Goal: Communication & Community: Answer question/provide support

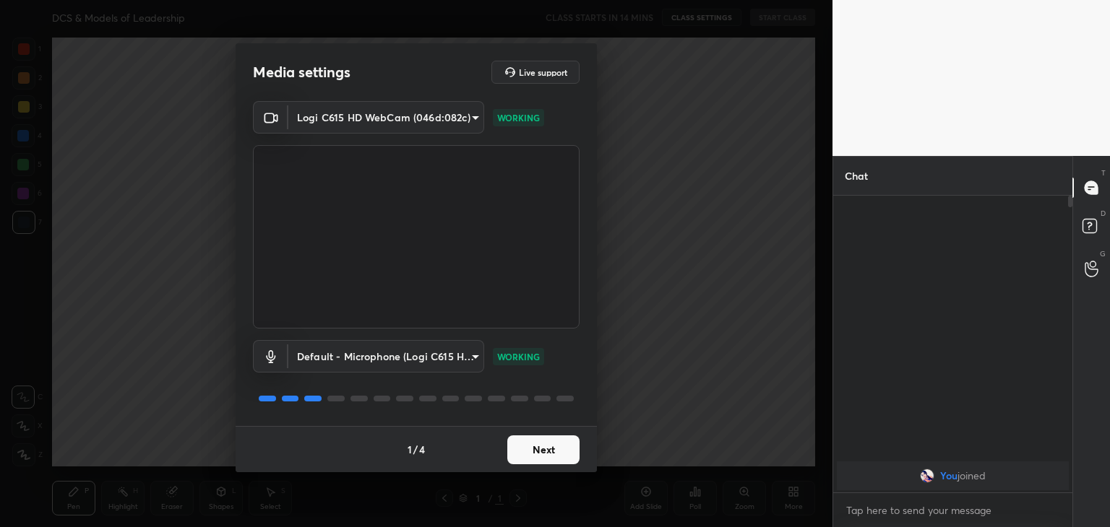
click at [548, 448] on button "Next" at bounding box center [543, 450] width 72 height 29
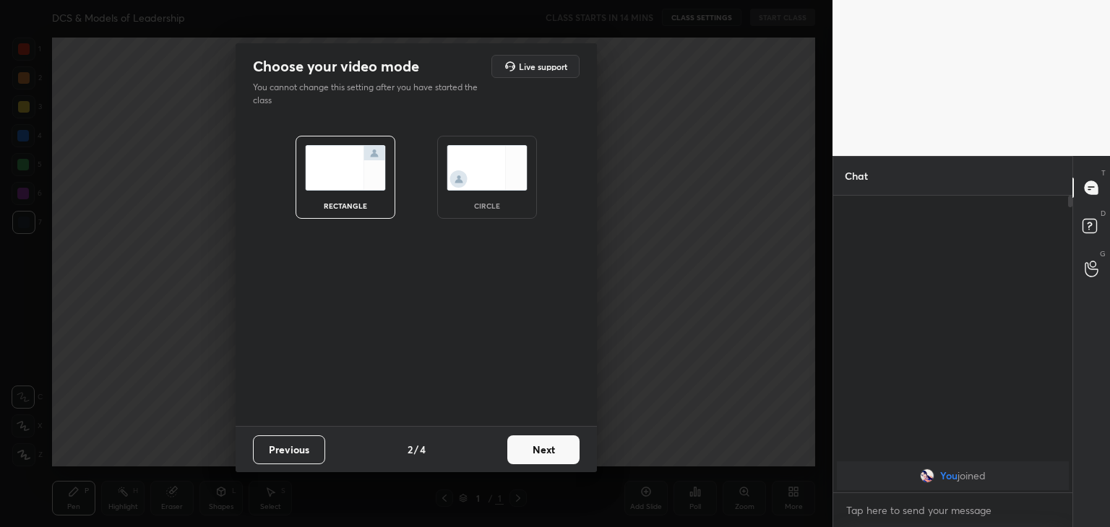
click at [548, 448] on button "Next" at bounding box center [543, 450] width 72 height 29
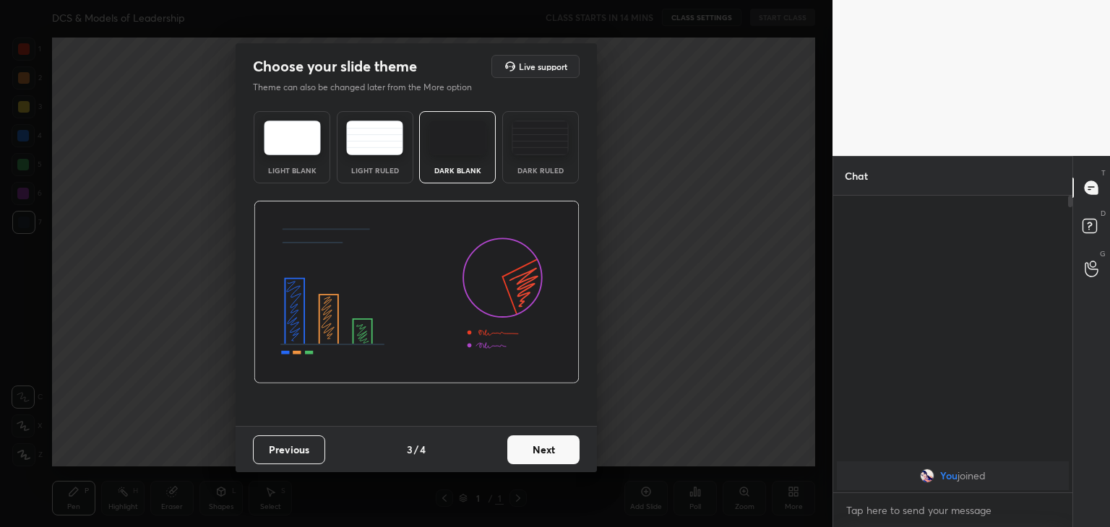
click at [520, 121] on img at bounding box center [539, 138] width 57 height 35
click at [522, 450] on button "Next" at bounding box center [543, 450] width 72 height 29
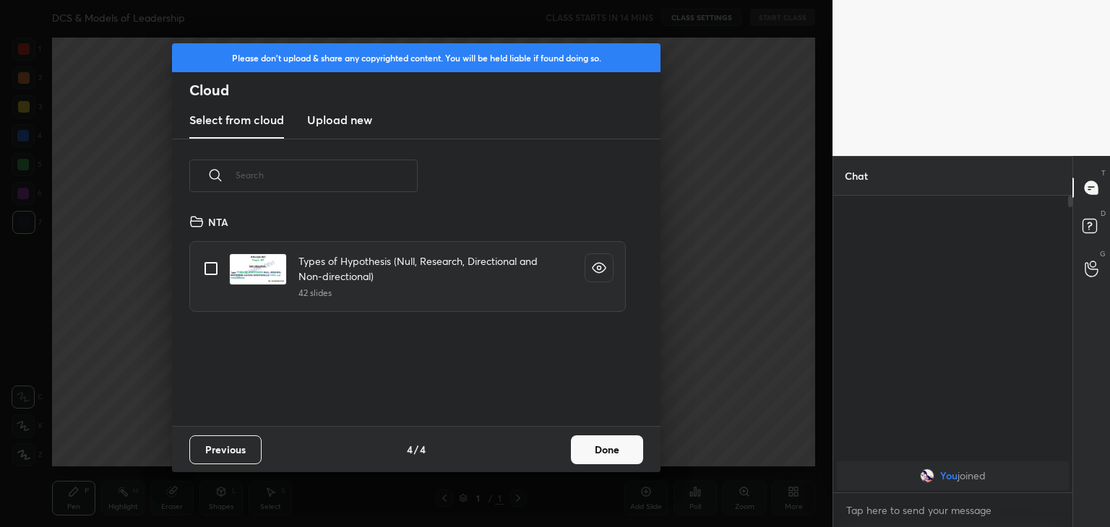
scroll to position [214, 464]
click at [338, 123] on h3 "Upload new" at bounding box center [339, 119] width 65 height 17
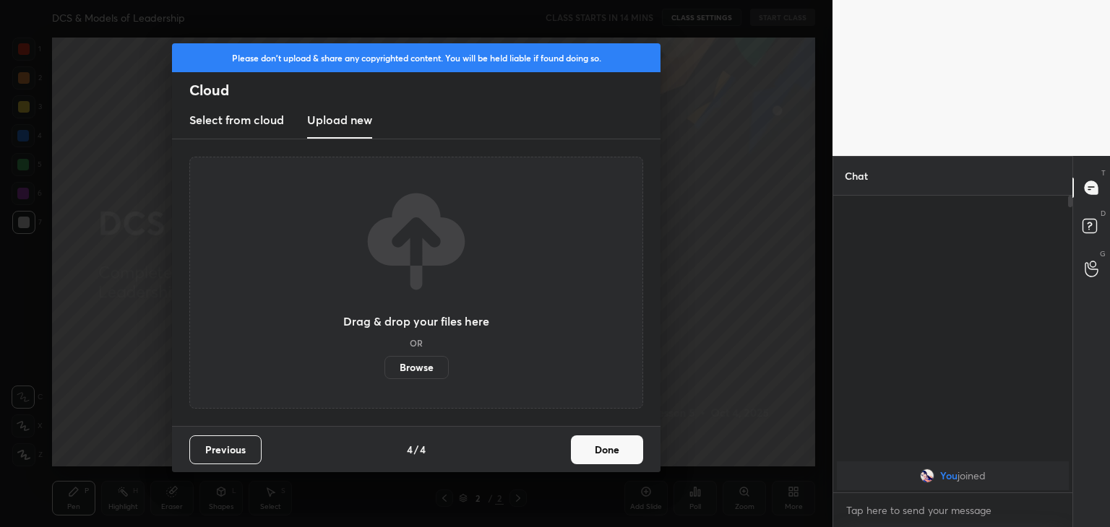
click at [423, 373] on label "Browse" at bounding box center [416, 367] width 64 height 23
click at [384, 373] on input "Browse" at bounding box center [384, 367] width 0 height 23
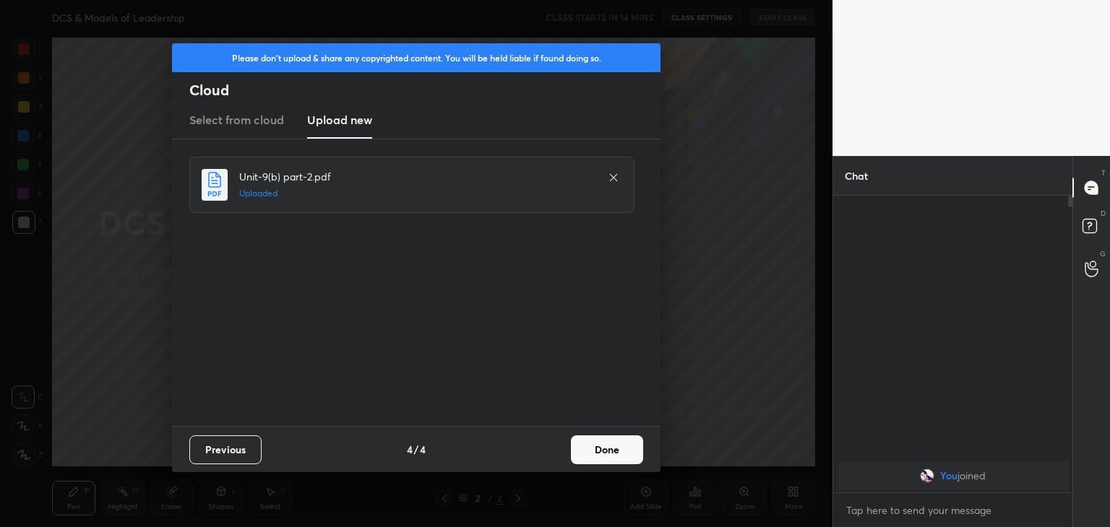
click at [582, 452] on button "Done" at bounding box center [607, 450] width 72 height 29
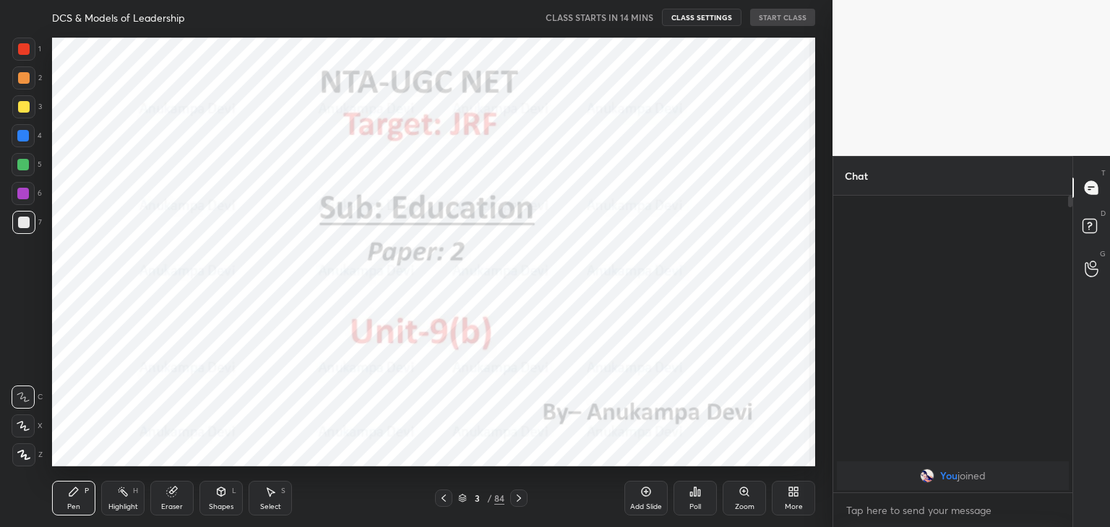
click at [442, 502] on icon at bounding box center [444, 499] width 12 height 12
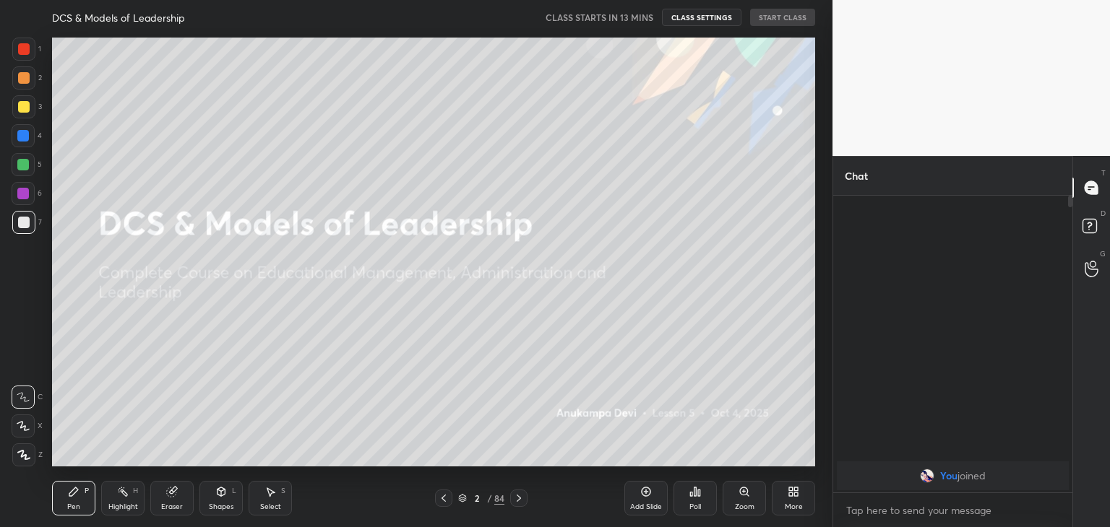
click at [20, 450] on icon at bounding box center [23, 455] width 13 height 10
click at [19, 189] on div at bounding box center [23, 194] width 12 height 12
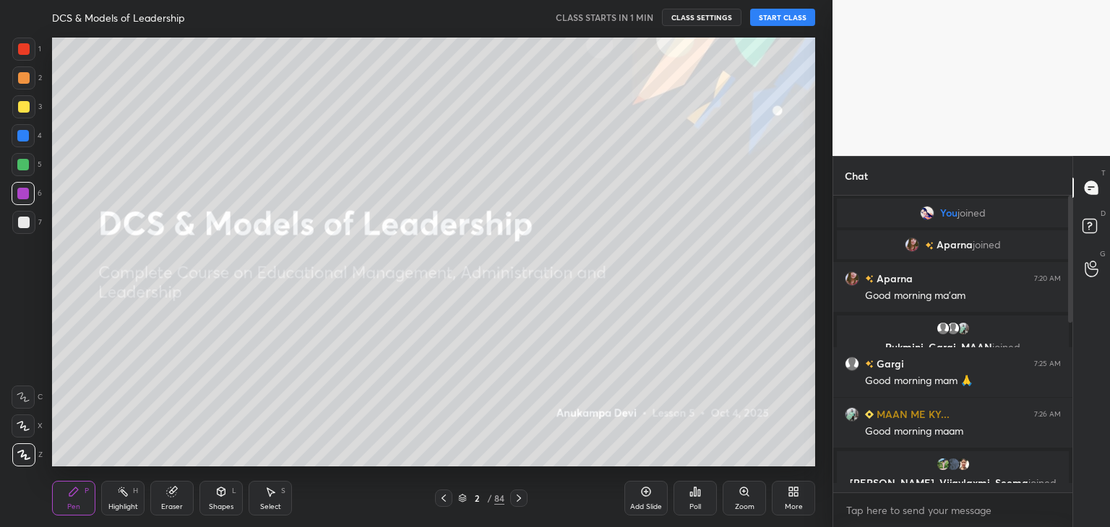
click at [766, 20] on button "START CLASS" at bounding box center [782, 17] width 65 height 17
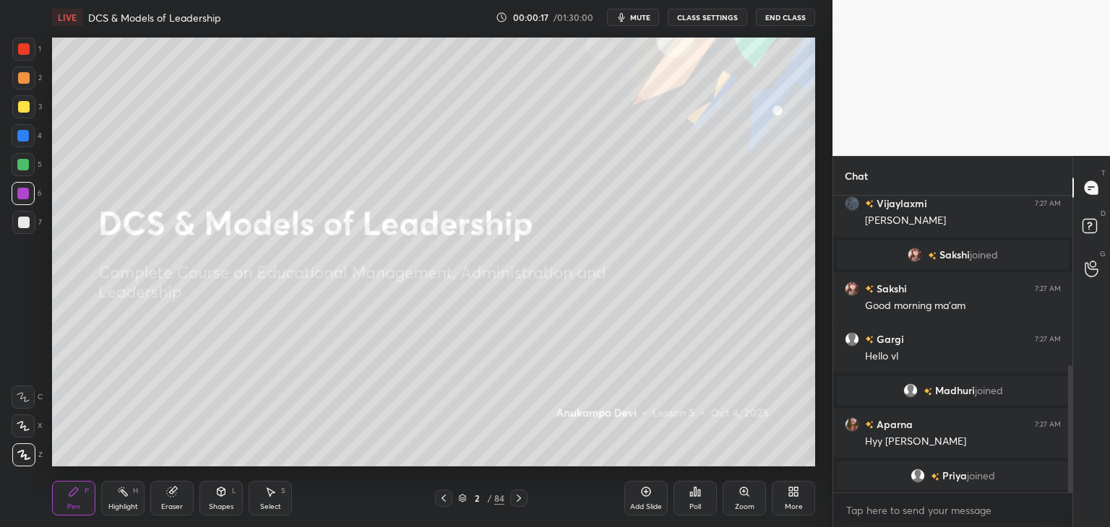
click at [1071, 302] on div at bounding box center [1067, 344] width 9 height 297
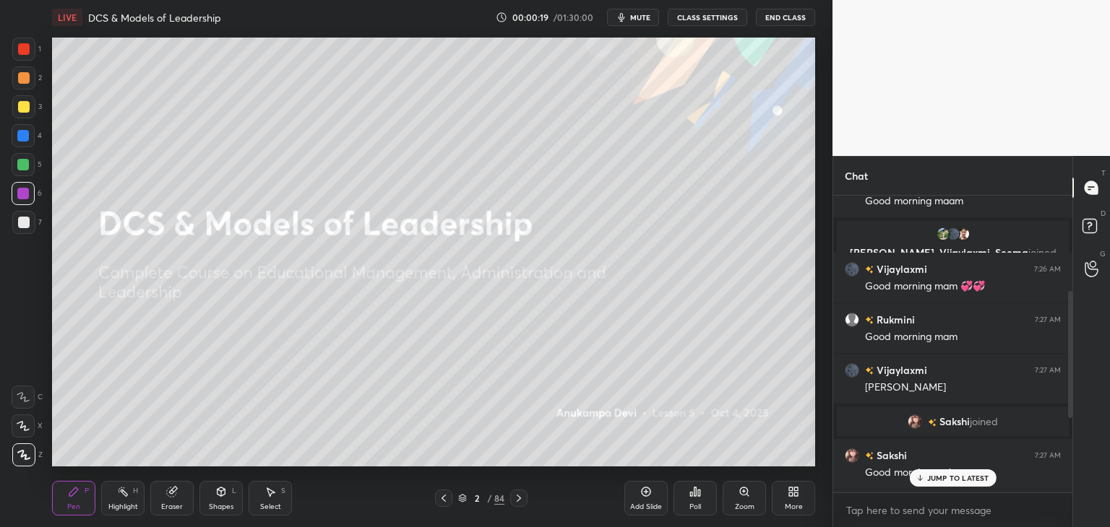
scroll to position [183, 0]
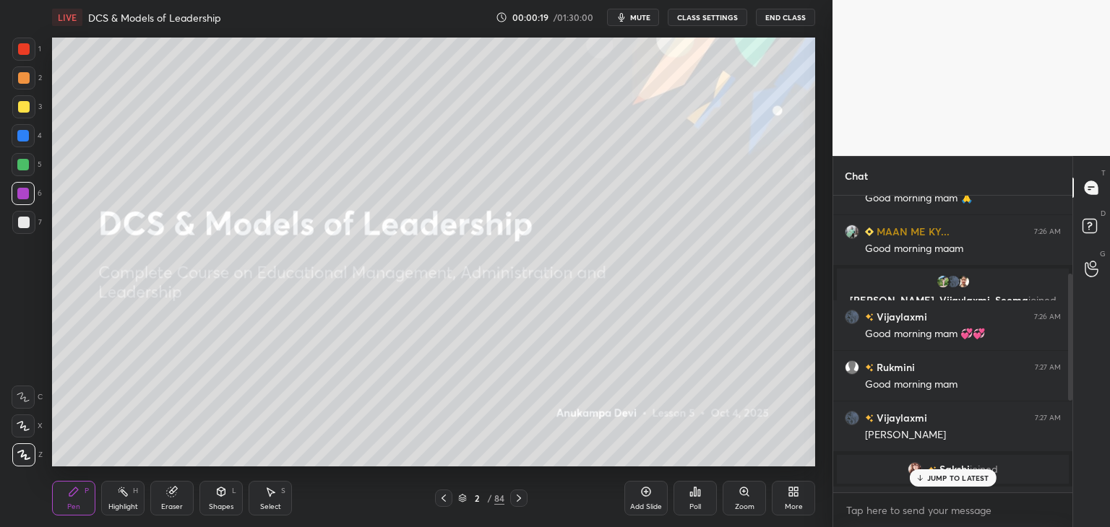
drag, startPoint x: 1069, startPoint y: 381, endPoint x: 1073, endPoint y: 289, distance: 91.8
click at [1073, 289] on div "Chat You joined [PERSON_NAME] joined Aparna 7:20 AM Good morning ma'am [PERSON_…" at bounding box center [970, 341] width 277 height 371
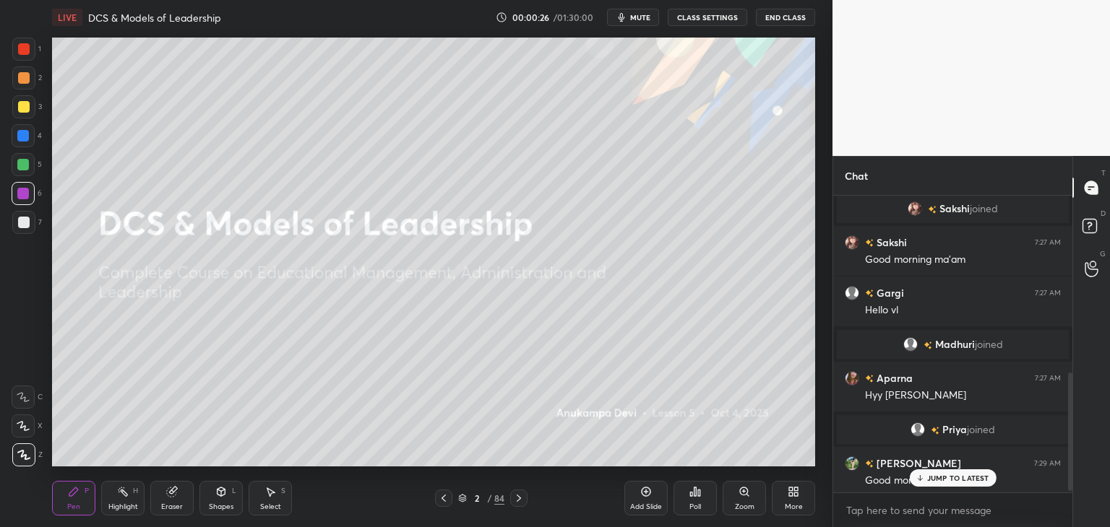
scroll to position [448, 0]
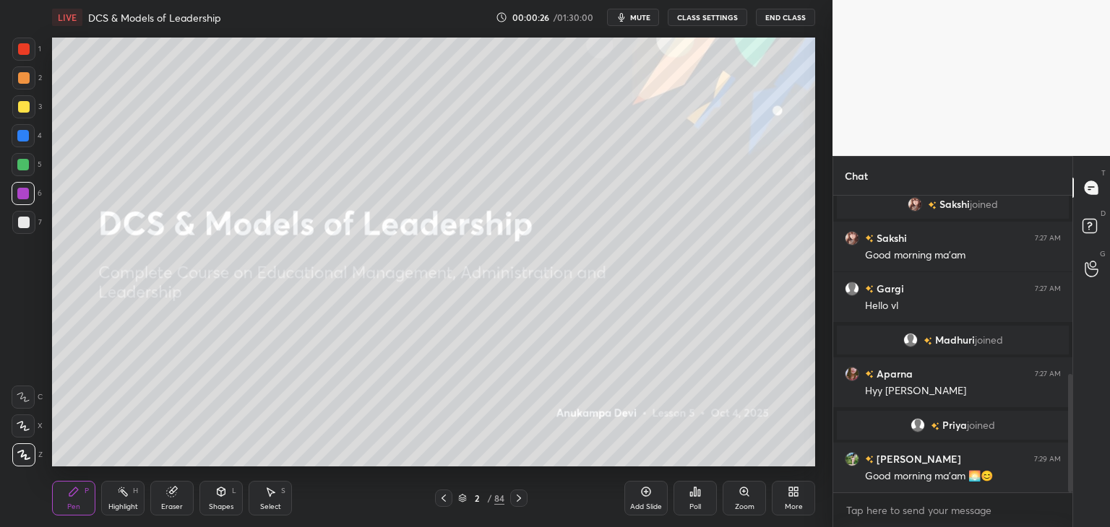
drag, startPoint x: 1069, startPoint y: 324, endPoint x: 1077, endPoint y: 469, distance: 144.7
click at [1077, 469] on div "Chat [PERSON_NAME] 7:27 AM Hii gargi [PERSON_NAME] joined [PERSON_NAME] 7:27 AM…" at bounding box center [970, 341] width 277 height 371
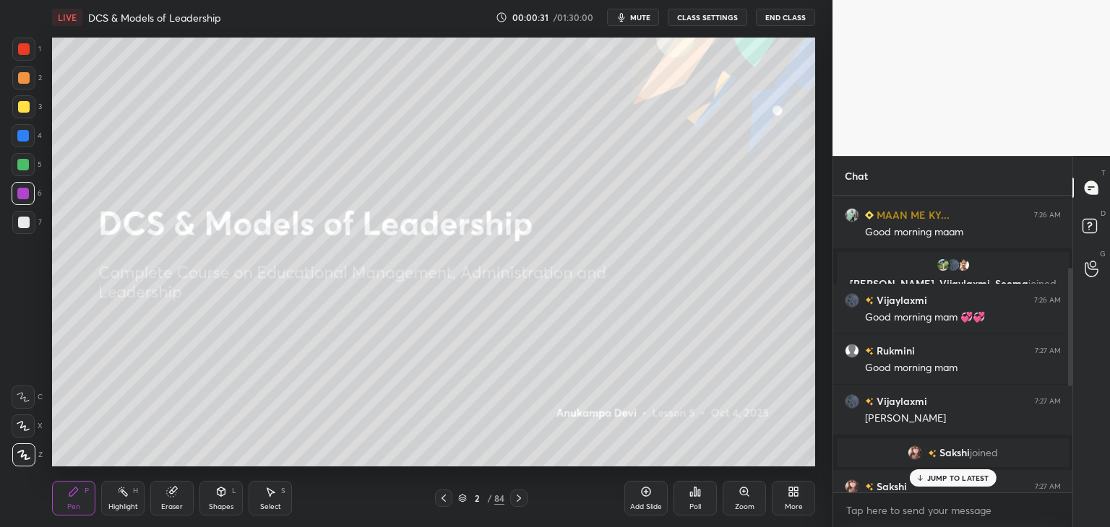
scroll to position [163, 0]
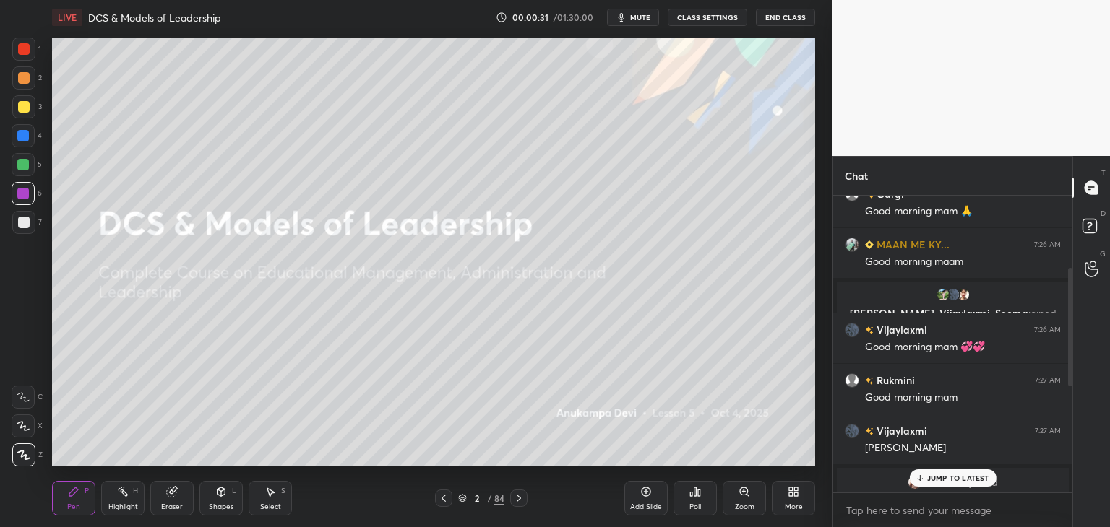
drag, startPoint x: 1071, startPoint y: 441, endPoint x: 1058, endPoint y: 330, distance: 111.3
click at [1065, 327] on div at bounding box center [1067, 344] width 9 height 297
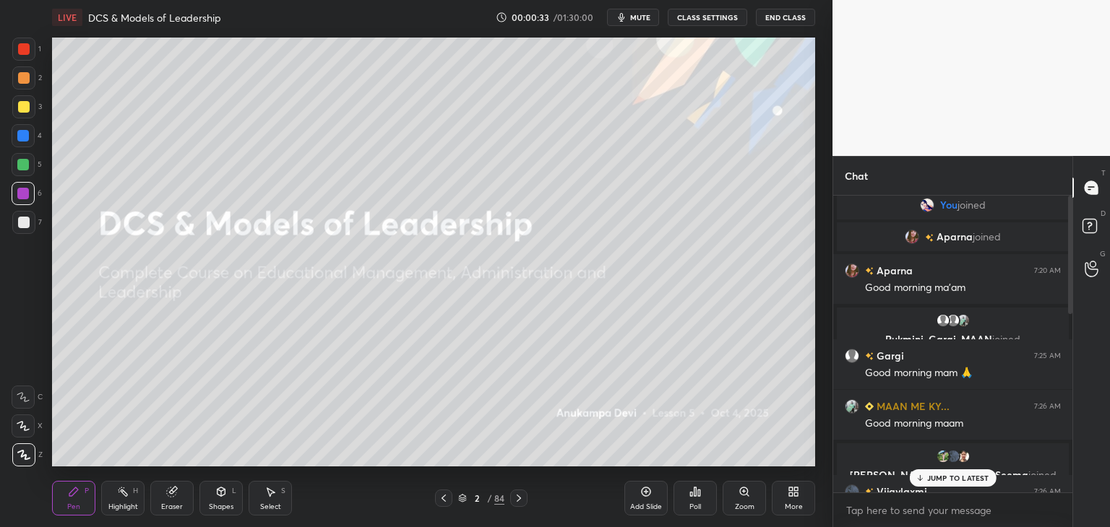
scroll to position [0, 0]
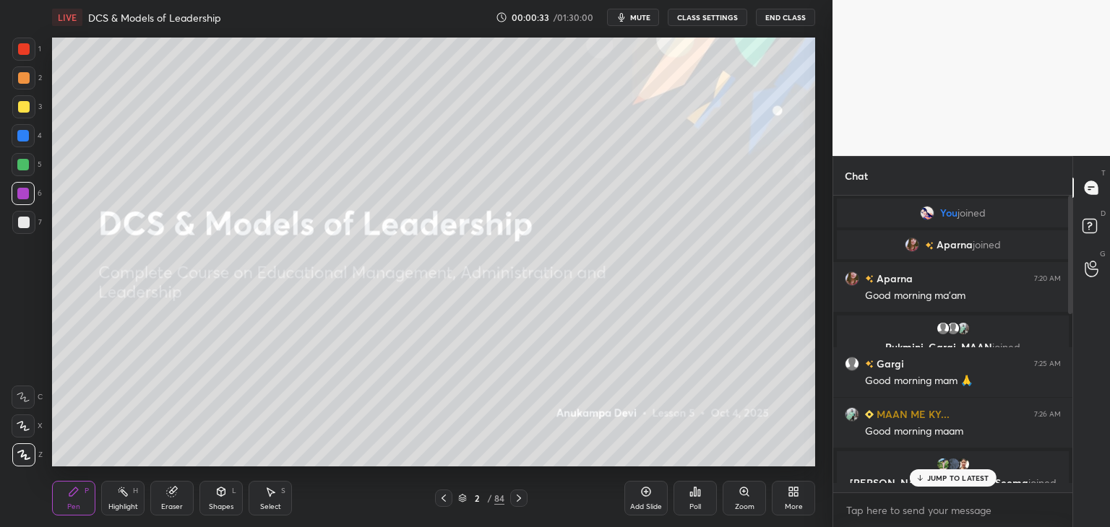
drag, startPoint x: 1067, startPoint y: 339, endPoint x: 1060, endPoint y: 240, distance: 99.2
click at [1060, 240] on div "You joined [PERSON_NAME] joined Aparna 7:20 AM Good morning ma'am [PERSON_NAME]…" at bounding box center [952, 344] width 239 height 297
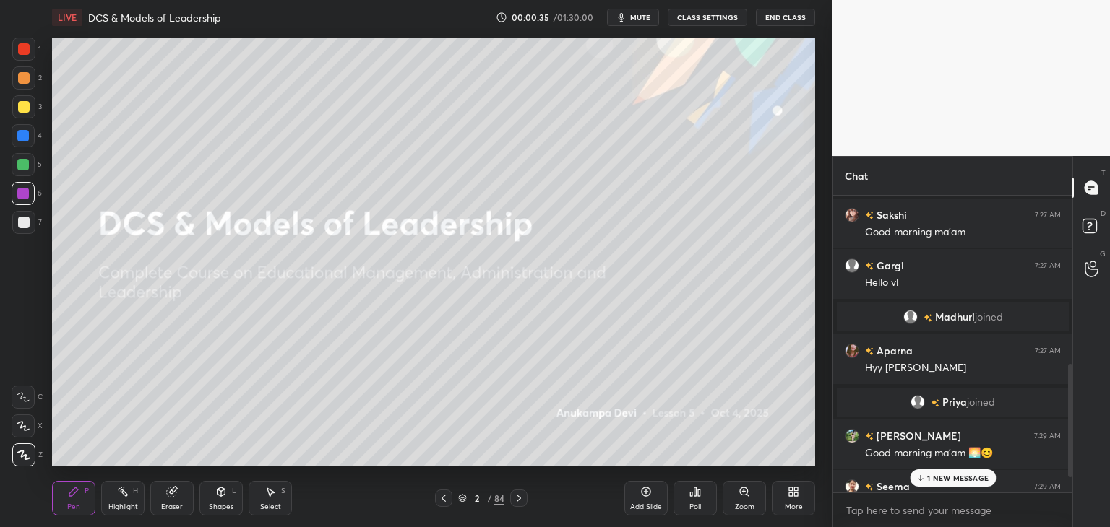
scroll to position [498, 0]
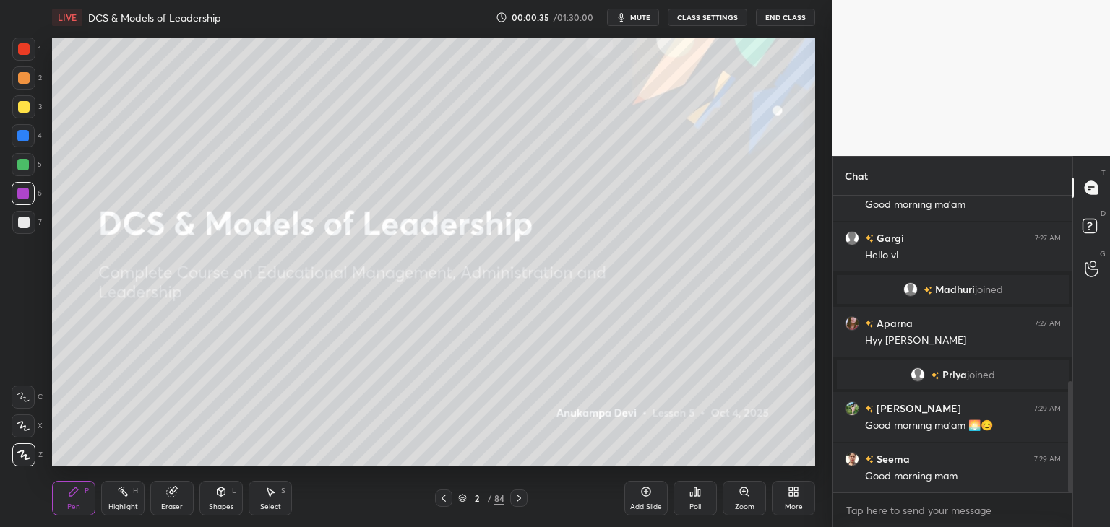
drag, startPoint x: 1068, startPoint y: 280, endPoint x: 1085, endPoint y: 486, distance: 206.5
click at [1085, 486] on div "Chat [PERSON_NAME] joined [PERSON_NAME] 7:27 AM Good morning ma'am [PERSON_NAME…" at bounding box center [970, 341] width 277 height 371
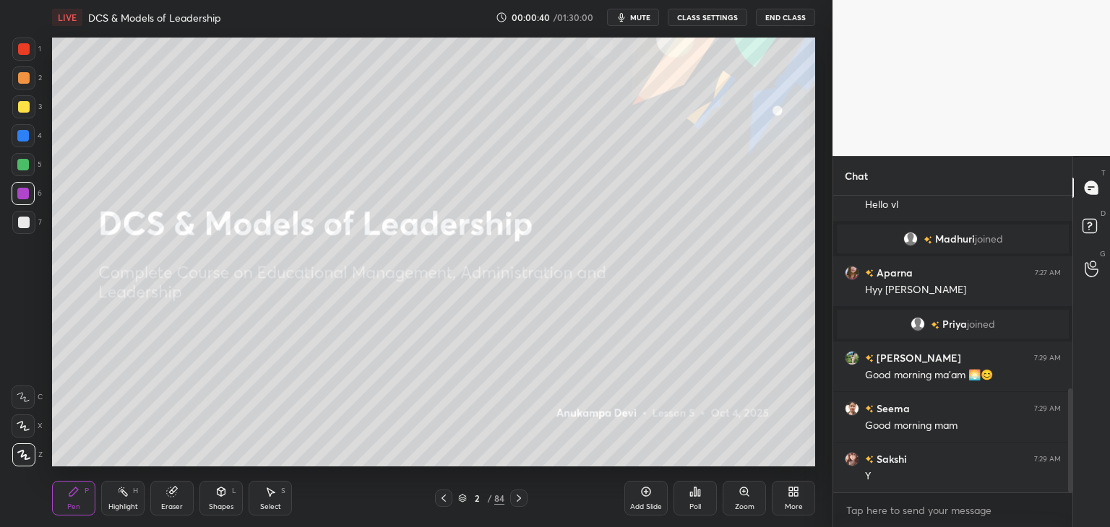
click at [26, 134] on div at bounding box center [23, 136] width 12 height 12
click at [219, 503] on div "Shapes" at bounding box center [221, 506] width 25 height 7
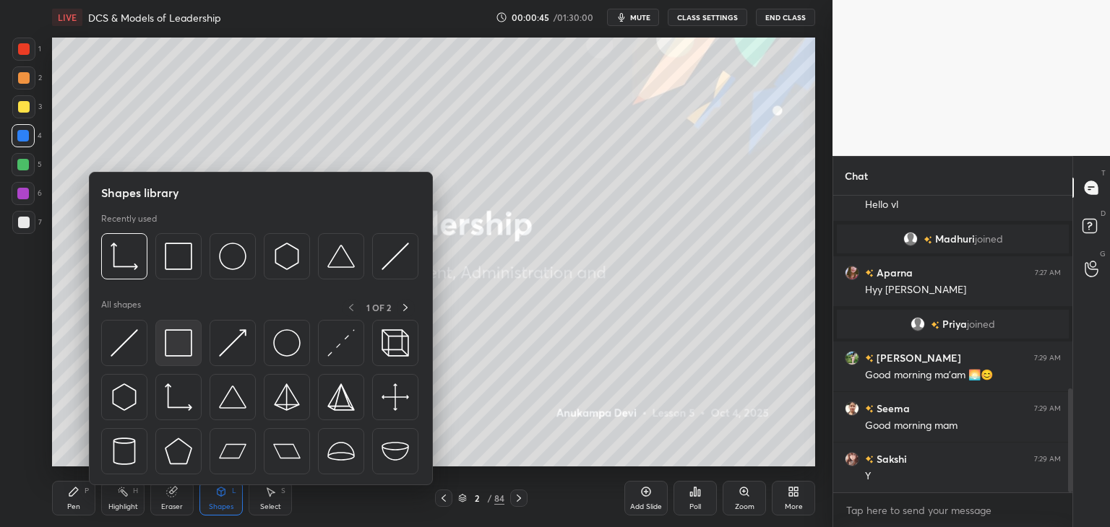
click at [186, 339] on img at bounding box center [178, 342] width 27 height 27
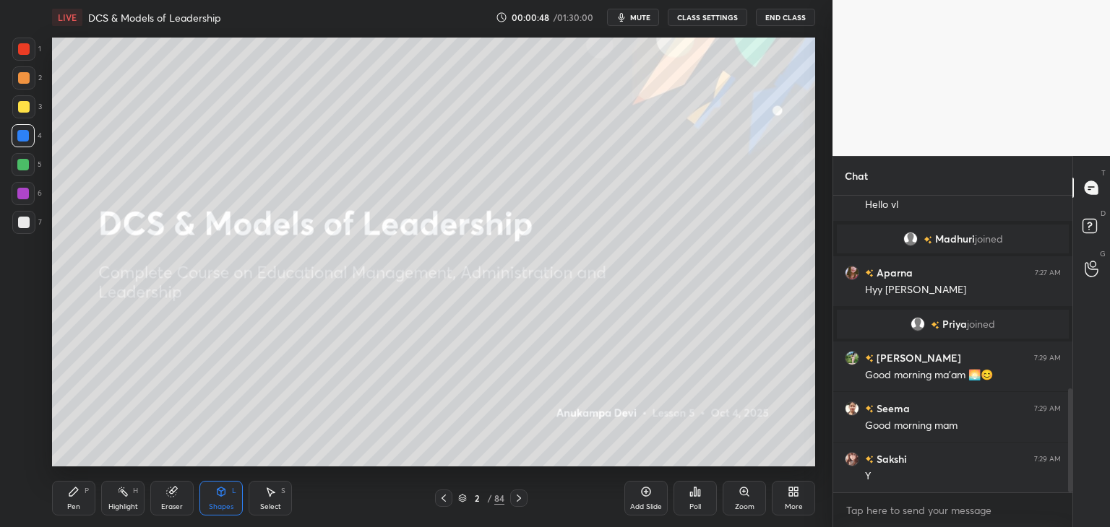
scroll to position [584, 0]
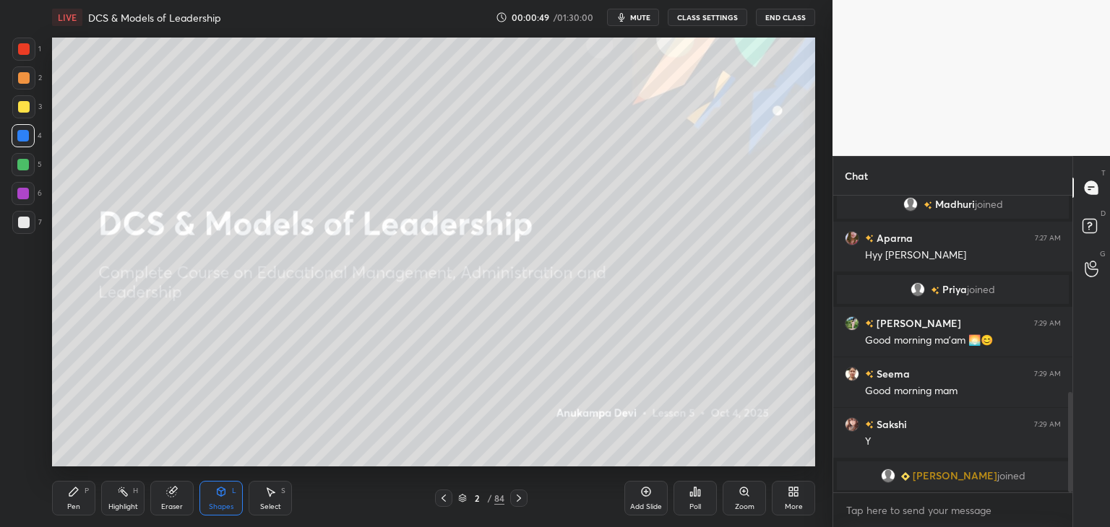
drag, startPoint x: 69, startPoint y: 506, endPoint x: 107, endPoint y: 472, distance: 50.6
click at [69, 506] on div "Pen" at bounding box center [73, 506] width 13 height 7
click at [460, 501] on icon at bounding box center [462, 498] width 9 height 9
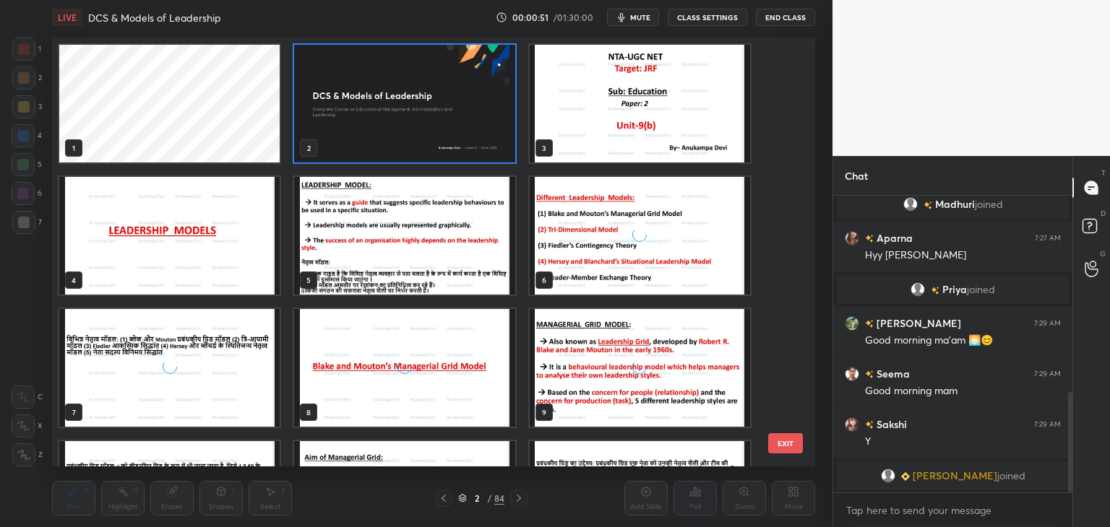
scroll to position [425, 756]
drag, startPoint x: 644, startPoint y: 18, endPoint x: 646, endPoint y: 27, distance: 9.5
click at [644, 18] on span "mute" at bounding box center [640, 17] width 20 height 10
click at [643, 19] on span "unmute" at bounding box center [638, 17] width 31 height 10
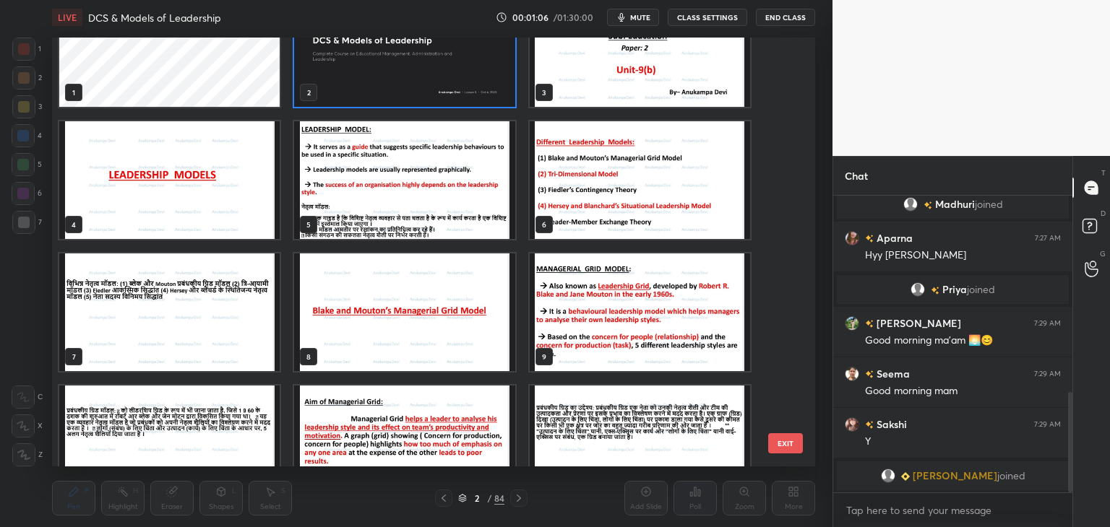
scroll to position [56, 0]
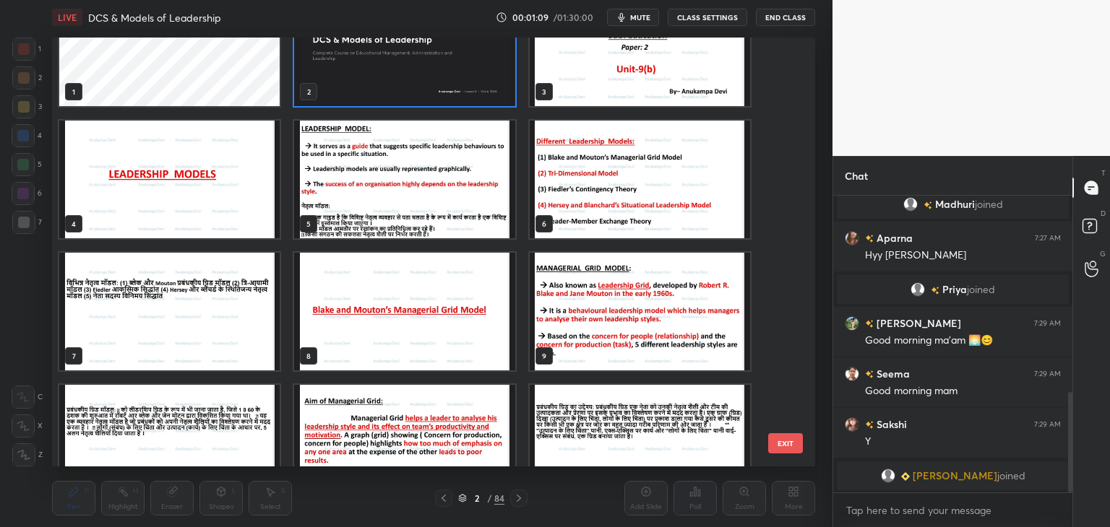
click at [589, 206] on img "grid" at bounding box center [639, 180] width 220 height 118
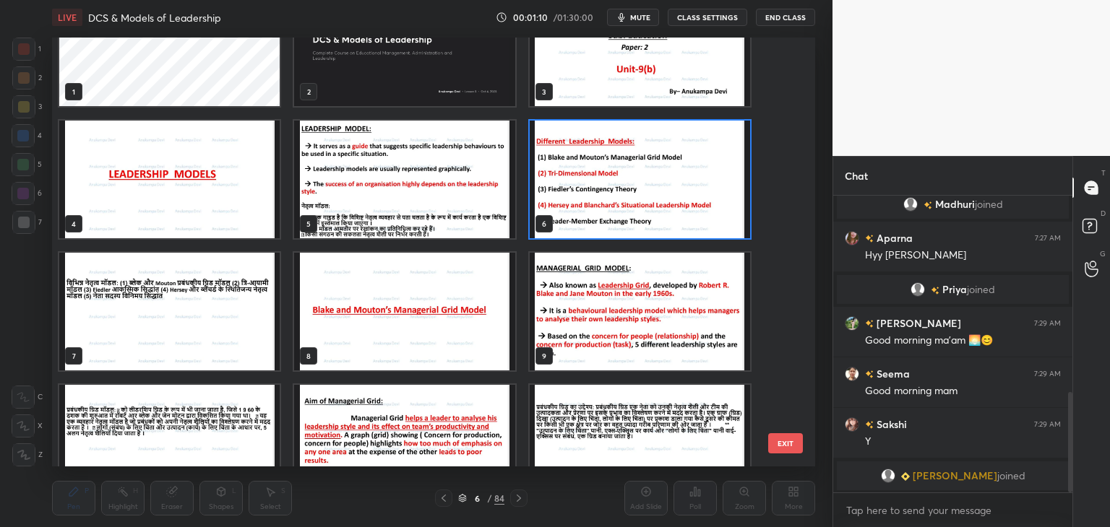
click at [589, 205] on img "grid" at bounding box center [639, 180] width 220 height 118
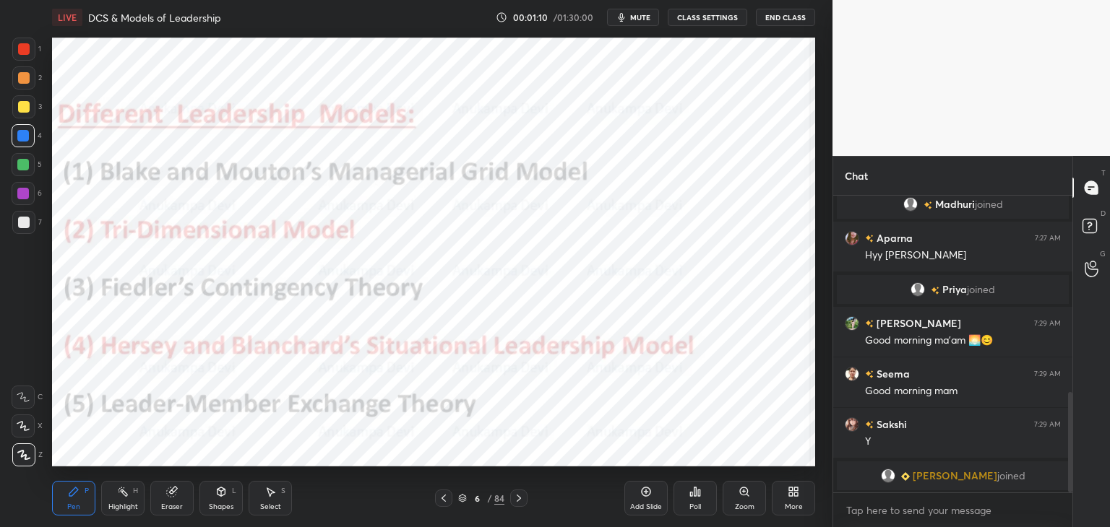
click at [589, 204] on img "grid" at bounding box center [639, 180] width 220 height 118
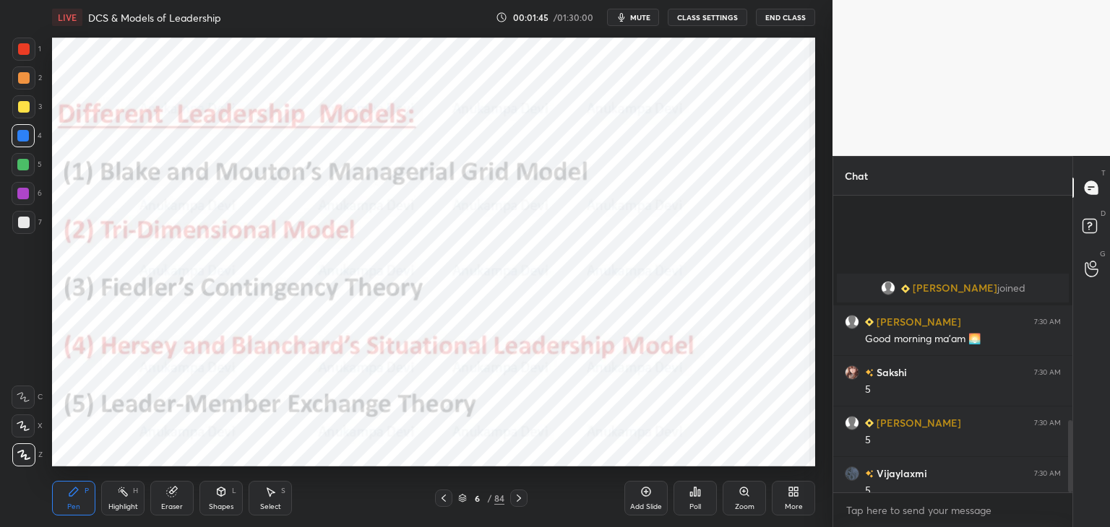
scroll to position [923, 0]
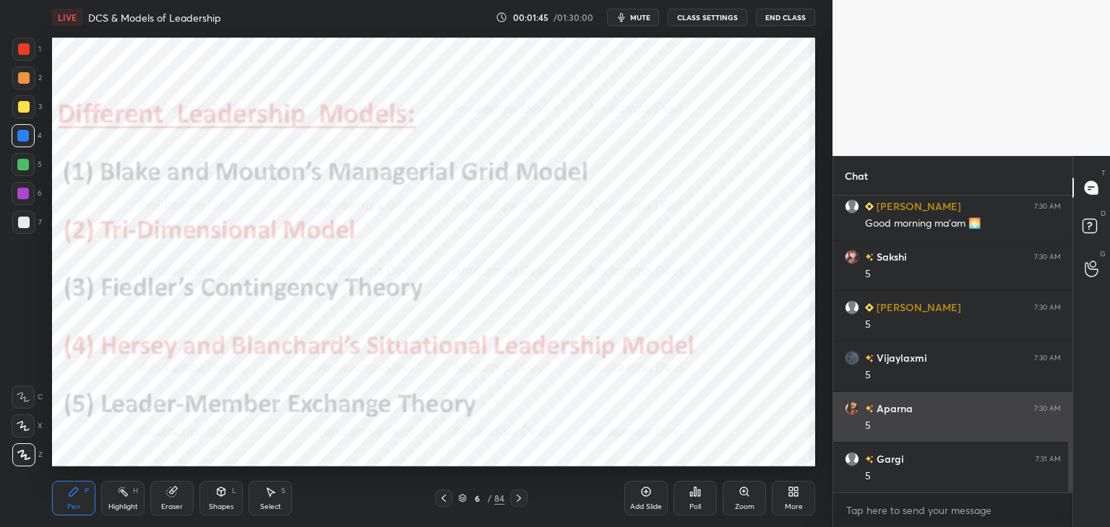
drag, startPoint x: 1071, startPoint y: 432, endPoint x: 914, endPoint y: 400, distance: 159.2
click at [1090, 491] on div "Chat [PERSON_NAME] joined Meghali 7:30 AM Good morning ma'am 🌅 [PERSON_NAME] 7:…" at bounding box center [970, 341] width 277 height 371
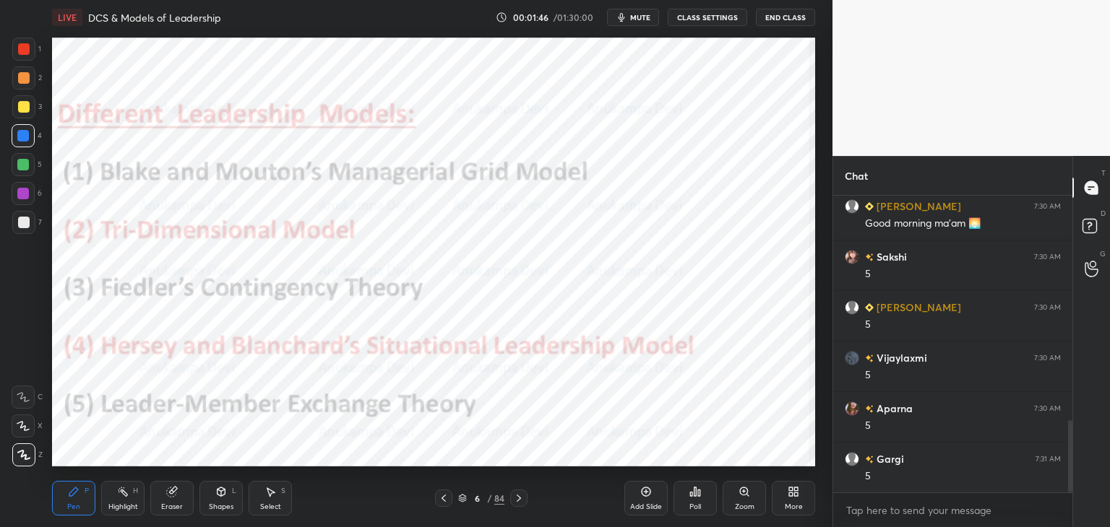
click at [635, 18] on span "mute" at bounding box center [640, 17] width 20 height 10
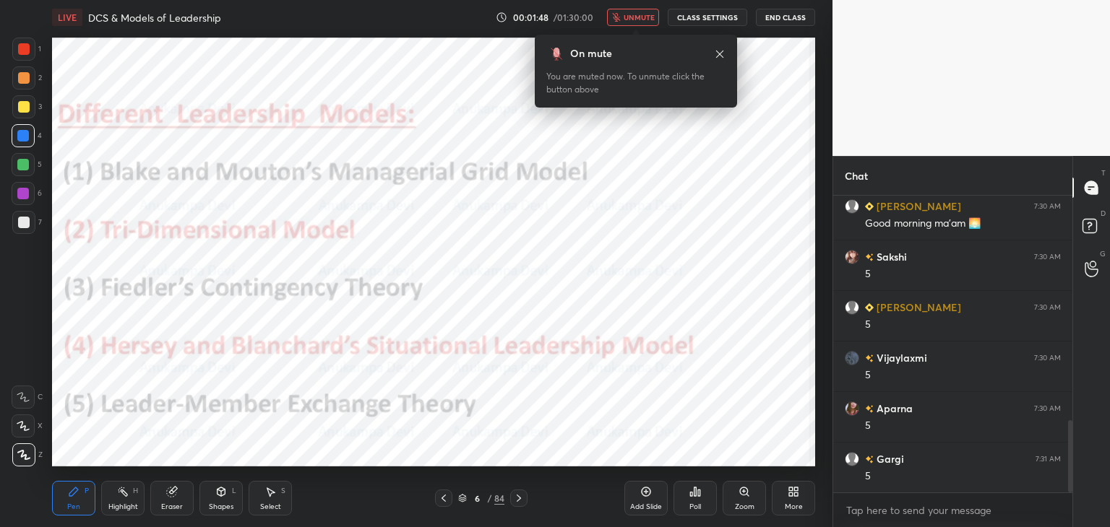
scroll to position [974, 0]
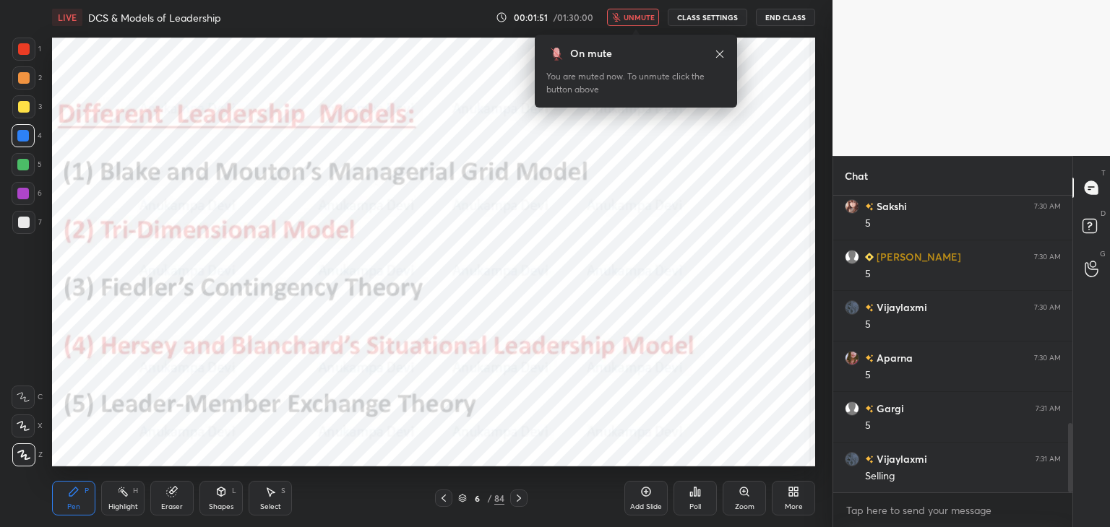
click at [717, 51] on icon at bounding box center [720, 54] width 12 height 12
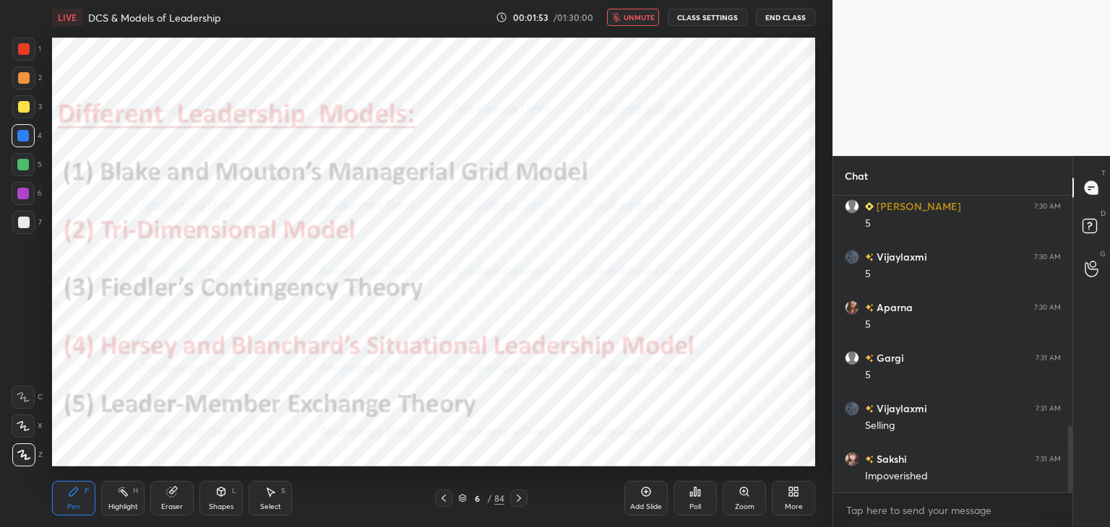
click at [640, 19] on span "unmute" at bounding box center [638, 17] width 31 height 10
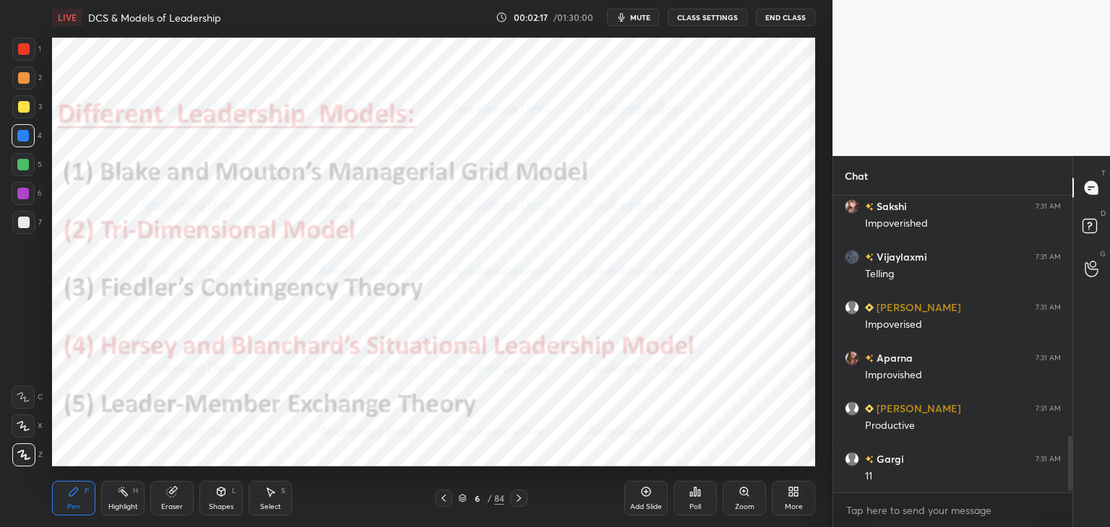
scroll to position [1328, 0]
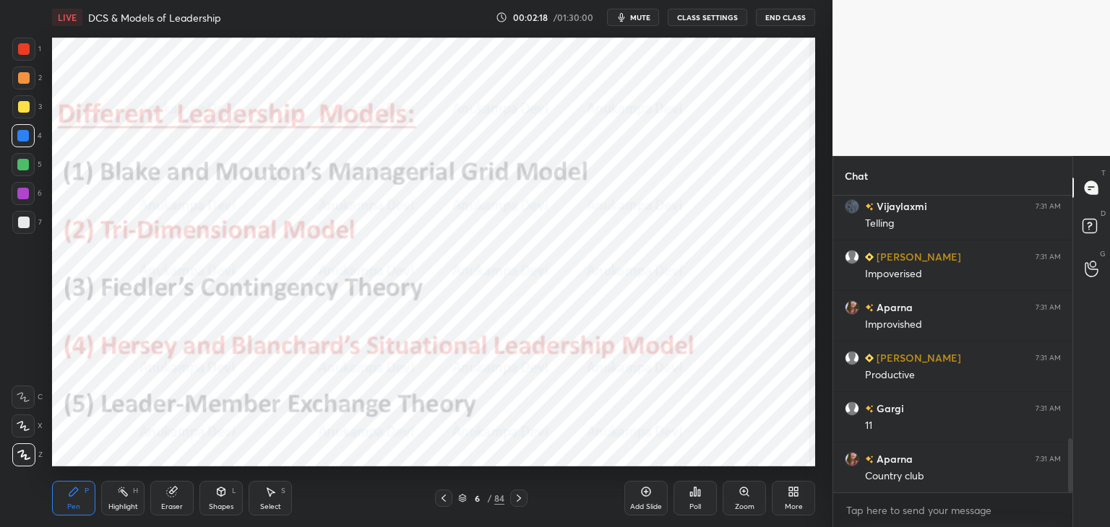
click at [646, 492] on icon at bounding box center [646, 492] width 4 height 4
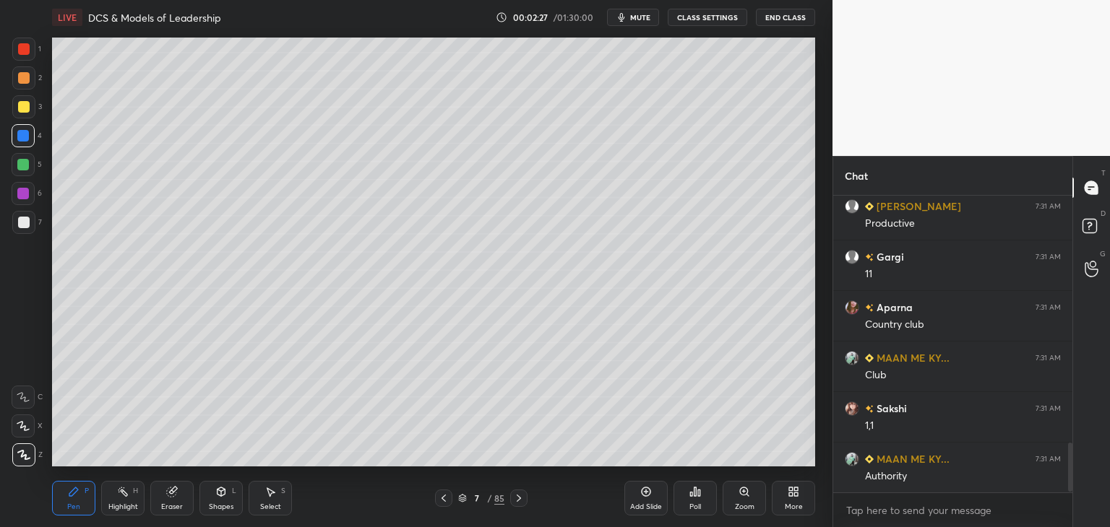
scroll to position [1530, 0]
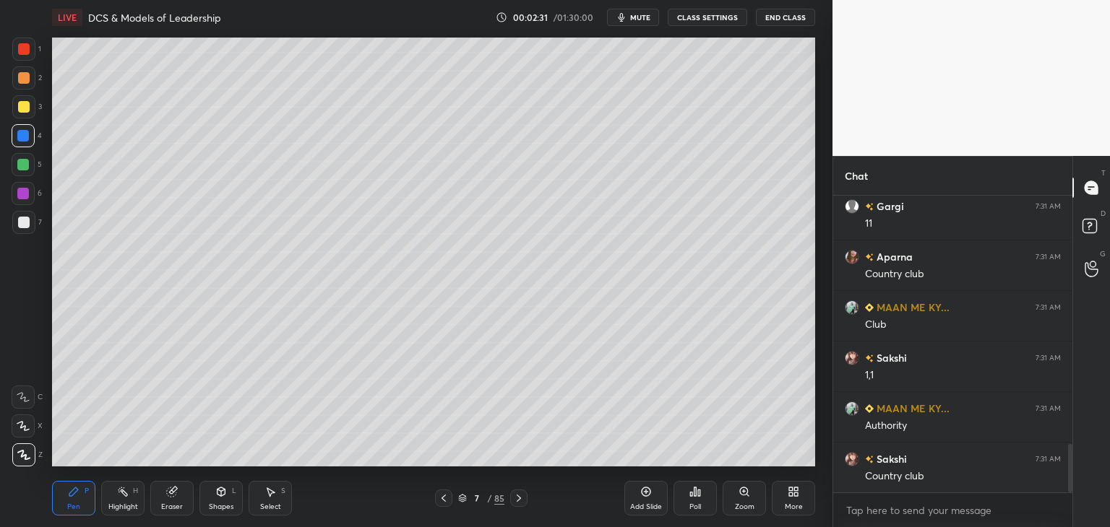
click at [639, 17] on span "mute" at bounding box center [640, 17] width 20 height 10
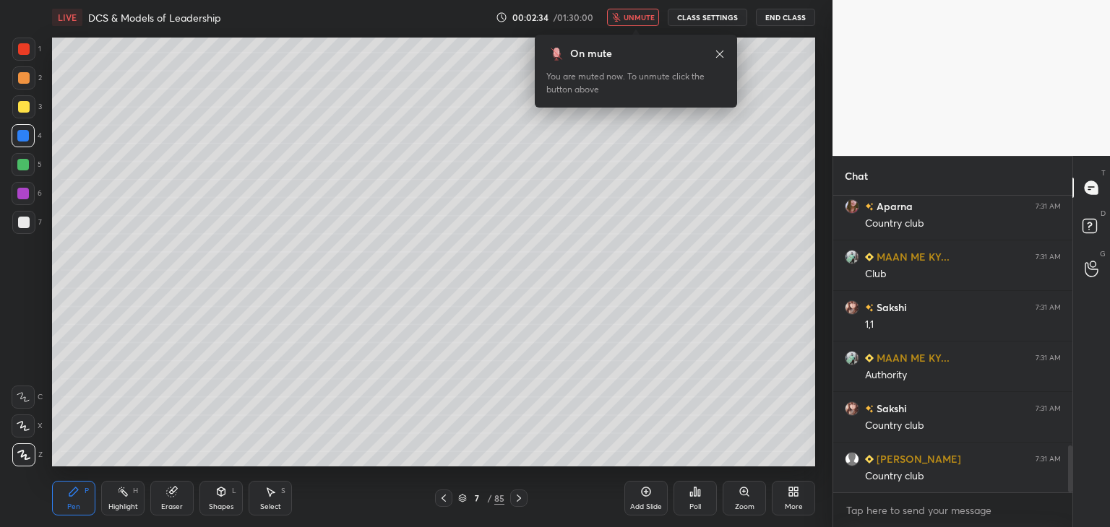
click at [643, 17] on span "unmute" at bounding box center [638, 17] width 31 height 10
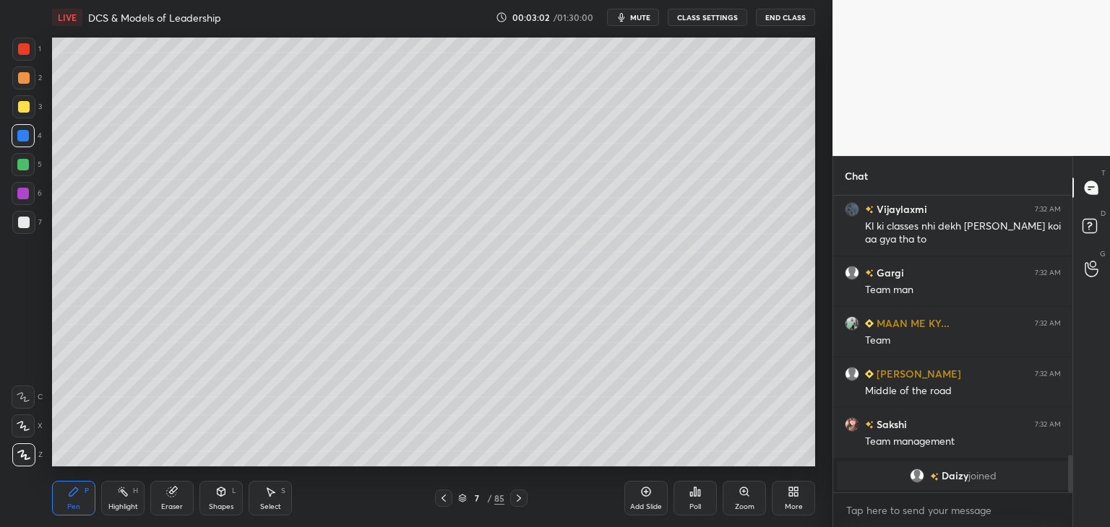
scroll to position [2050, 0]
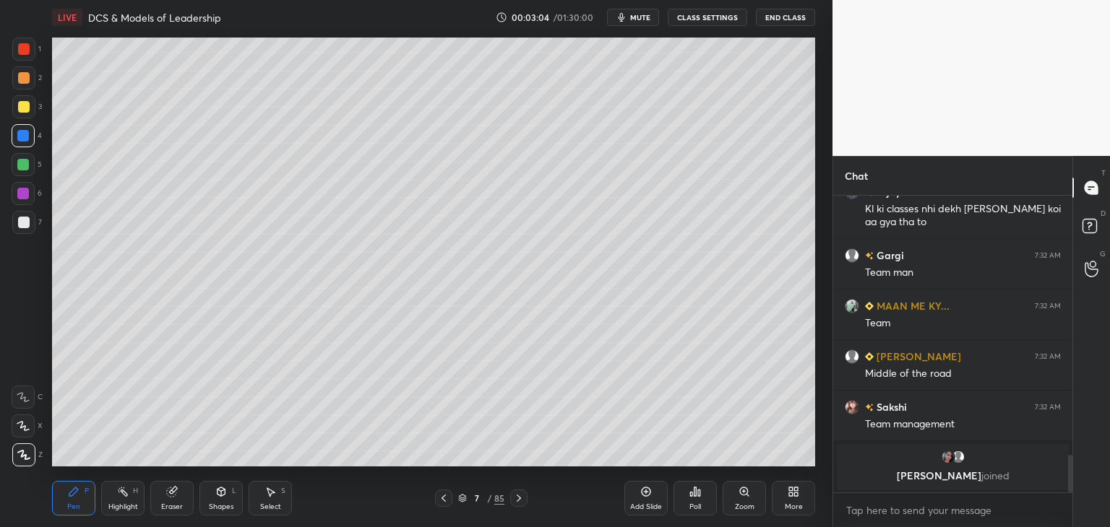
click at [445, 503] on icon at bounding box center [444, 499] width 12 height 12
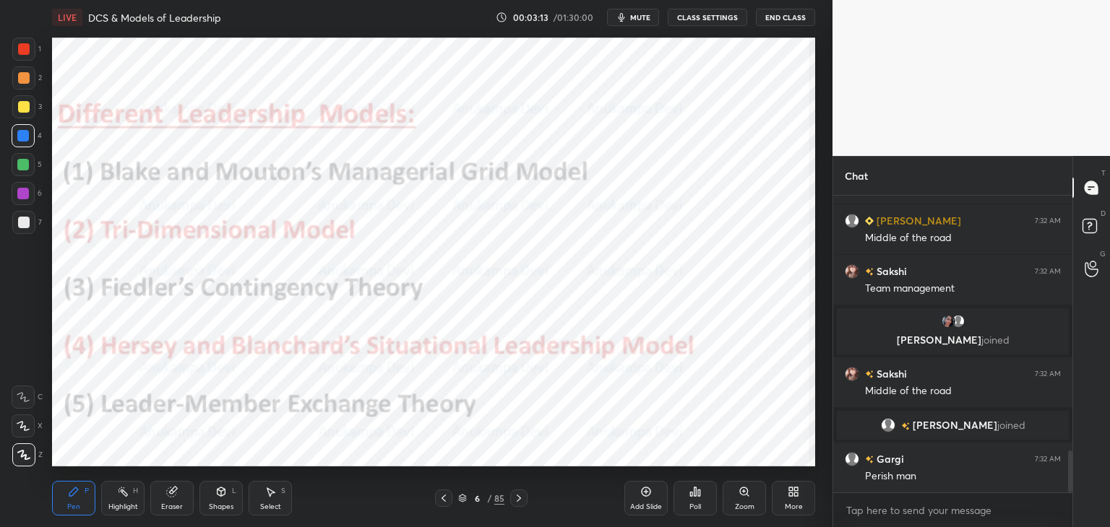
scroll to position [1854, 0]
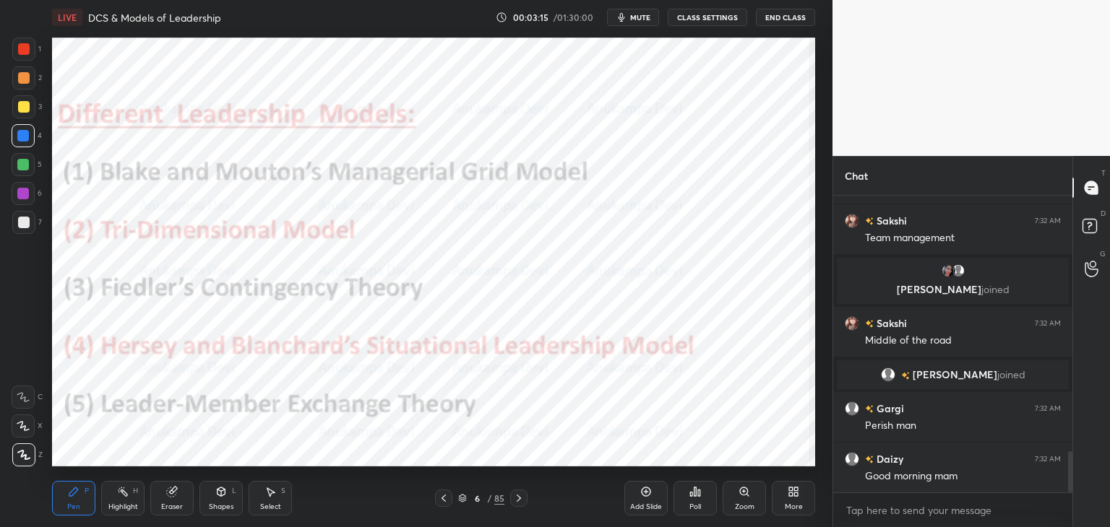
click at [519, 499] on icon at bounding box center [519, 499] width 12 height 12
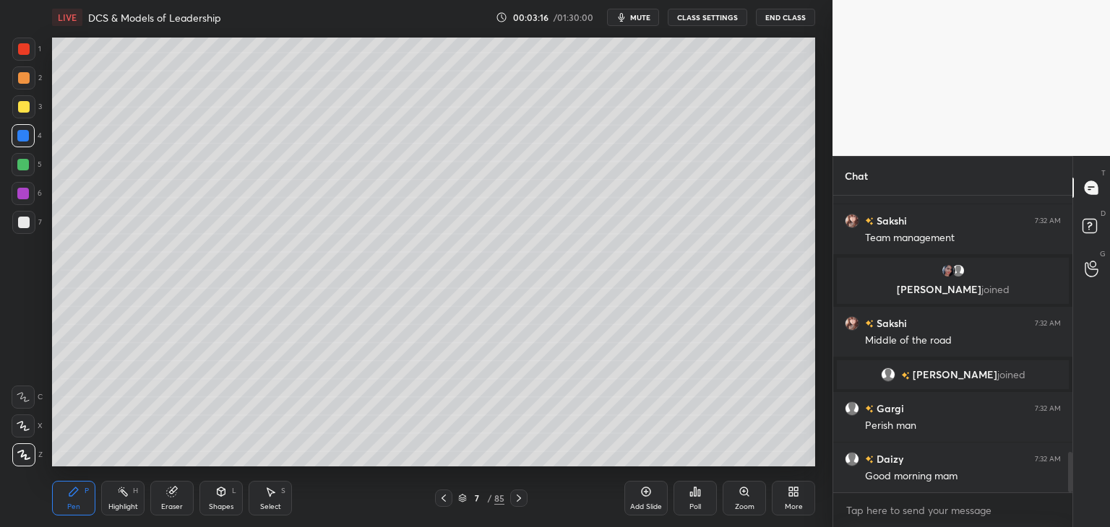
scroll to position [1904, 0]
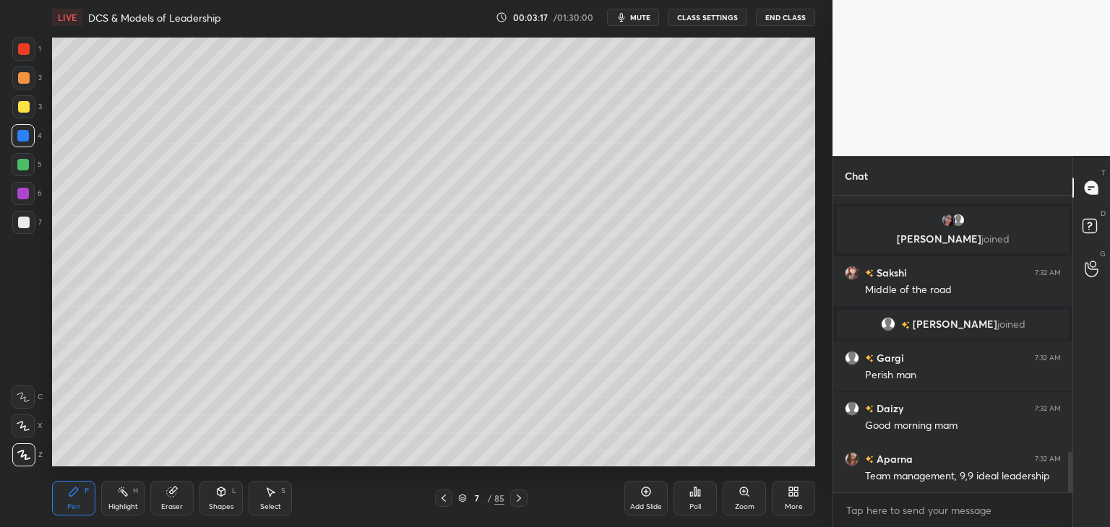
click at [444, 503] on icon at bounding box center [444, 499] width 12 height 12
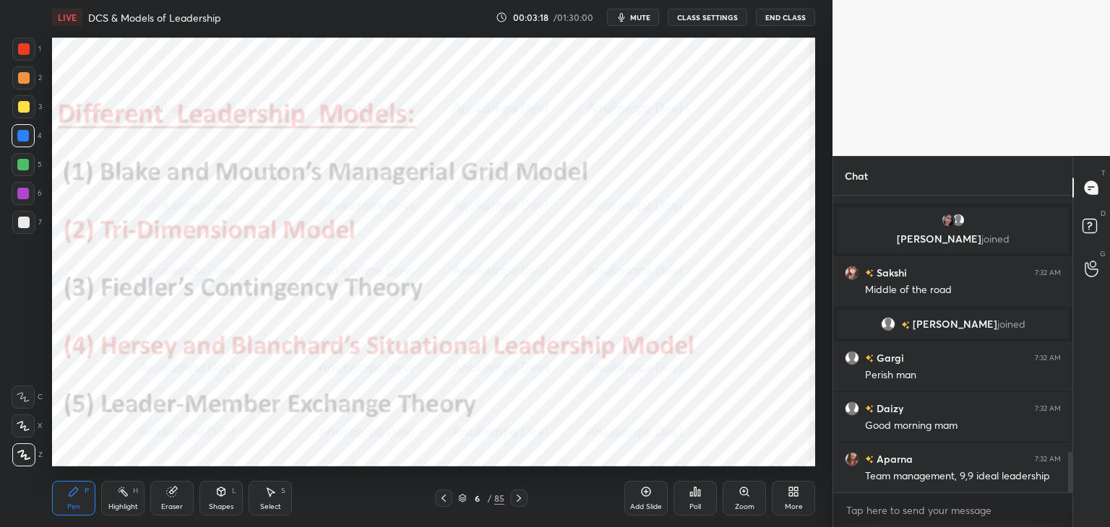
click at [463, 501] on icon at bounding box center [462, 498] width 9 height 9
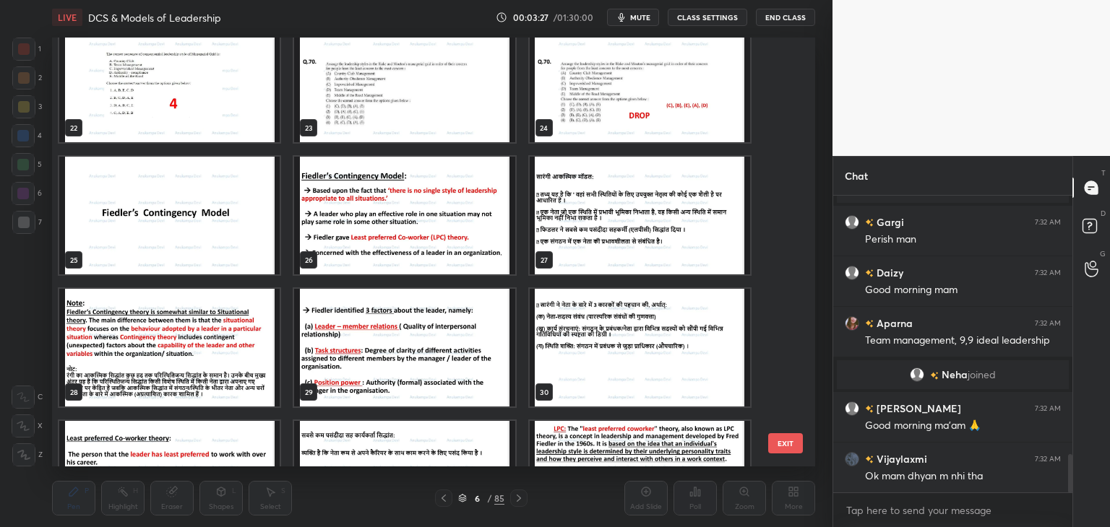
scroll to position [957, 0]
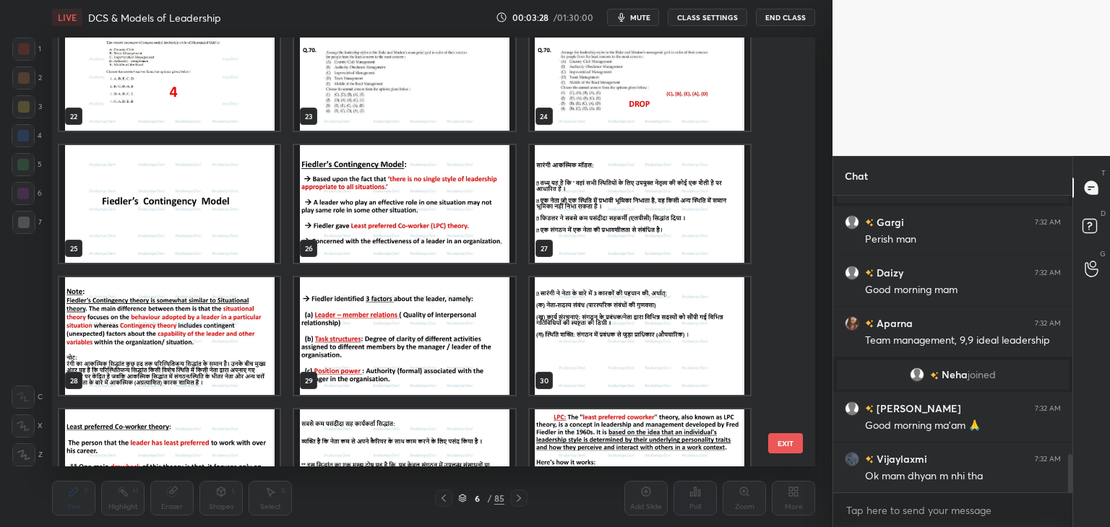
click at [176, 247] on img "grid" at bounding box center [169, 204] width 220 height 118
click at [176, 248] on img "grid" at bounding box center [169, 204] width 220 height 118
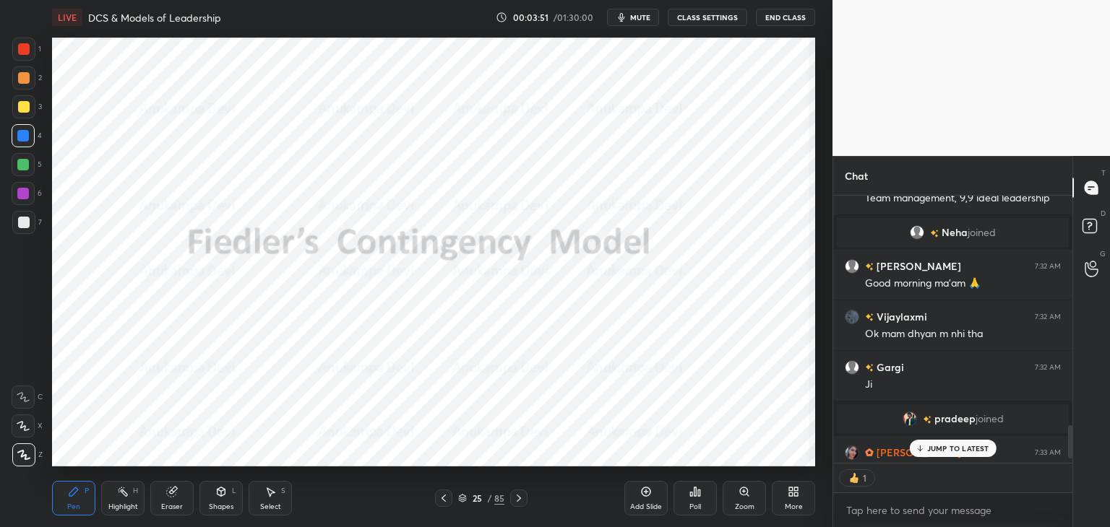
scroll to position [2248, 0]
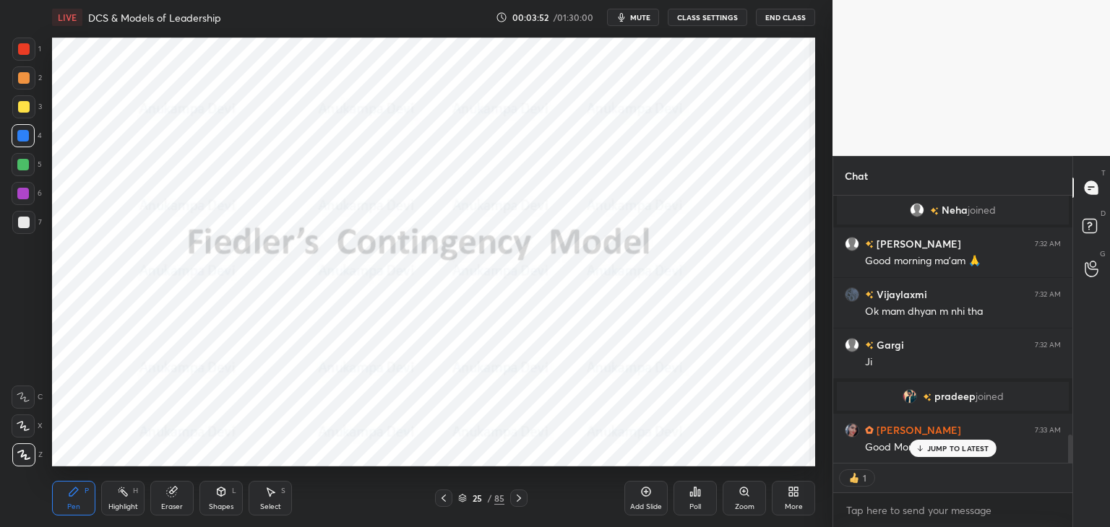
drag, startPoint x: 1069, startPoint y: 468, endPoint x: 1037, endPoint y: 512, distance: 54.3
click at [1089, 517] on div "Chat Aparna 7:32 AM Team management, 9,9 ideal leadership [PERSON_NAME] joined …" at bounding box center [970, 341] width 277 height 371
click at [639, 17] on span "mute" at bounding box center [640, 17] width 20 height 10
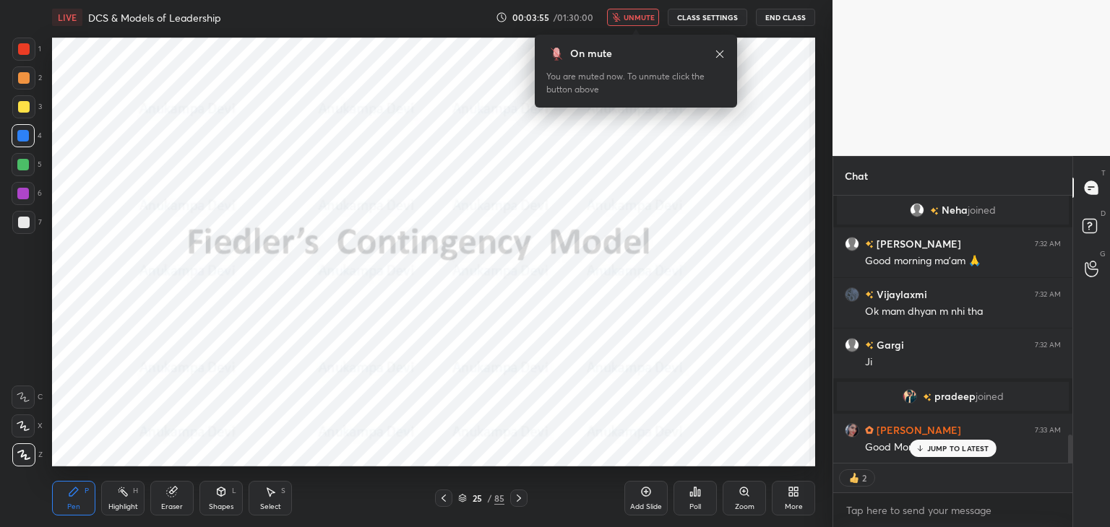
scroll to position [2299, 0]
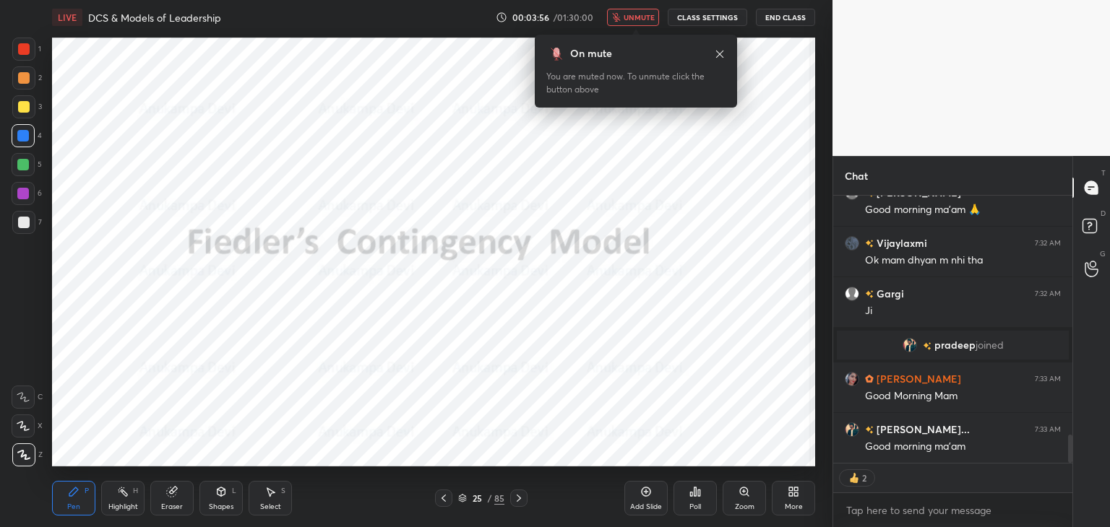
click at [636, 15] on span "unmute" at bounding box center [638, 17] width 31 height 10
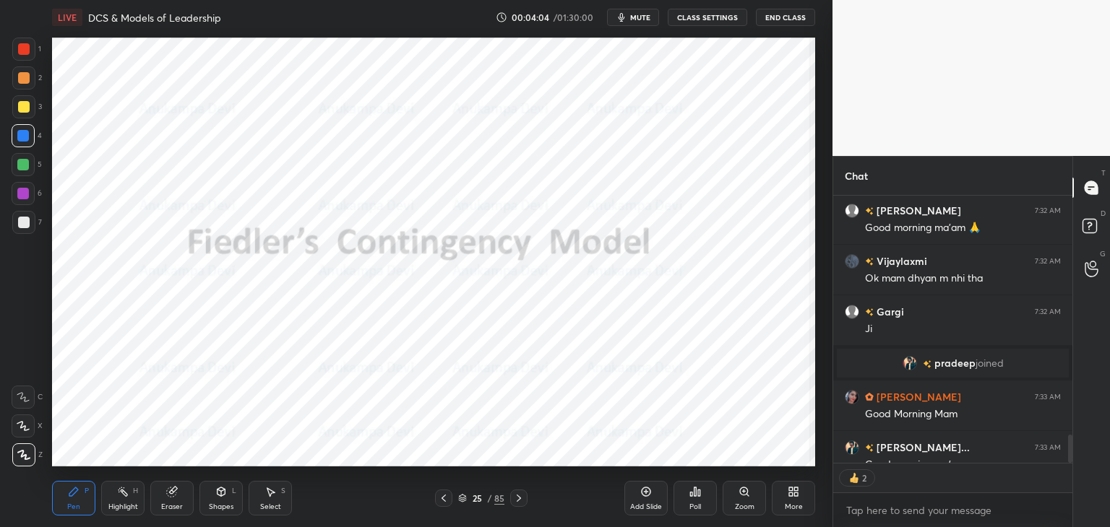
scroll to position [4, 4]
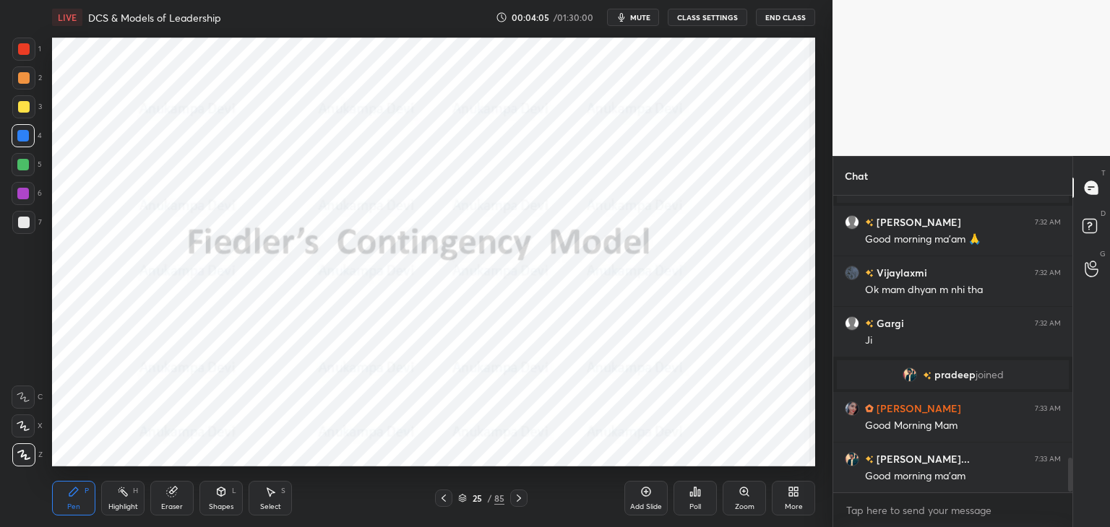
click at [519, 498] on icon at bounding box center [519, 499] width 12 height 12
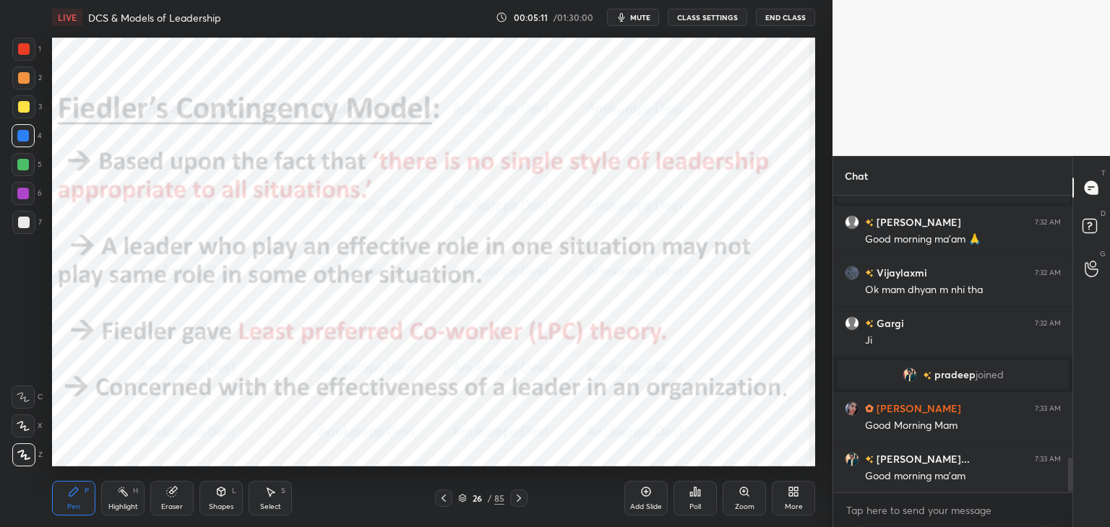
click at [644, 18] on span "mute" at bounding box center [640, 17] width 20 height 10
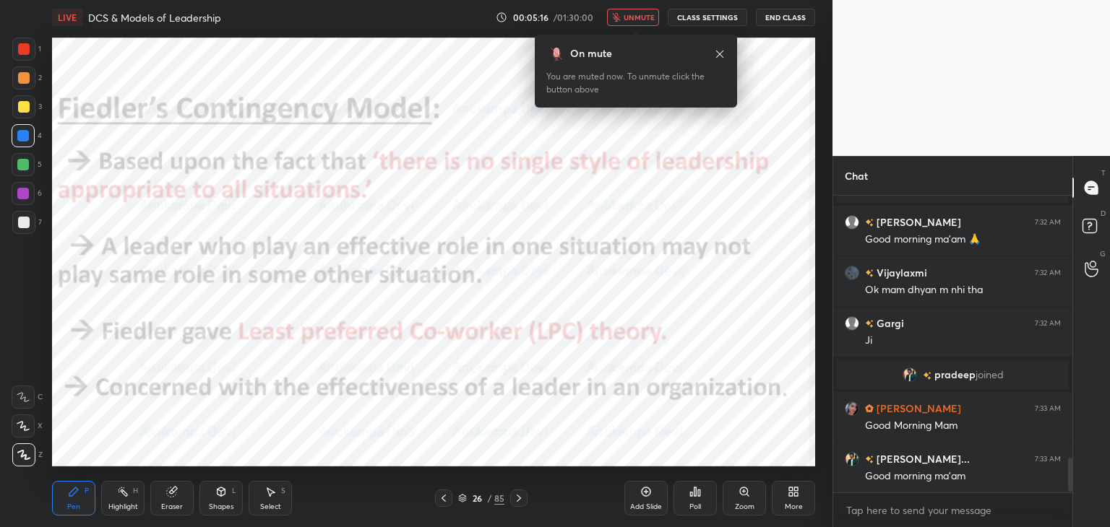
click at [717, 51] on icon at bounding box center [720, 54] width 12 height 12
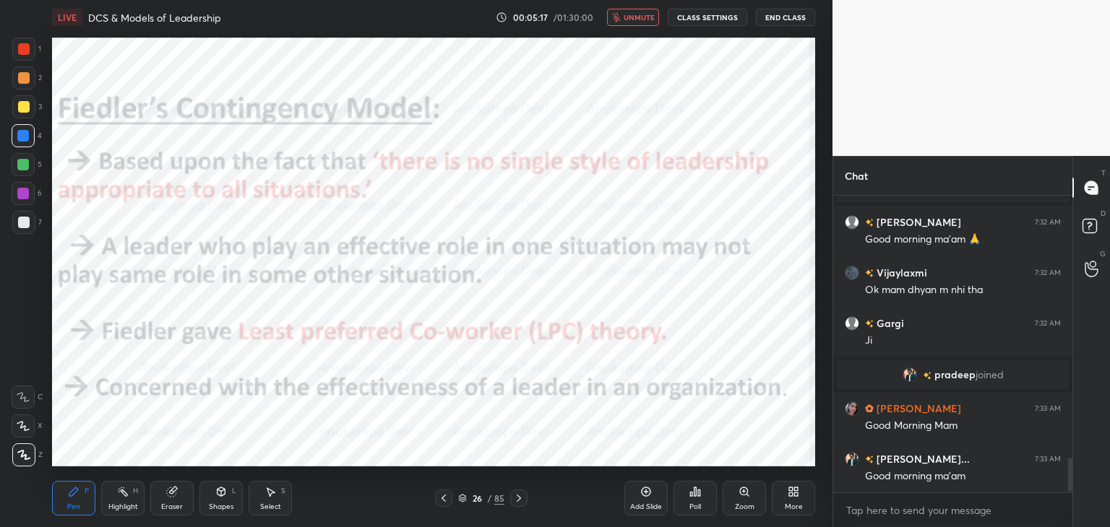
click at [644, 20] on span "unmute" at bounding box center [638, 17] width 31 height 10
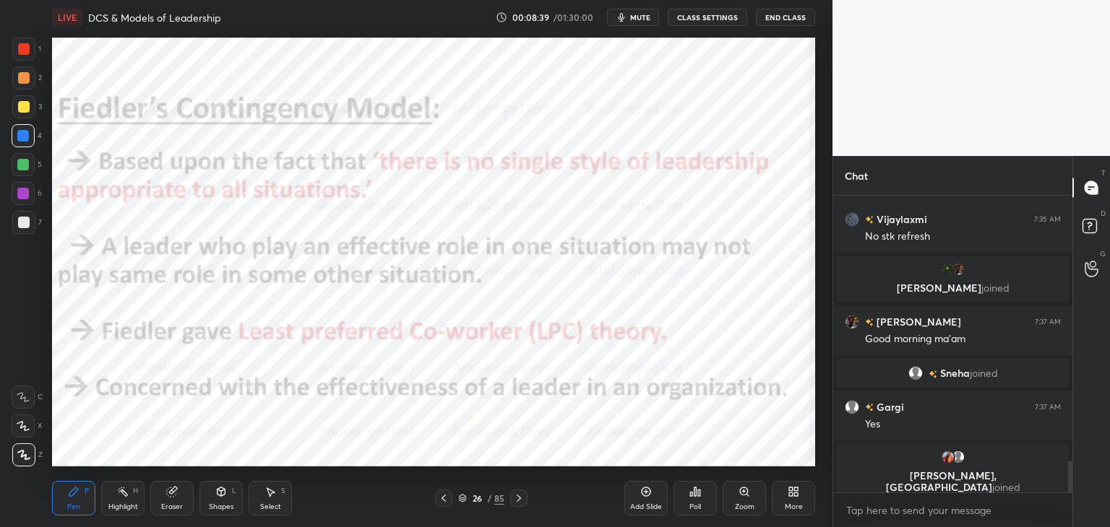
scroll to position [2466, 0]
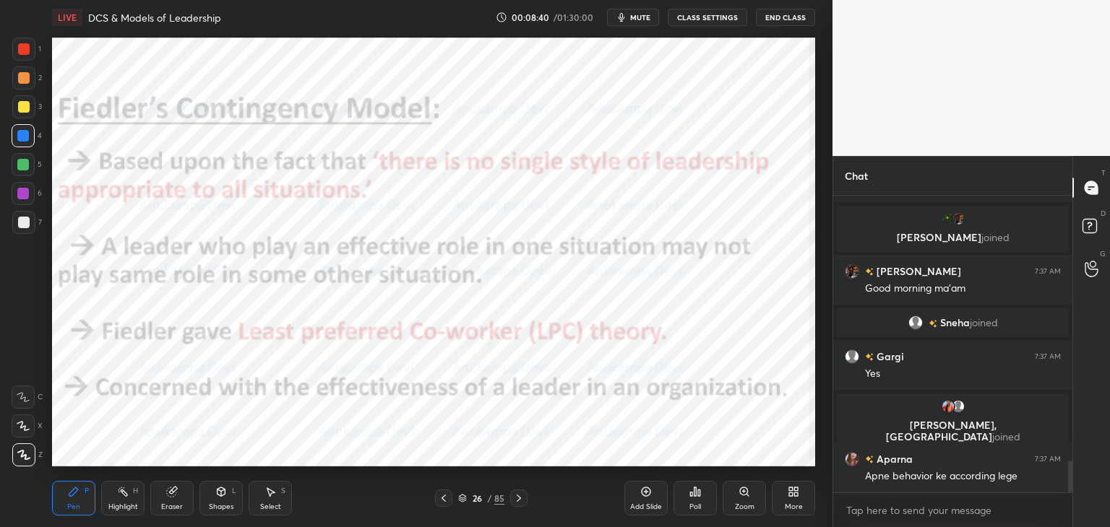
click at [639, 18] on span "mute" at bounding box center [640, 17] width 20 height 10
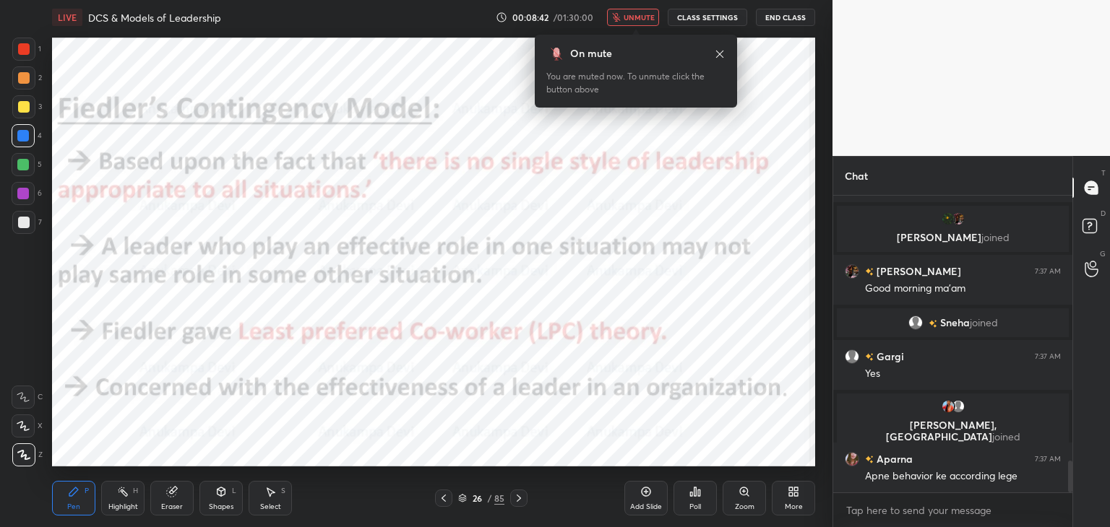
scroll to position [2501, 0]
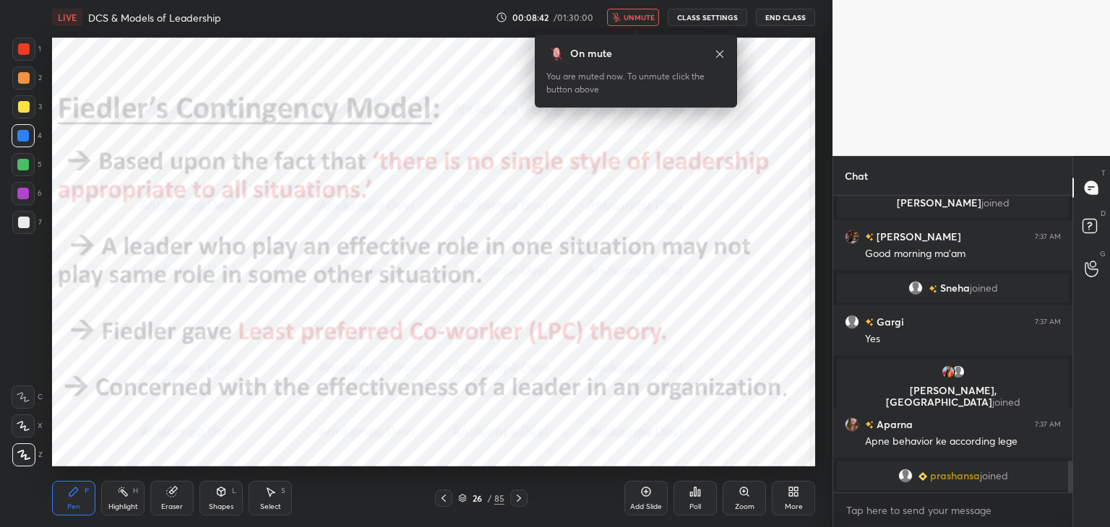
click at [633, 25] on button "unmute" at bounding box center [633, 17] width 52 height 17
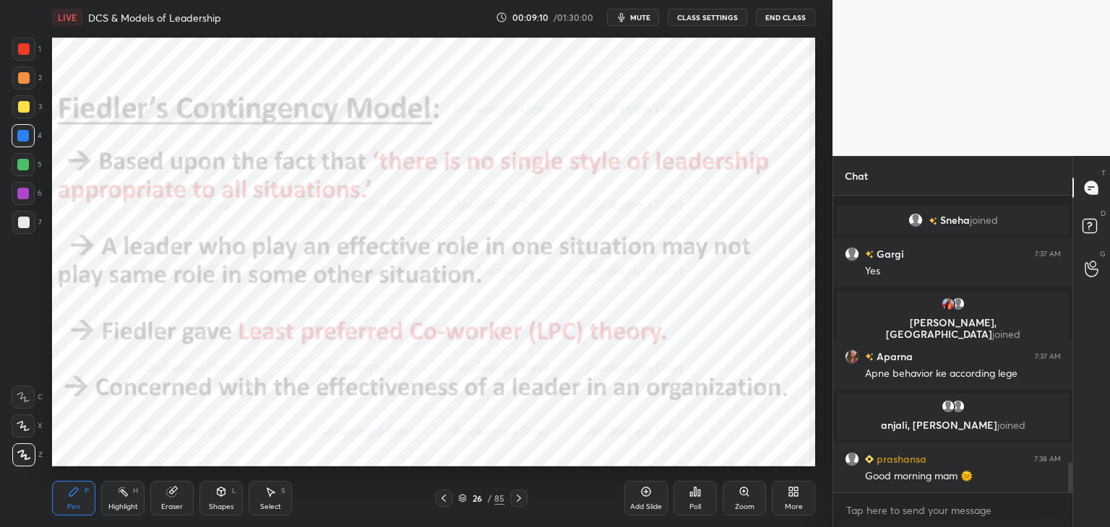
scroll to position [2621, 0]
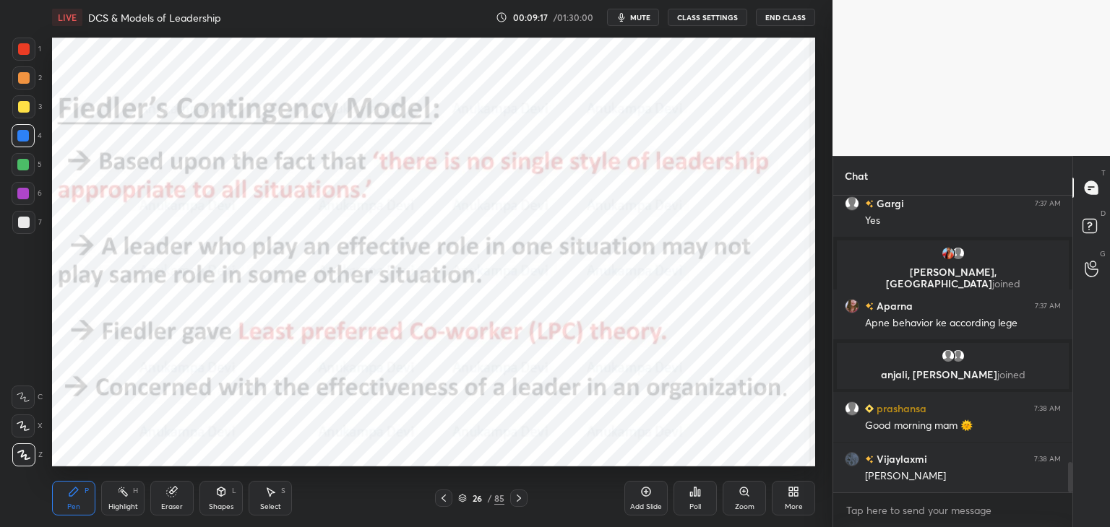
drag, startPoint x: 462, startPoint y: 499, endPoint x: 470, endPoint y: 478, distance: 22.2
click at [462, 497] on icon at bounding box center [462, 498] width 9 height 9
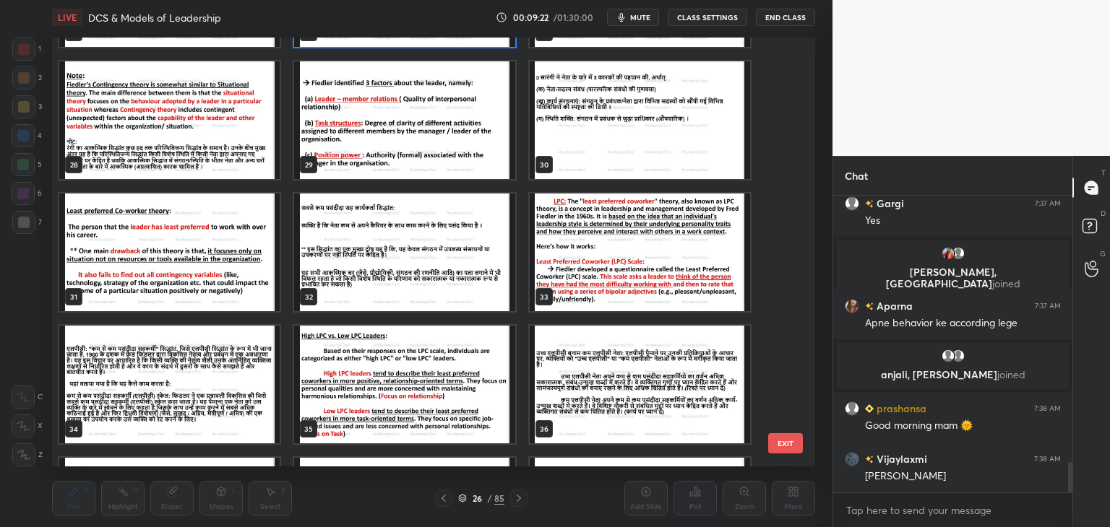
scroll to position [1197, 0]
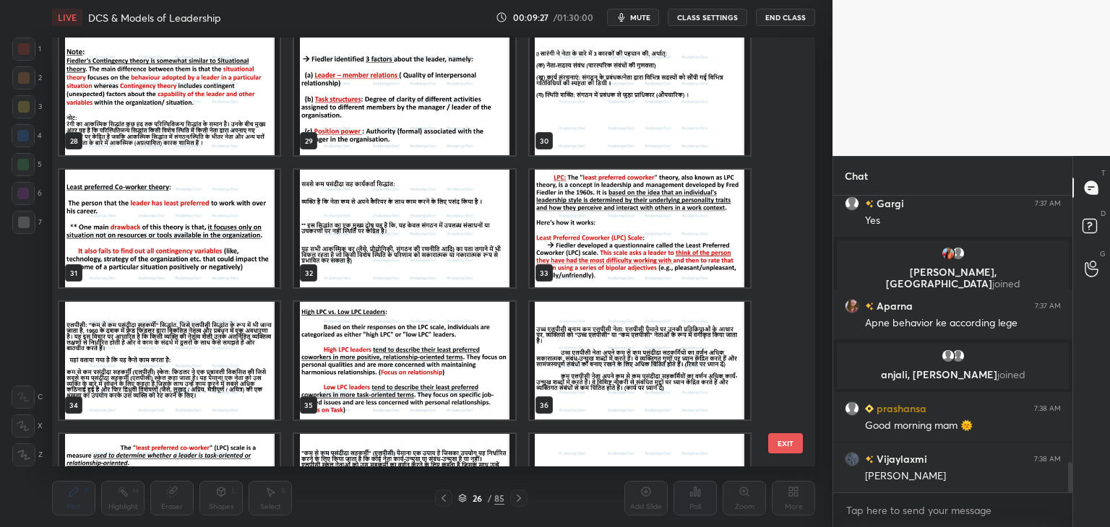
click at [156, 238] on img "grid" at bounding box center [169, 229] width 220 height 118
click at [156, 241] on img "grid" at bounding box center [169, 229] width 220 height 118
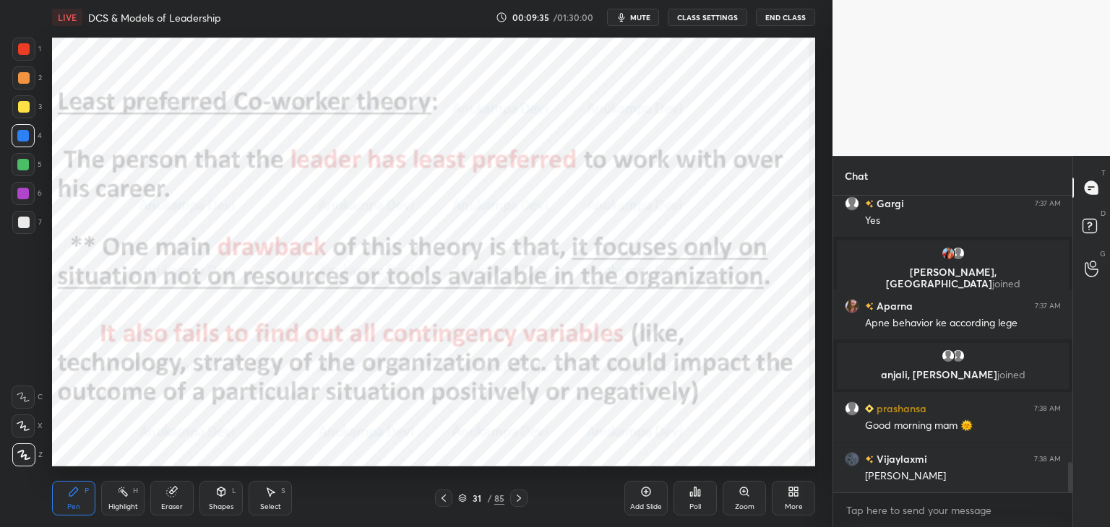
click at [643, 492] on icon at bounding box center [646, 492] width 12 height 12
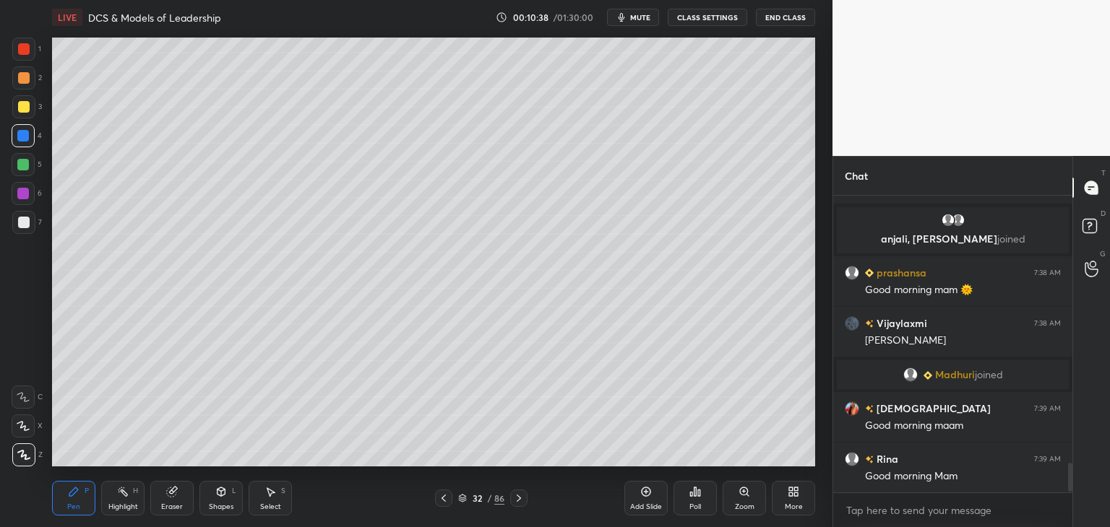
scroll to position [2764, 0]
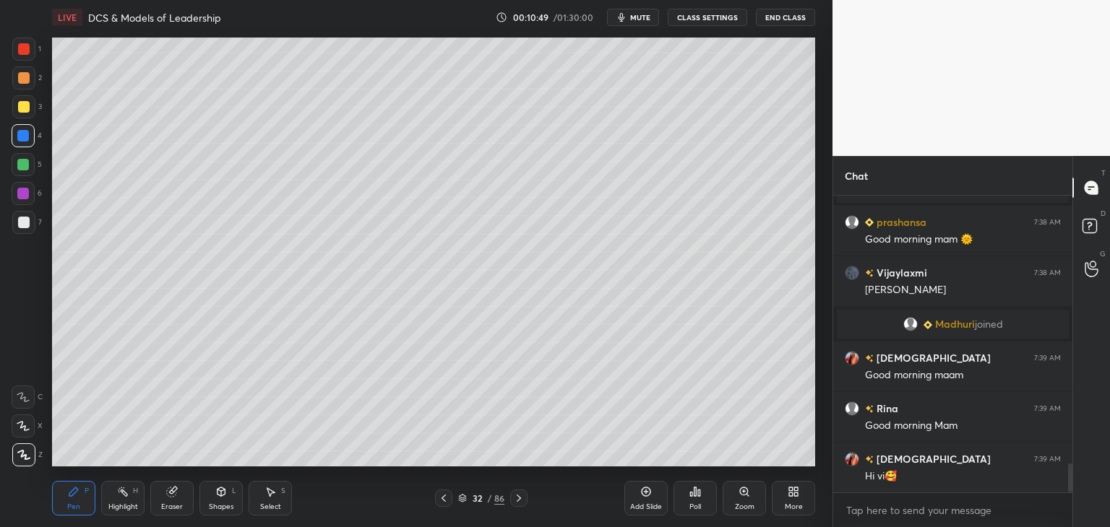
click at [27, 199] on div at bounding box center [23, 193] width 23 height 23
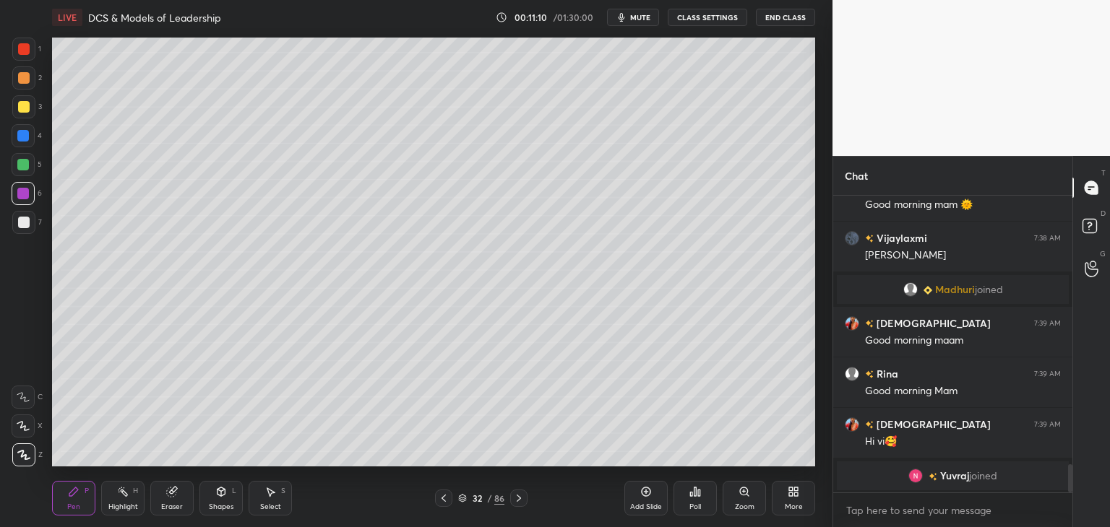
click at [635, 21] on span "mute" at bounding box center [640, 17] width 20 height 10
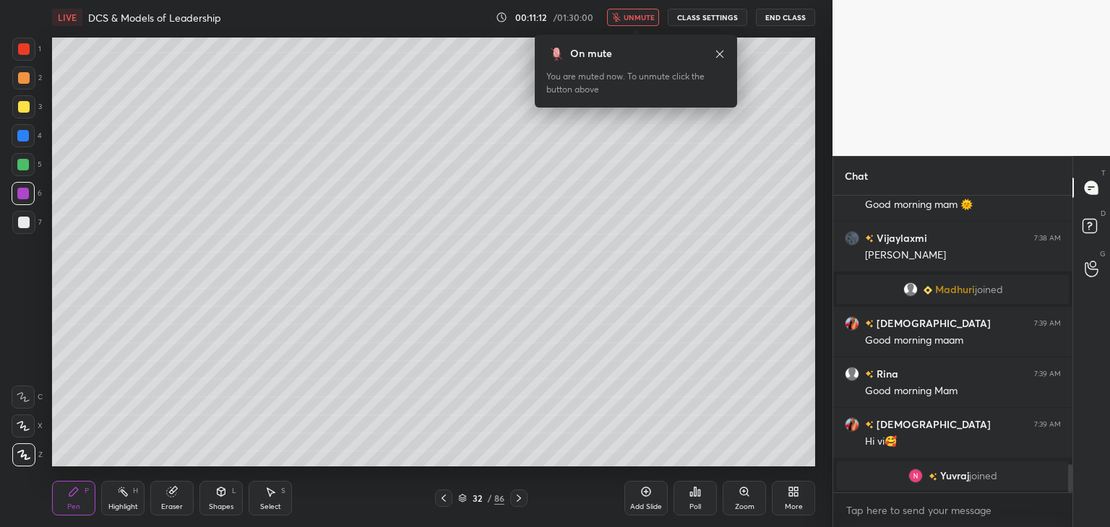
drag, startPoint x: 633, startPoint y: 20, endPoint x: 610, endPoint y: 30, distance: 25.9
click at [633, 21] on span "unmute" at bounding box center [638, 17] width 31 height 10
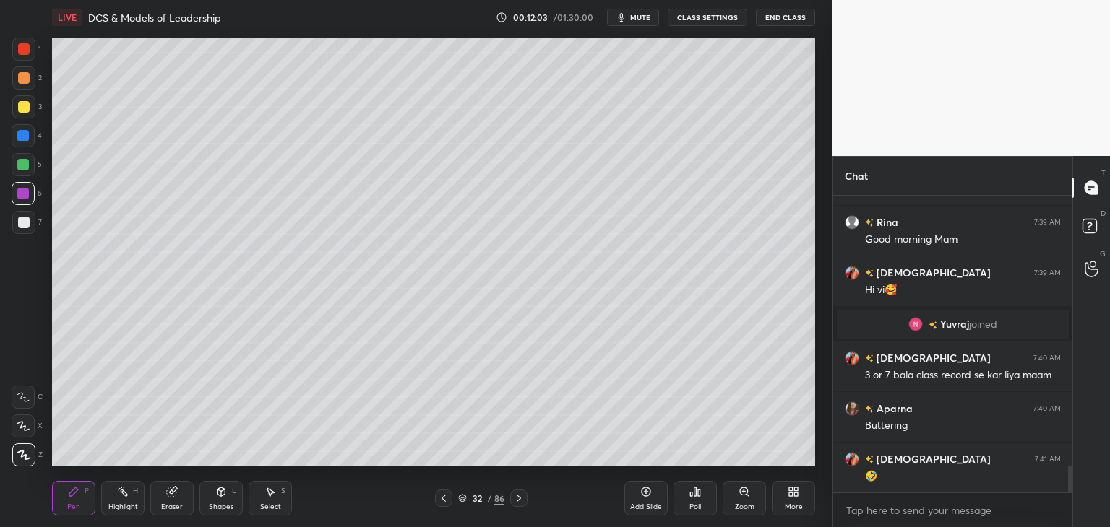
scroll to position [2973, 0]
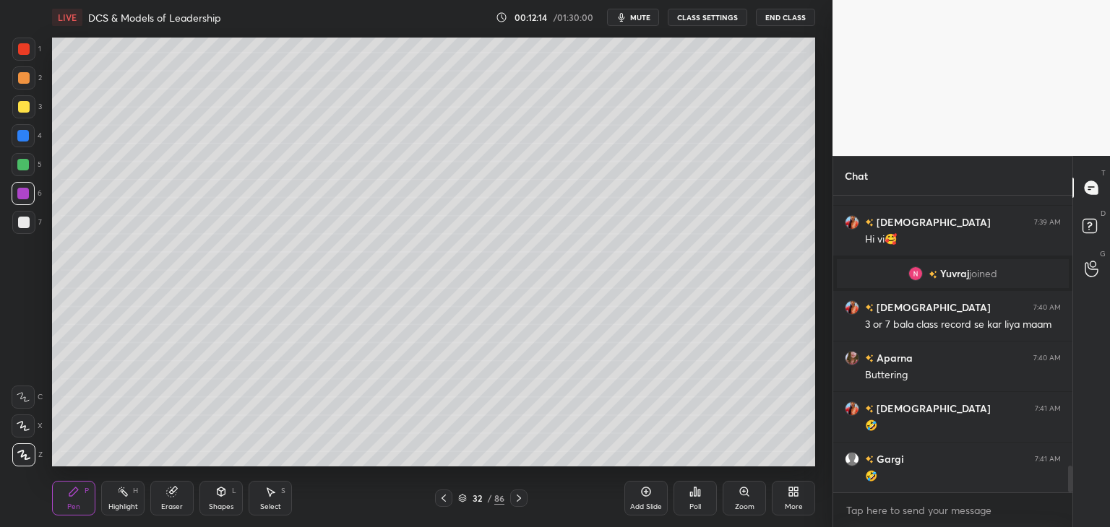
click at [445, 501] on icon at bounding box center [444, 499] width 12 height 12
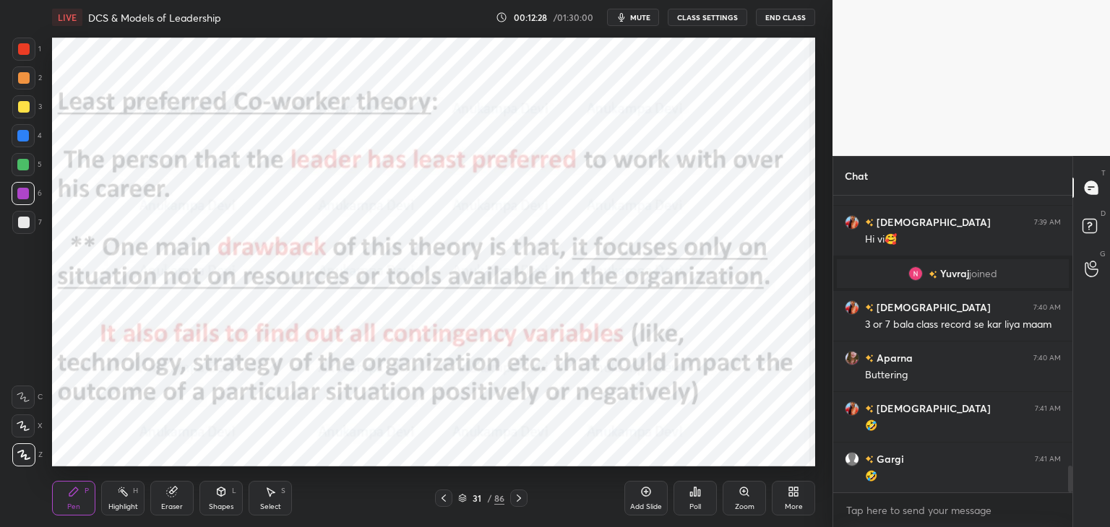
drag, startPoint x: 1068, startPoint y: 473, endPoint x: 1074, endPoint y: 493, distance: 20.3
click at [1074, 493] on div "Chat [DEMOGRAPHIC_DATA] 7:39 AM Good morning [PERSON_NAME] 7:39 AM Good morning…" at bounding box center [970, 341] width 277 height 371
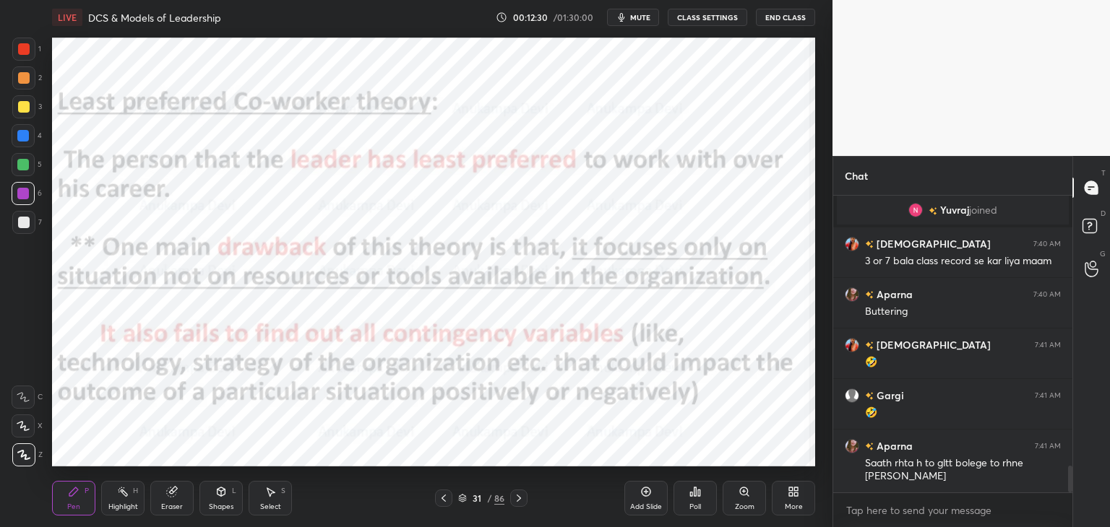
click at [23, 143] on div at bounding box center [23, 135] width 23 height 23
click at [520, 501] on icon at bounding box center [519, 499] width 12 height 12
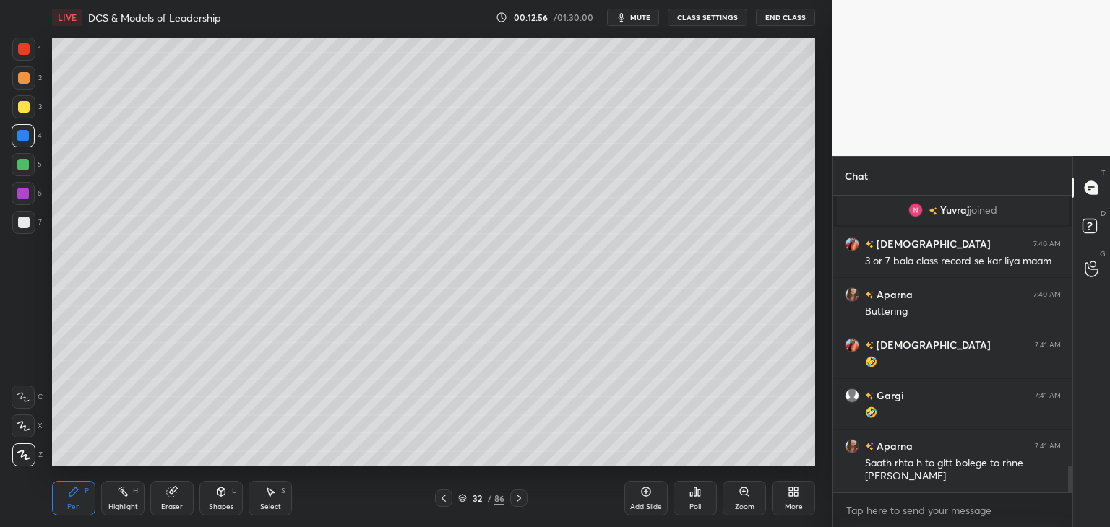
click at [521, 501] on icon at bounding box center [519, 499] width 12 height 12
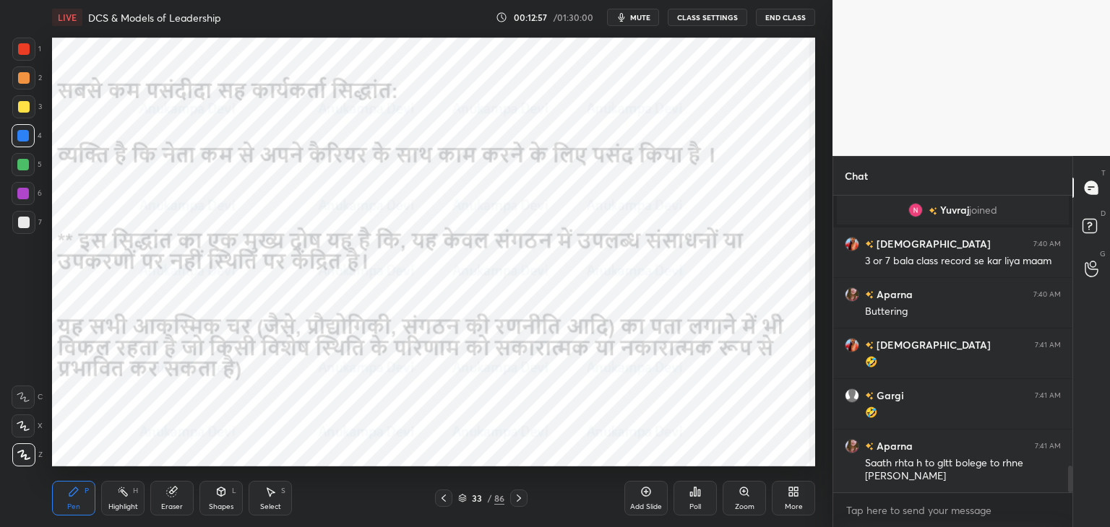
click at [521, 501] on icon at bounding box center [519, 499] width 12 height 12
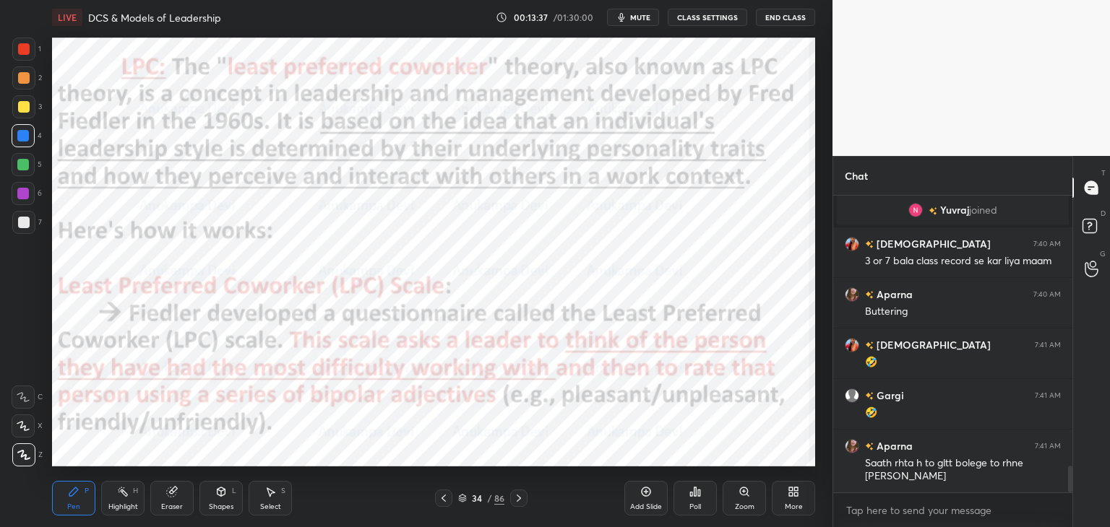
click at [516, 499] on icon at bounding box center [519, 499] width 12 height 12
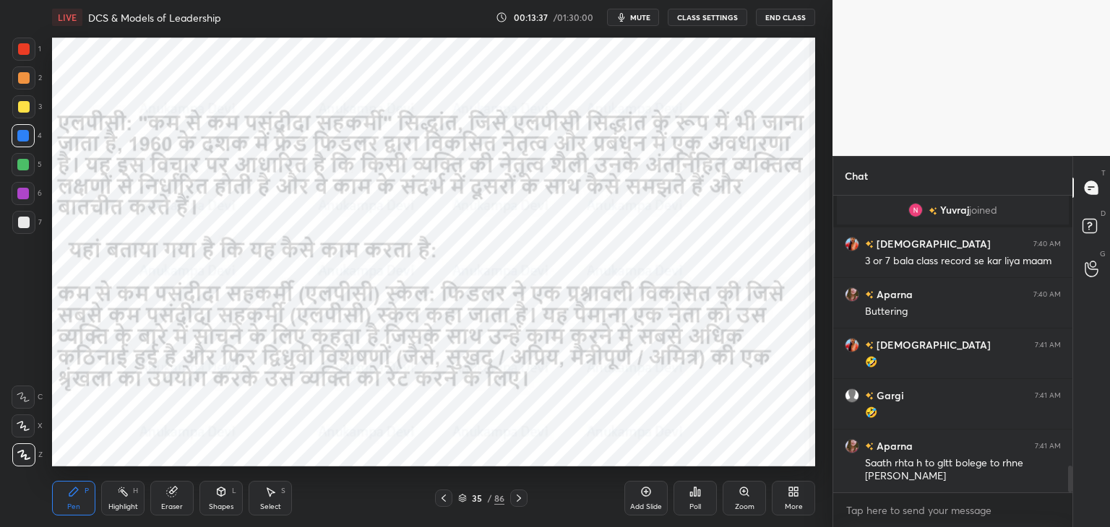
click at [515, 501] on icon at bounding box center [519, 499] width 12 height 12
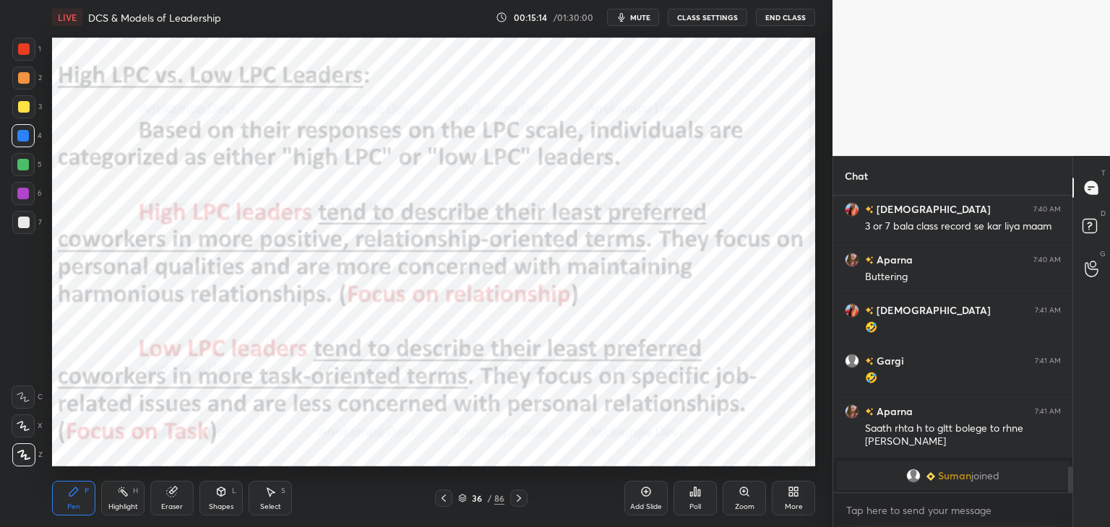
scroll to position [3035, 0]
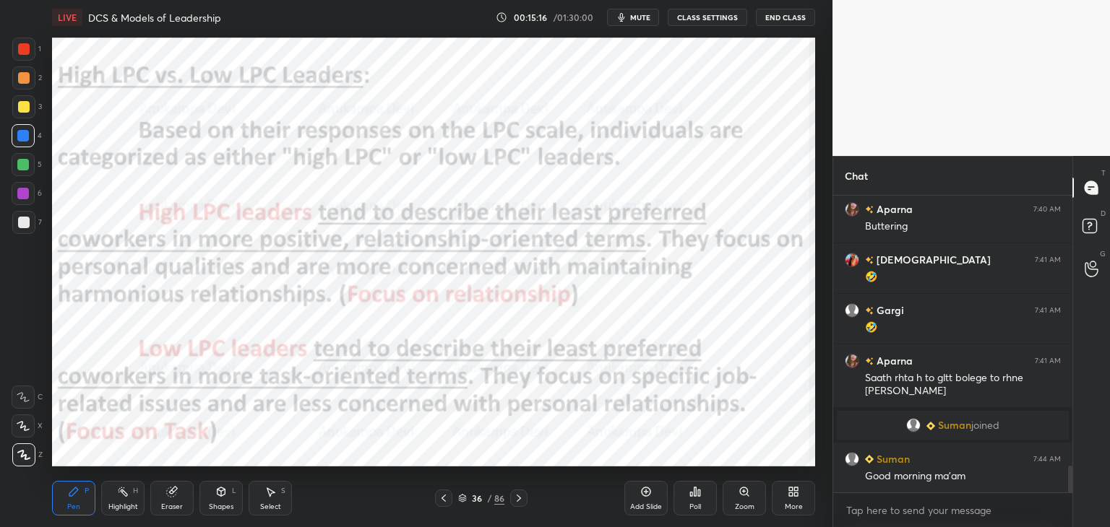
click at [518, 498] on icon at bounding box center [519, 499] width 12 height 12
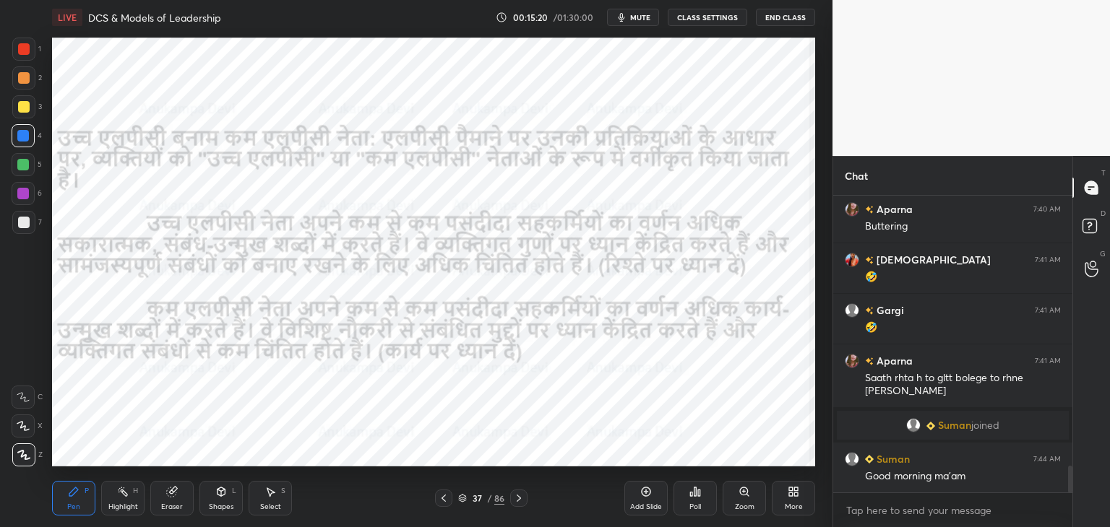
click at [463, 501] on icon at bounding box center [462, 498] width 9 height 9
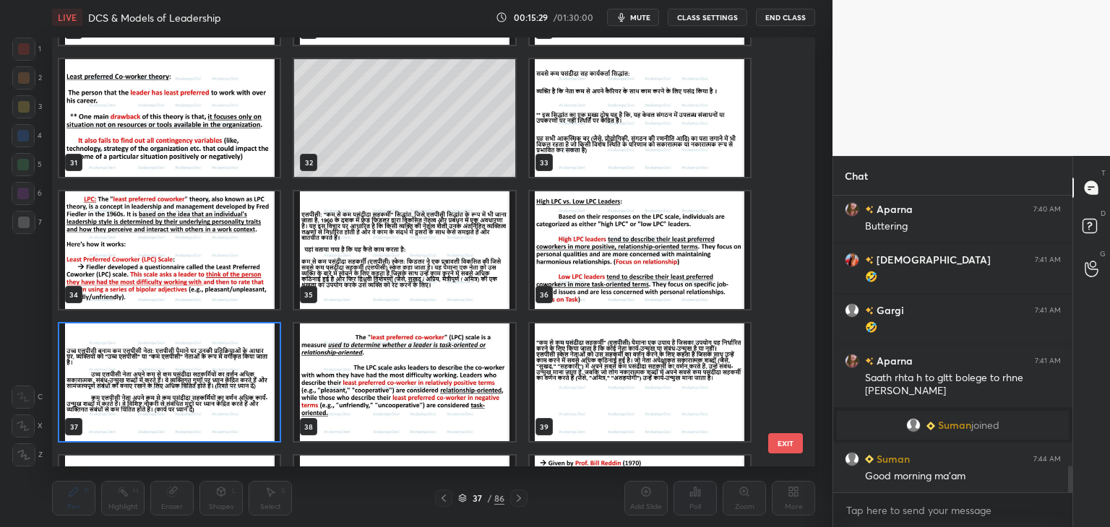
scroll to position [1296, 0]
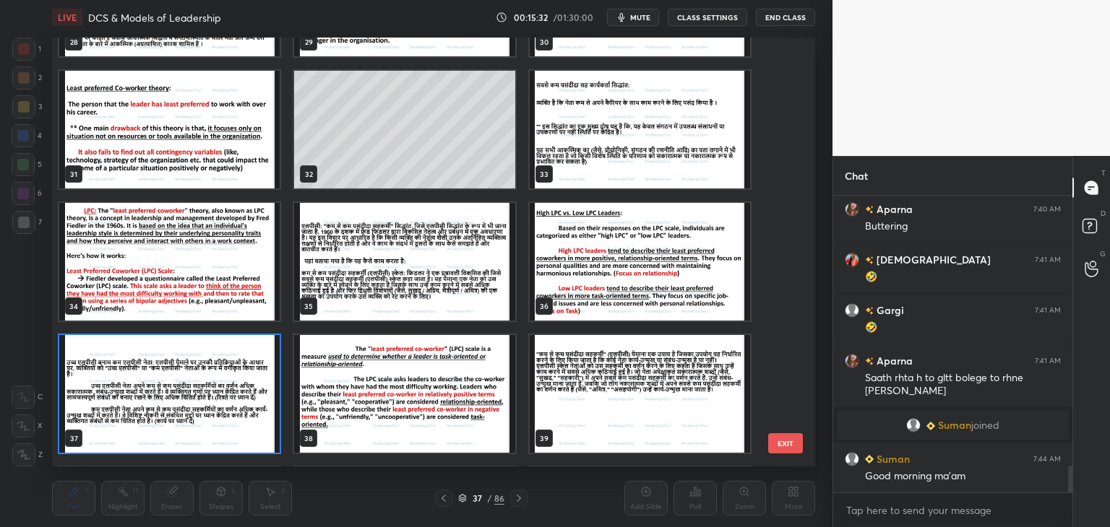
click at [639, 17] on span "mute" at bounding box center [640, 17] width 20 height 10
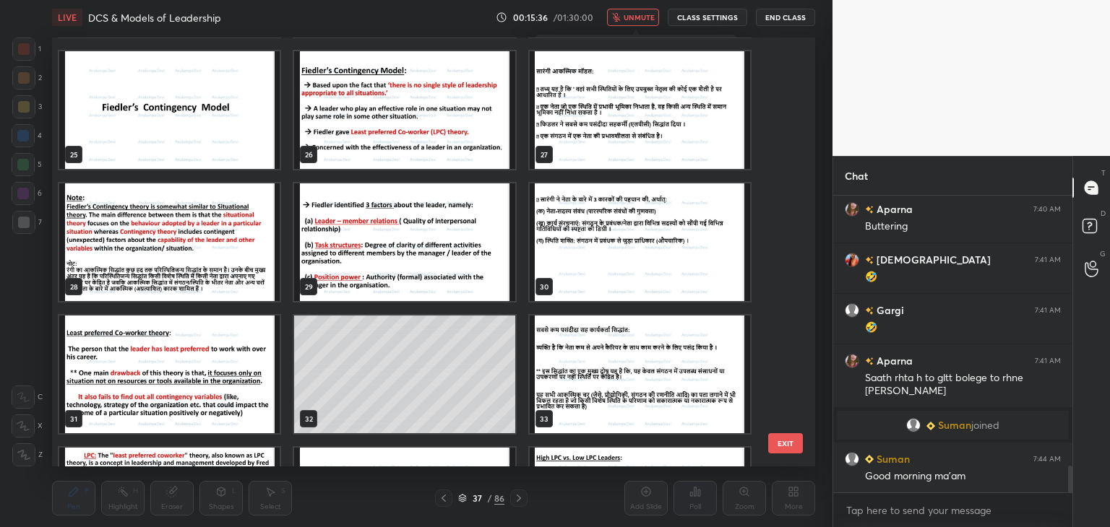
scroll to position [1016, 0]
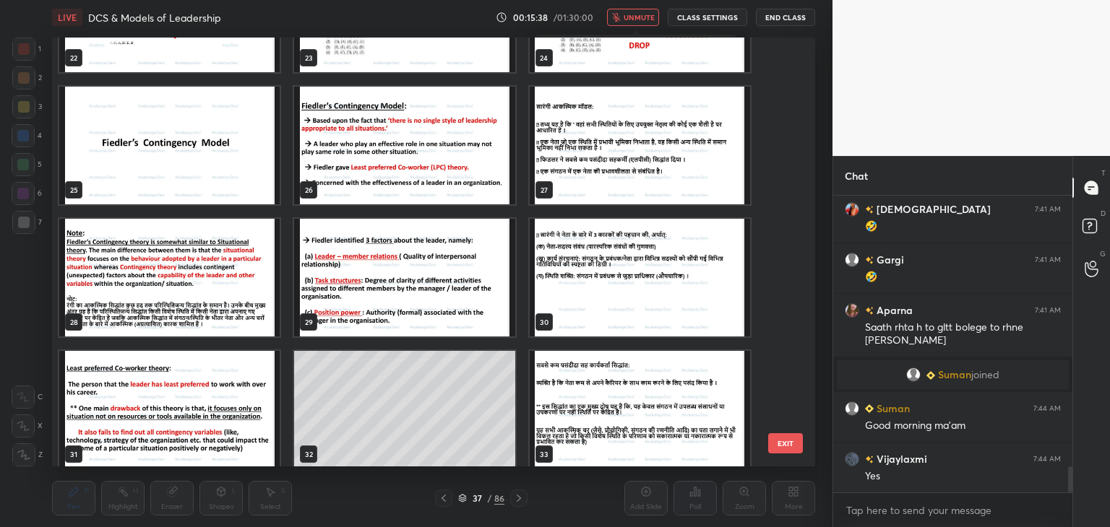
click at [471, 157] on img "grid" at bounding box center [404, 146] width 220 height 118
click at [470, 157] on img "grid" at bounding box center [404, 146] width 220 height 118
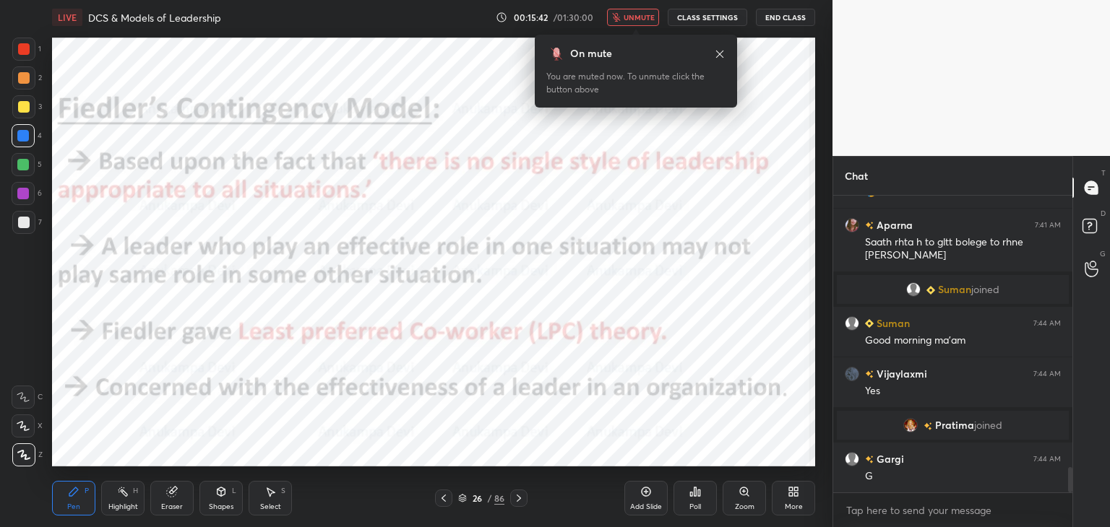
click at [638, 18] on span "unmute" at bounding box center [638, 17] width 31 height 10
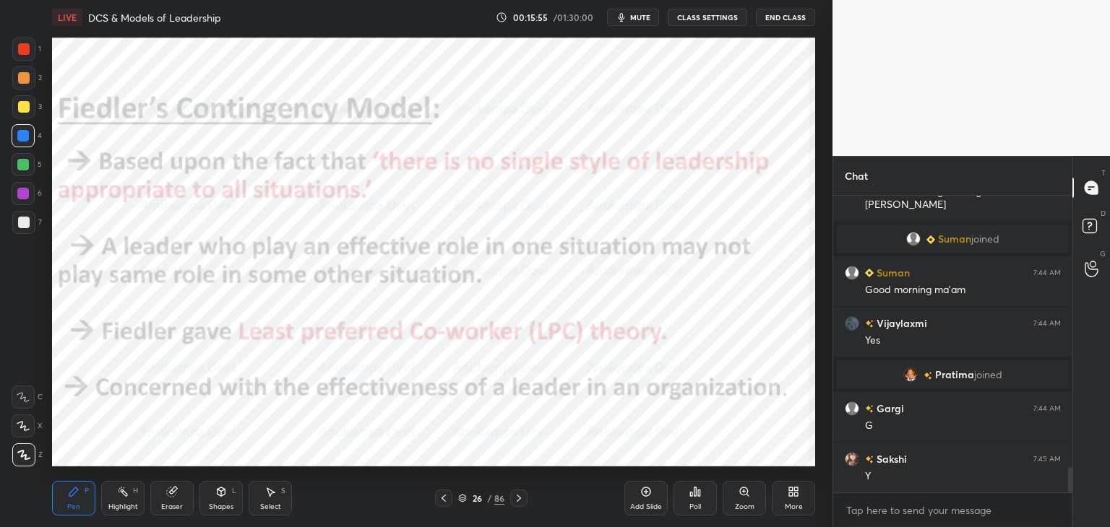
scroll to position [3272, 0]
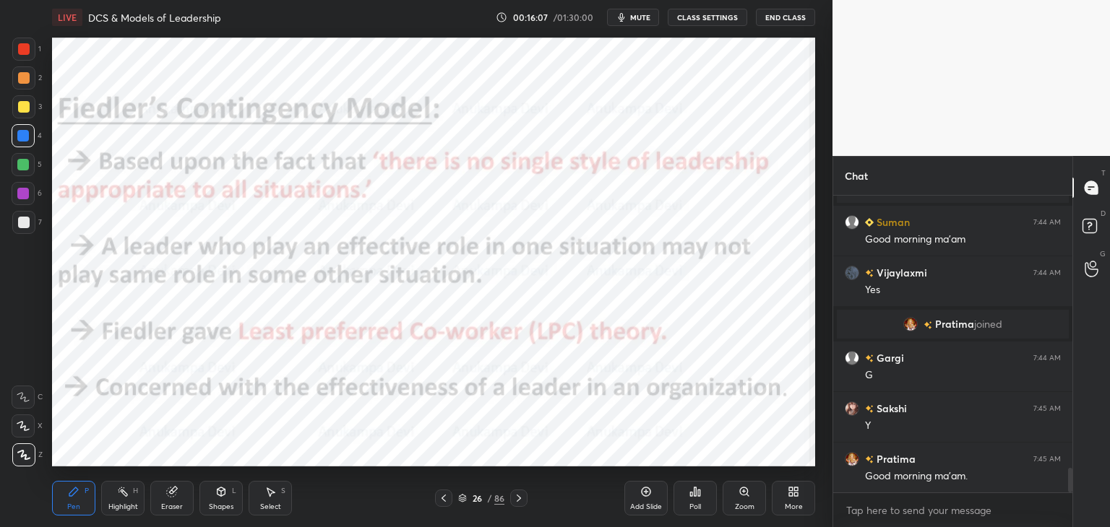
click at [518, 498] on icon at bounding box center [519, 499] width 12 height 12
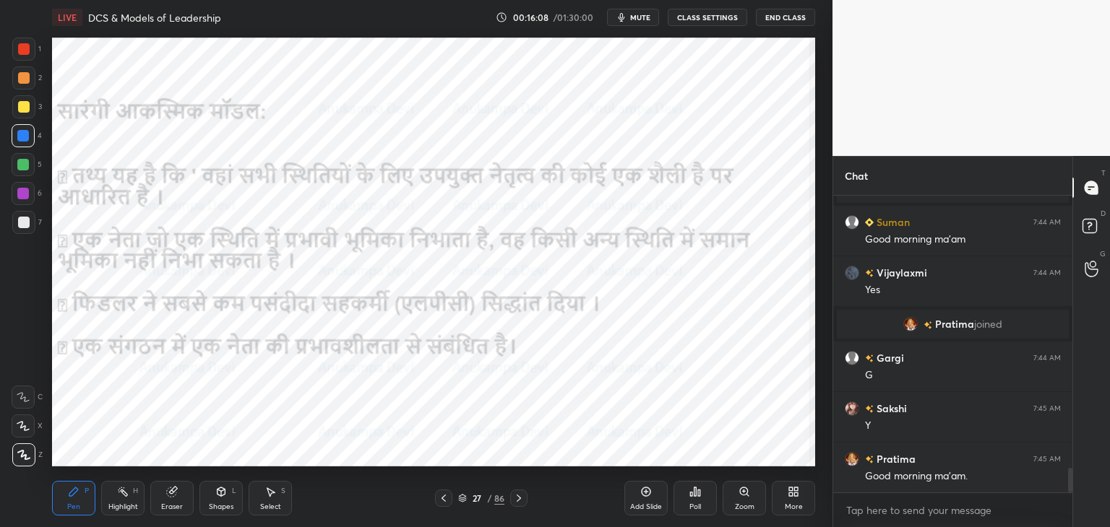
click at [517, 503] on icon at bounding box center [519, 499] width 12 height 12
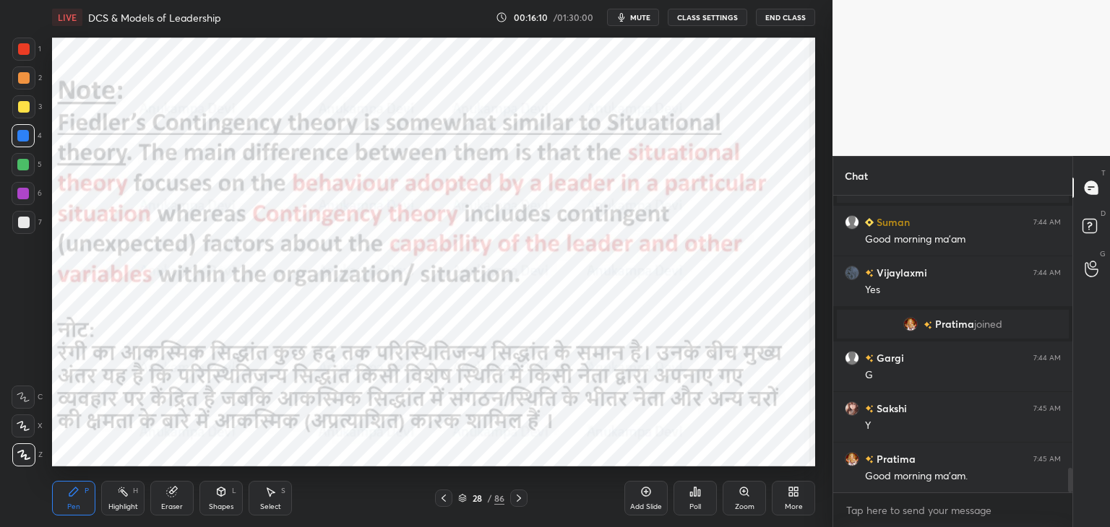
click at [447, 500] on icon at bounding box center [444, 499] width 12 height 12
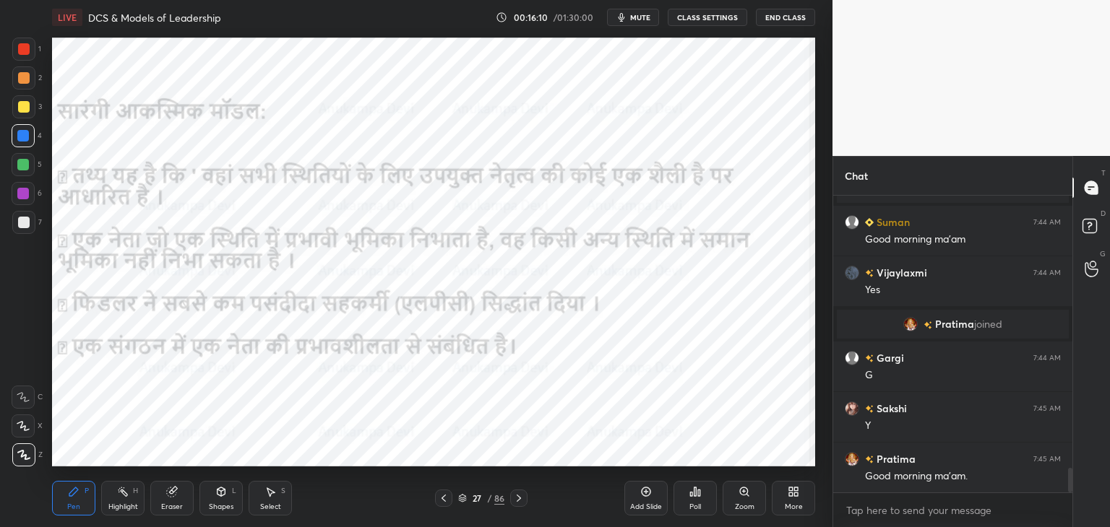
click at [446, 507] on div "Pen P Highlight H Eraser Shapes L Select S 27 / 86 Add Slide Poll Zoom More" at bounding box center [433, 499] width 763 height 58
click at [442, 496] on icon at bounding box center [444, 499] width 12 height 12
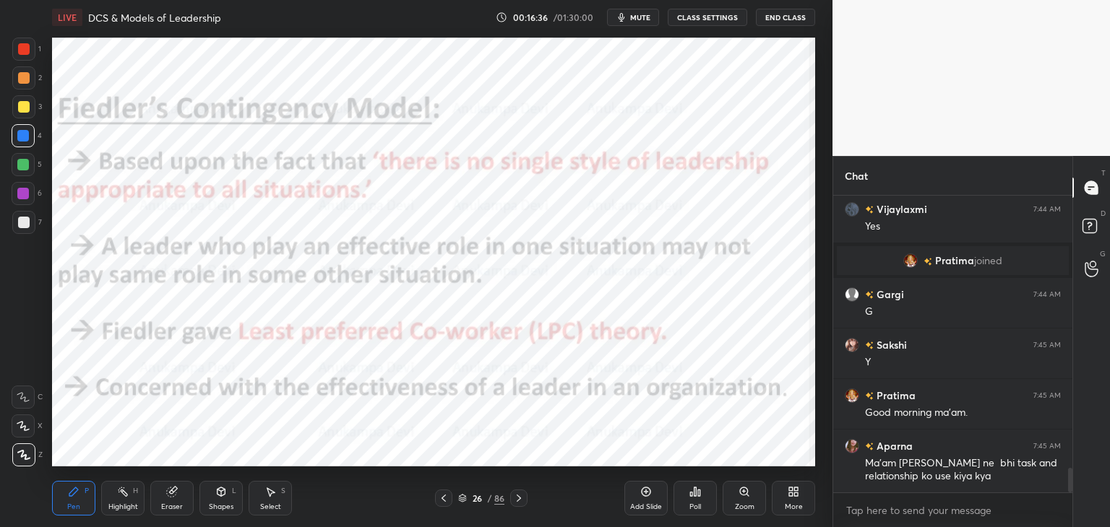
scroll to position [3386, 0]
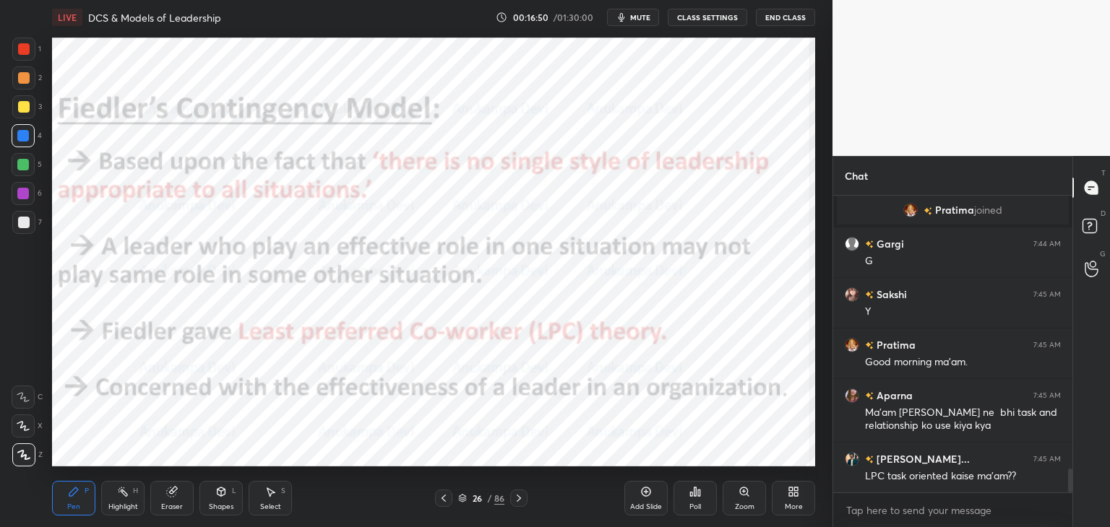
click at [514, 503] on icon at bounding box center [519, 499] width 12 height 12
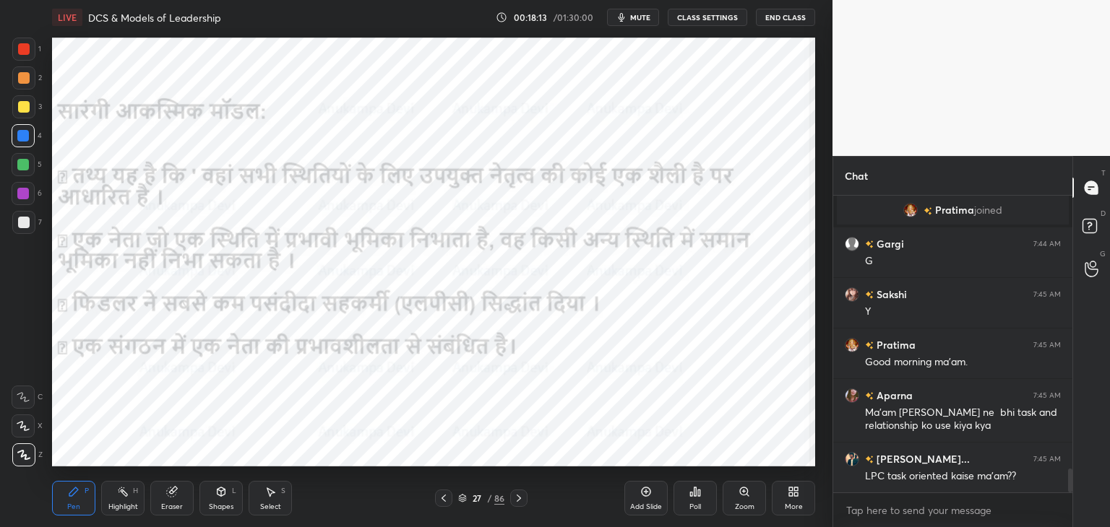
click at [173, 501] on div "Eraser" at bounding box center [171, 498] width 43 height 35
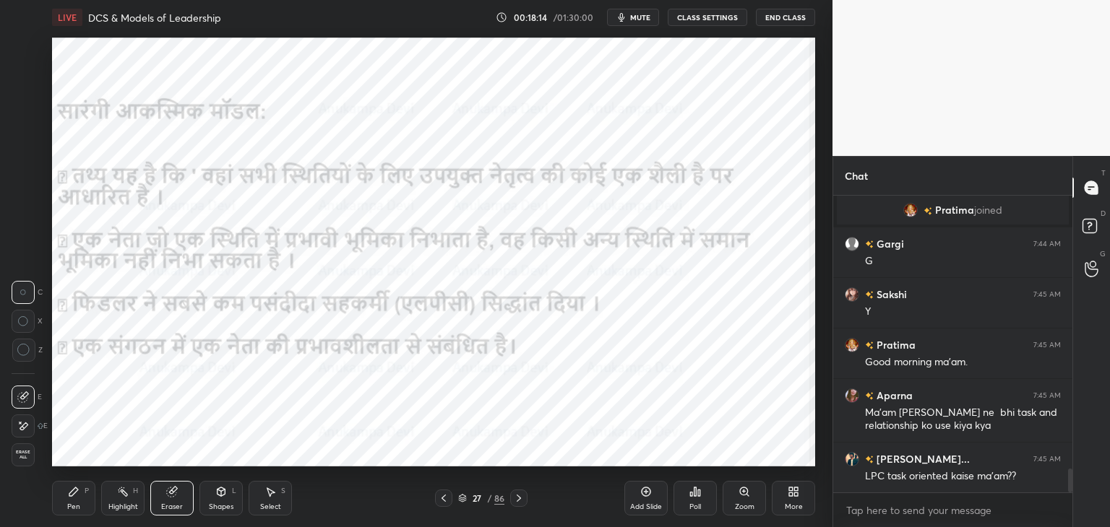
click at [23, 459] on span "Erase all" at bounding box center [23, 455] width 22 height 10
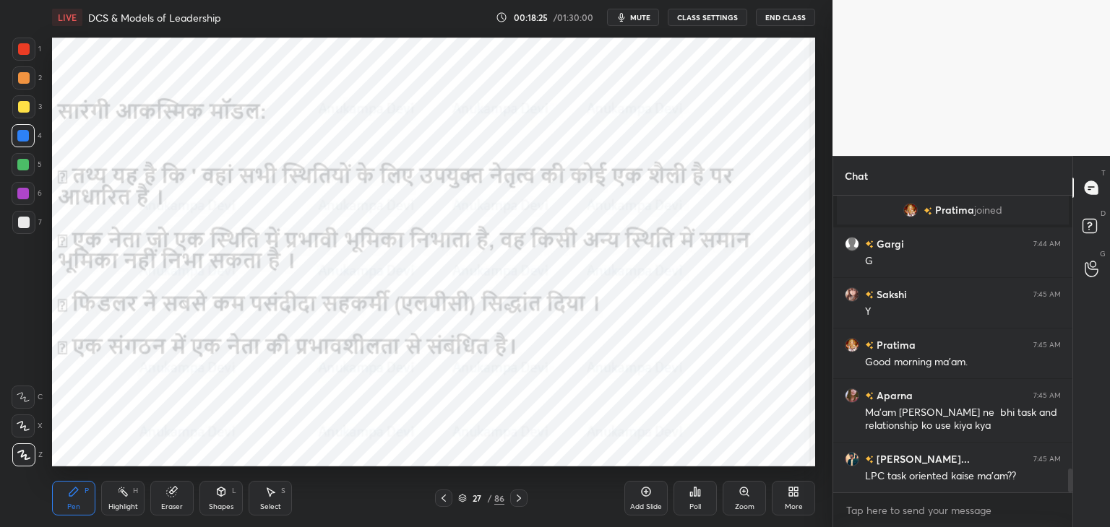
click at [516, 497] on icon at bounding box center [519, 499] width 12 height 12
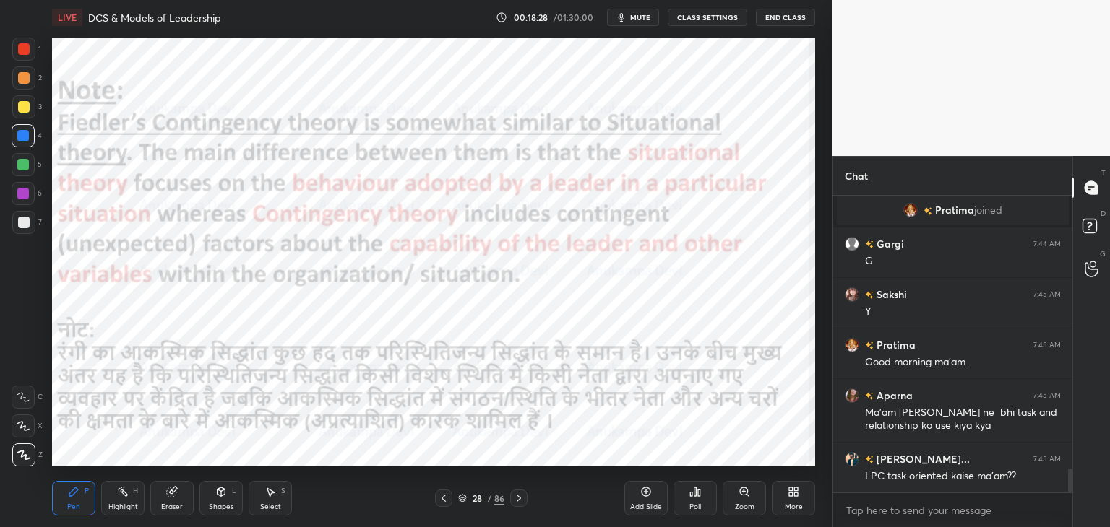
click at [20, 168] on div at bounding box center [23, 165] width 12 height 12
click at [23, 194] on div at bounding box center [23, 194] width 12 height 12
click at [22, 77] on div at bounding box center [24, 78] width 12 height 12
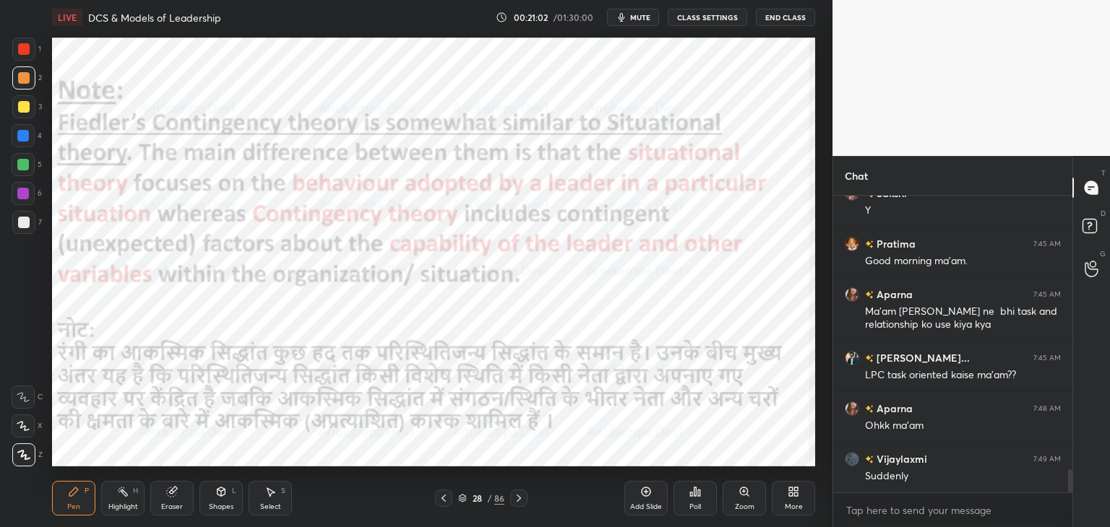
scroll to position [3522, 0]
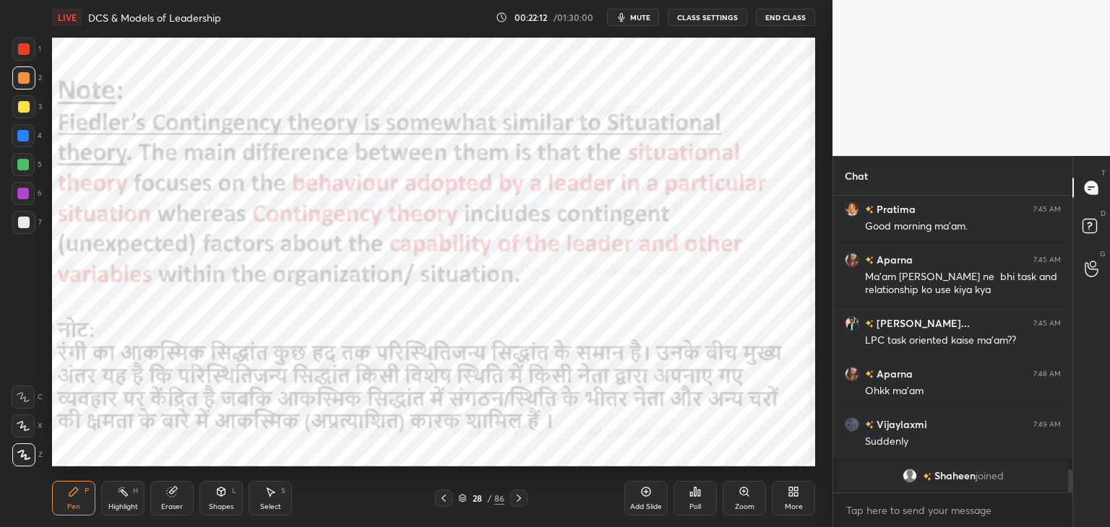
click at [520, 500] on icon at bounding box center [519, 499] width 12 height 12
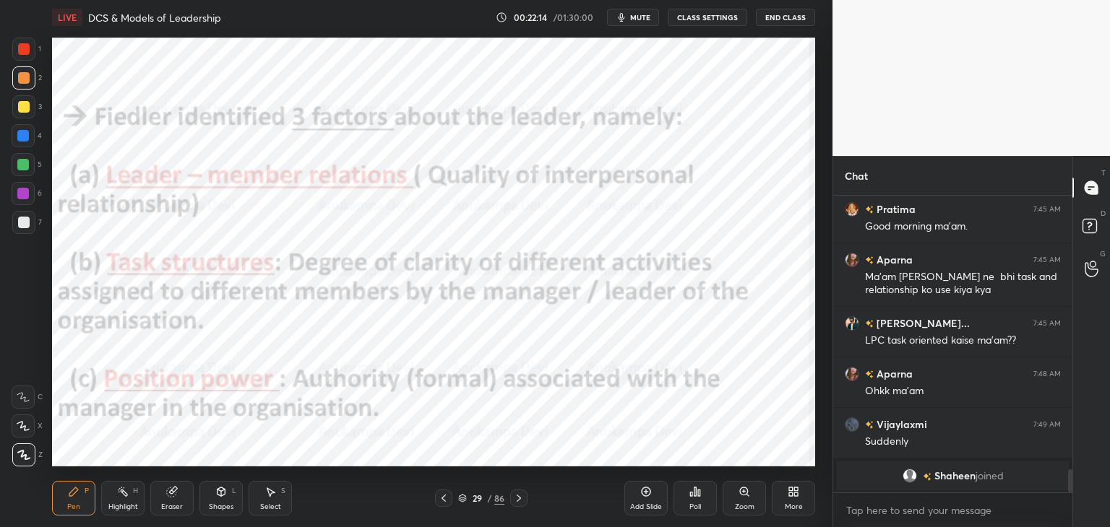
drag, startPoint x: 22, startPoint y: 168, endPoint x: 15, endPoint y: 171, distance: 7.8
click at [22, 170] on div at bounding box center [23, 165] width 12 height 12
drag, startPoint x: 522, startPoint y: 502, endPoint x: 511, endPoint y: 477, distance: 26.8
click at [522, 501] on icon at bounding box center [519, 499] width 12 height 12
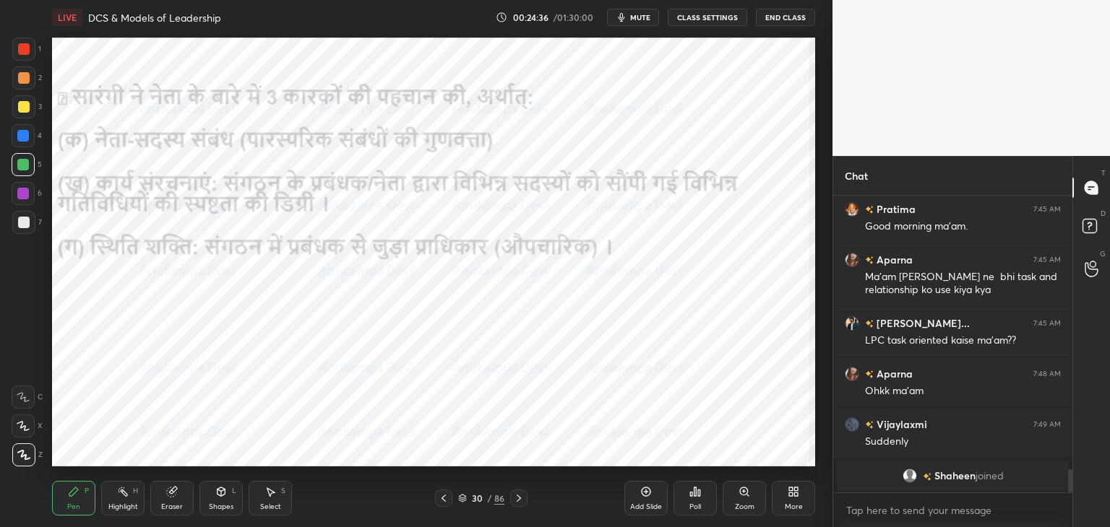
click at [519, 502] on icon at bounding box center [519, 499] width 12 height 12
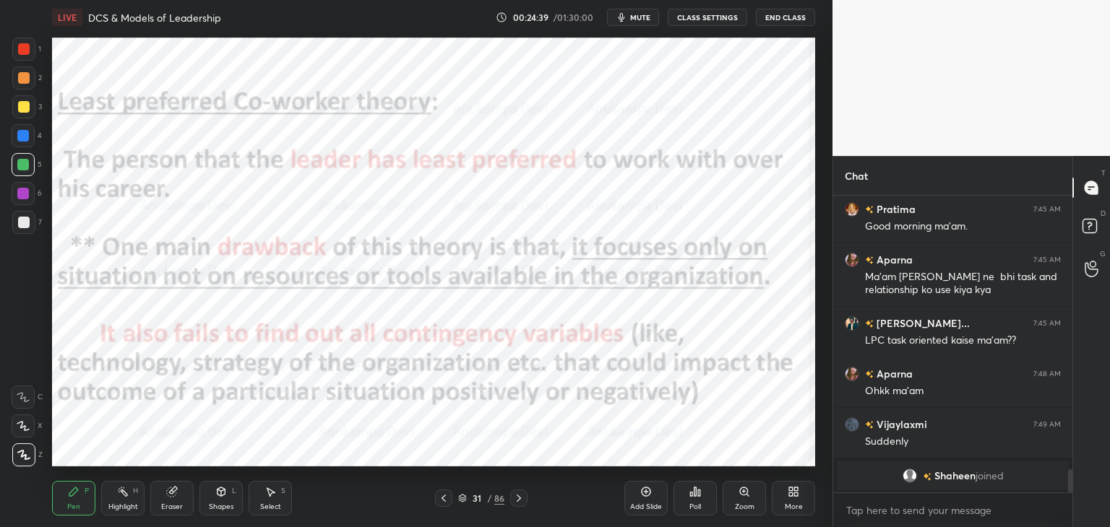
click at [647, 17] on span "mute" at bounding box center [640, 17] width 20 height 10
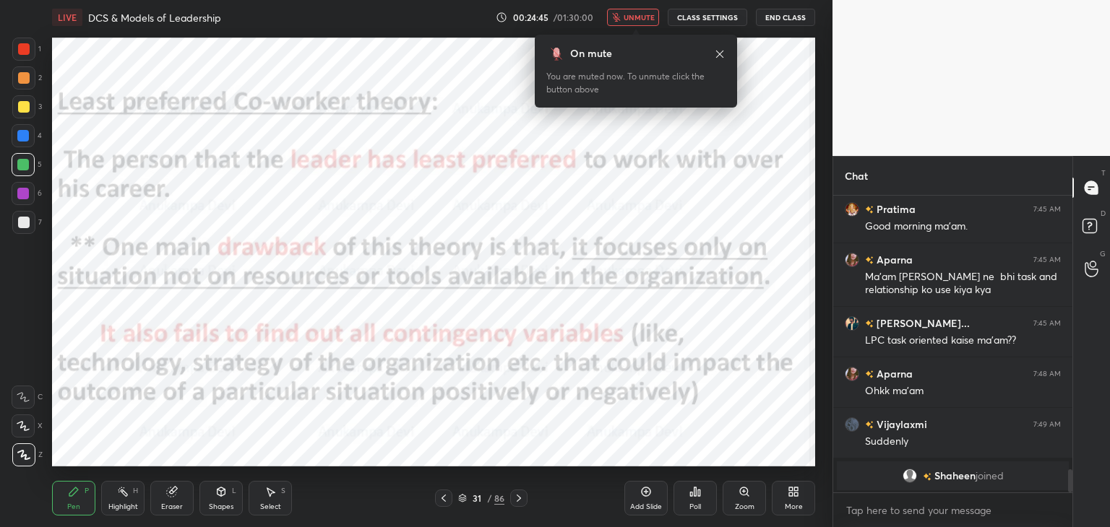
scroll to position [3443, 0]
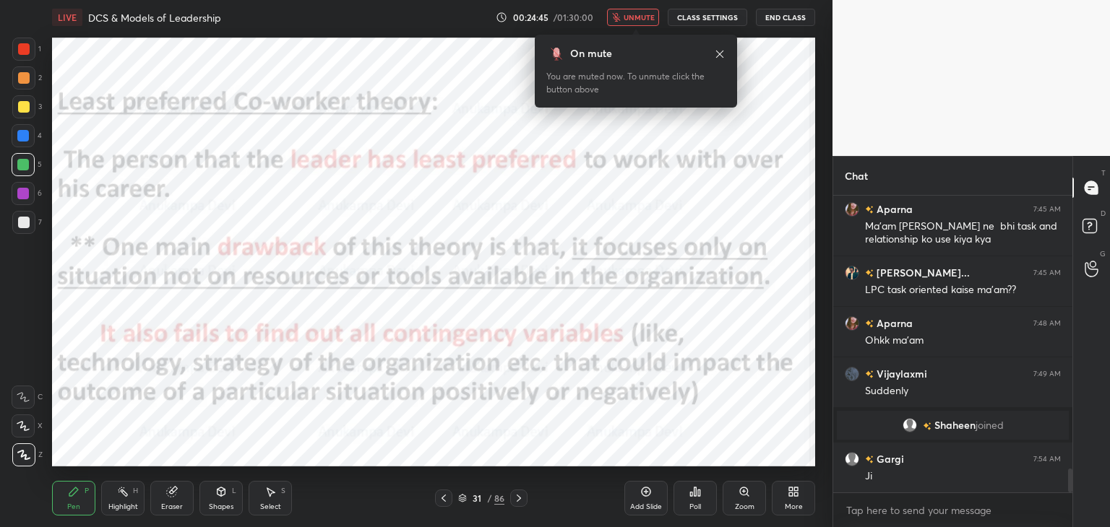
click at [641, 18] on span "unmute" at bounding box center [638, 17] width 31 height 10
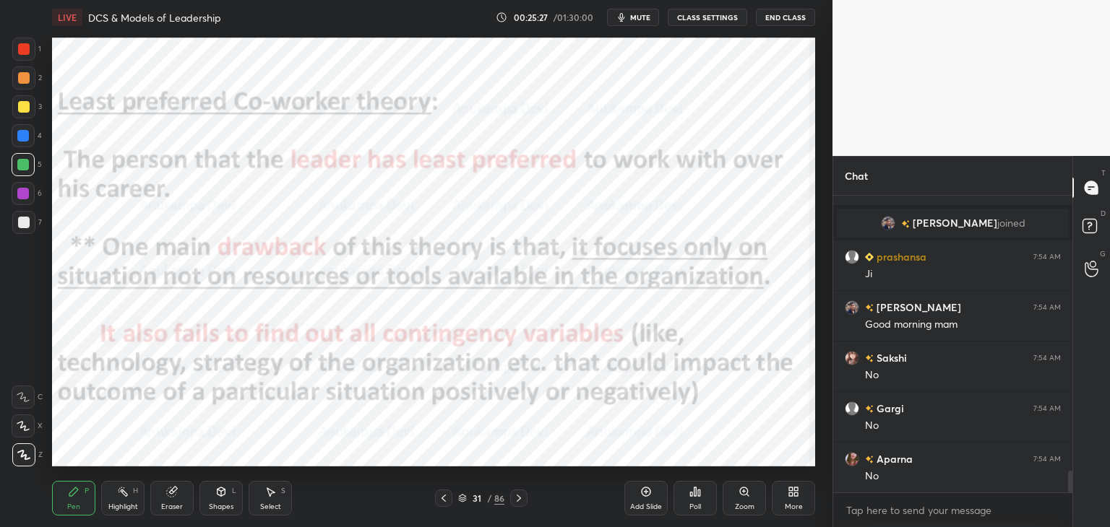
scroll to position [3853, 0]
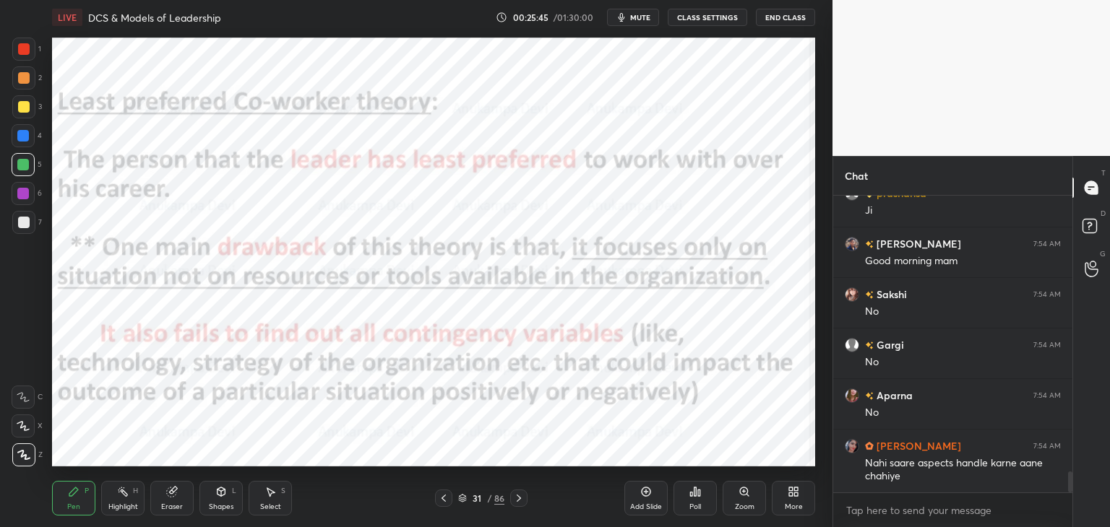
click at [518, 501] on icon at bounding box center [518, 498] width 4 height 7
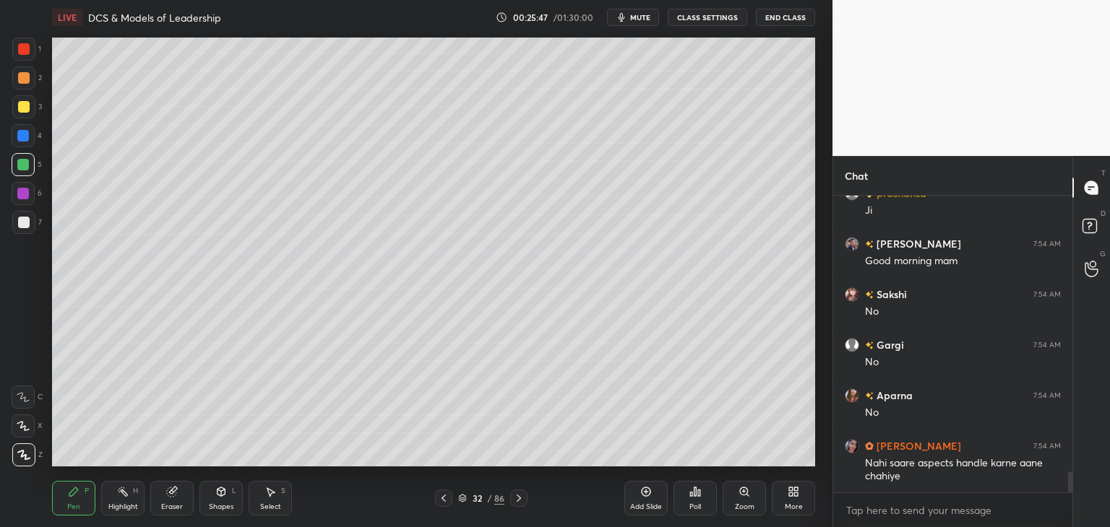
click at [517, 501] on icon at bounding box center [518, 498] width 4 height 7
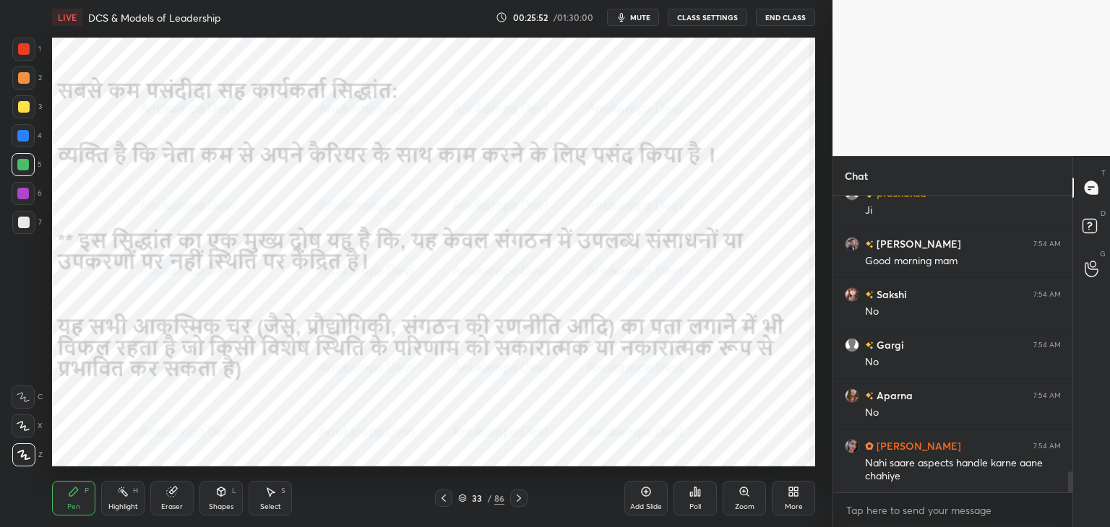
click at [464, 501] on icon at bounding box center [462, 498] width 9 height 9
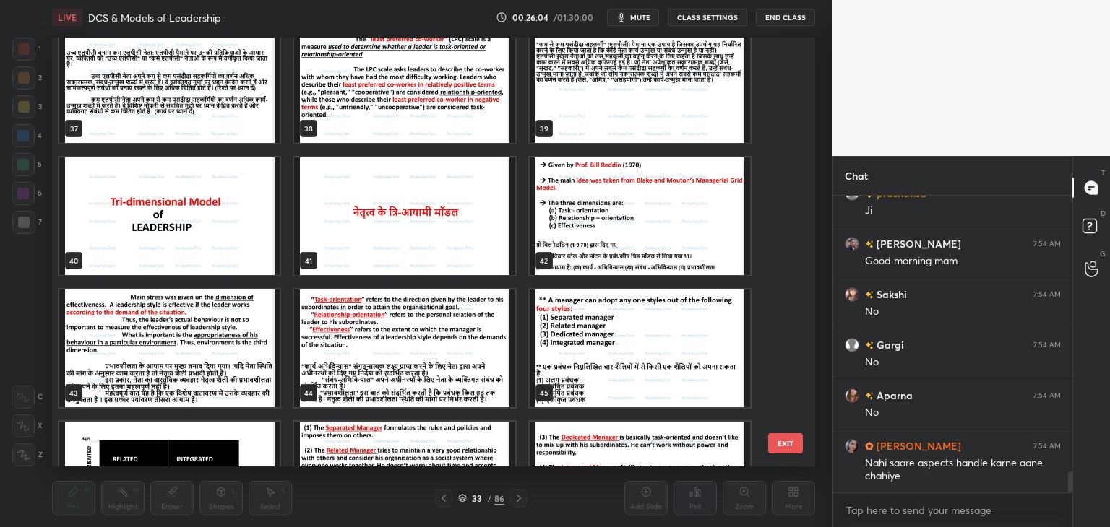
scroll to position [1653, 0]
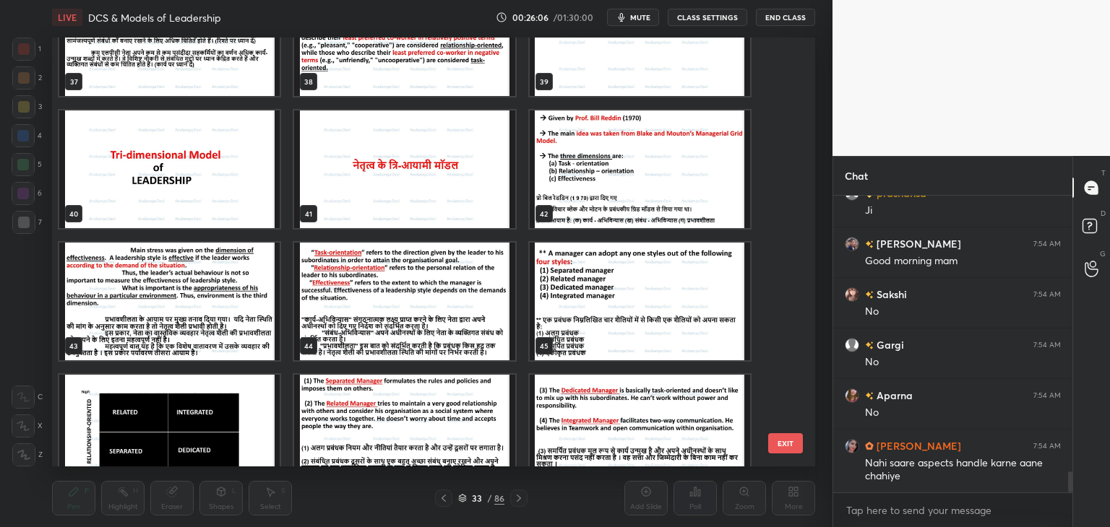
click at [246, 183] on img "grid" at bounding box center [169, 170] width 220 height 118
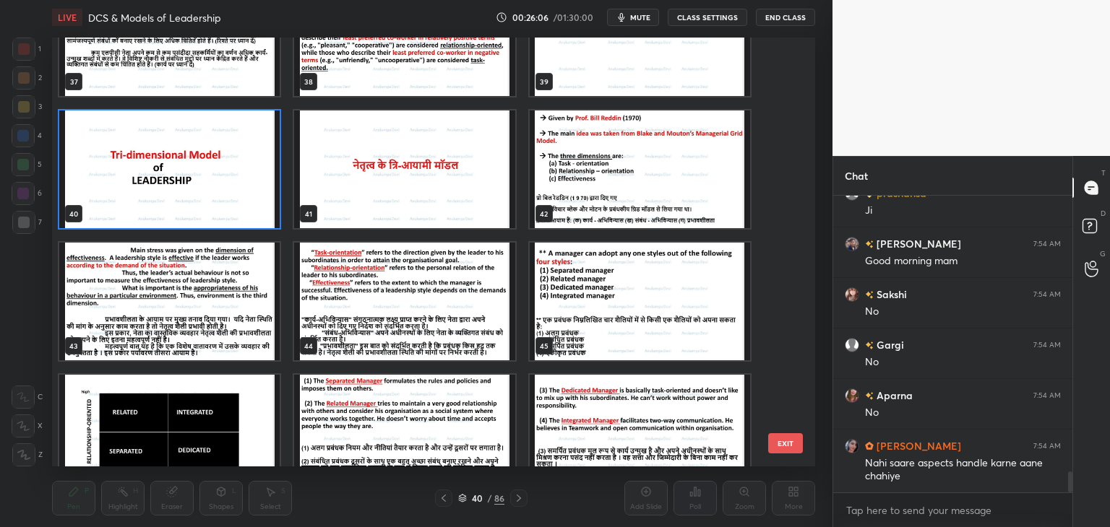
click at [246, 183] on img "grid" at bounding box center [169, 170] width 220 height 118
click at [246, 184] on img "grid" at bounding box center [169, 170] width 220 height 118
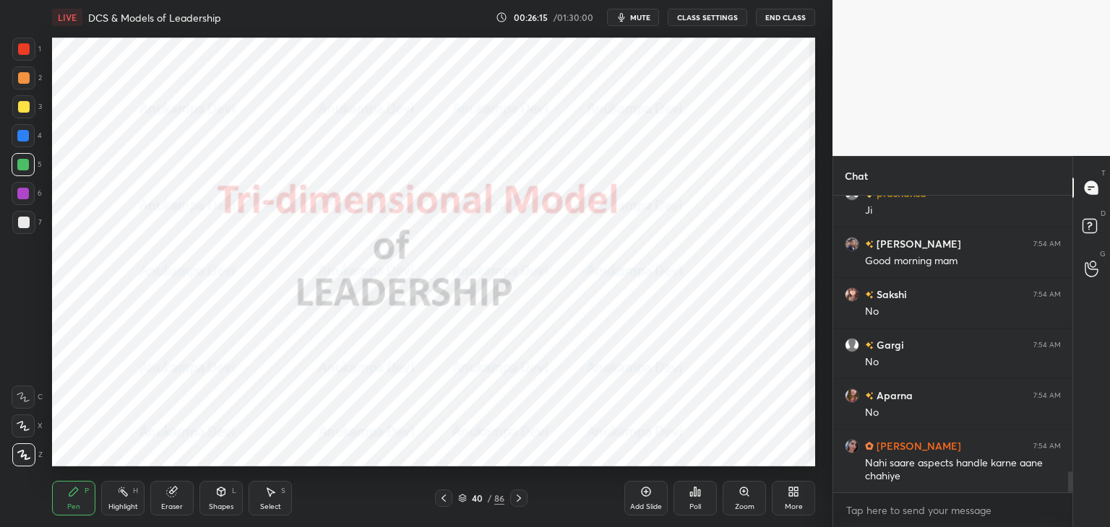
click at [20, 197] on div at bounding box center [23, 194] width 12 height 12
click at [459, 498] on icon at bounding box center [462, 499] width 7 height 2
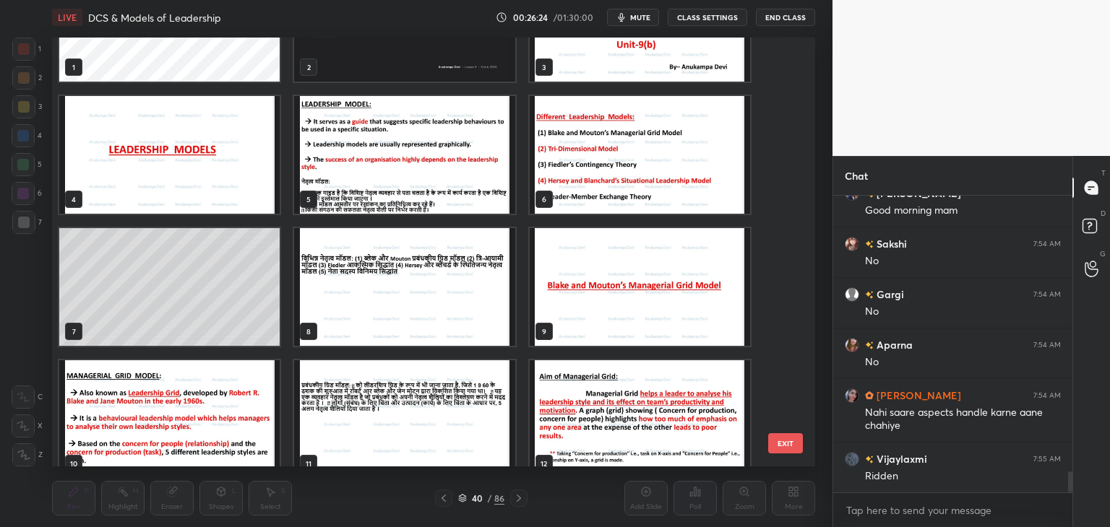
scroll to position [40, 0]
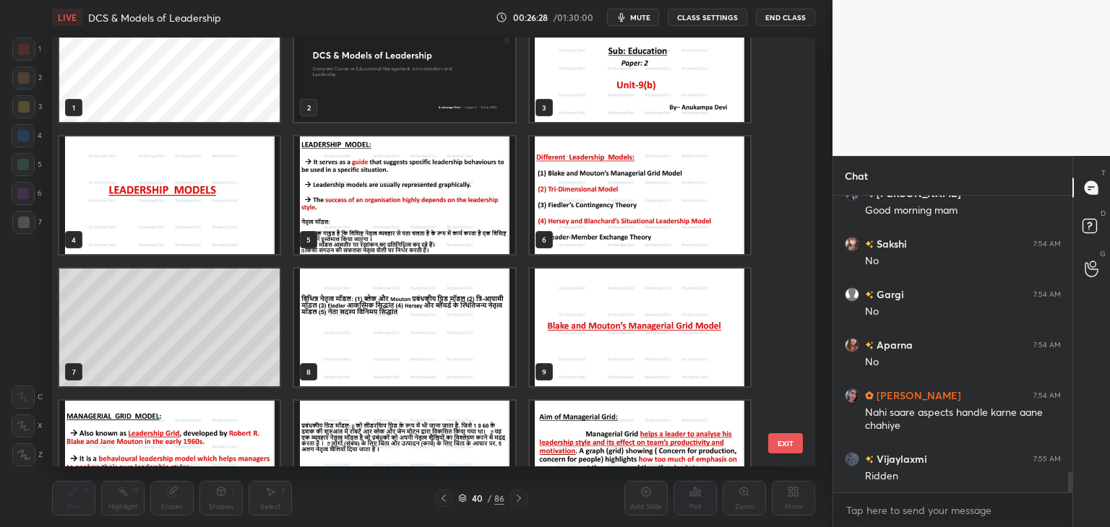
click at [666, 219] on img "grid" at bounding box center [639, 196] width 220 height 118
click at [665, 221] on img "grid" at bounding box center [639, 196] width 220 height 118
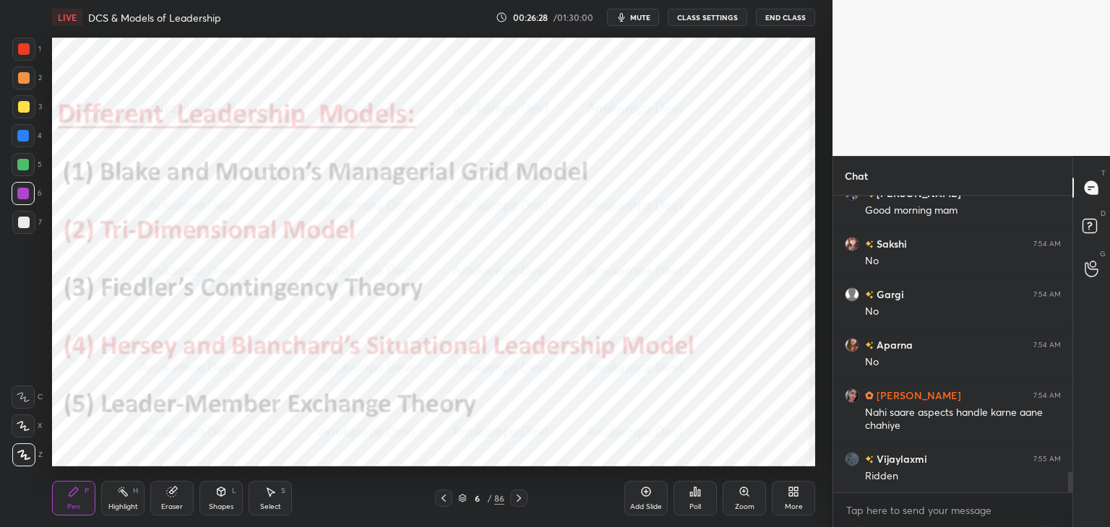
drag, startPoint x: 665, startPoint y: 220, endPoint x: 700, endPoint y: 182, distance: 52.1
click at [665, 220] on img "grid" at bounding box center [639, 196] width 220 height 118
drag, startPoint x: 462, startPoint y: 501, endPoint x: 470, endPoint y: 480, distance: 21.7
click at [464, 501] on icon at bounding box center [462, 498] width 9 height 9
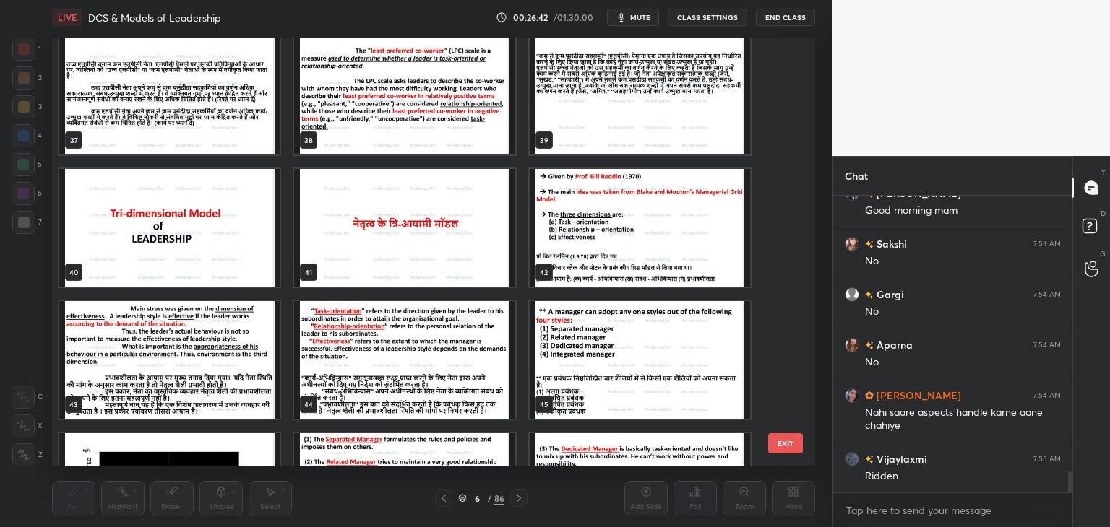
scroll to position [1617, 0]
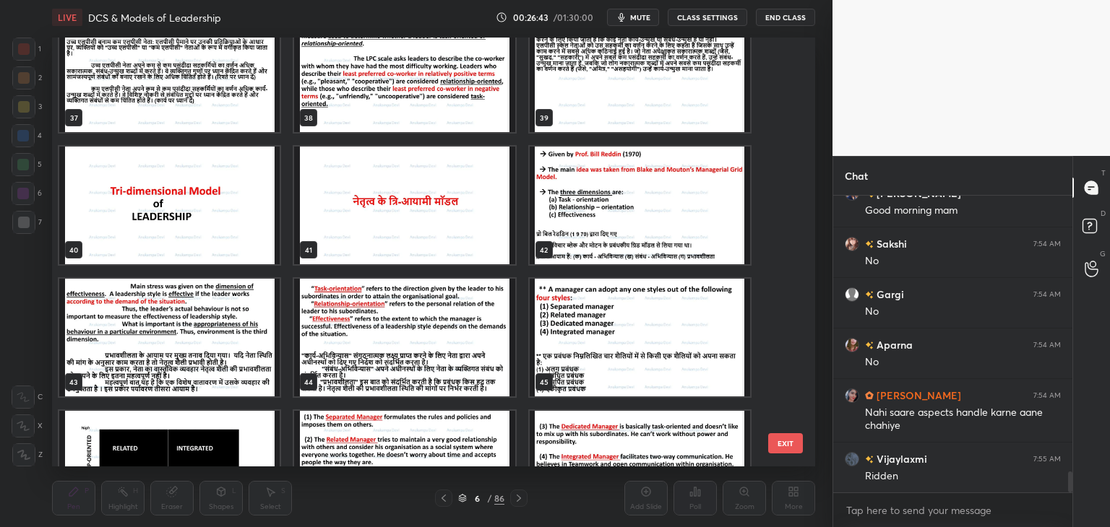
click at [231, 228] on img "grid" at bounding box center [169, 206] width 220 height 118
click at [231, 227] on img "grid" at bounding box center [169, 206] width 220 height 118
drag, startPoint x: 230, startPoint y: 227, endPoint x: 233, endPoint y: 207, distance: 20.5
click at [229, 227] on img "grid" at bounding box center [169, 206] width 220 height 118
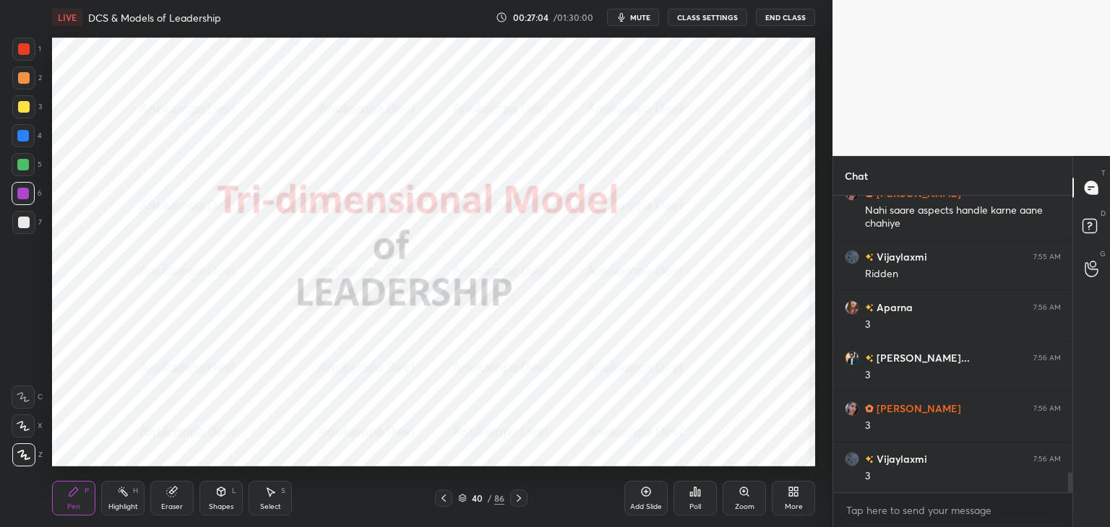
scroll to position [4182, 0]
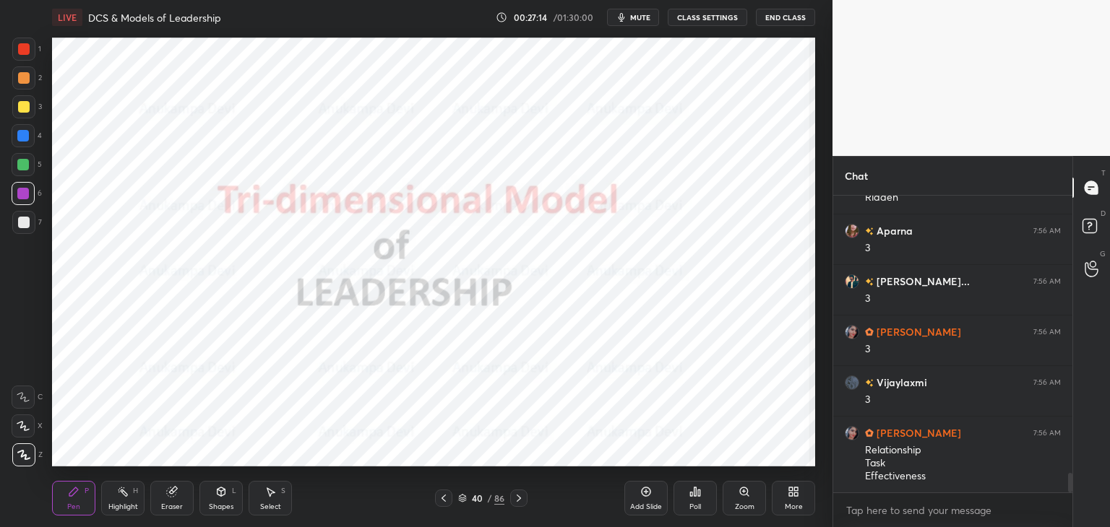
click at [518, 501] on icon at bounding box center [518, 498] width 4 height 7
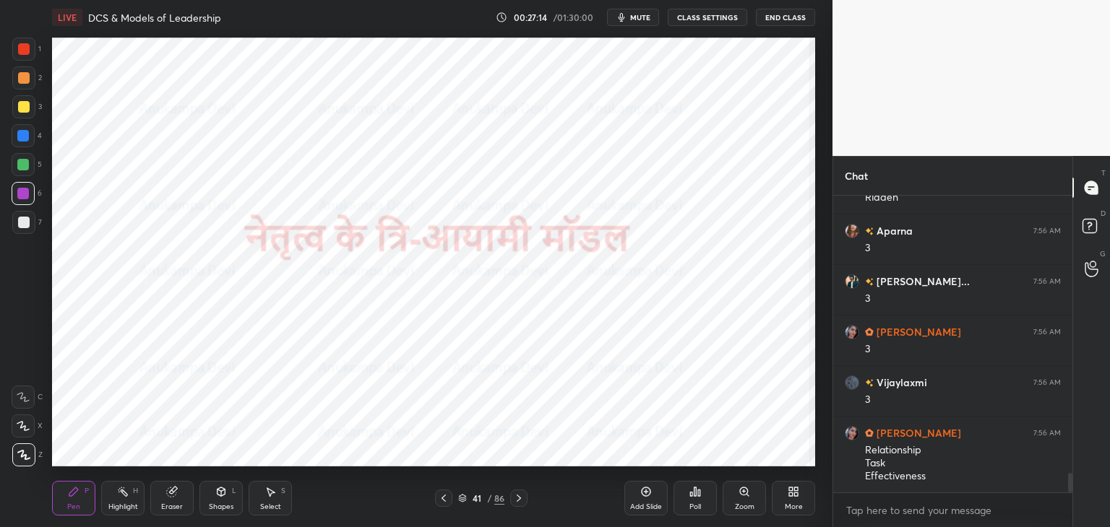
click at [519, 501] on icon at bounding box center [519, 499] width 12 height 12
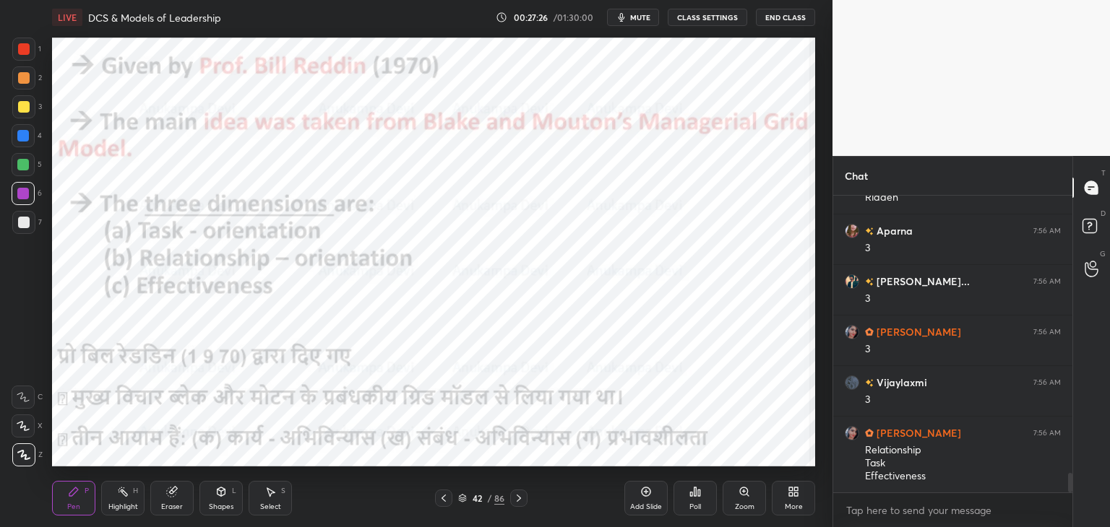
click at [647, 16] on span "mute" at bounding box center [640, 17] width 20 height 10
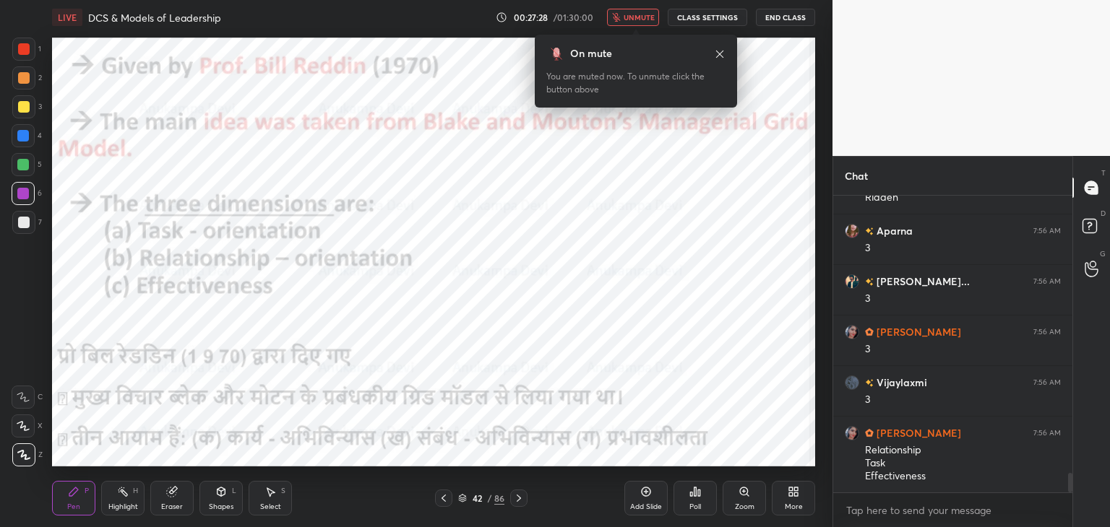
drag, startPoint x: 644, startPoint y: 17, endPoint x: 600, endPoint y: 35, distance: 47.6
click at [644, 15] on span "unmute" at bounding box center [638, 17] width 31 height 10
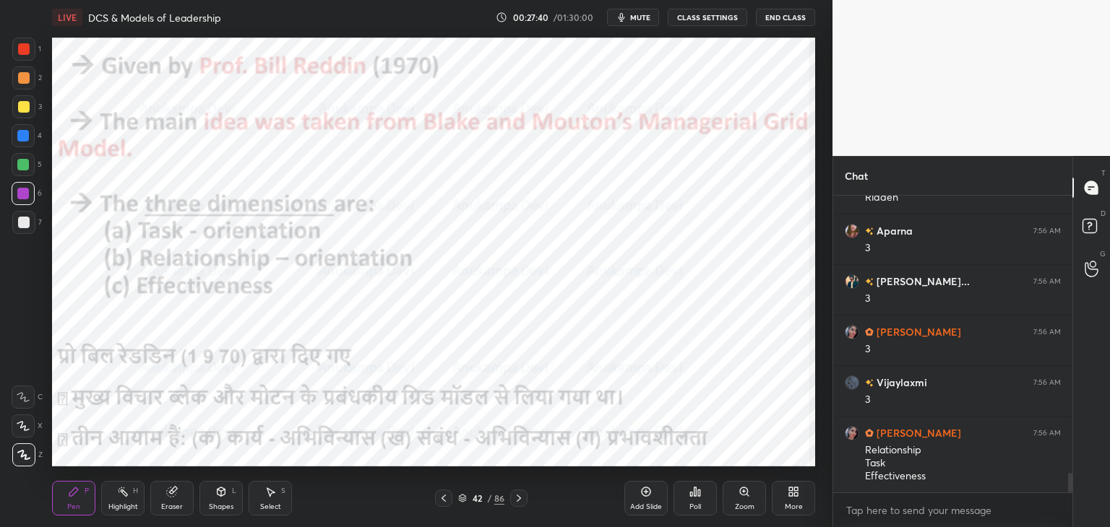
scroll to position [4246, 0]
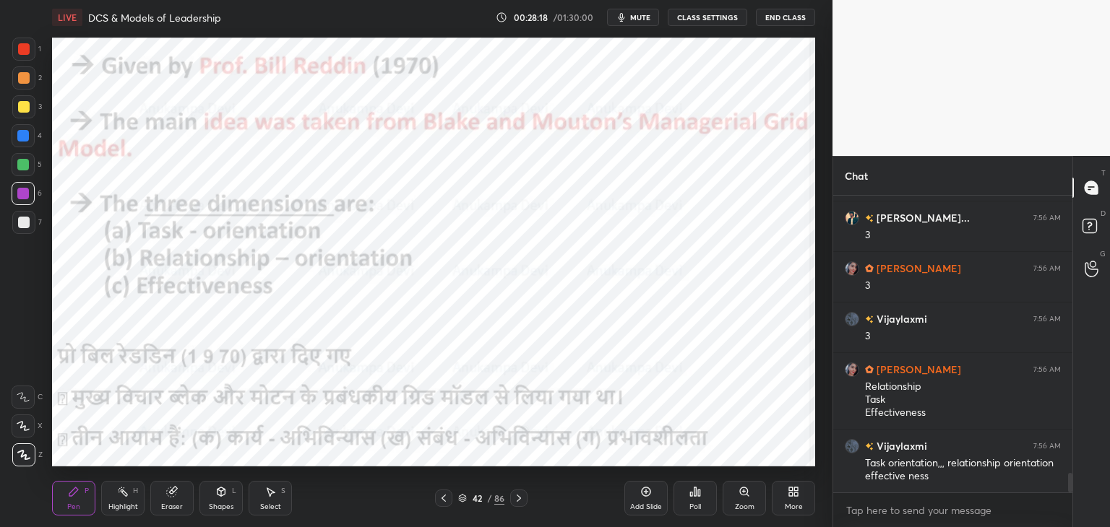
click at [517, 503] on icon at bounding box center [519, 499] width 12 height 12
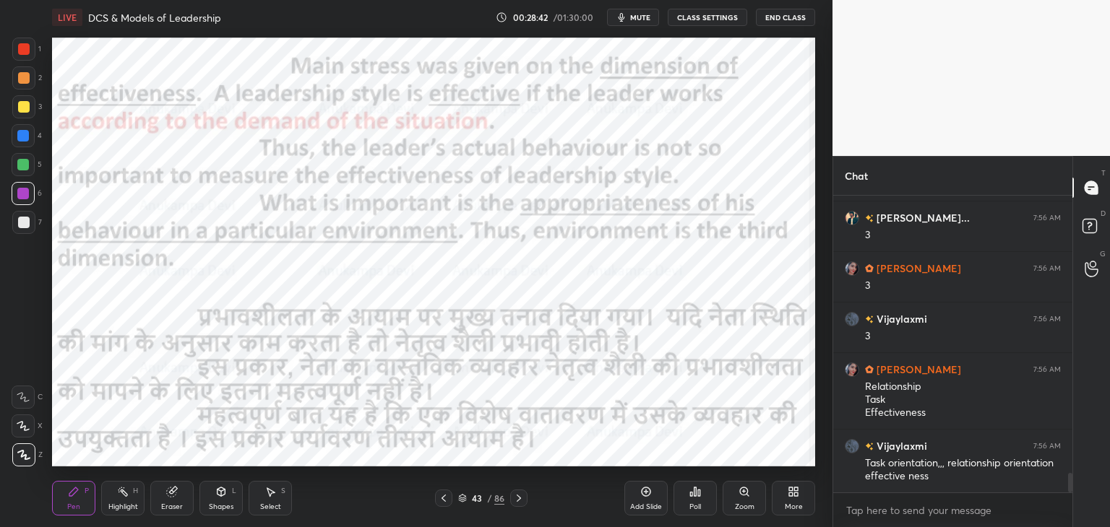
click at [520, 501] on icon at bounding box center [519, 499] width 12 height 12
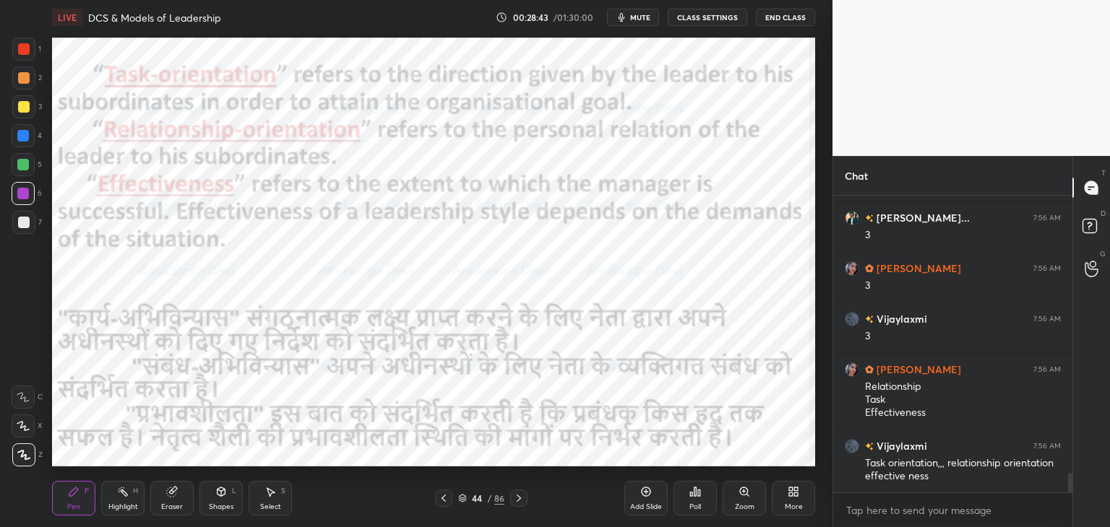
click at [444, 498] on icon at bounding box center [444, 499] width 12 height 12
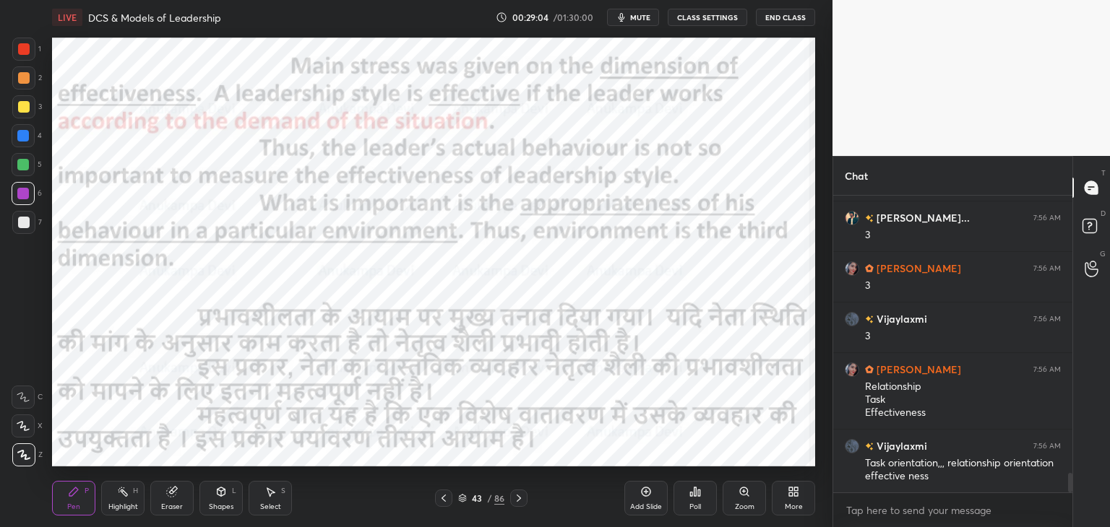
click at [520, 501] on icon at bounding box center [519, 499] width 12 height 12
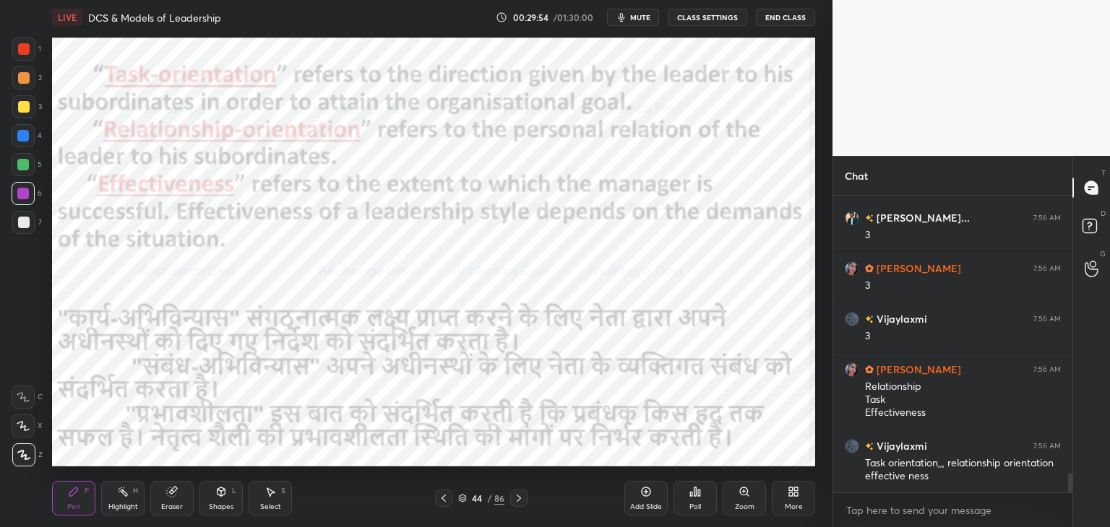
click at [519, 503] on icon at bounding box center [519, 499] width 12 height 12
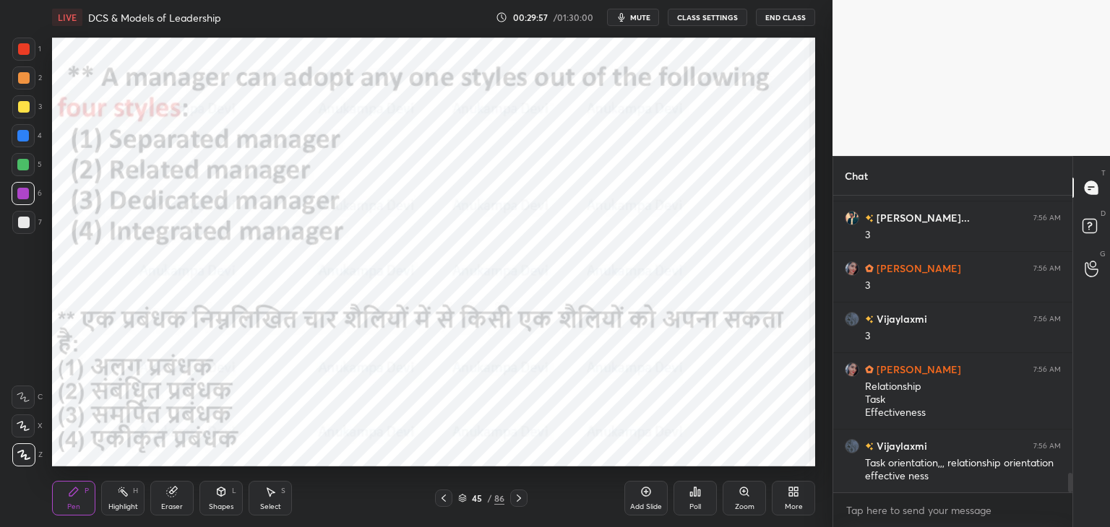
click at [442, 501] on icon at bounding box center [444, 499] width 12 height 12
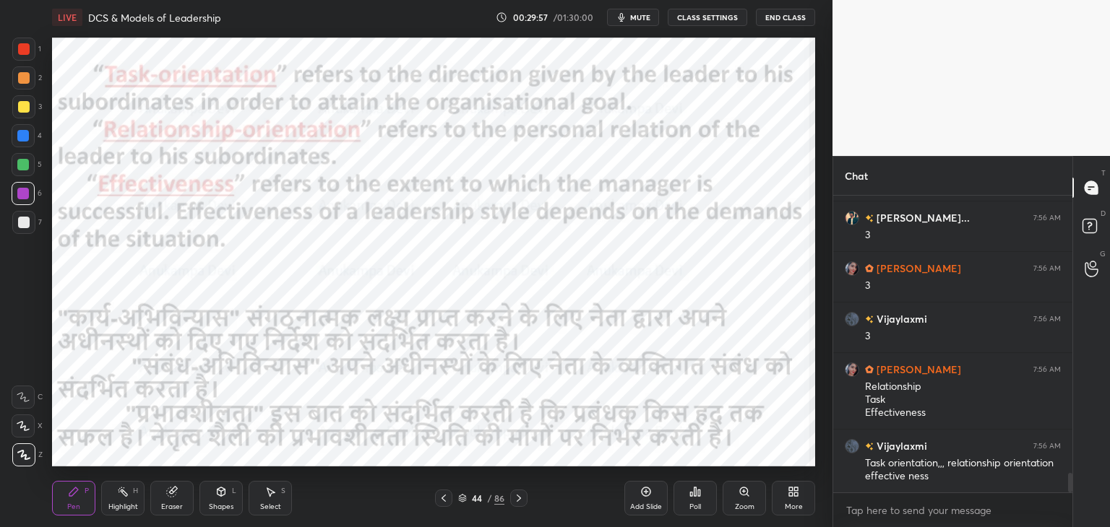
click at [441, 498] on icon at bounding box center [444, 499] width 12 height 12
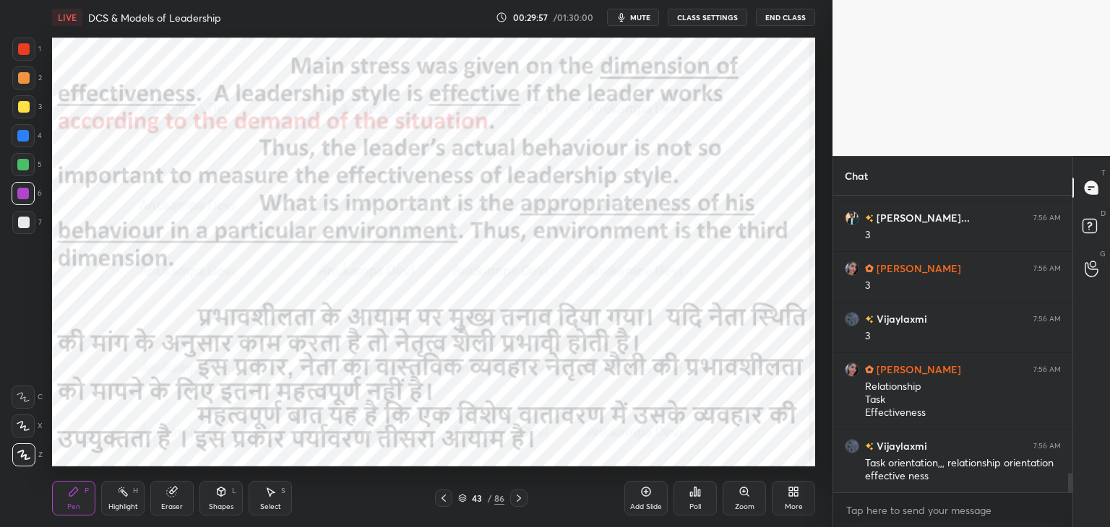
click at [441, 498] on icon at bounding box center [444, 499] width 12 height 12
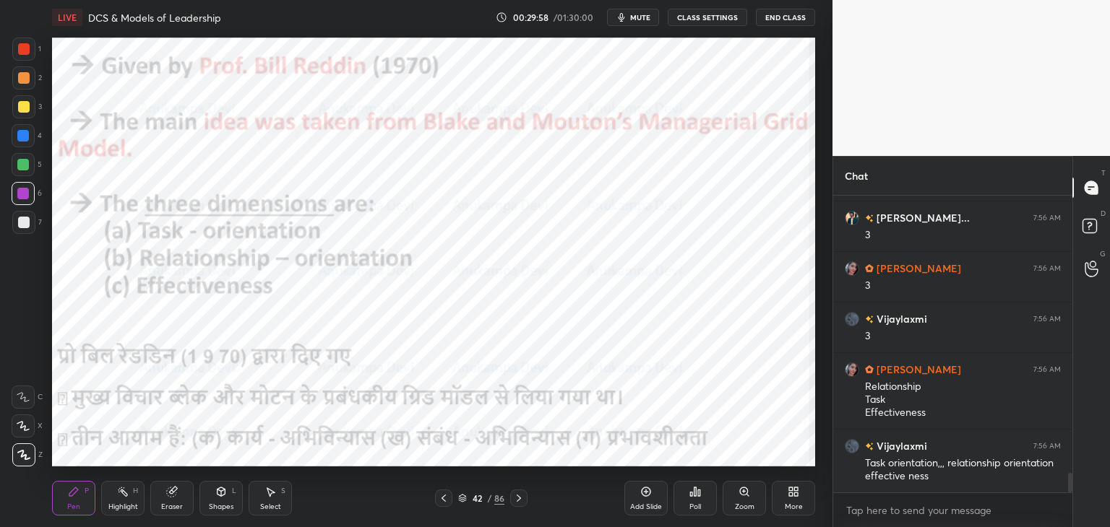
click at [441, 498] on icon at bounding box center [444, 499] width 12 height 12
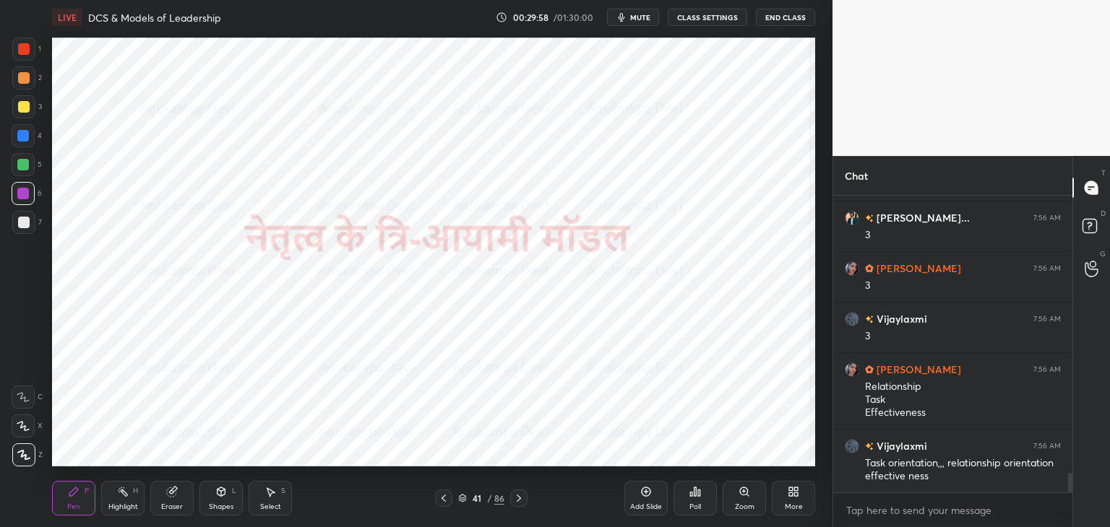
click at [516, 500] on icon at bounding box center [519, 499] width 12 height 12
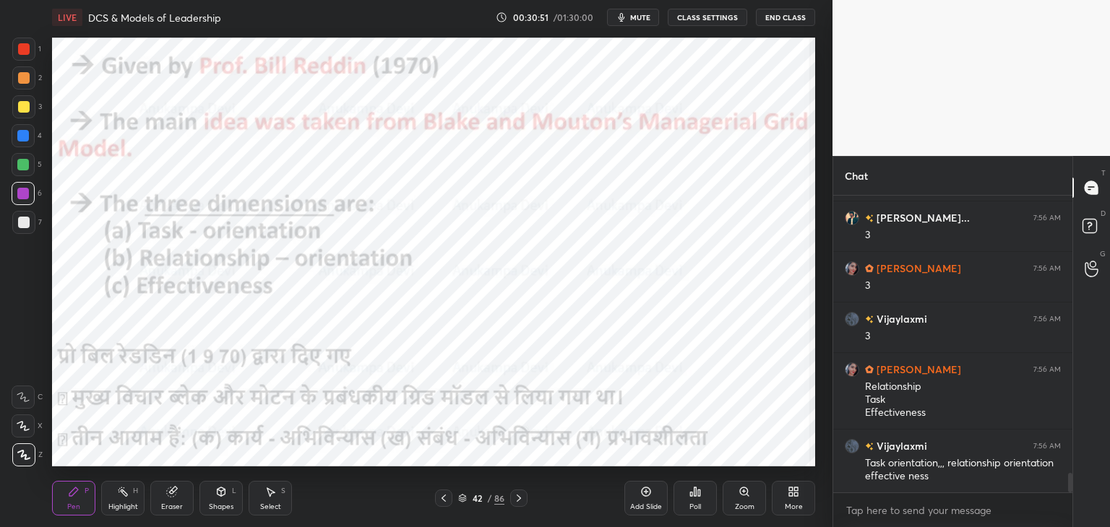
click at [518, 506] on div at bounding box center [518, 498] width 17 height 17
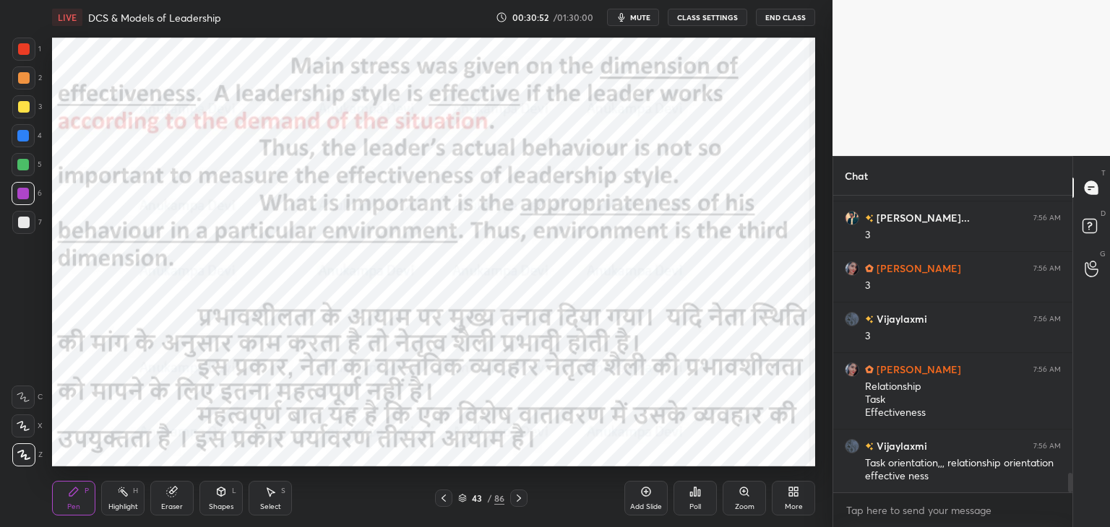
click at [440, 502] on icon at bounding box center [444, 499] width 12 height 12
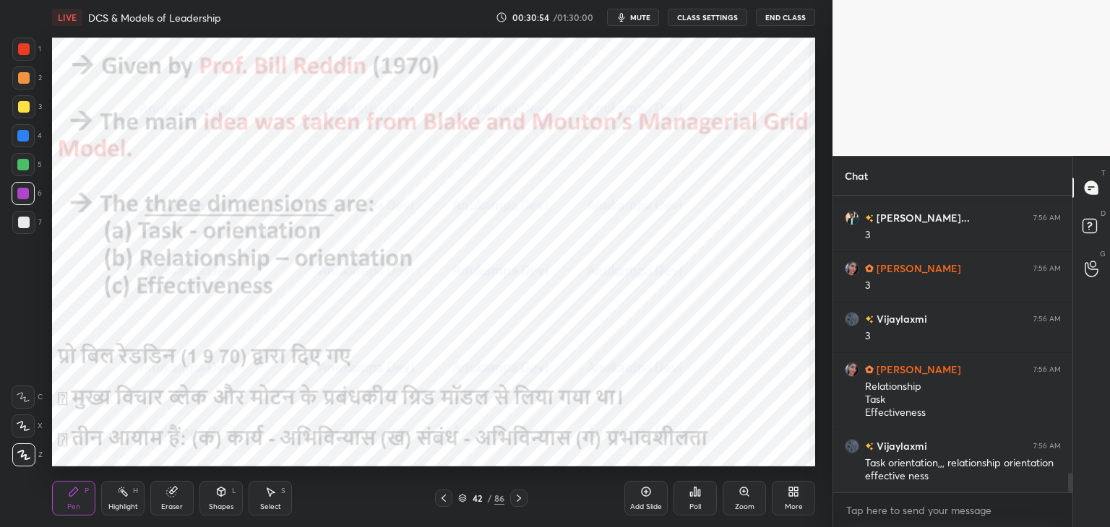
drag, startPoint x: 462, startPoint y: 498, endPoint x: 475, endPoint y: 469, distance: 32.0
click at [462, 498] on icon at bounding box center [462, 498] width 9 height 9
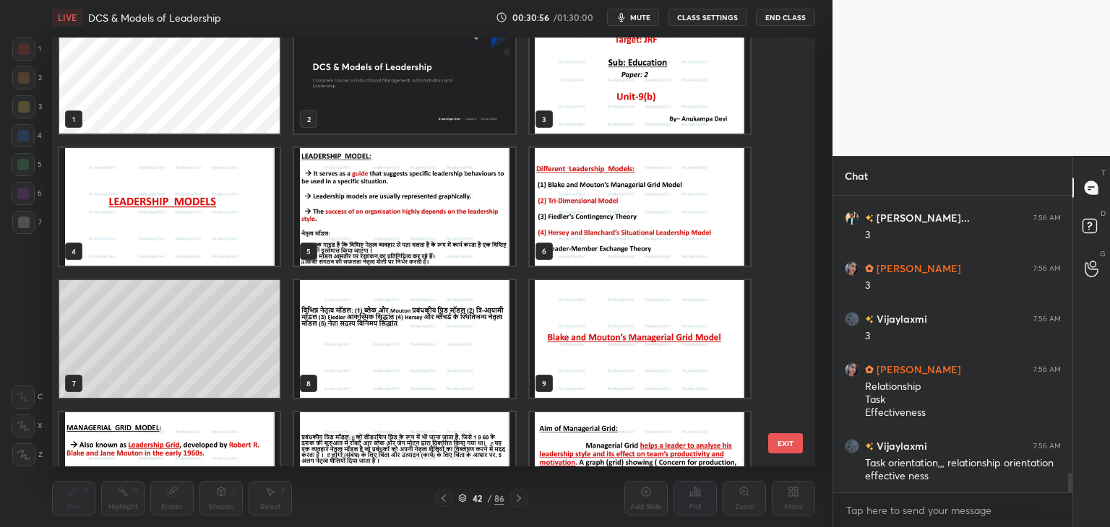
scroll to position [0, 0]
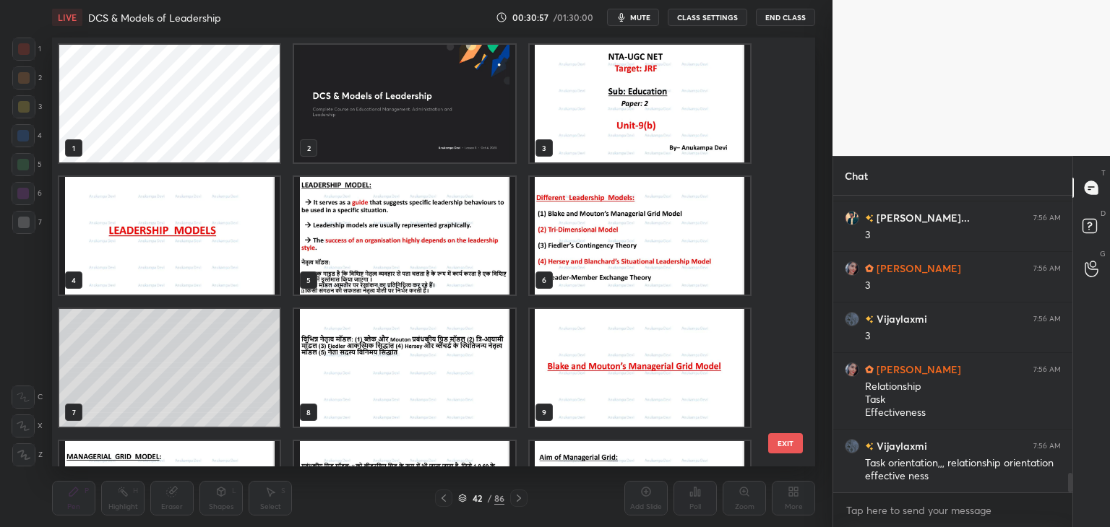
click at [592, 254] on img "grid" at bounding box center [639, 236] width 220 height 118
click at [592, 253] on img "grid" at bounding box center [639, 236] width 220 height 118
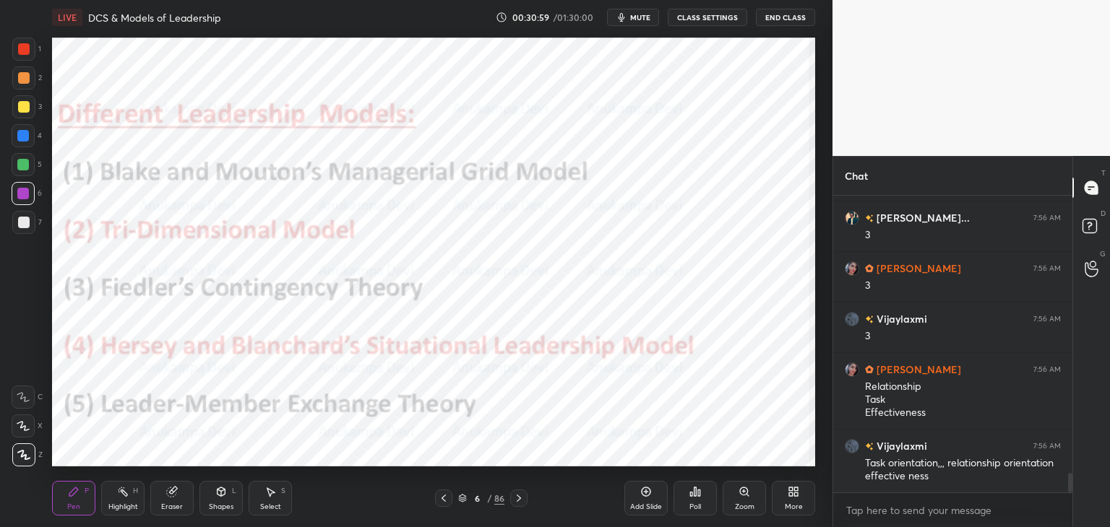
scroll to position [4281, 0]
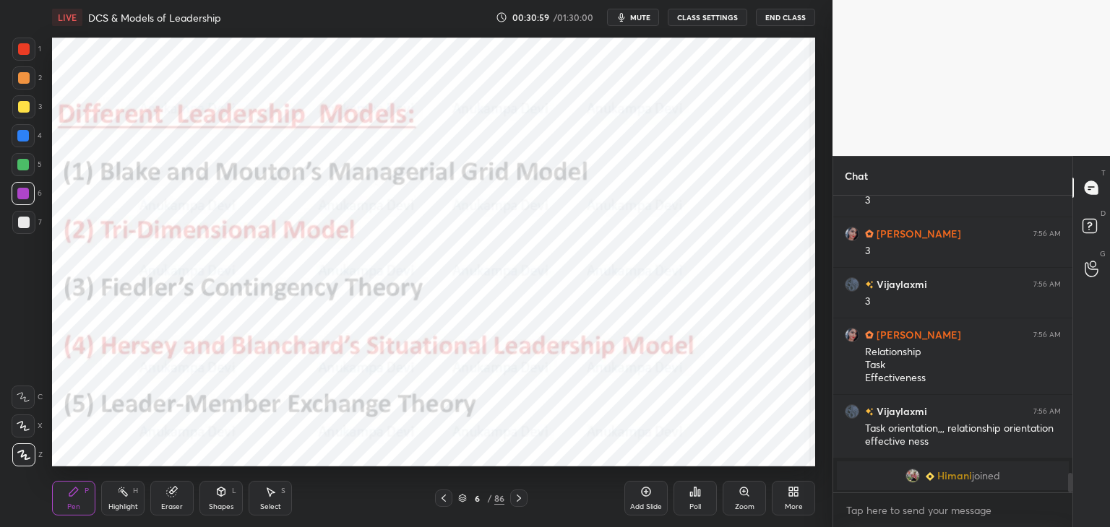
click at [25, 76] on div at bounding box center [24, 78] width 12 height 12
click at [464, 500] on icon at bounding box center [462, 499] width 7 height 2
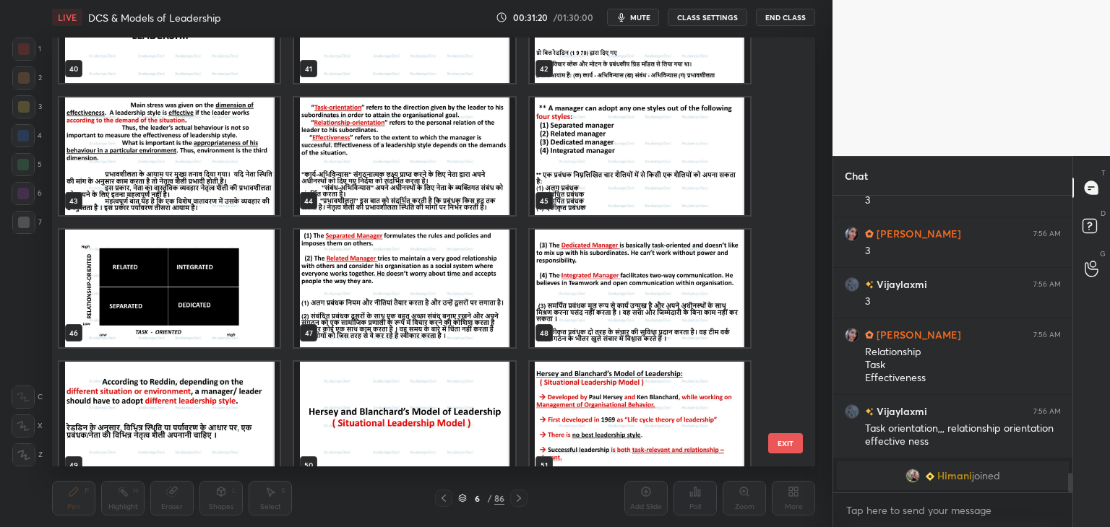
scroll to position [1781, 0]
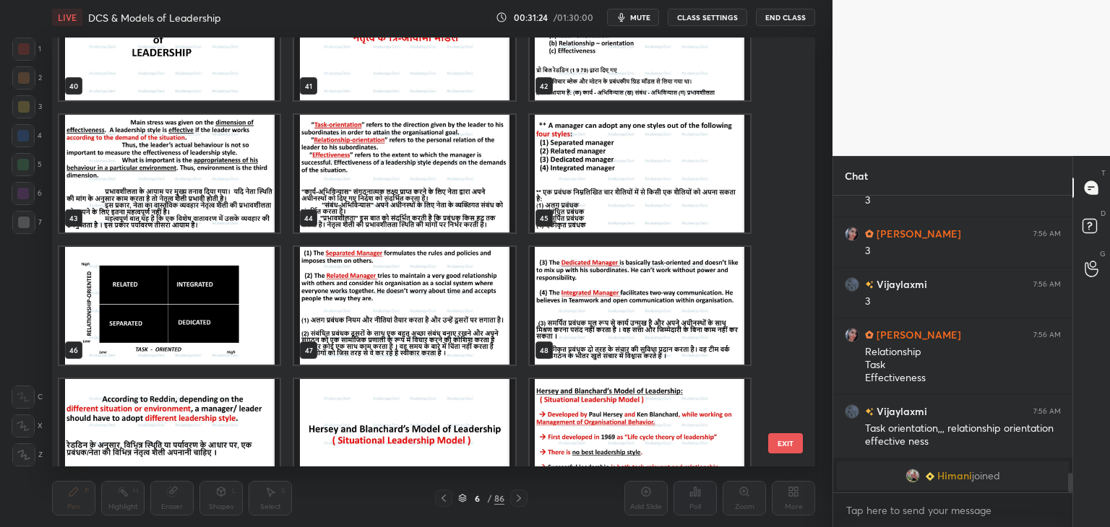
click at [622, 188] on img "grid" at bounding box center [639, 174] width 220 height 118
click at [623, 187] on img "grid" at bounding box center [639, 174] width 220 height 118
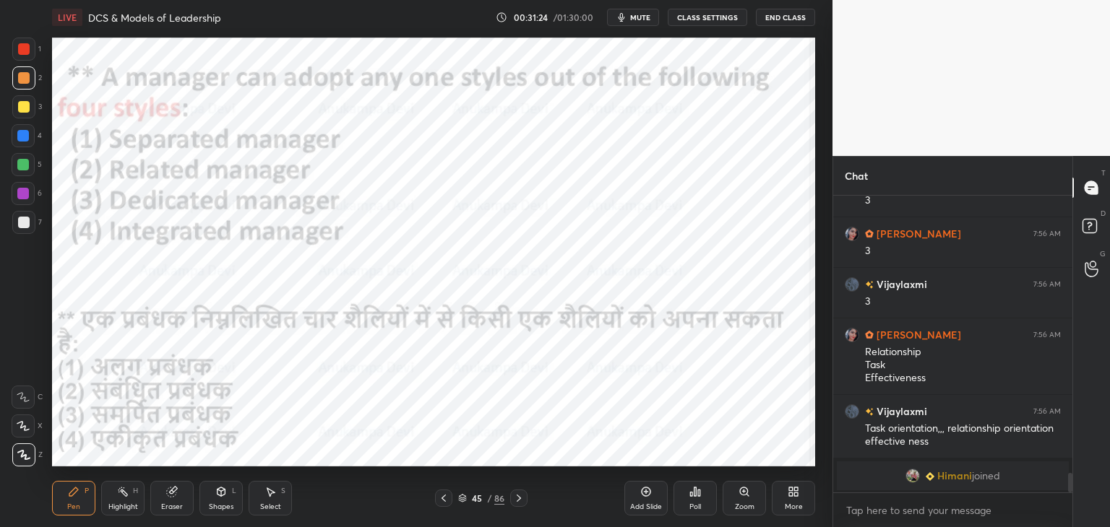
click at [621, 189] on img "grid" at bounding box center [639, 174] width 220 height 118
drag, startPoint x: 21, startPoint y: 196, endPoint x: 14, endPoint y: 196, distance: 7.3
click at [21, 196] on div at bounding box center [23, 194] width 12 height 12
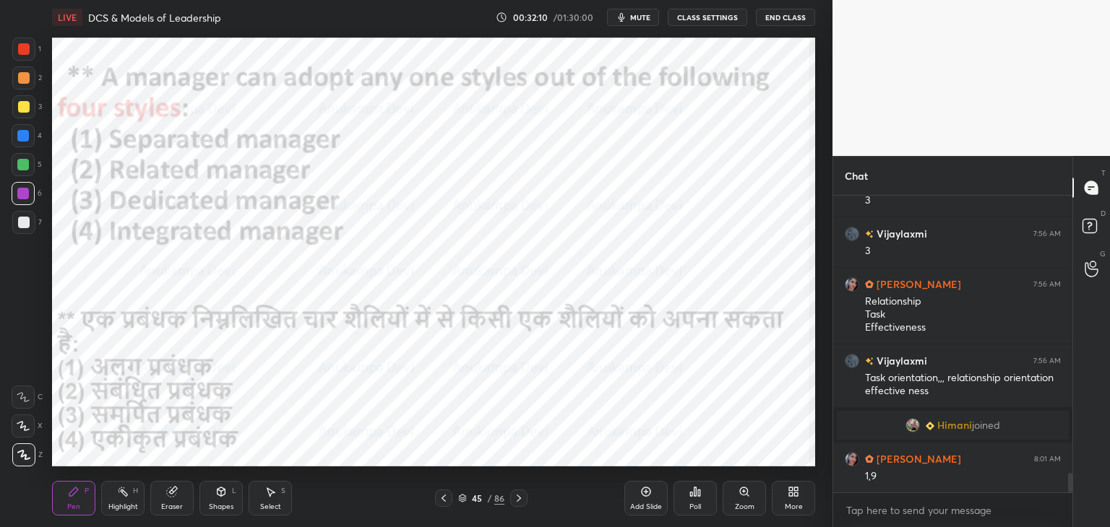
click at [650, 18] on span "mute" at bounding box center [640, 17] width 20 height 10
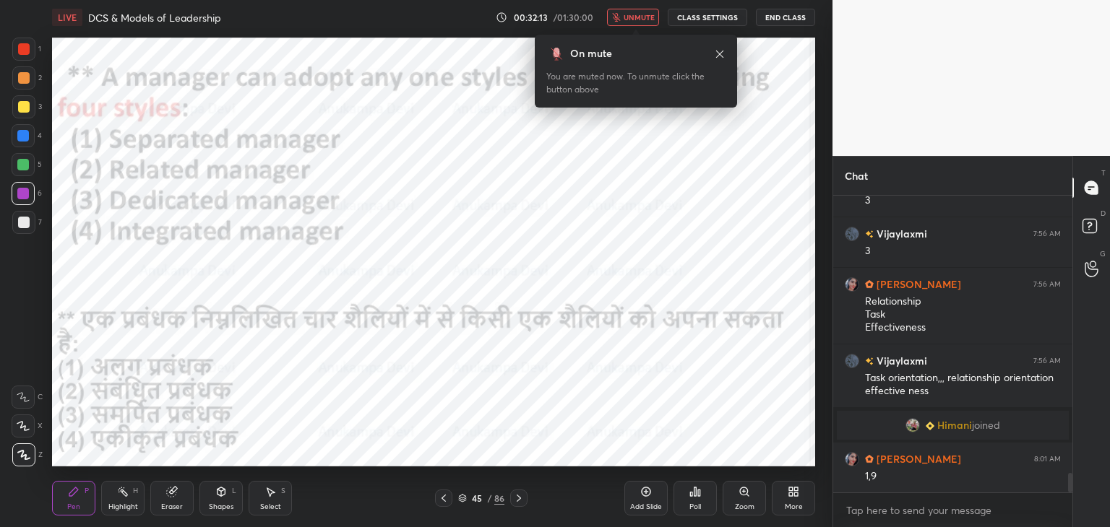
click at [649, 15] on span "unmute" at bounding box center [638, 17] width 31 height 10
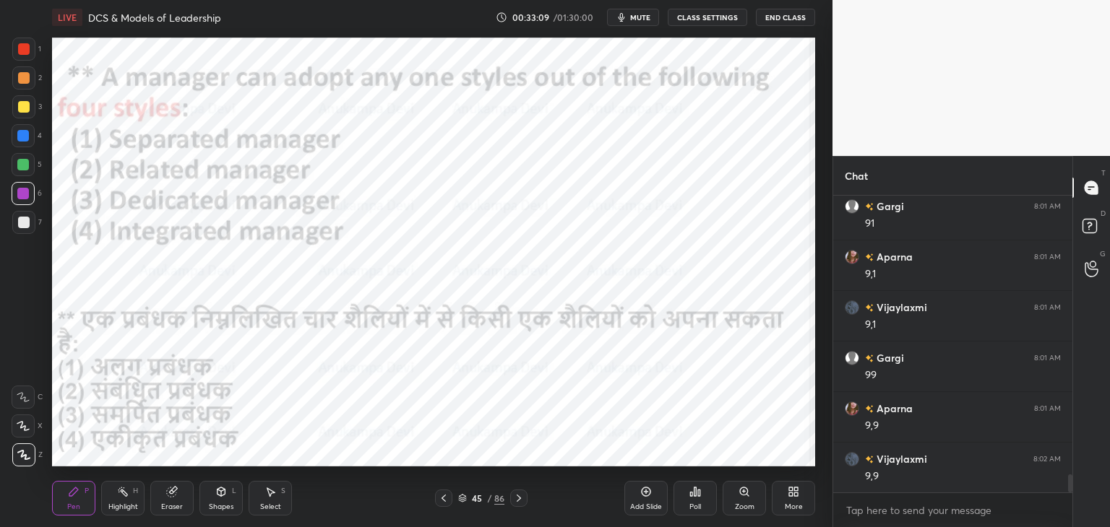
scroll to position [4503, 0]
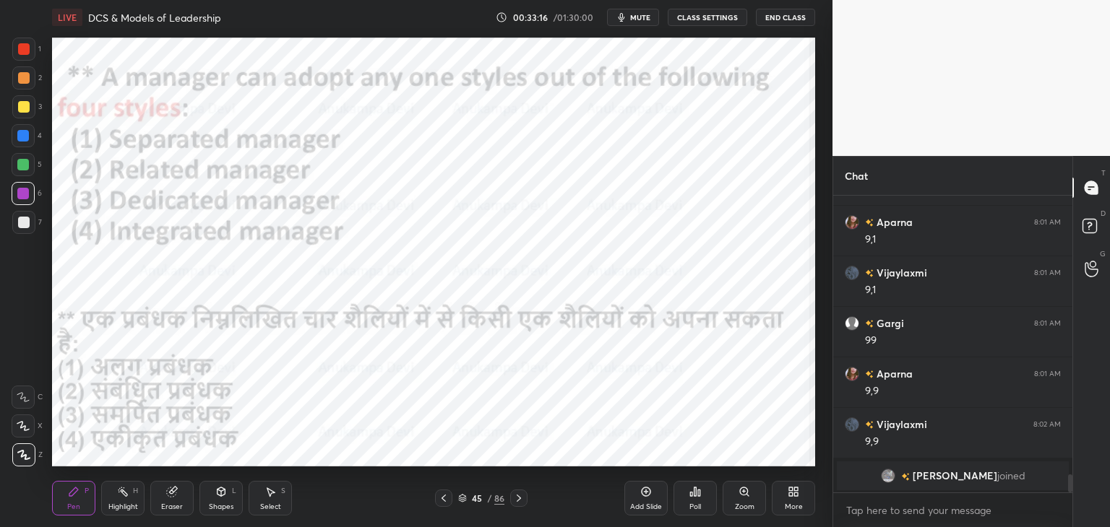
click at [640, 20] on span "mute" at bounding box center [640, 17] width 20 height 10
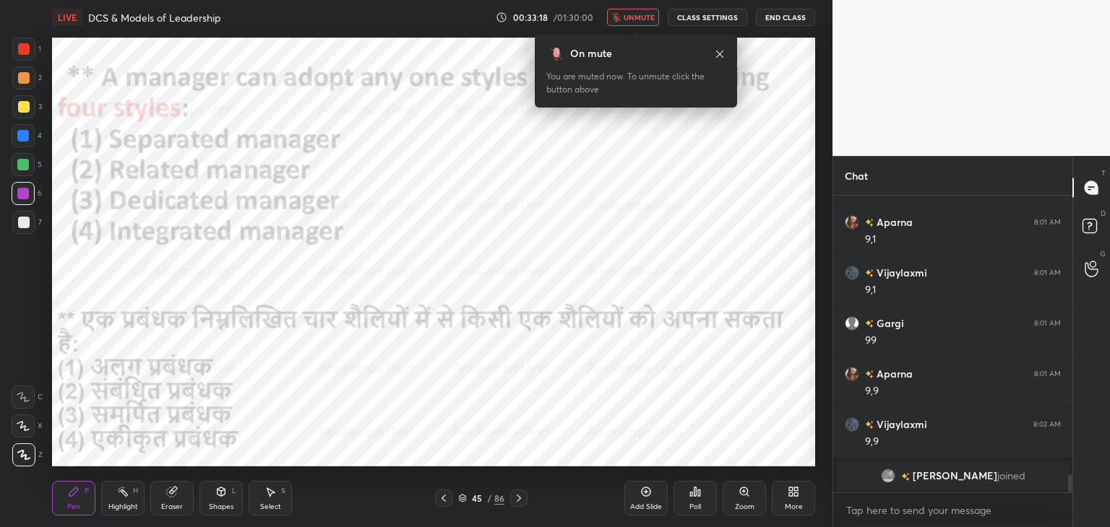
drag, startPoint x: 520, startPoint y: 501, endPoint x: 520, endPoint y: 490, distance: 10.8
click at [520, 501] on icon at bounding box center [519, 499] width 12 height 12
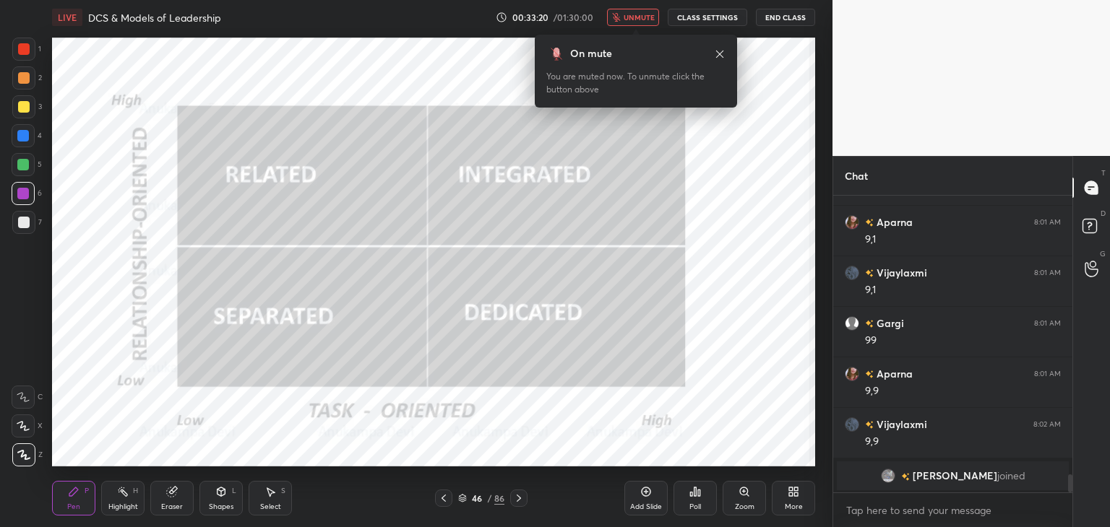
scroll to position [4483, 0]
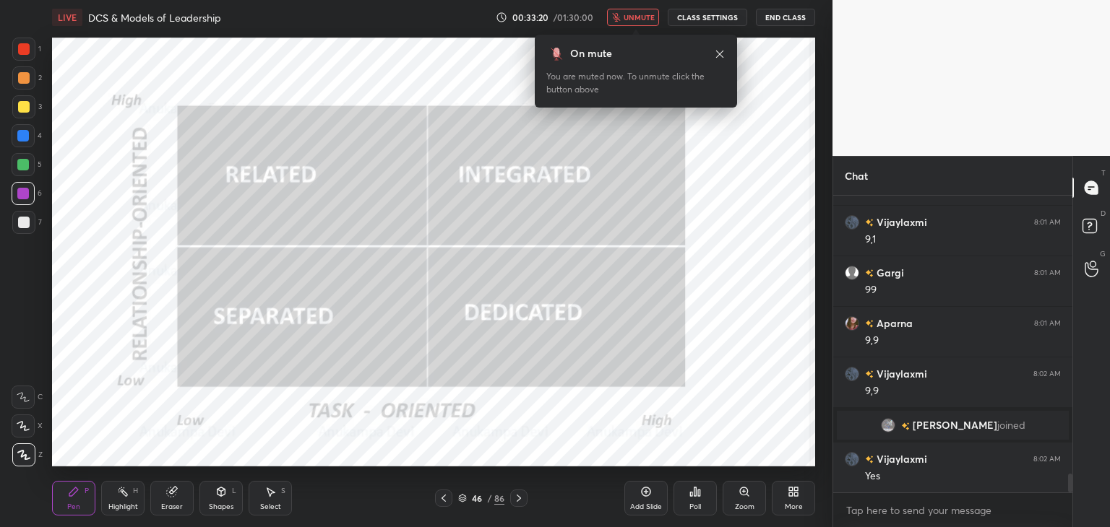
click at [717, 53] on icon at bounding box center [720, 54] width 12 height 12
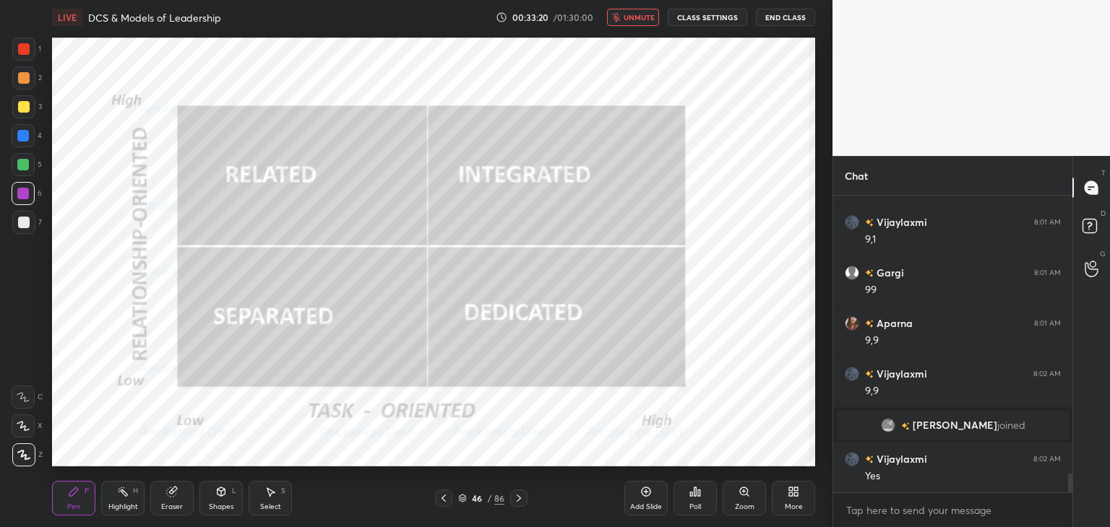
click at [643, 18] on span "unmute" at bounding box center [638, 17] width 31 height 10
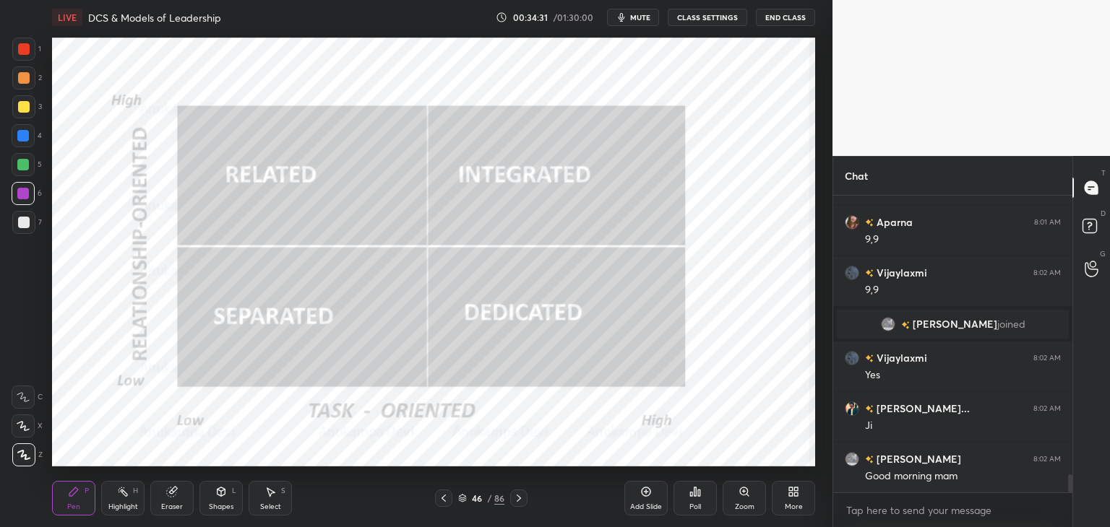
scroll to position [4648, 0]
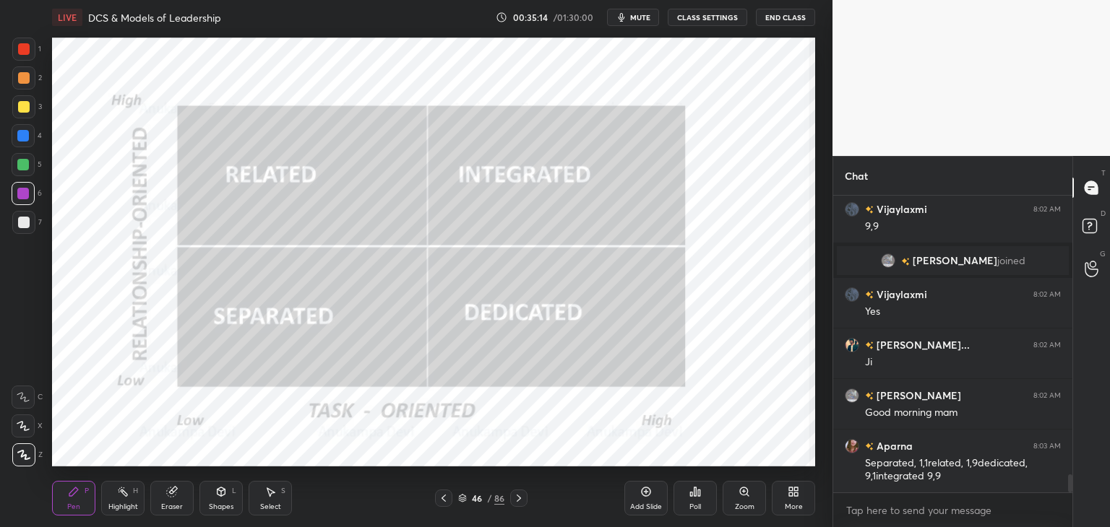
click at [520, 502] on icon at bounding box center [519, 499] width 12 height 12
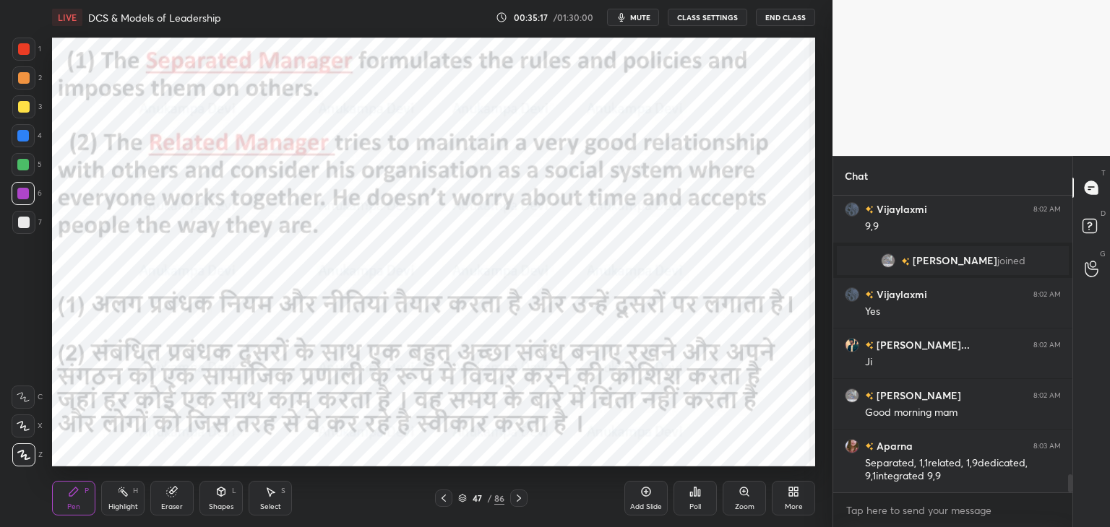
click at [642, 11] on button "mute" at bounding box center [633, 17] width 52 height 17
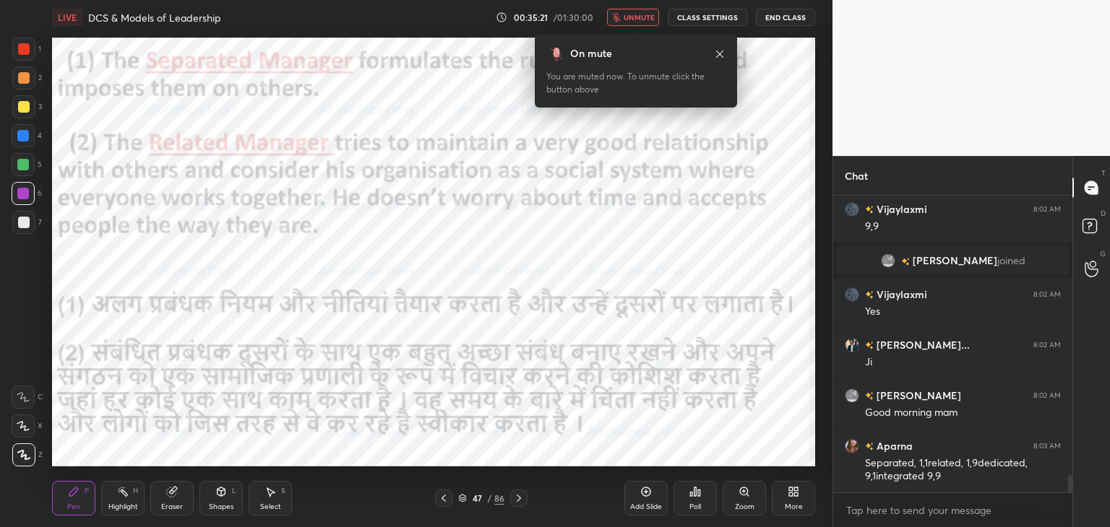
scroll to position [4698, 0]
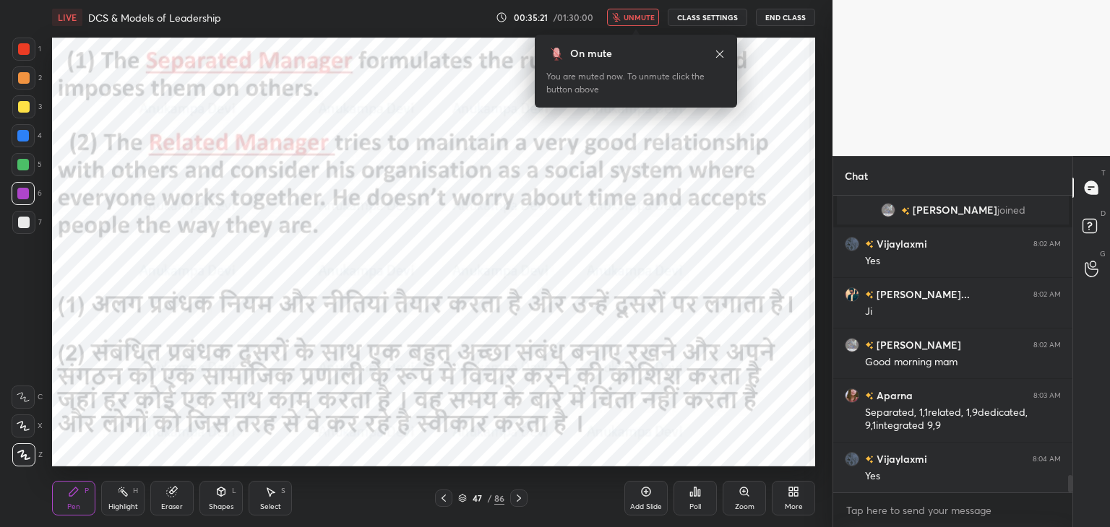
click at [722, 51] on icon at bounding box center [720, 54] width 12 height 12
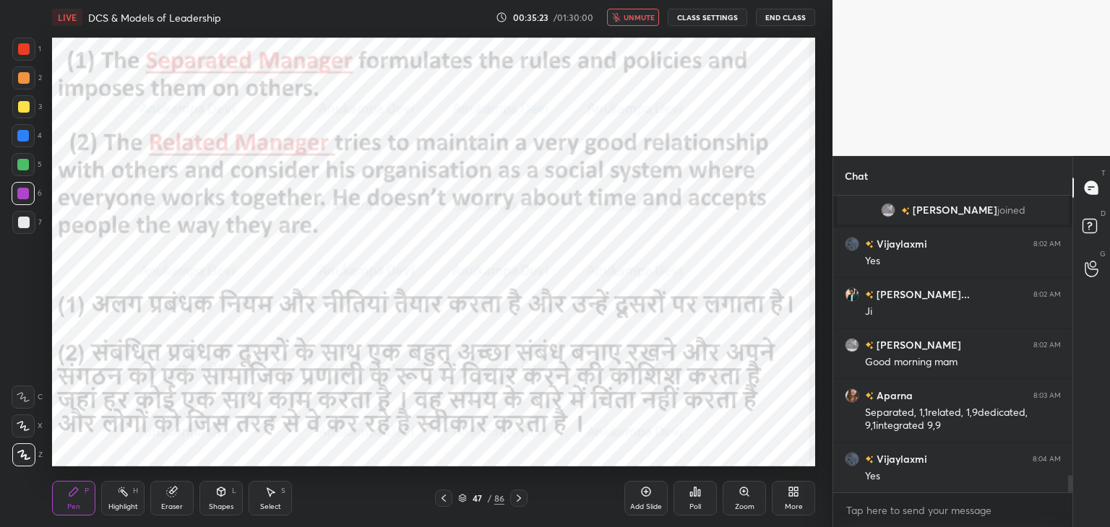
drag, startPoint x: 645, startPoint y: 12, endPoint x: 574, endPoint y: 19, distance: 71.1
click at [644, 12] on span "unmute" at bounding box center [638, 17] width 31 height 10
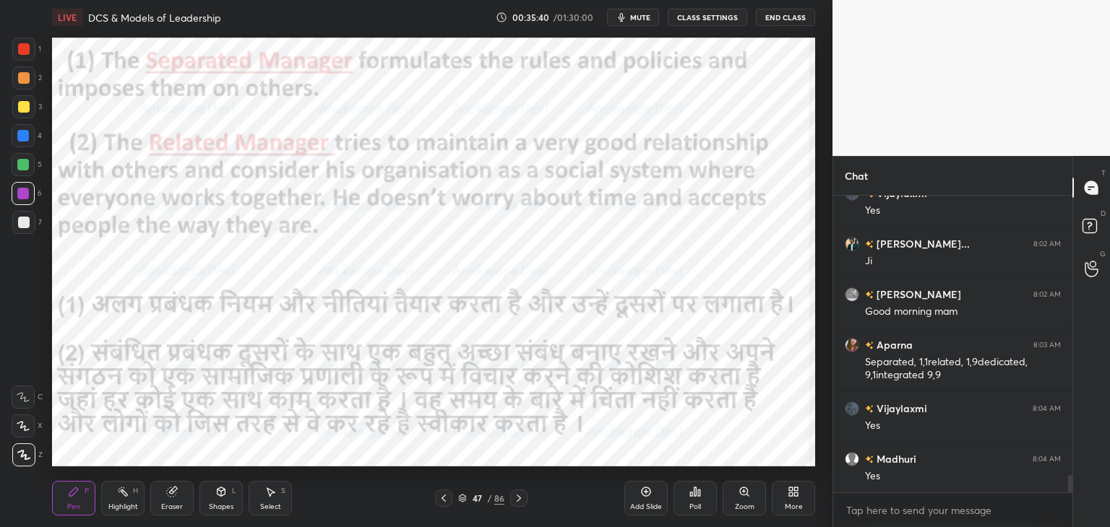
click at [443, 498] on icon at bounding box center [444, 499] width 12 height 12
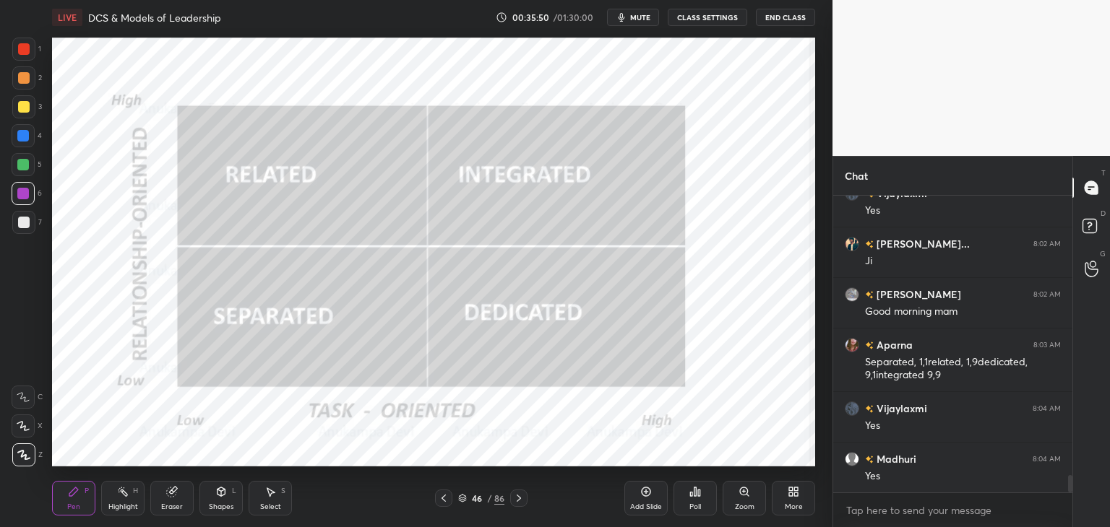
click at [23, 167] on div at bounding box center [23, 165] width 12 height 12
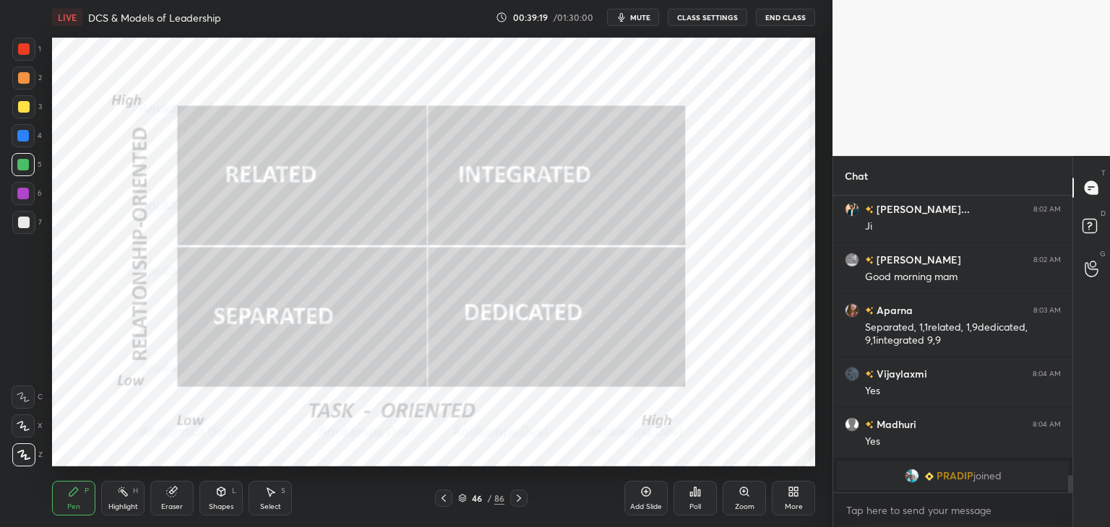
scroll to position [4720, 0]
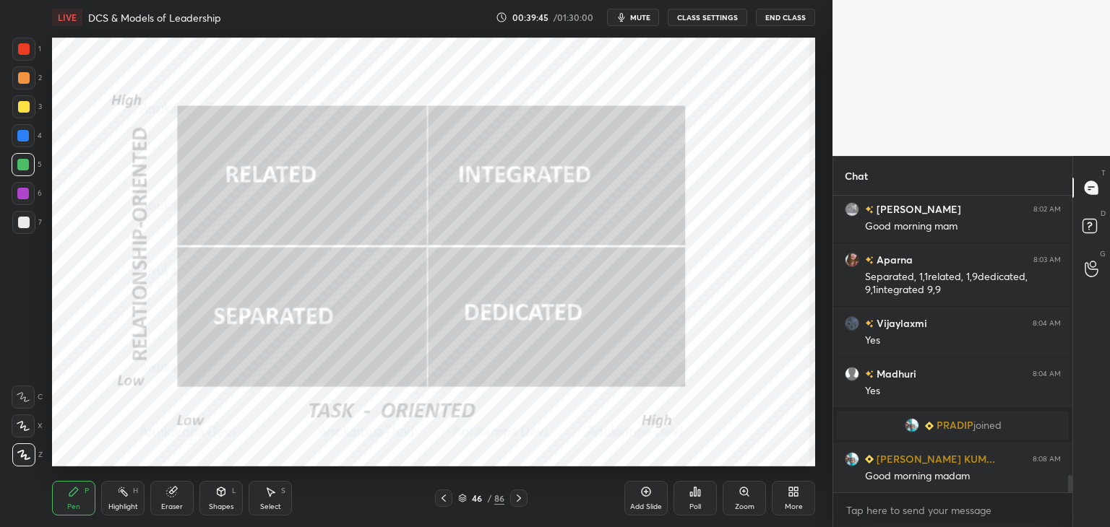
click at [462, 501] on icon at bounding box center [462, 498] width 9 height 9
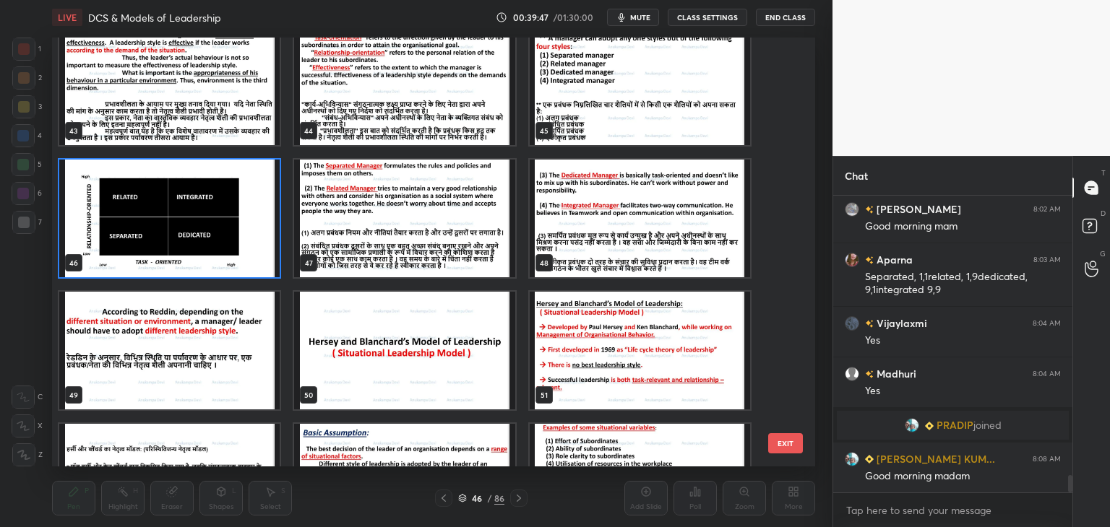
scroll to position [1874, 0]
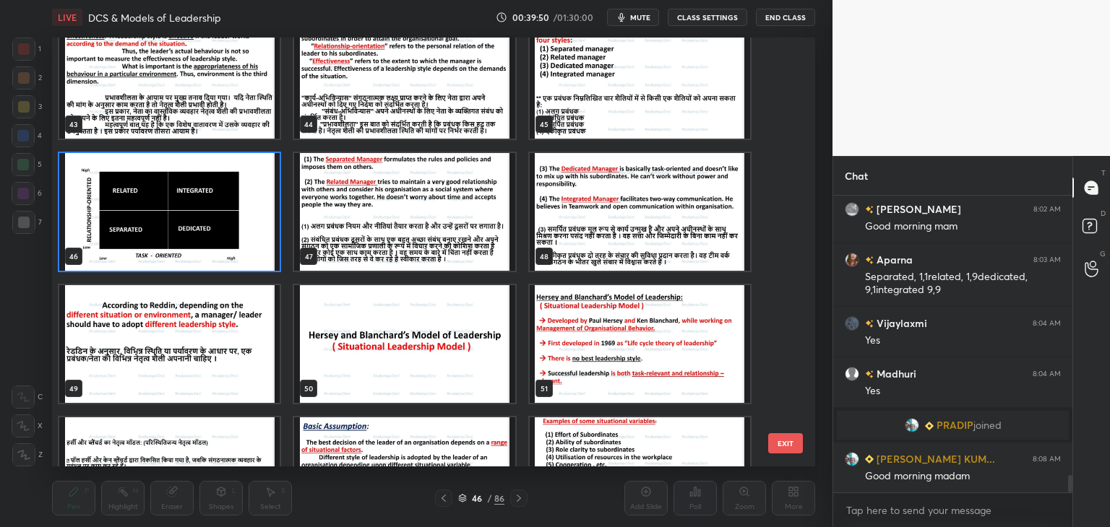
click at [403, 235] on img "grid" at bounding box center [404, 212] width 220 height 118
click at [403, 234] on img "grid" at bounding box center [404, 212] width 220 height 118
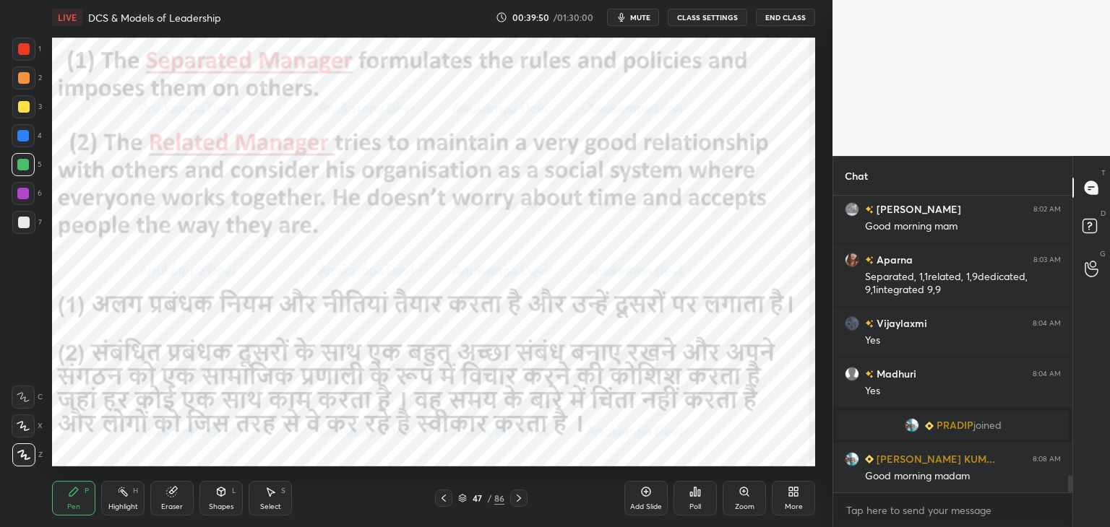
click at [403, 233] on img "grid" at bounding box center [404, 212] width 220 height 118
click at [520, 503] on icon at bounding box center [519, 499] width 12 height 12
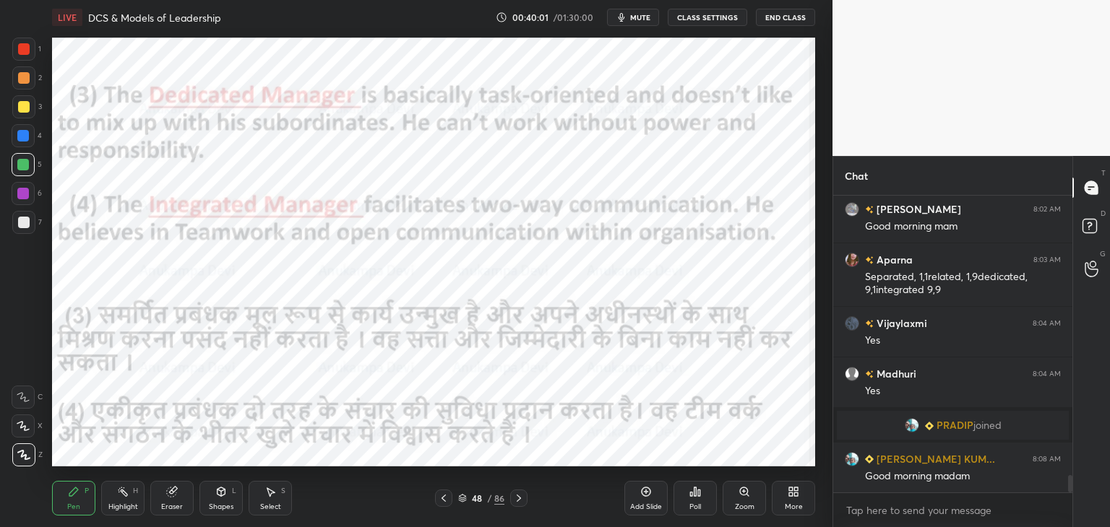
scroll to position [4770, 0]
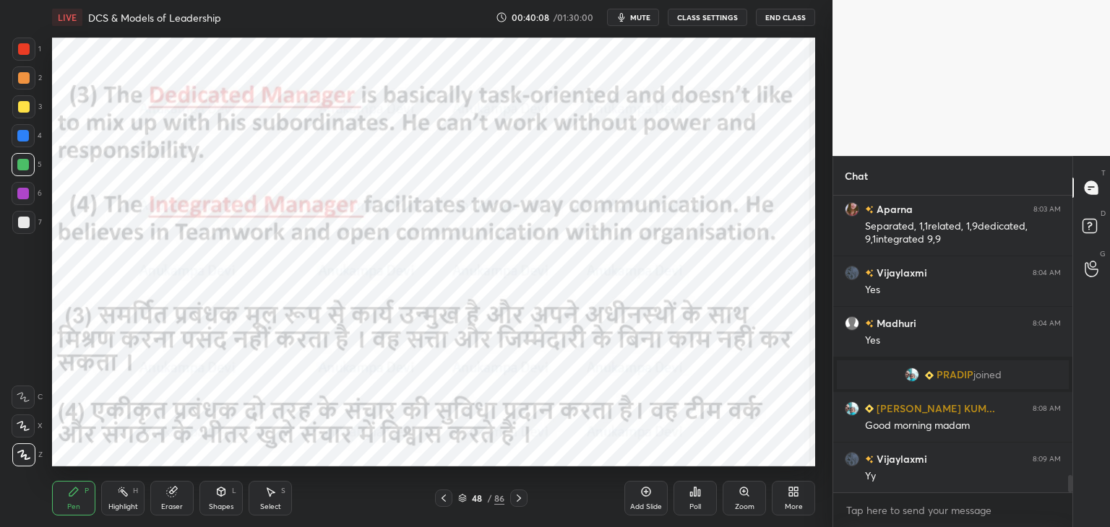
click at [445, 502] on icon at bounding box center [444, 499] width 12 height 12
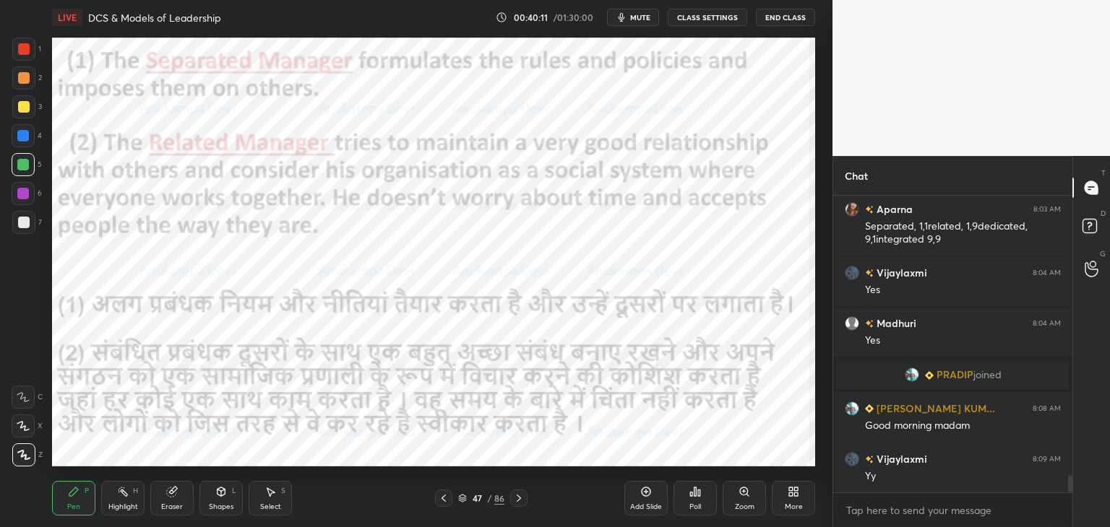
click at [517, 498] on icon at bounding box center [519, 499] width 12 height 12
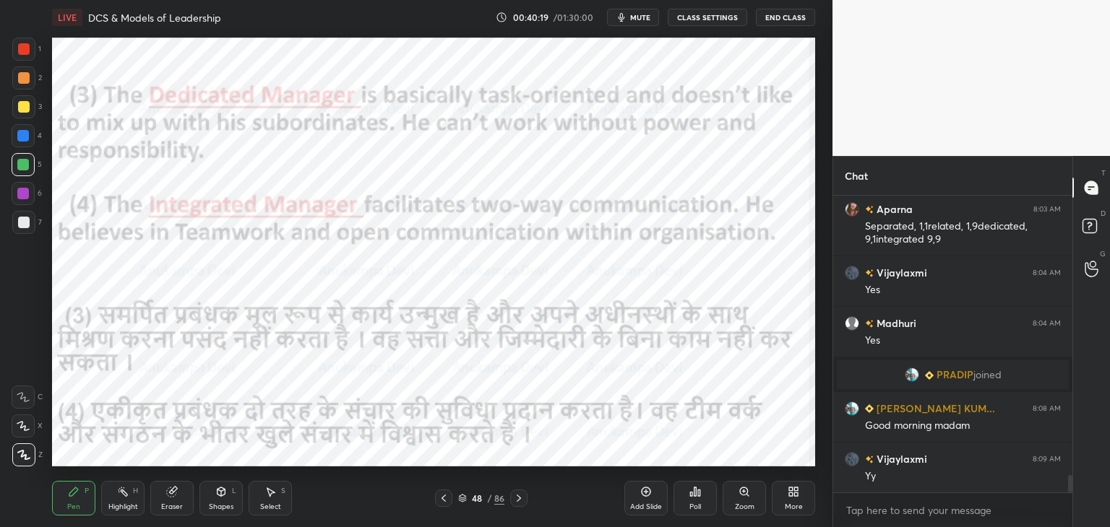
click at [444, 502] on icon at bounding box center [444, 499] width 12 height 12
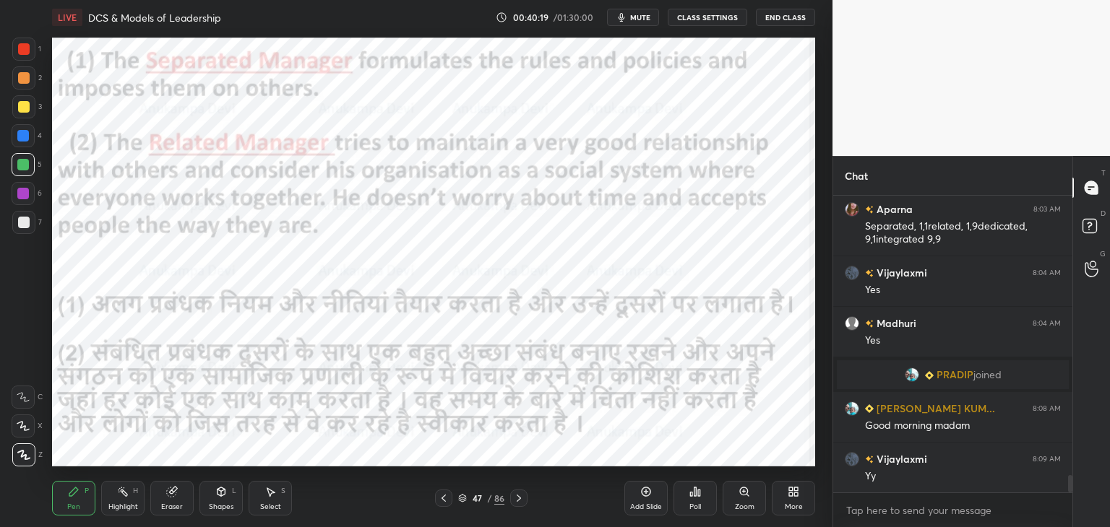
click at [442, 503] on icon at bounding box center [444, 499] width 12 height 12
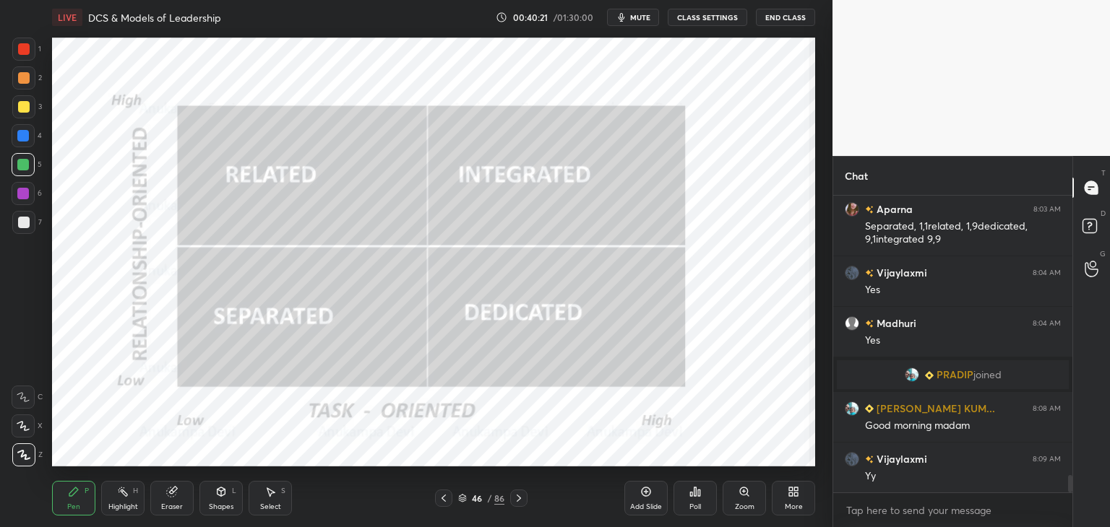
click at [442, 503] on icon at bounding box center [444, 499] width 12 height 12
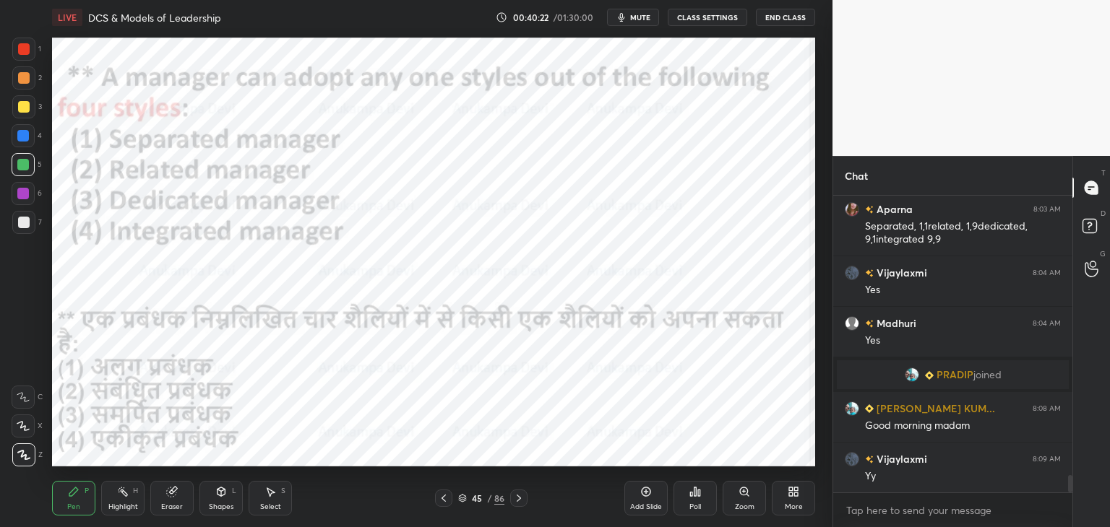
click at [463, 502] on div "45 / 86" at bounding box center [481, 498] width 46 height 13
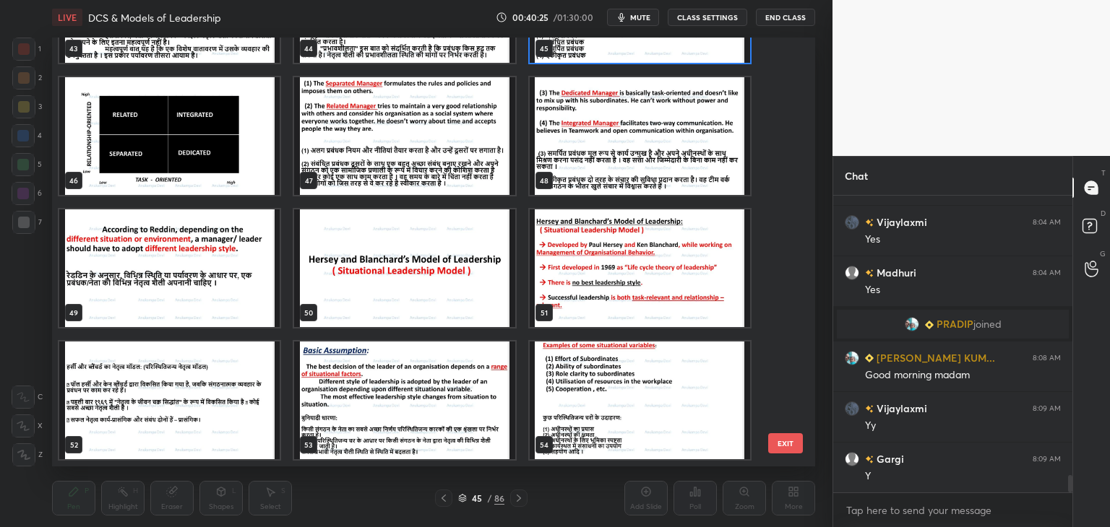
scroll to position [1962, 0]
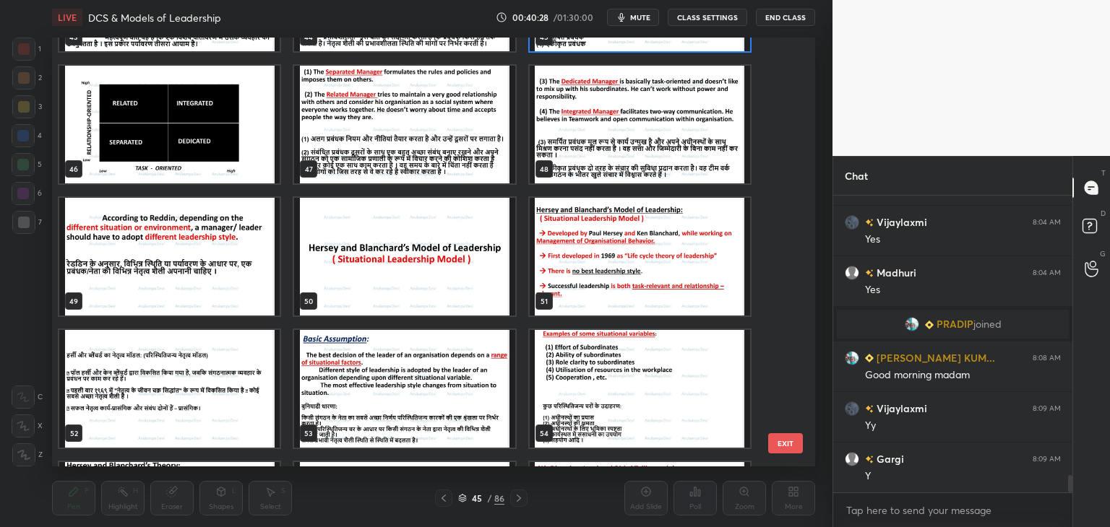
click at [399, 292] on img "grid" at bounding box center [404, 257] width 220 height 118
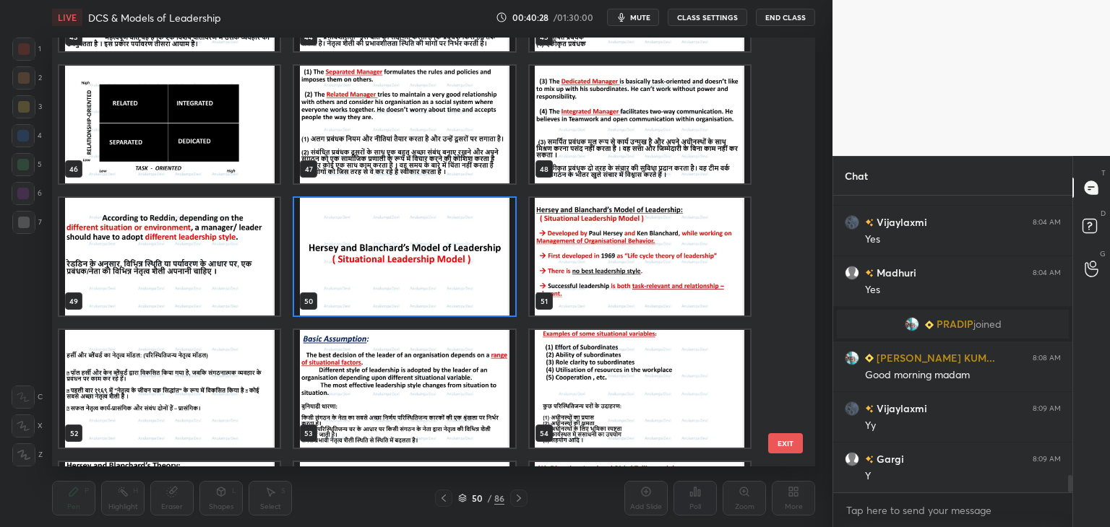
click at [399, 290] on img "grid" at bounding box center [404, 257] width 220 height 118
click at [399, 291] on img "grid" at bounding box center [404, 257] width 220 height 118
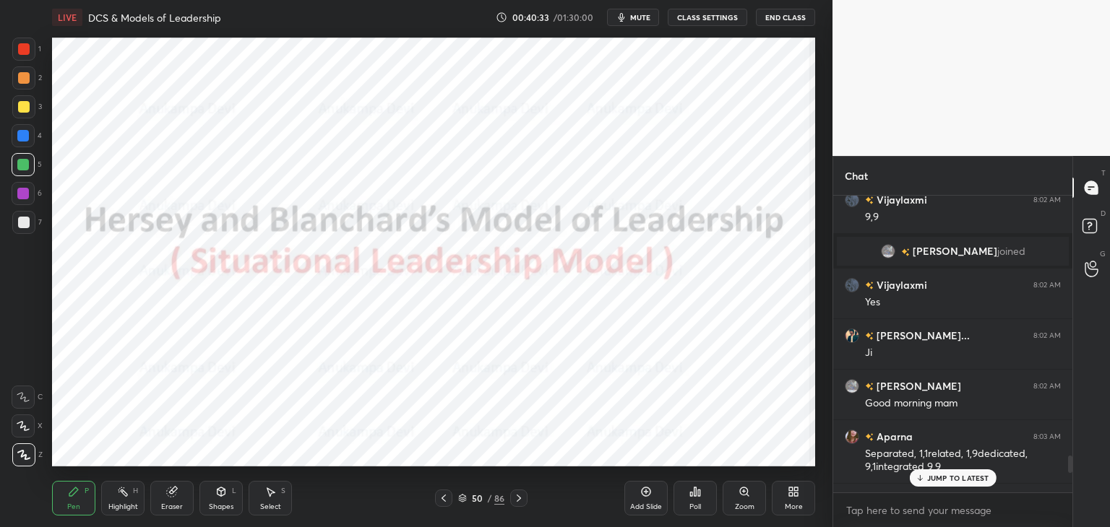
scroll to position [4962, 0]
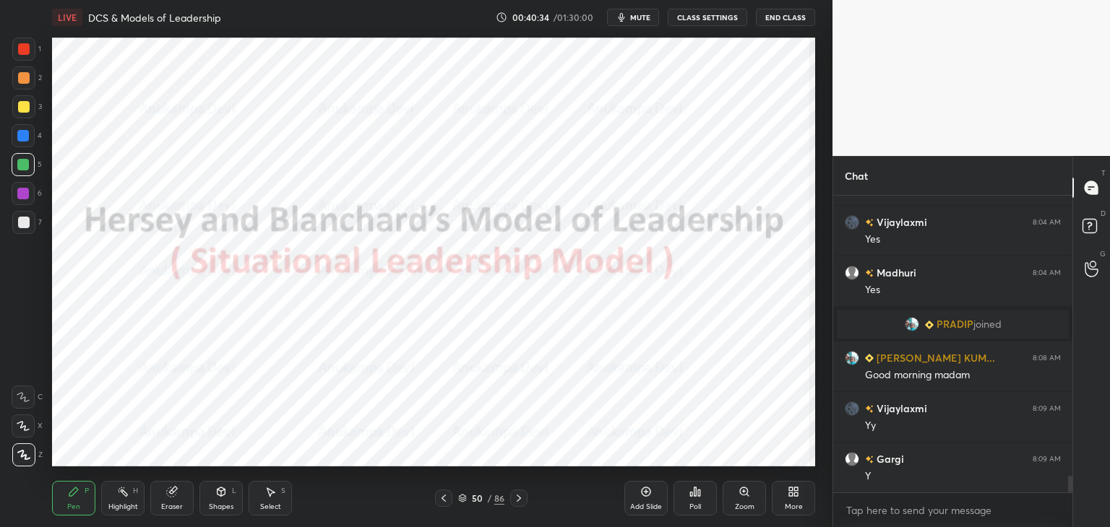
drag, startPoint x: 1069, startPoint y: 484, endPoint x: 1074, endPoint y: 515, distance: 31.5
click at [1078, 514] on div "Chat [PERSON_NAME] 8:02 AM Good morning mam Aparna 8:03 AM Separated, 1,1relate…" at bounding box center [970, 341] width 277 height 371
drag, startPoint x: 25, startPoint y: 194, endPoint x: 12, endPoint y: 196, distance: 13.2
click at [26, 194] on div at bounding box center [23, 194] width 12 height 12
click at [444, 499] on icon at bounding box center [444, 499] width 12 height 12
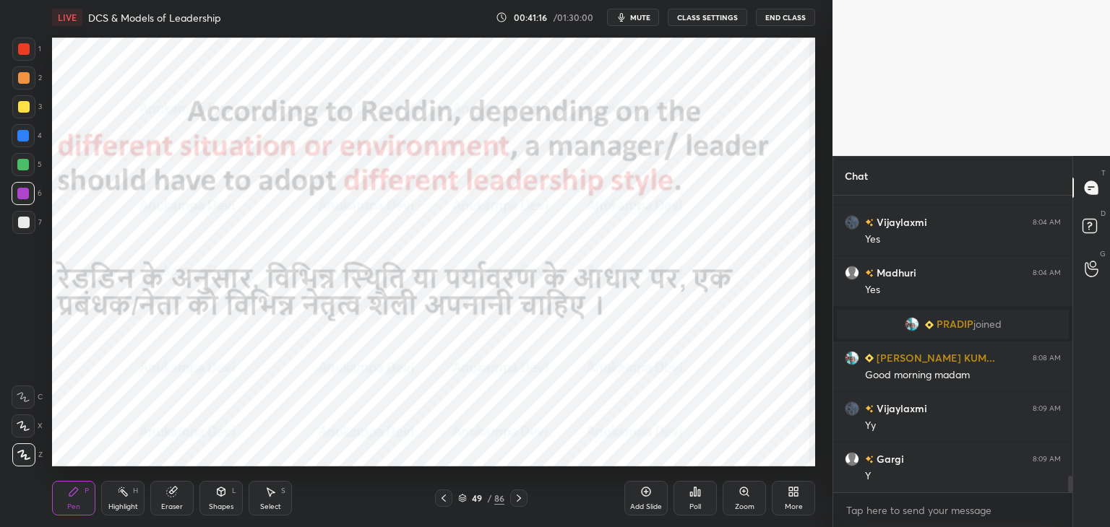
click at [445, 500] on icon at bounding box center [444, 499] width 12 height 12
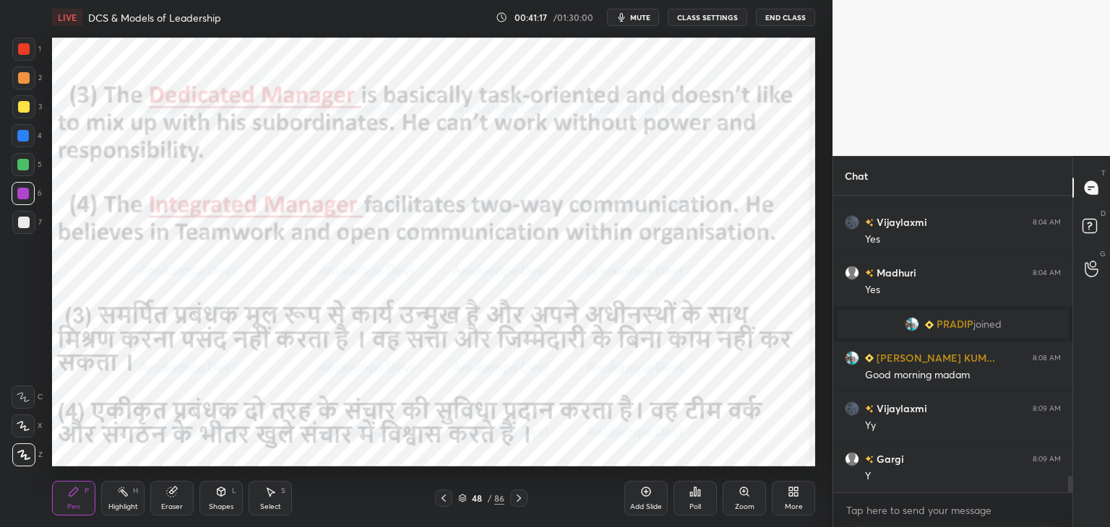
click at [445, 500] on icon at bounding box center [444, 499] width 12 height 12
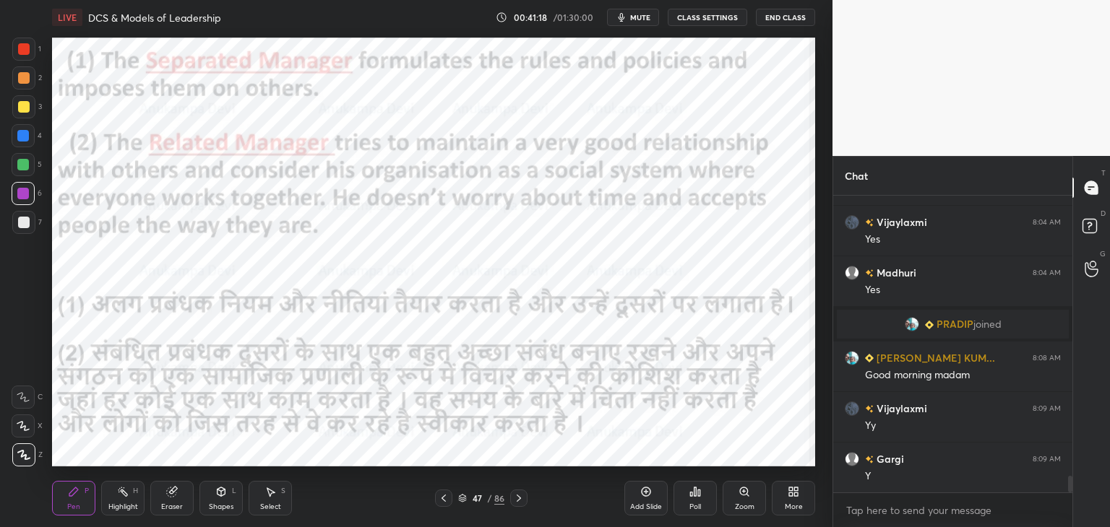
click at [445, 501] on icon at bounding box center [444, 499] width 12 height 12
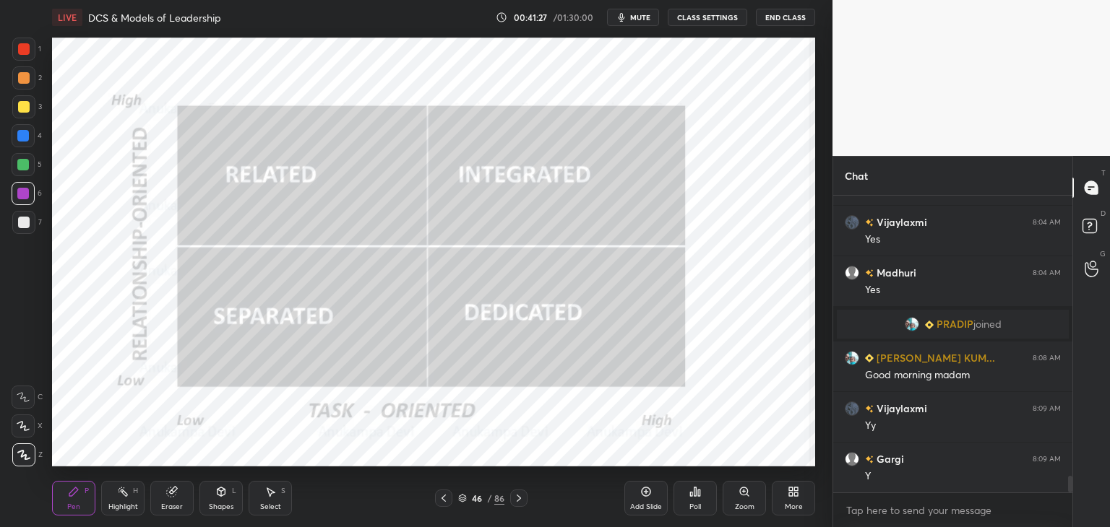
click at [519, 499] on icon at bounding box center [518, 498] width 4 height 7
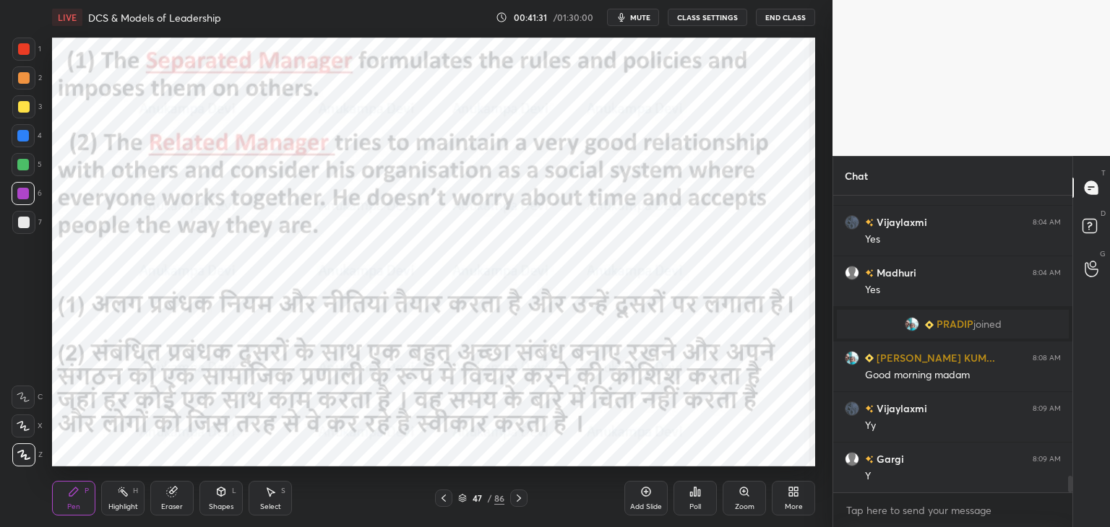
click at [516, 500] on icon at bounding box center [519, 499] width 12 height 12
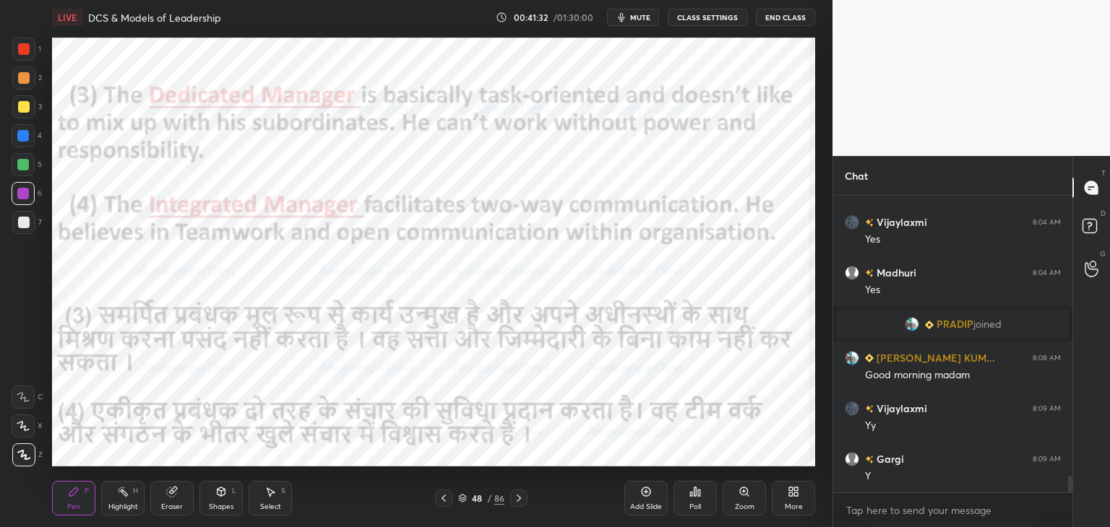
click at [517, 500] on icon at bounding box center [519, 499] width 12 height 12
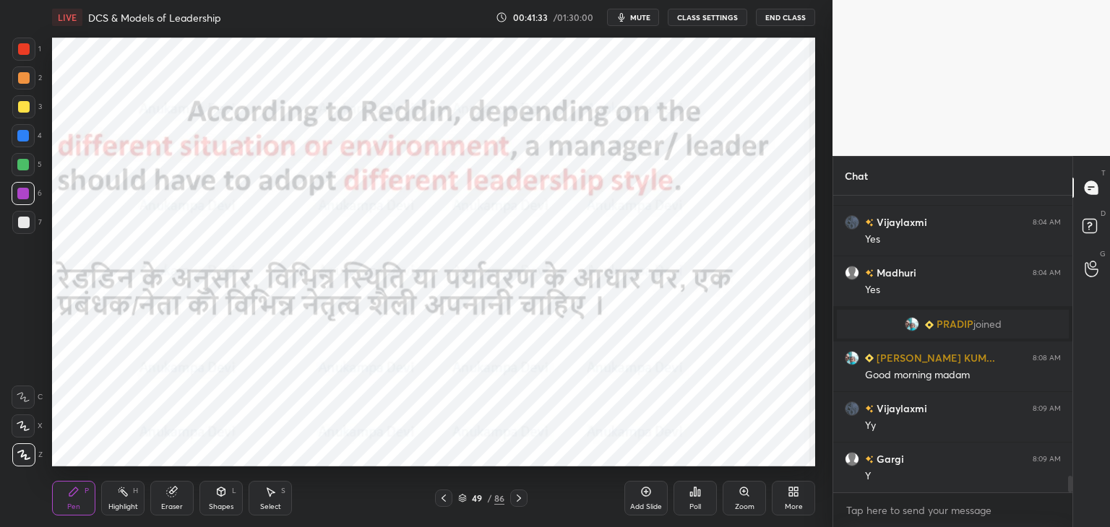
click at [517, 500] on icon at bounding box center [519, 499] width 12 height 12
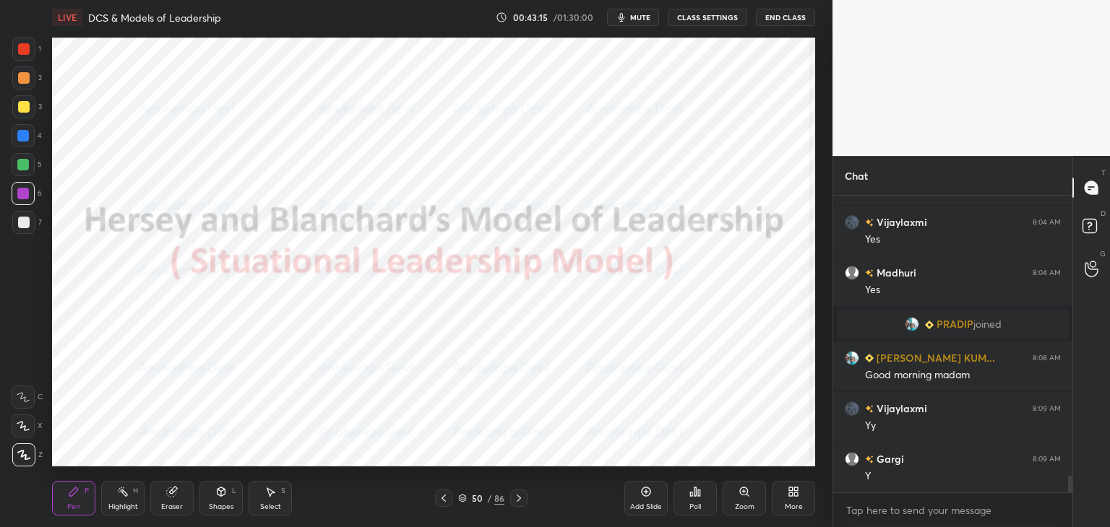
scroll to position [5013, 0]
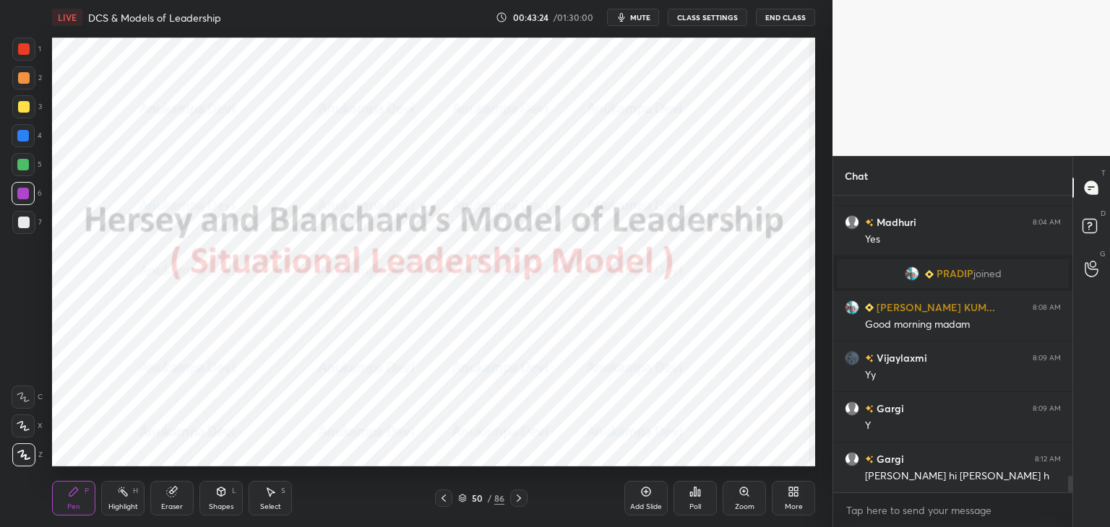
click at [520, 501] on icon at bounding box center [519, 499] width 12 height 12
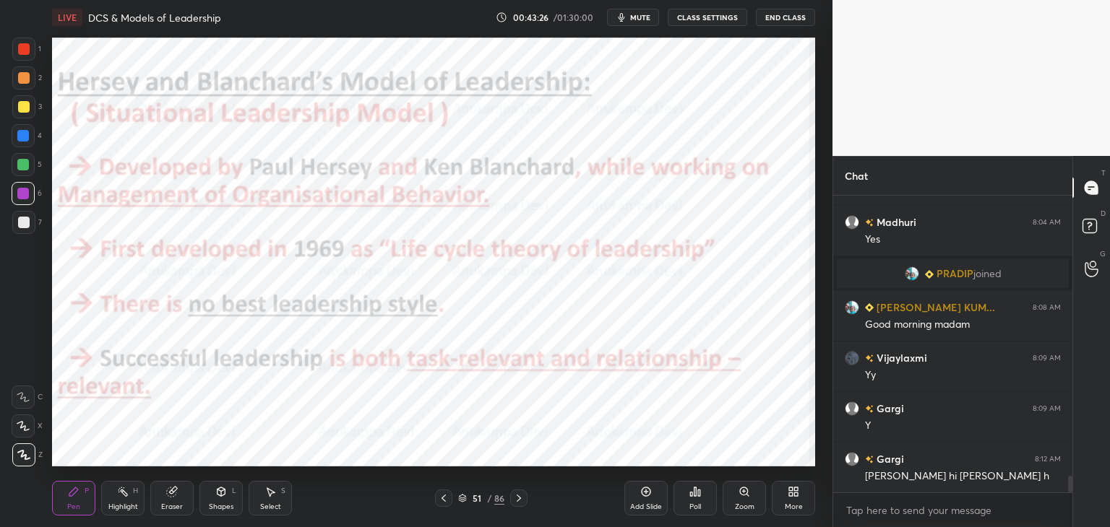
click at [22, 163] on div at bounding box center [23, 165] width 12 height 12
drag, startPoint x: 460, startPoint y: 498, endPoint x: 462, endPoint y: 469, distance: 29.7
click at [462, 491] on div "51 / 86" at bounding box center [481, 498] width 92 height 17
click at [464, 498] on icon at bounding box center [462, 498] width 9 height 9
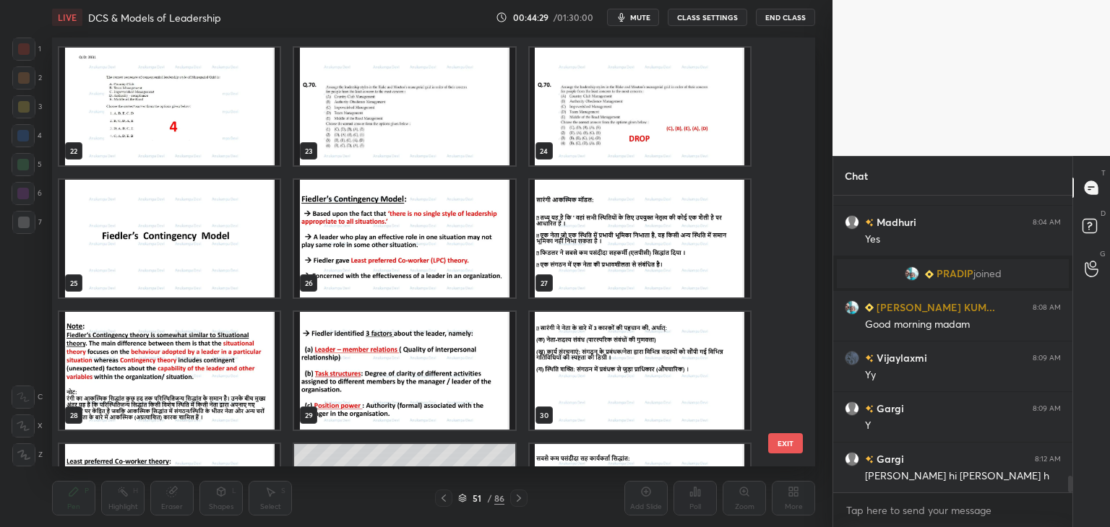
scroll to position [969, 0]
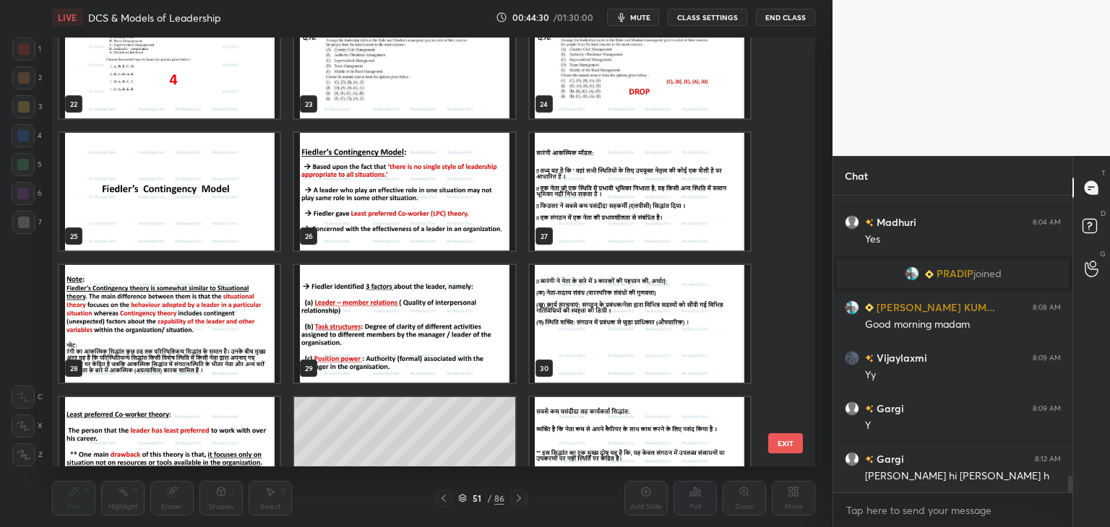
click at [435, 228] on img "grid" at bounding box center [404, 192] width 220 height 118
click at [435, 227] on img "grid" at bounding box center [404, 192] width 220 height 118
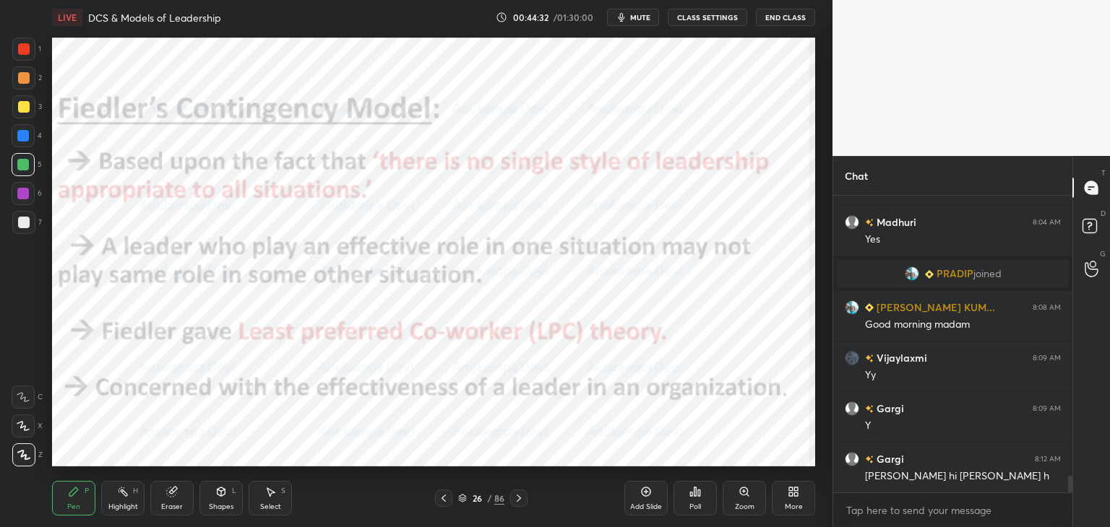
click at [519, 501] on icon at bounding box center [518, 498] width 4 height 7
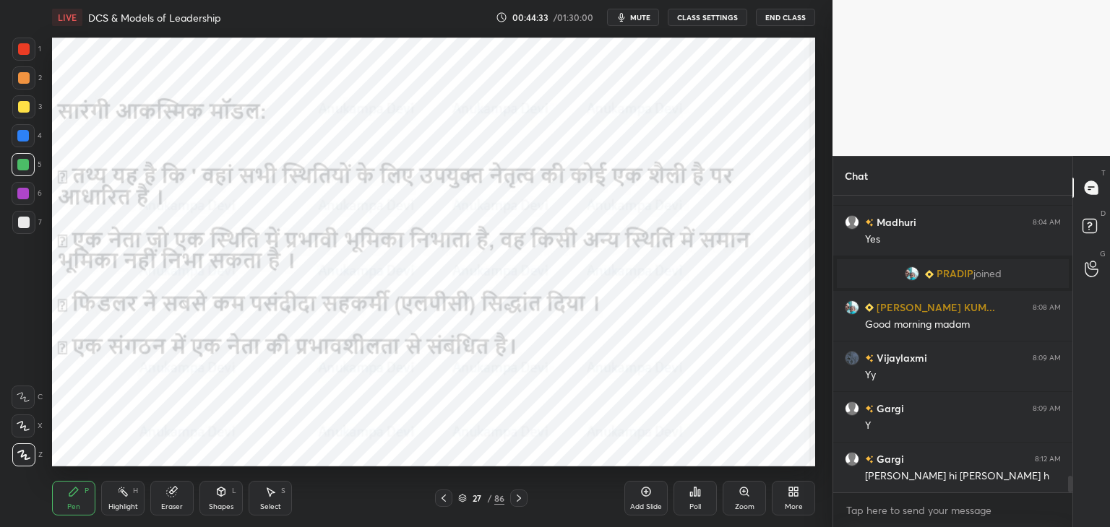
click at [523, 503] on icon at bounding box center [519, 499] width 12 height 12
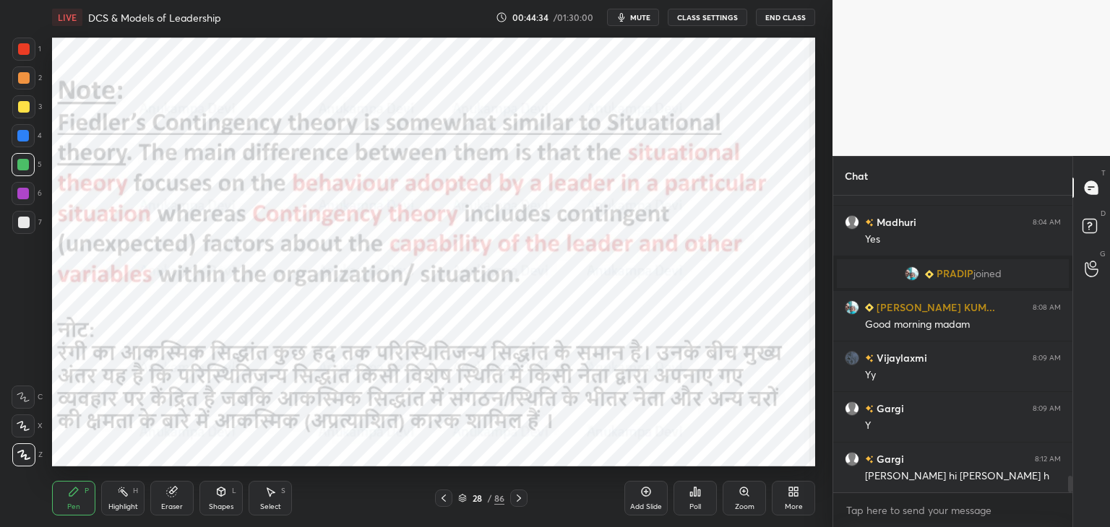
click at [441, 499] on icon at bounding box center [444, 499] width 12 height 12
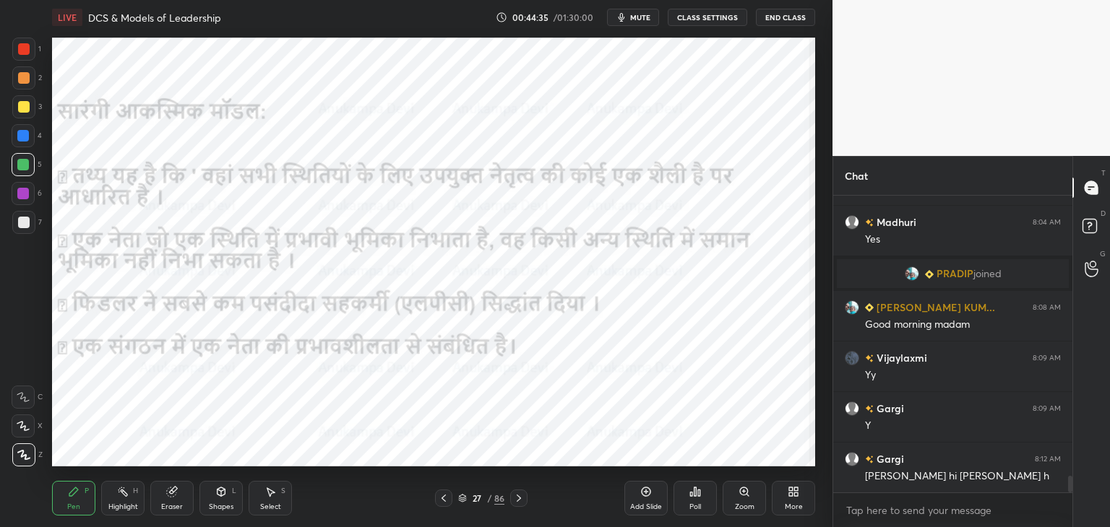
click at [462, 499] on icon at bounding box center [462, 498] width 9 height 9
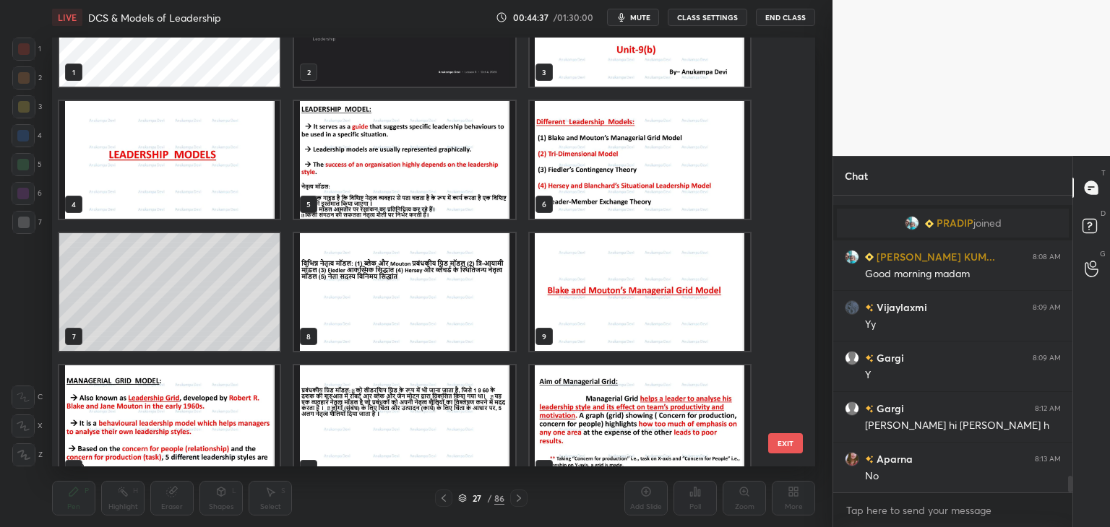
scroll to position [69, 0]
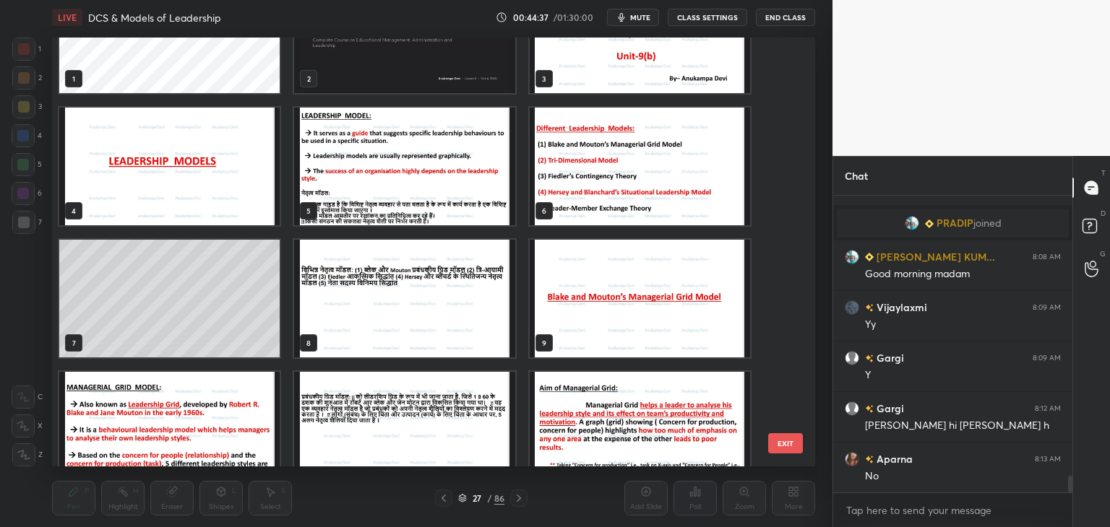
click at [353, 204] on img "grid" at bounding box center [404, 167] width 220 height 118
click at [353, 203] on img "grid" at bounding box center [404, 167] width 220 height 118
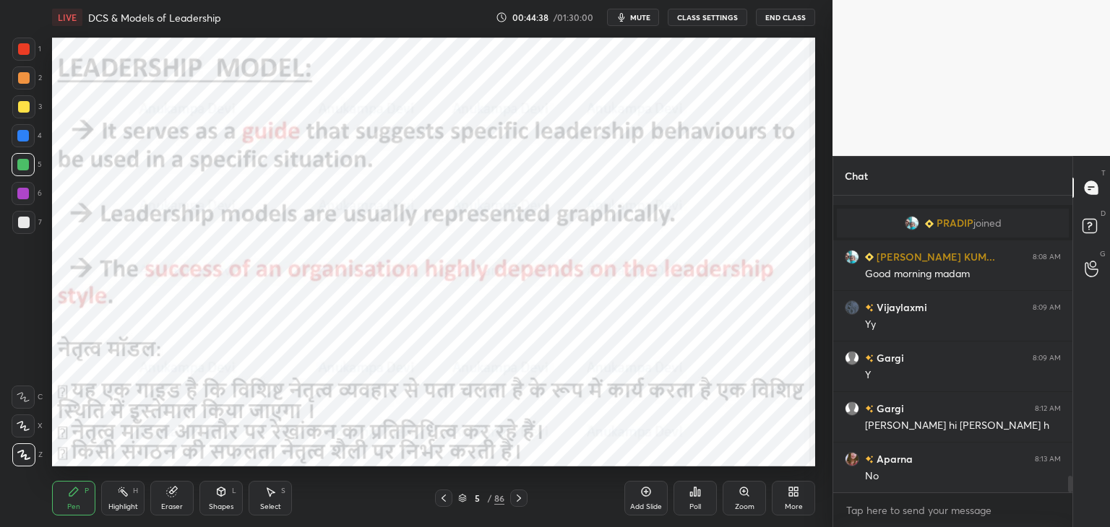
click at [354, 201] on img "grid" at bounding box center [404, 167] width 220 height 118
click at [519, 498] on icon at bounding box center [519, 499] width 12 height 12
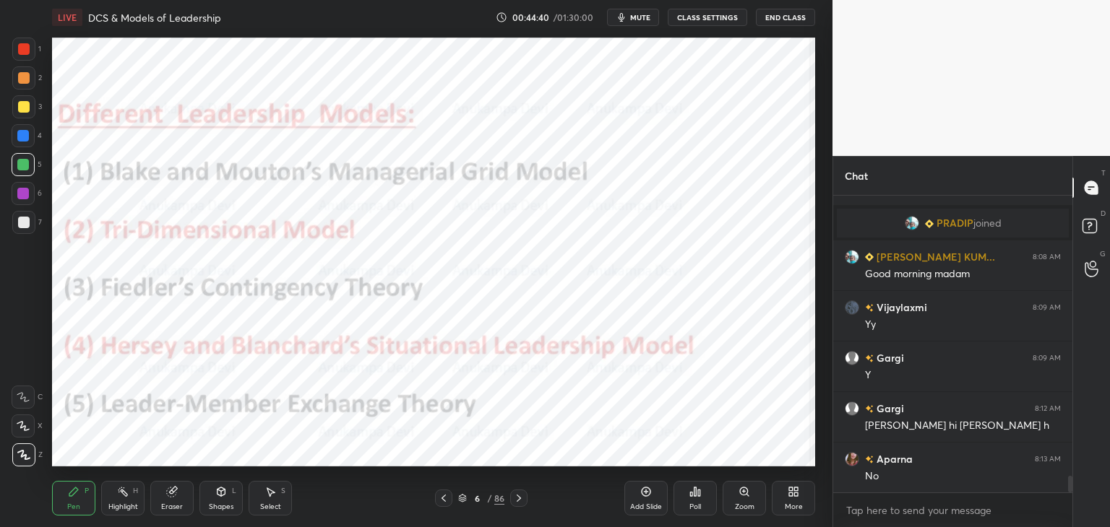
click at [522, 498] on icon at bounding box center [519, 499] width 12 height 12
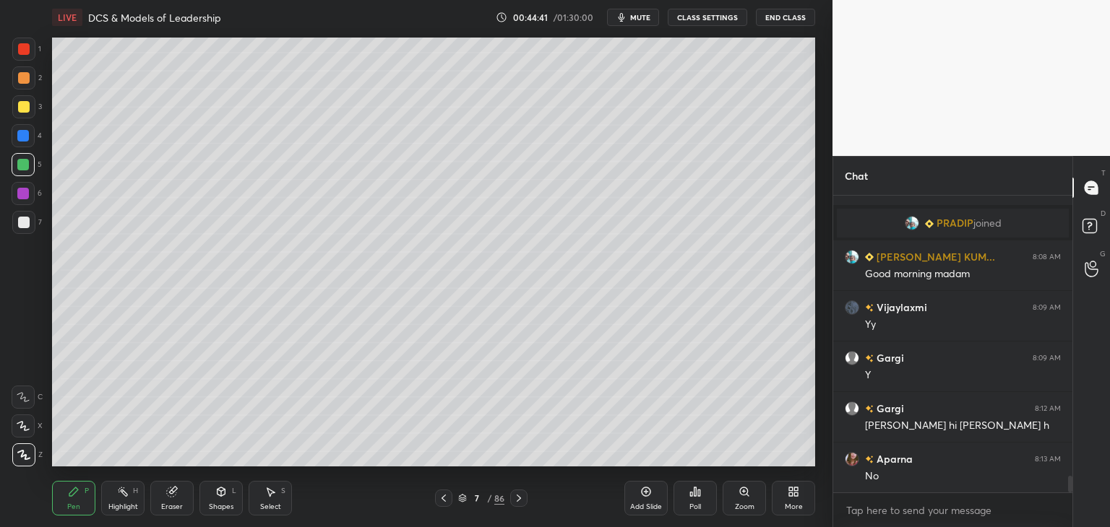
click at [523, 499] on icon at bounding box center [519, 499] width 12 height 12
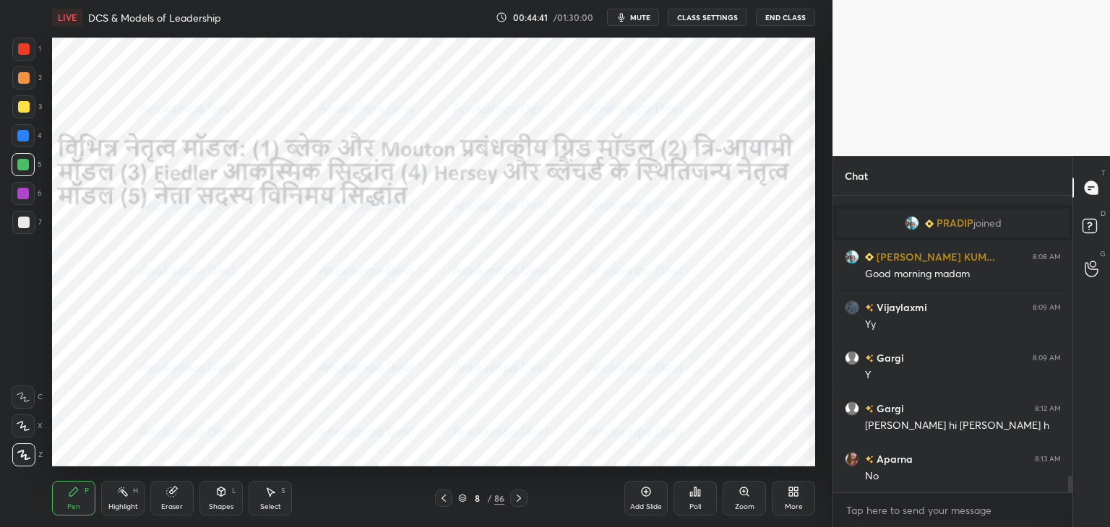
click at [524, 498] on icon at bounding box center [519, 499] width 12 height 12
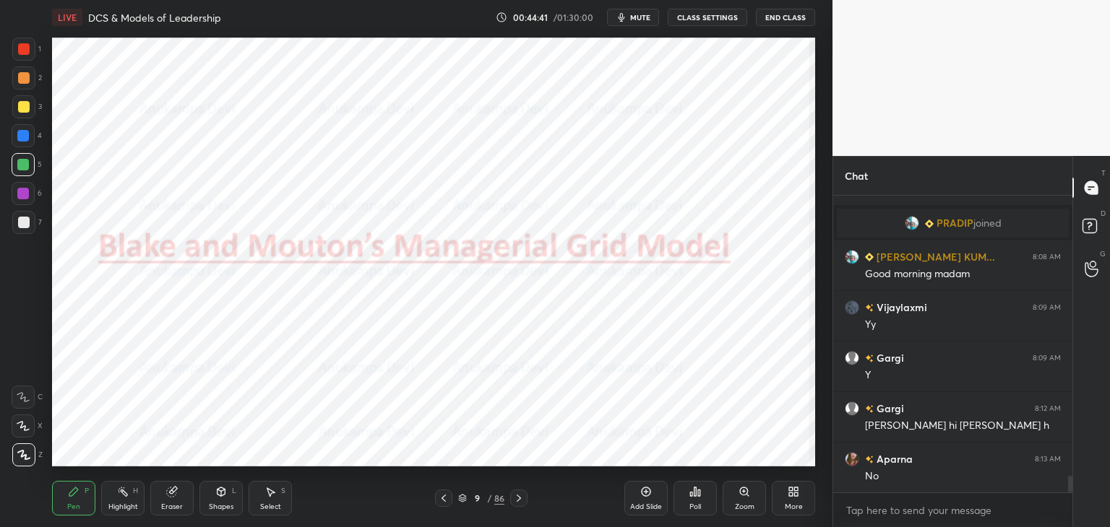
click at [524, 498] on div at bounding box center [518, 498] width 17 height 17
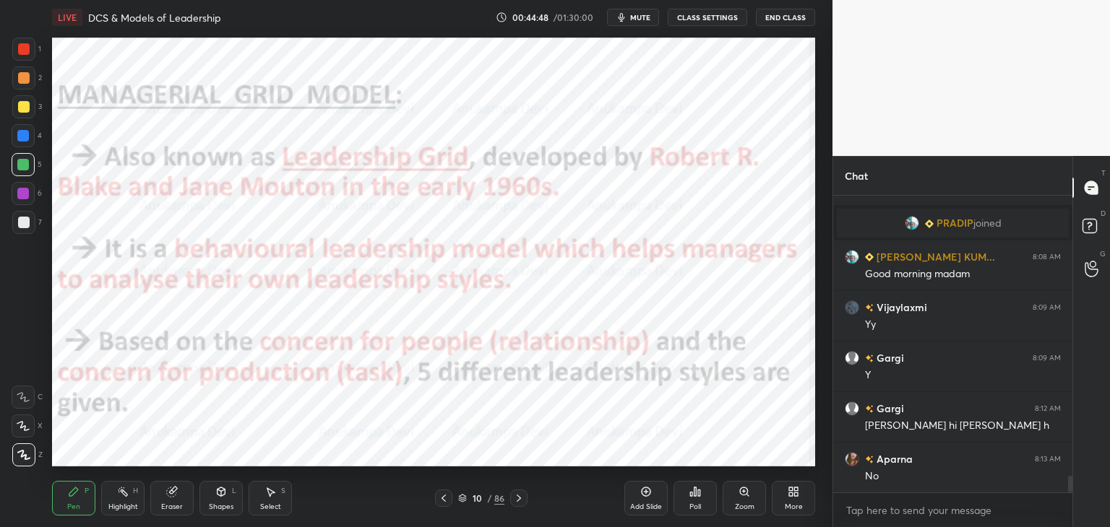
scroll to position [5114, 0]
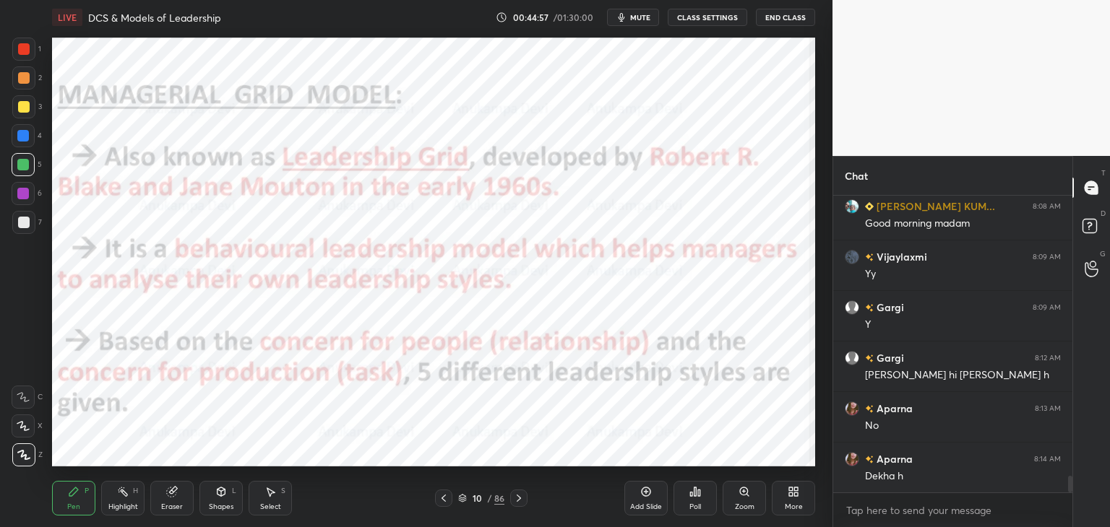
drag, startPoint x: 462, startPoint y: 501, endPoint x: 479, endPoint y: 476, distance: 30.1
click at [463, 498] on icon at bounding box center [462, 498] width 9 height 9
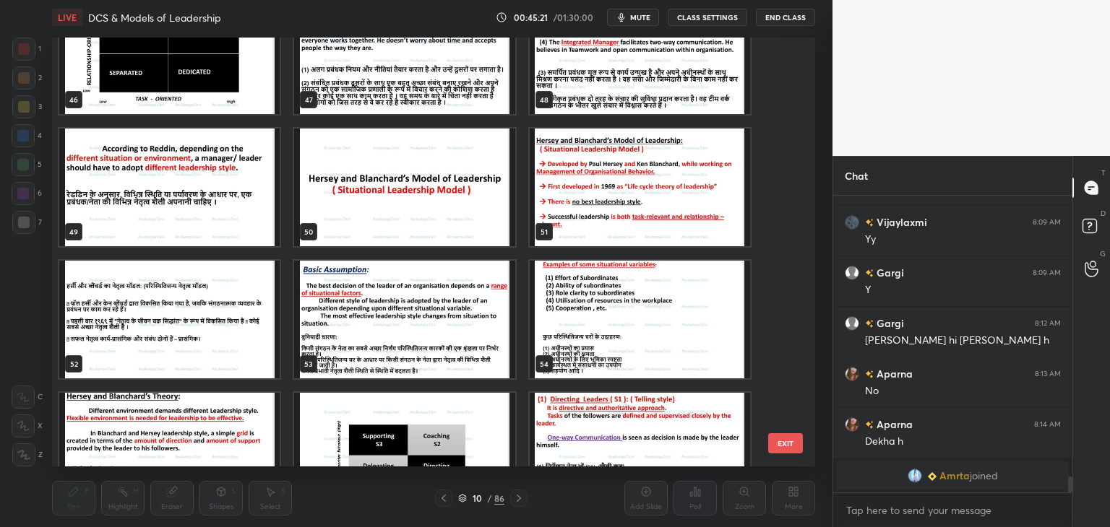
scroll to position [2014, 0]
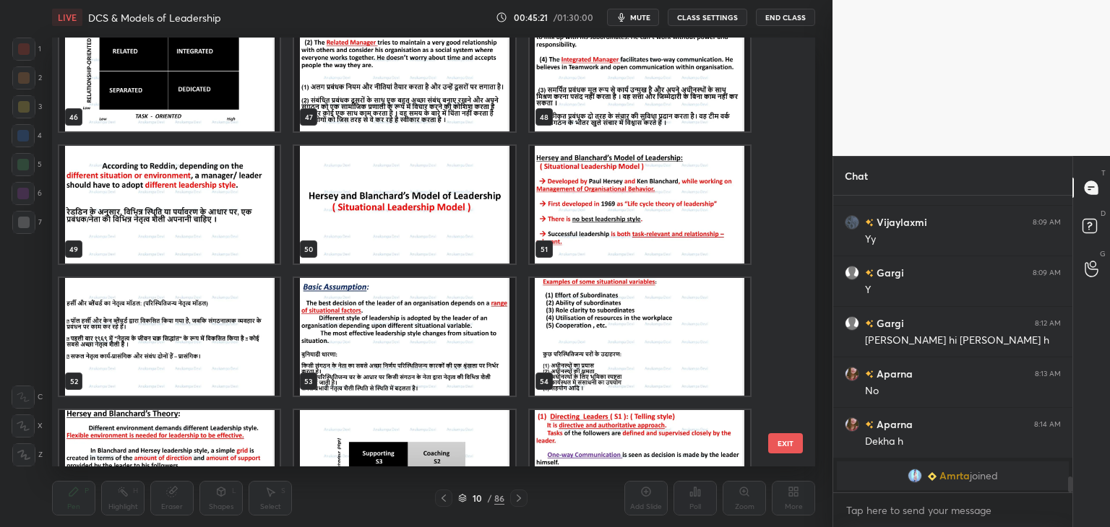
click at [403, 221] on img "grid" at bounding box center [404, 205] width 220 height 118
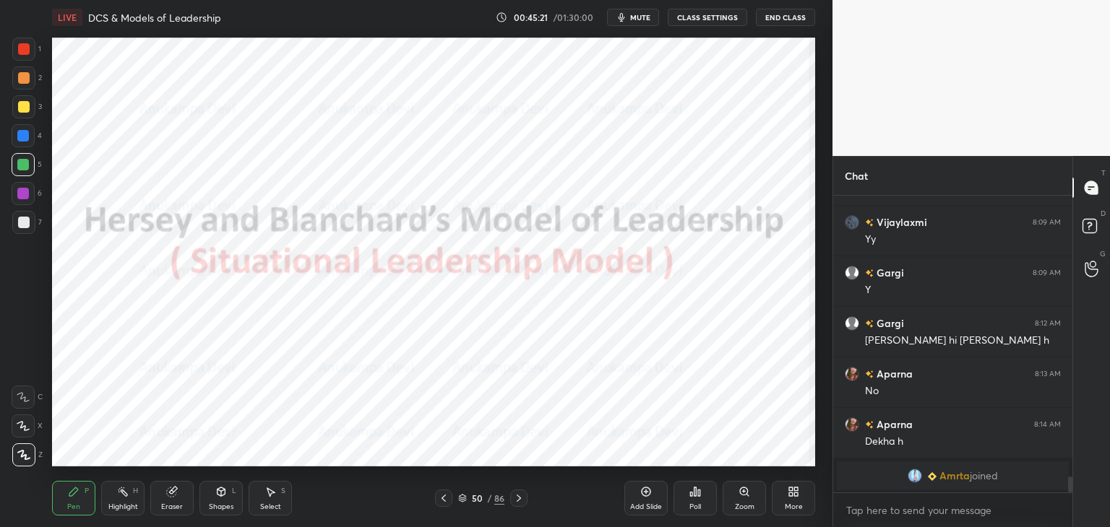
drag, startPoint x: 403, startPoint y: 220, endPoint x: 407, endPoint y: 204, distance: 16.5
click at [405, 220] on img "grid" at bounding box center [404, 205] width 220 height 118
drag, startPoint x: 516, startPoint y: 499, endPoint x: 502, endPoint y: 472, distance: 30.4
click at [516, 498] on icon at bounding box center [519, 499] width 12 height 12
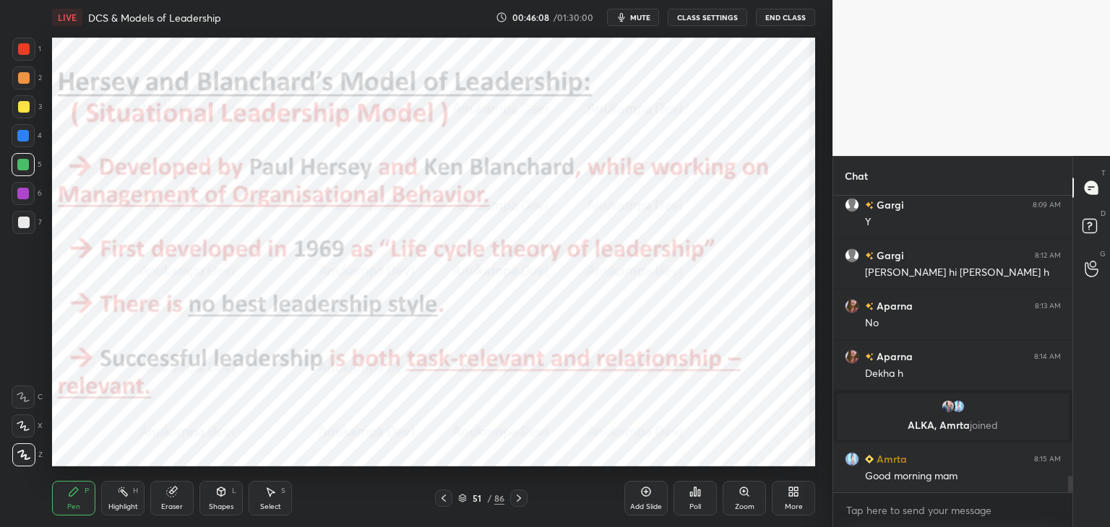
scroll to position [4958, 0]
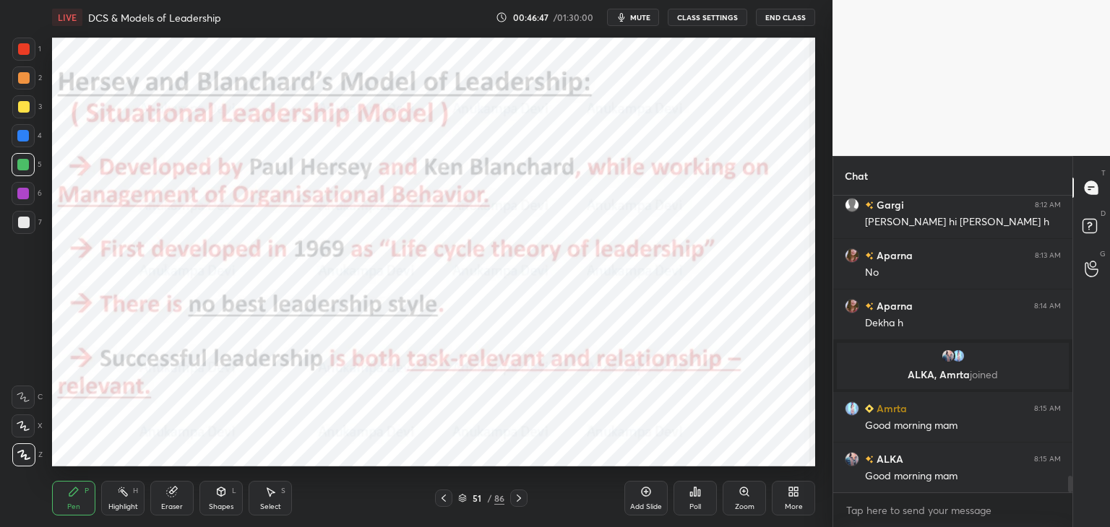
click at [518, 500] on icon at bounding box center [518, 498] width 4 height 7
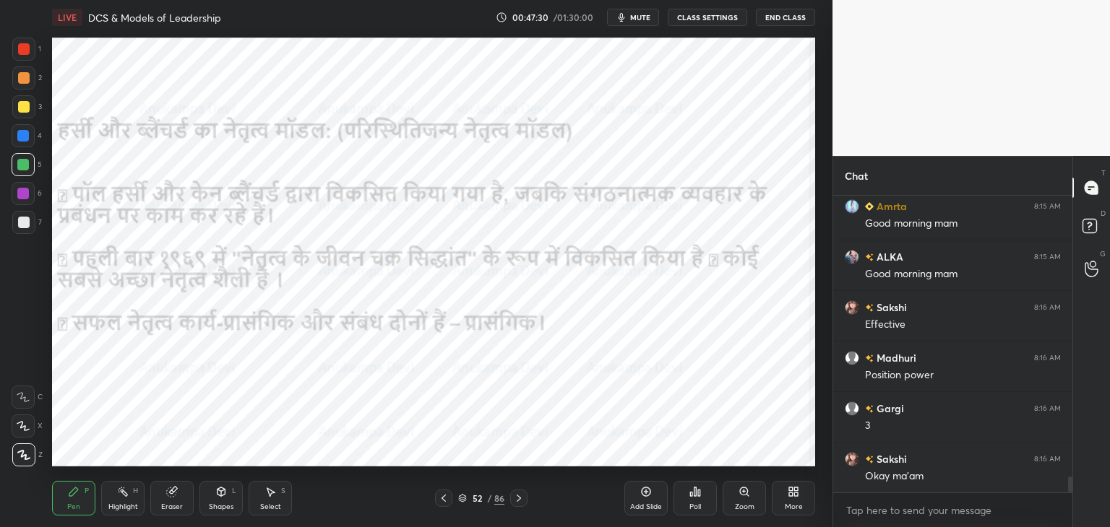
scroll to position [5211, 0]
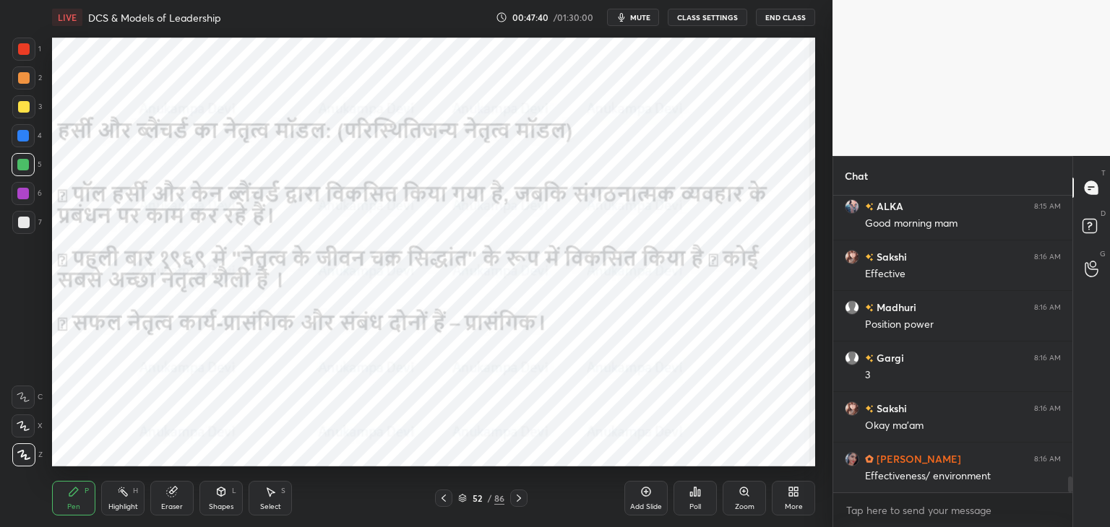
click at [519, 503] on icon at bounding box center [519, 499] width 12 height 12
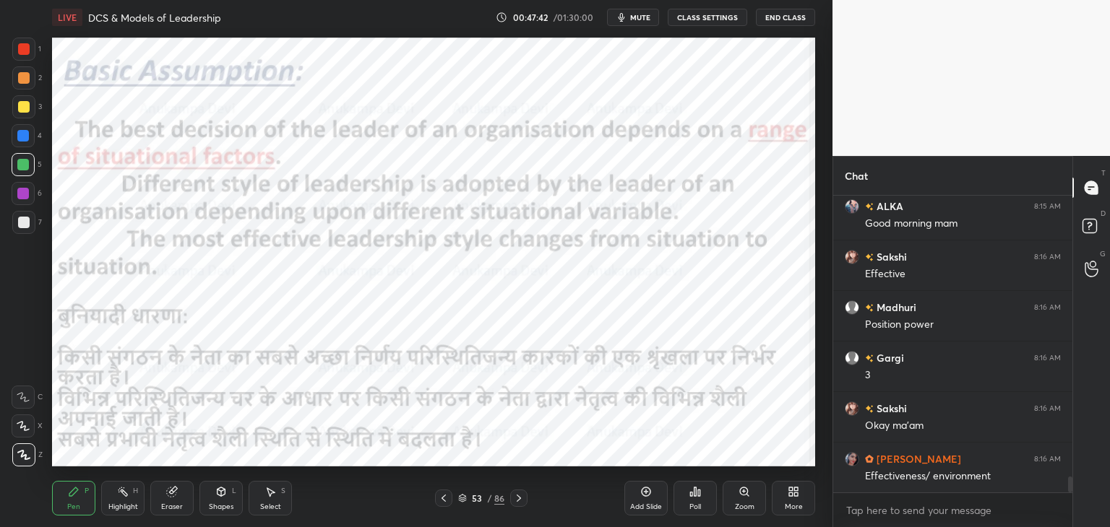
drag, startPoint x: 20, startPoint y: 199, endPoint x: 20, endPoint y: 191, distance: 7.9
click at [21, 199] on div at bounding box center [23, 193] width 23 height 23
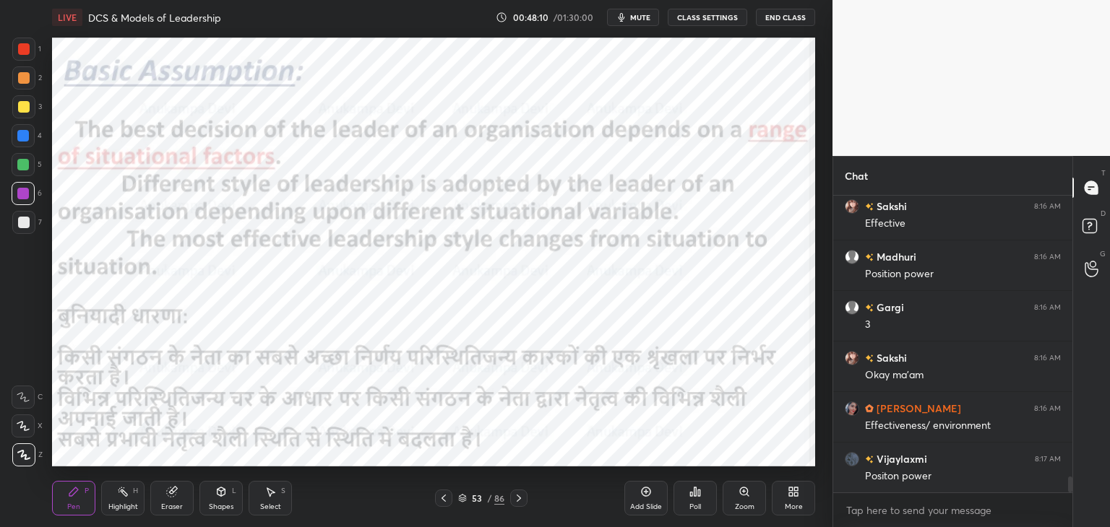
scroll to position [5312, 0]
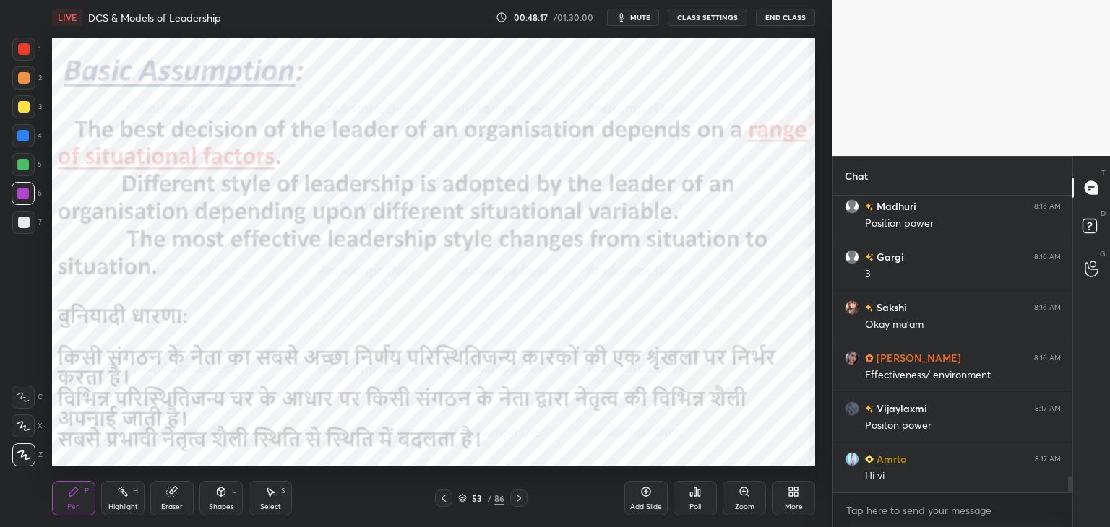
click at [518, 500] on icon at bounding box center [518, 498] width 4 height 7
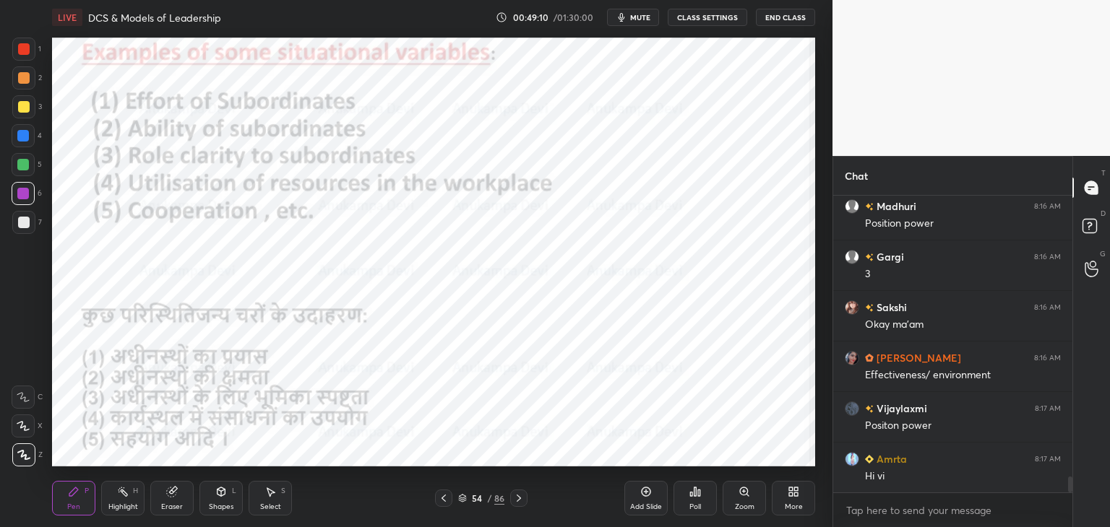
scroll to position [5363, 0]
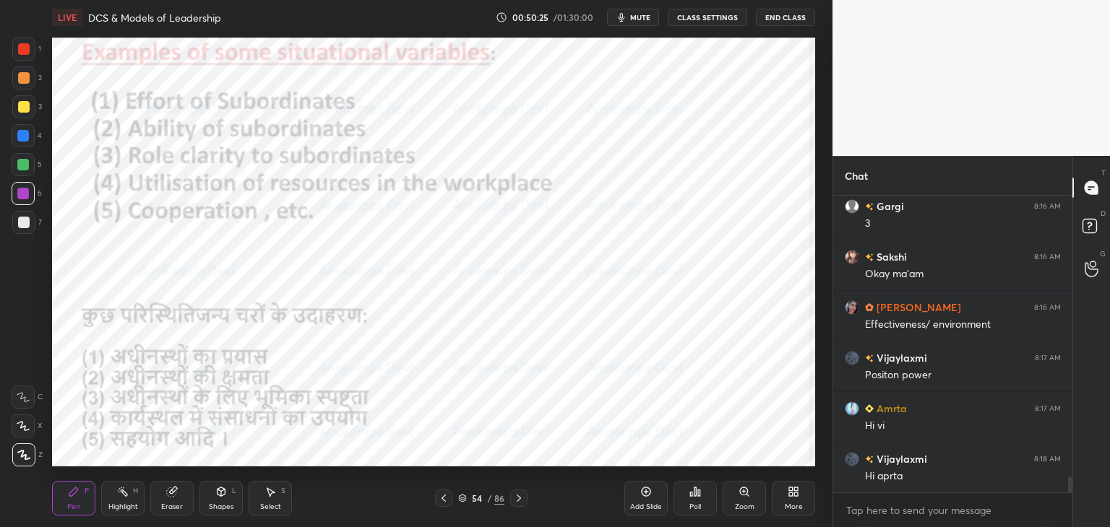
click at [519, 498] on icon at bounding box center [518, 498] width 4 height 7
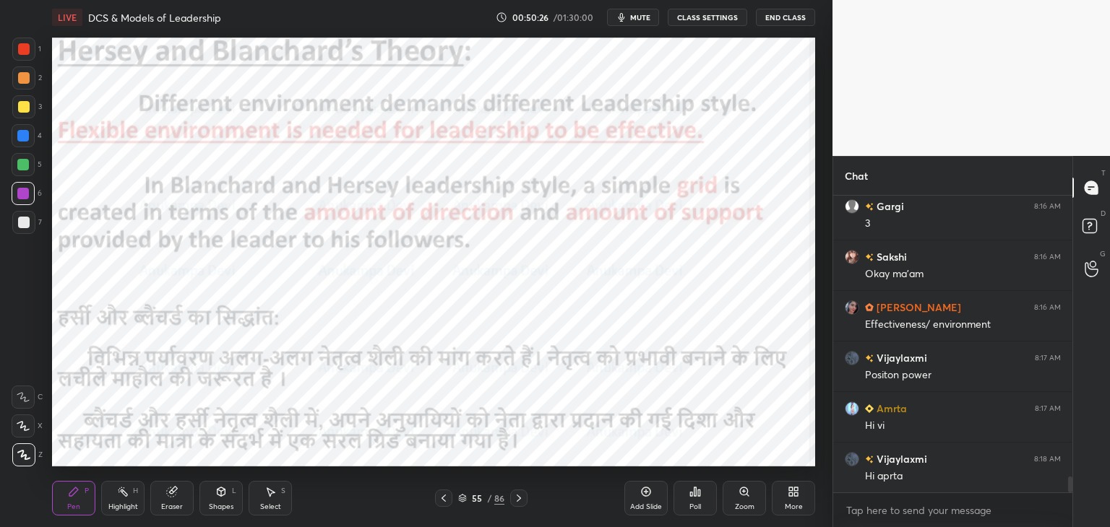
click at [446, 501] on icon at bounding box center [444, 499] width 12 height 12
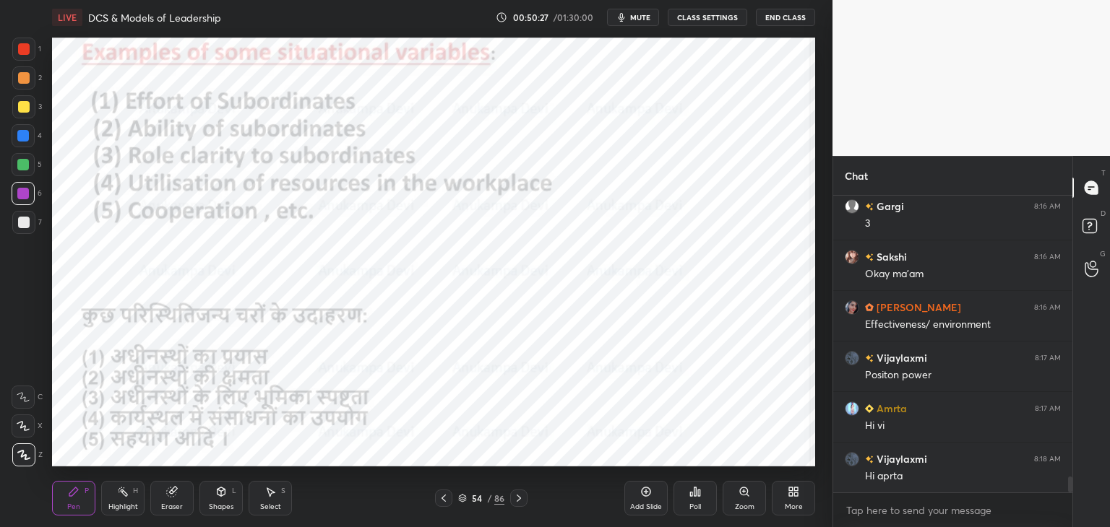
click at [443, 498] on icon at bounding box center [444, 499] width 12 height 12
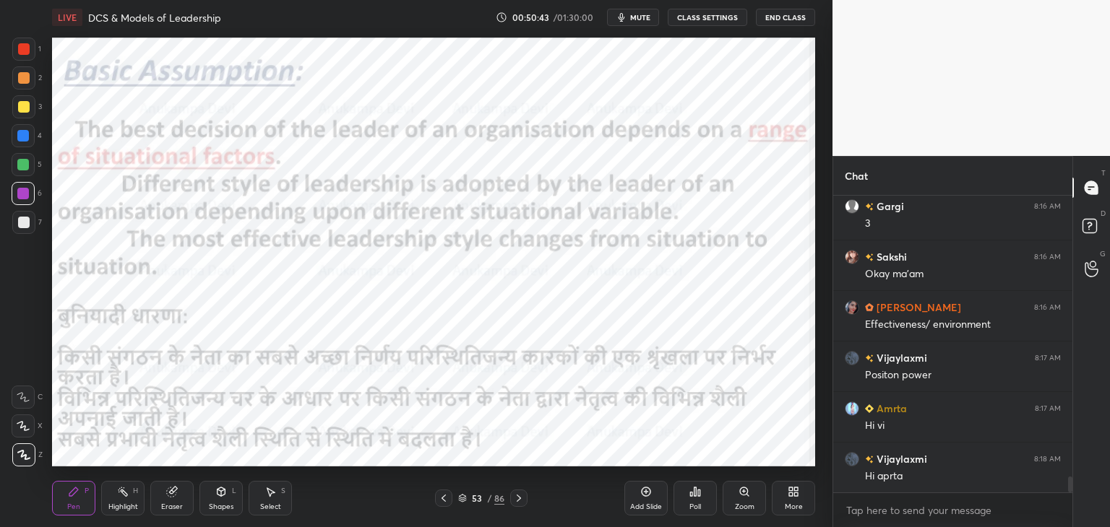
drag, startPoint x: 517, startPoint y: 503, endPoint x: 503, endPoint y: 470, distance: 35.6
click at [516, 498] on icon at bounding box center [519, 499] width 12 height 12
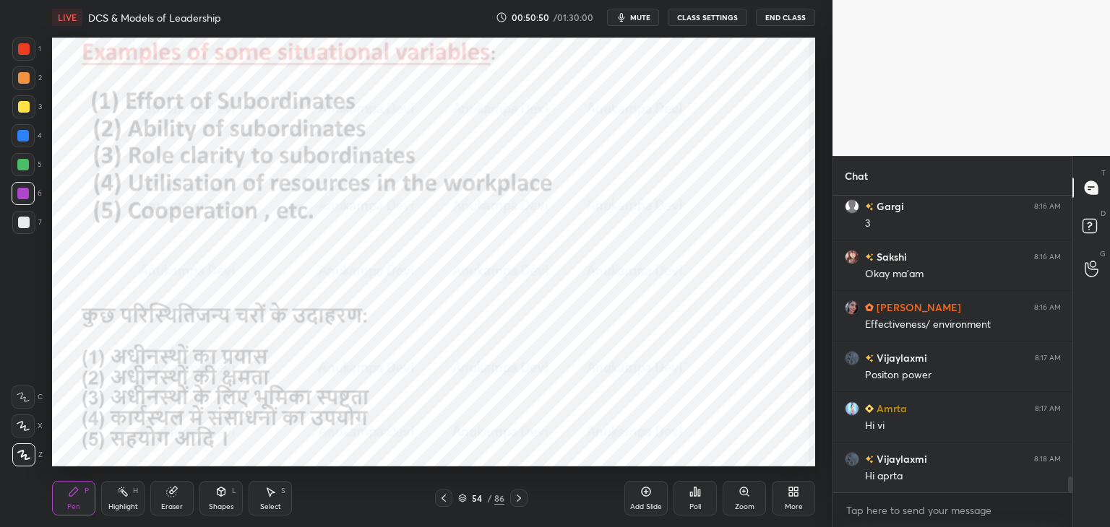
click at [446, 503] on icon at bounding box center [444, 499] width 12 height 12
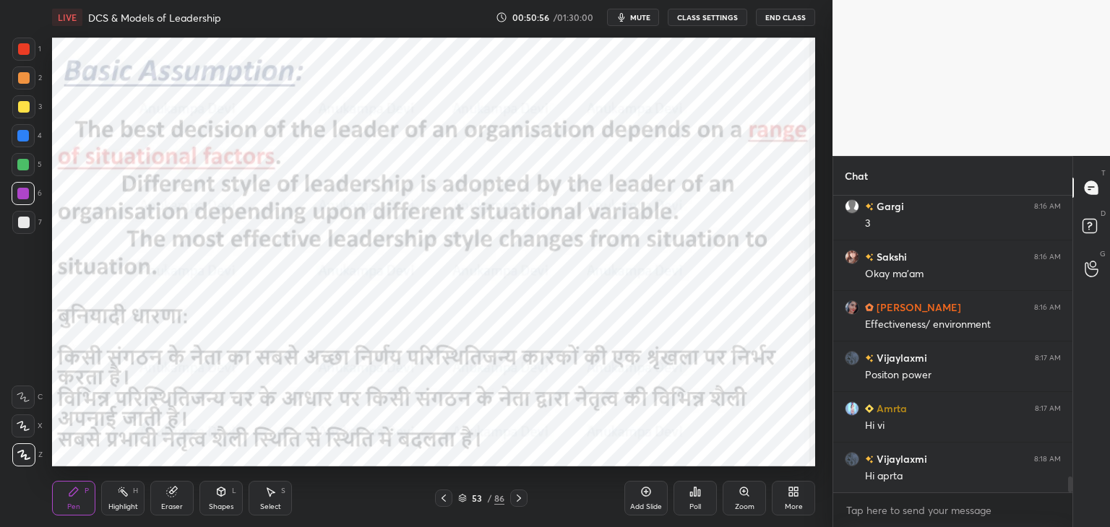
scroll to position [5397, 0]
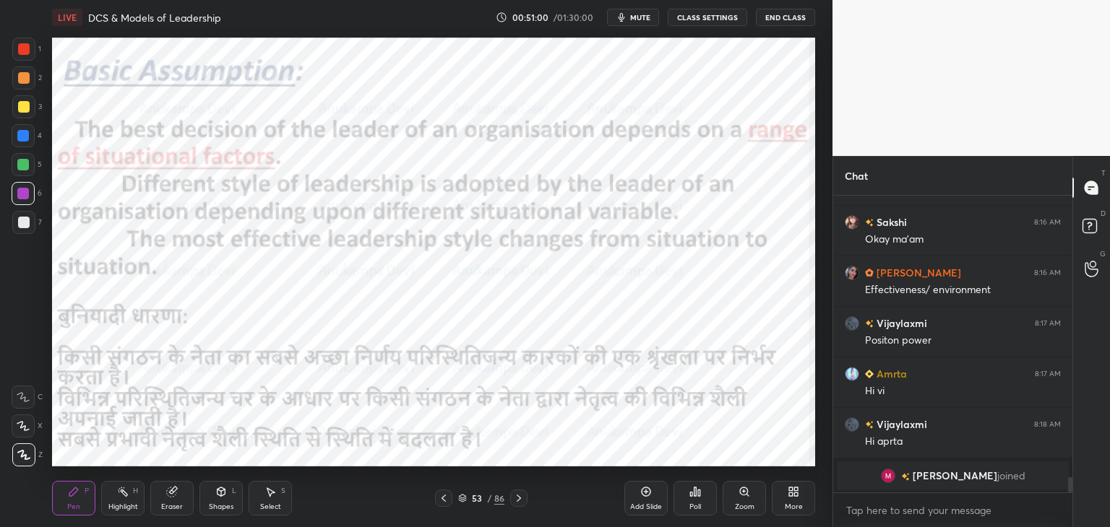
click at [517, 504] on div at bounding box center [518, 498] width 17 height 17
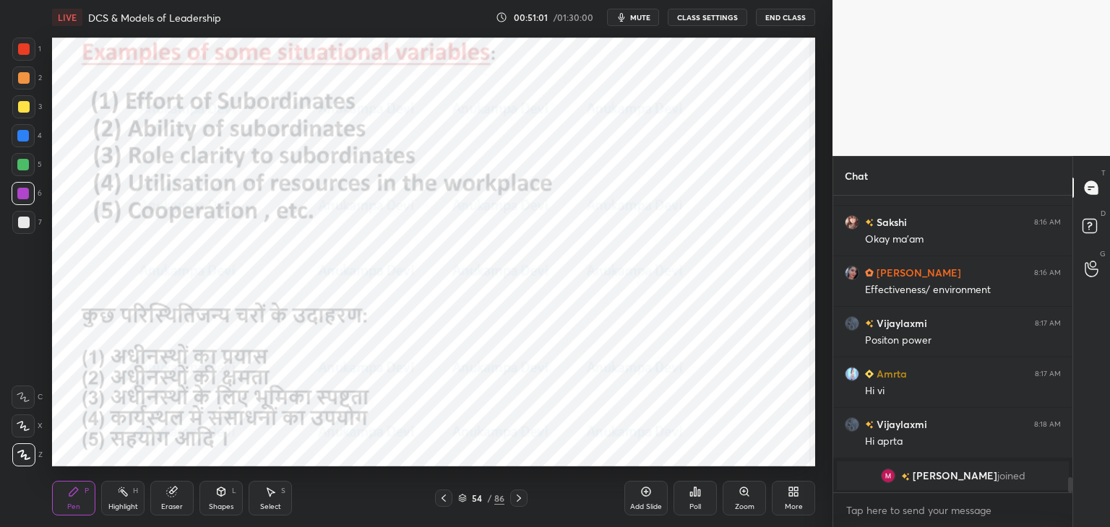
drag, startPoint x: 516, startPoint y: 501, endPoint x: 502, endPoint y: 468, distance: 35.3
click at [516, 501] on icon at bounding box center [519, 499] width 12 height 12
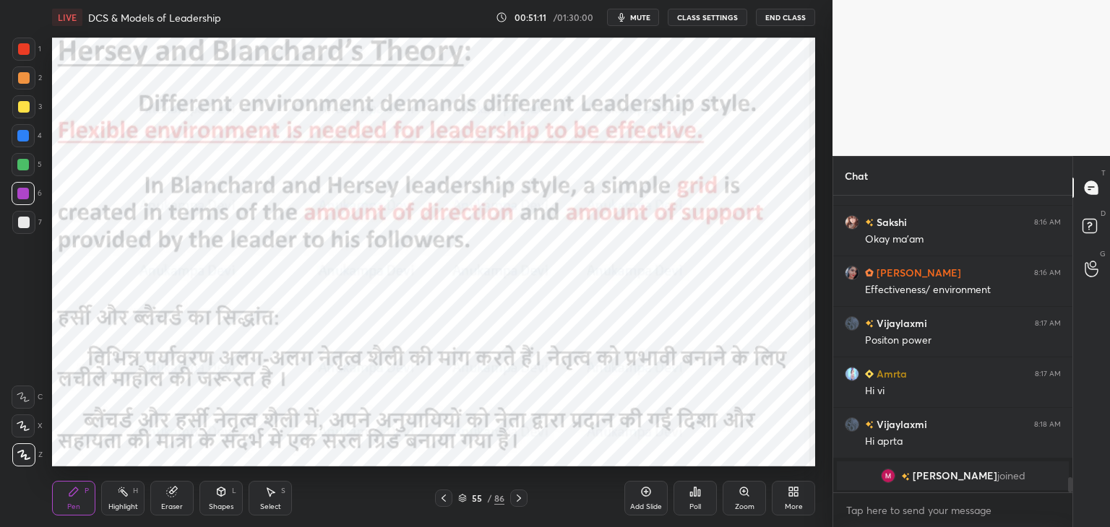
click at [519, 504] on div at bounding box center [518, 498] width 17 height 17
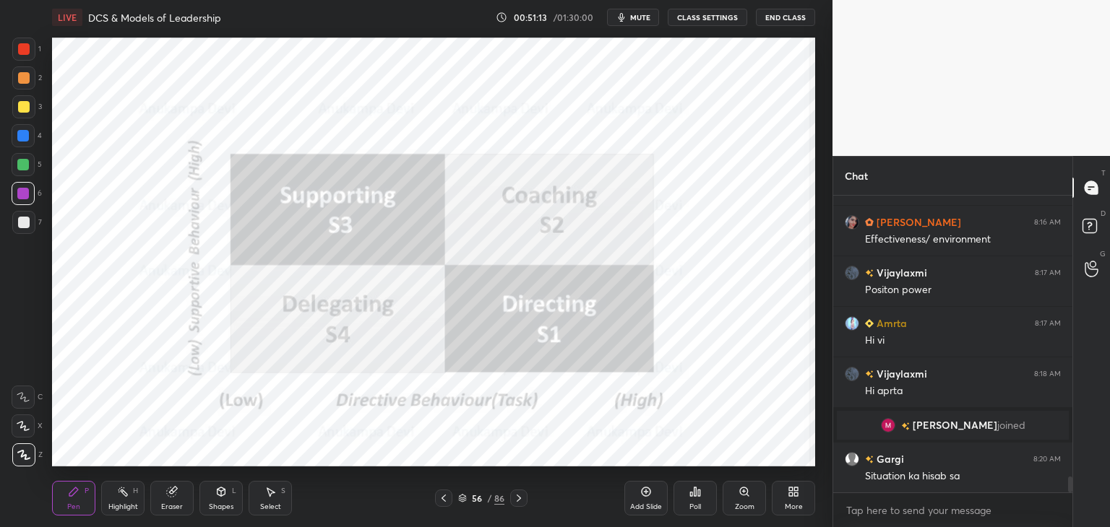
scroll to position [5306, 0]
click at [443, 501] on icon at bounding box center [444, 499] width 12 height 12
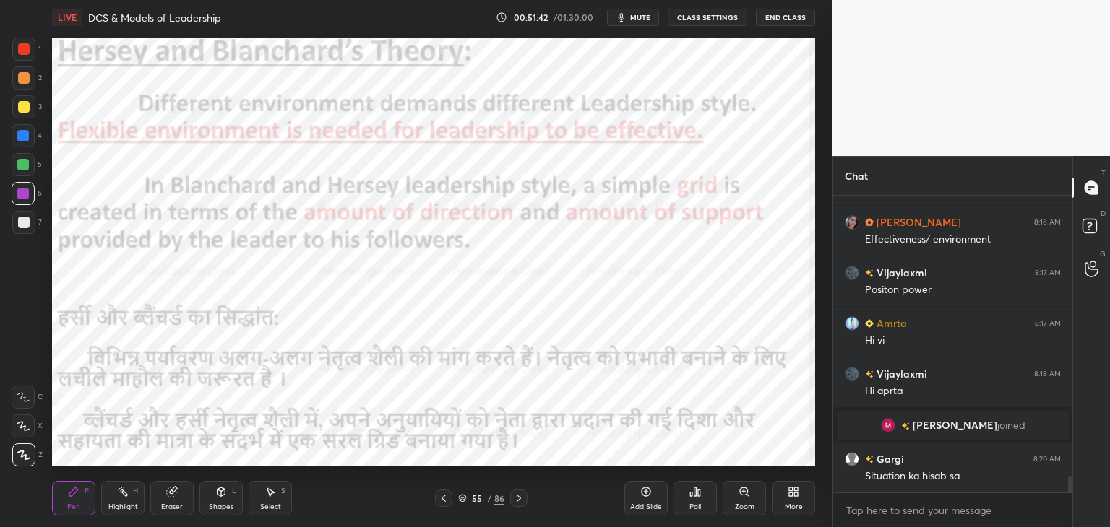
click at [516, 502] on icon at bounding box center [519, 499] width 12 height 12
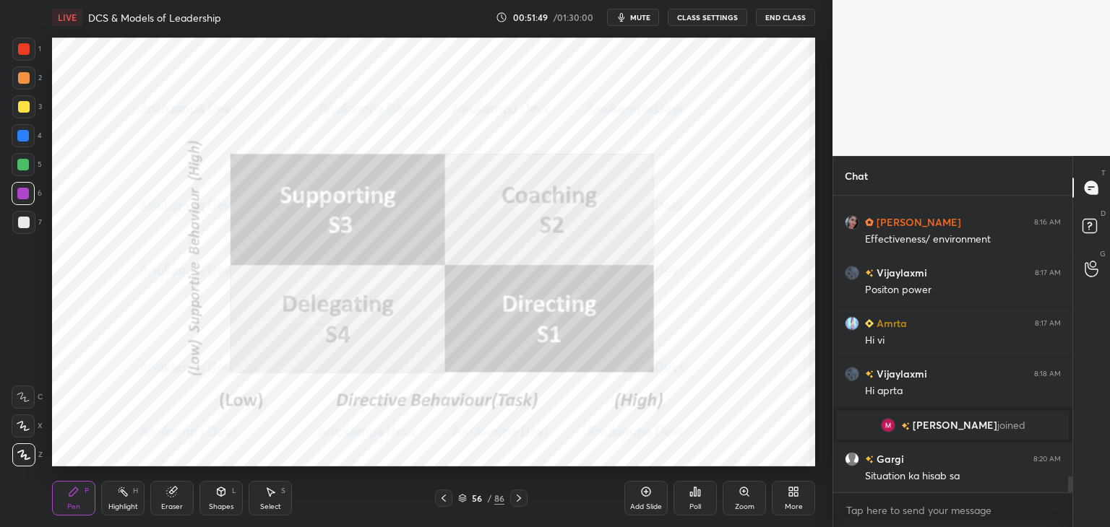
click at [20, 144] on div at bounding box center [23, 135] width 23 height 23
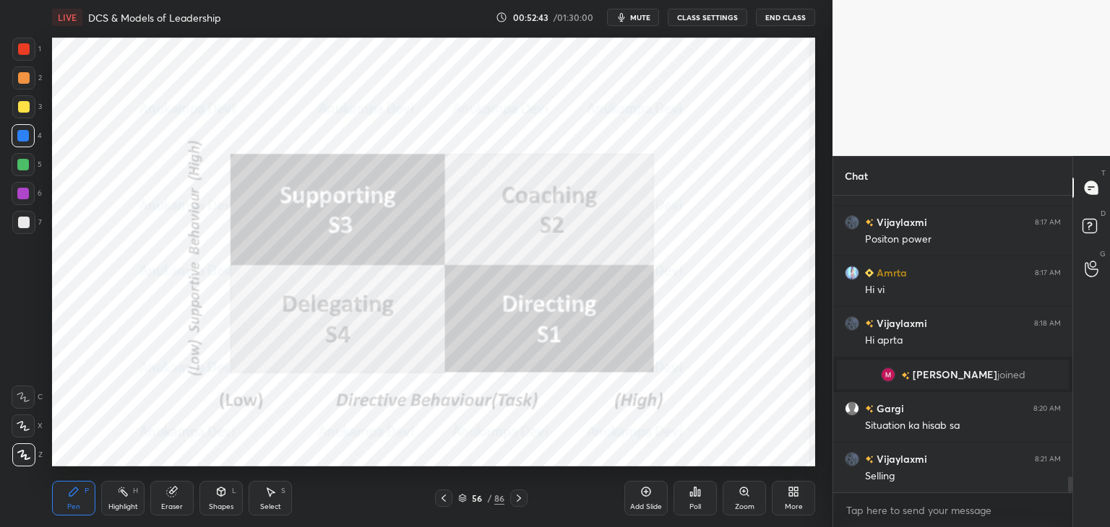
click at [643, 21] on span "mute" at bounding box center [640, 17] width 20 height 10
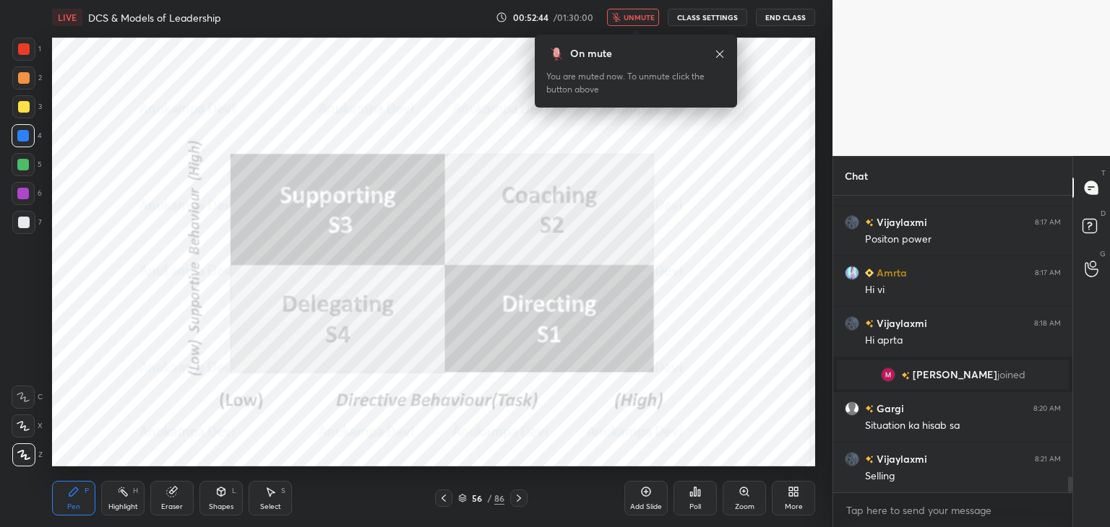
click at [639, 10] on button "unmute" at bounding box center [633, 17] width 52 height 17
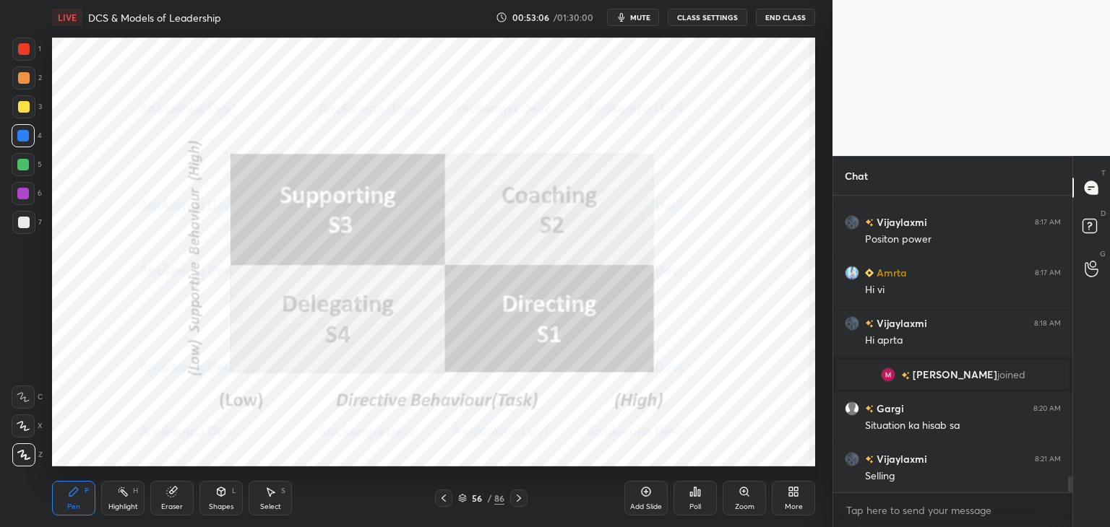
click at [22, 168] on div at bounding box center [23, 165] width 12 height 12
click at [517, 502] on icon at bounding box center [519, 499] width 12 height 12
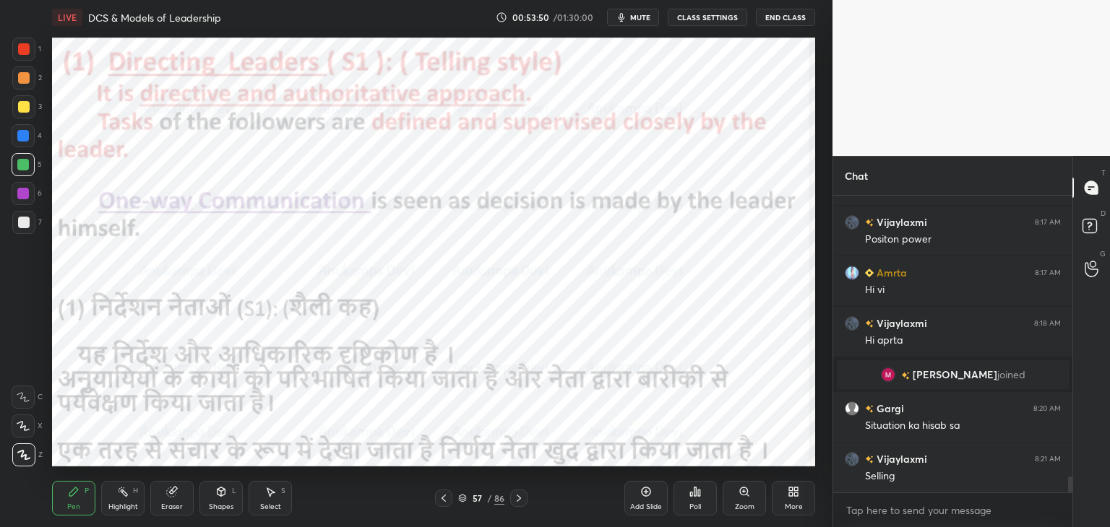
click at [517, 503] on icon at bounding box center [519, 499] width 12 height 12
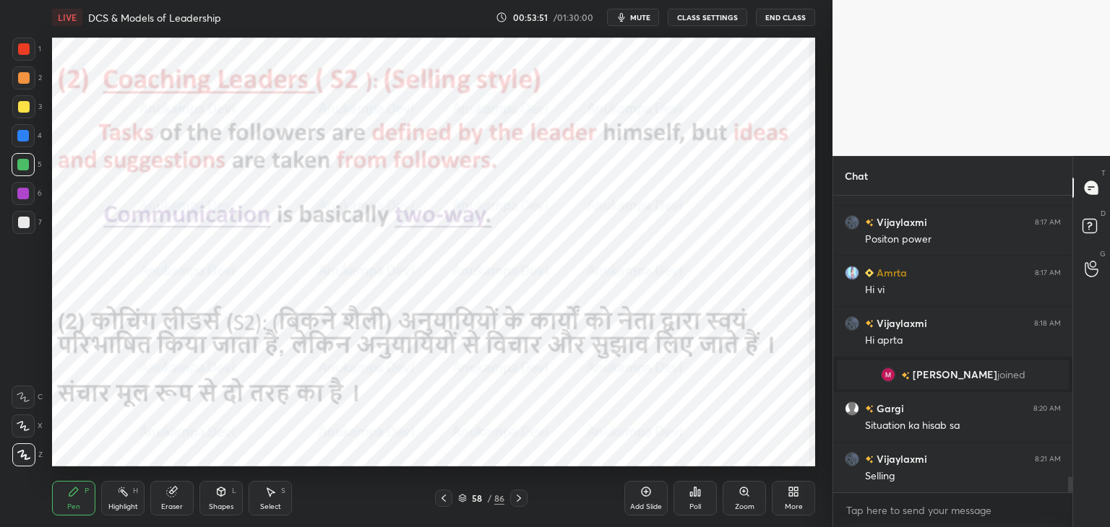
click at [517, 502] on icon at bounding box center [519, 499] width 12 height 12
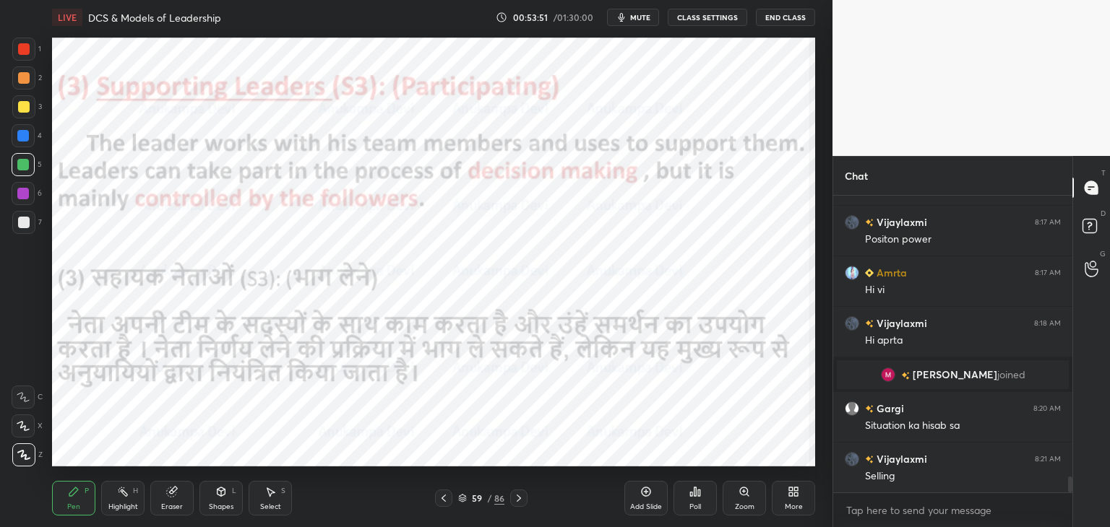
click at [517, 499] on icon at bounding box center [519, 499] width 12 height 12
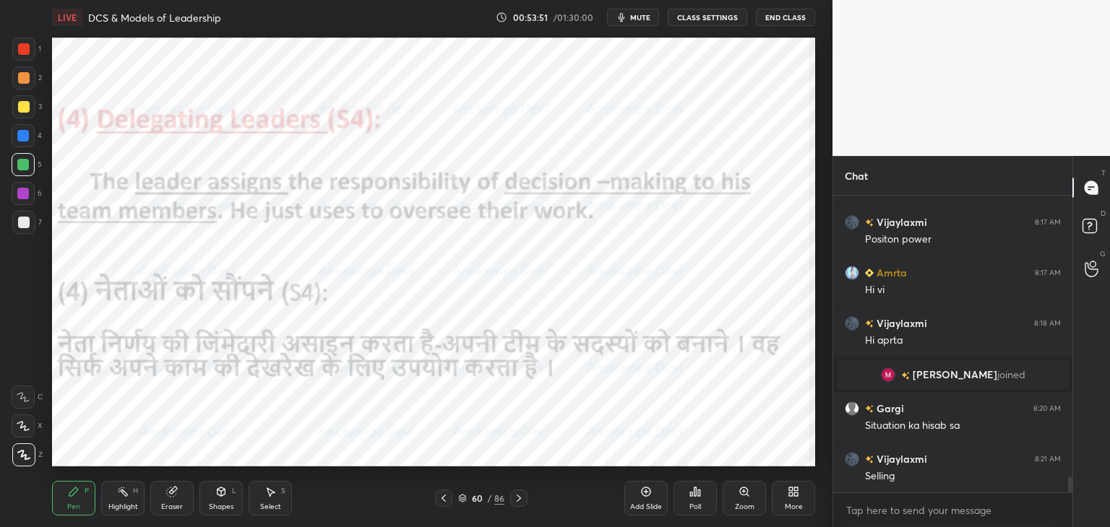
click at [517, 501] on icon at bounding box center [519, 499] width 12 height 12
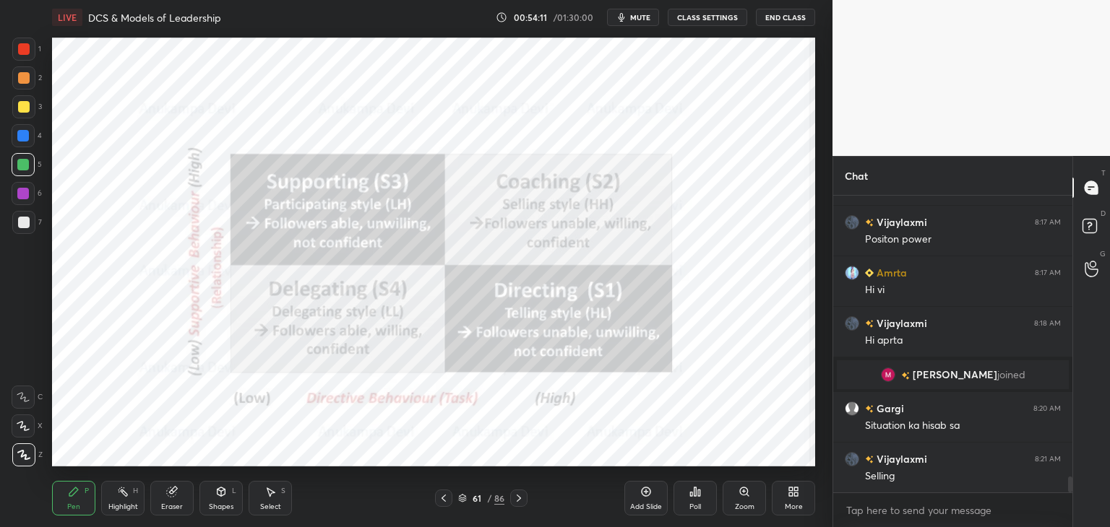
scroll to position [5407, 0]
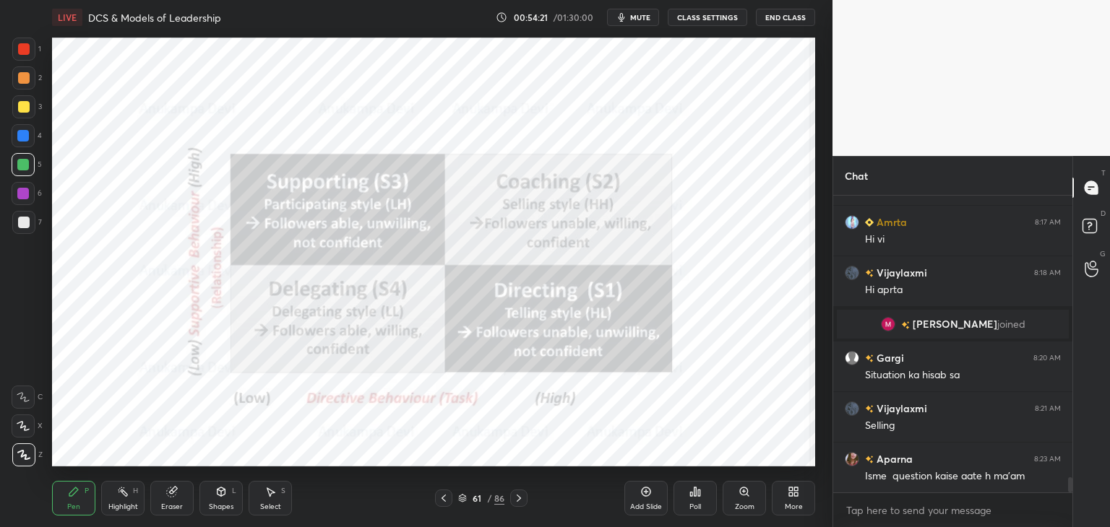
click at [21, 197] on div at bounding box center [23, 194] width 12 height 12
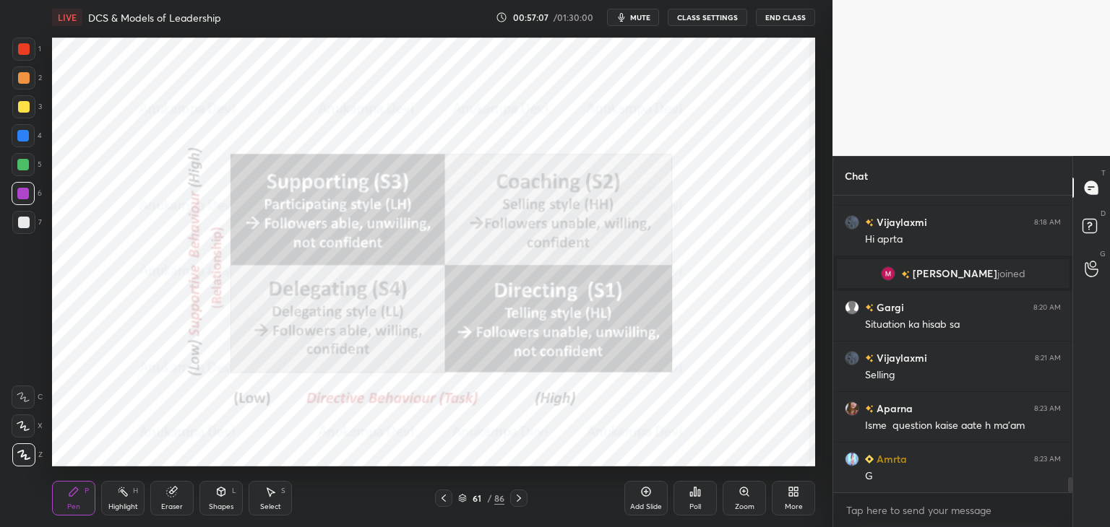
click at [647, 21] on span "mute" at bounding box center [640, 17] width 20 height 10
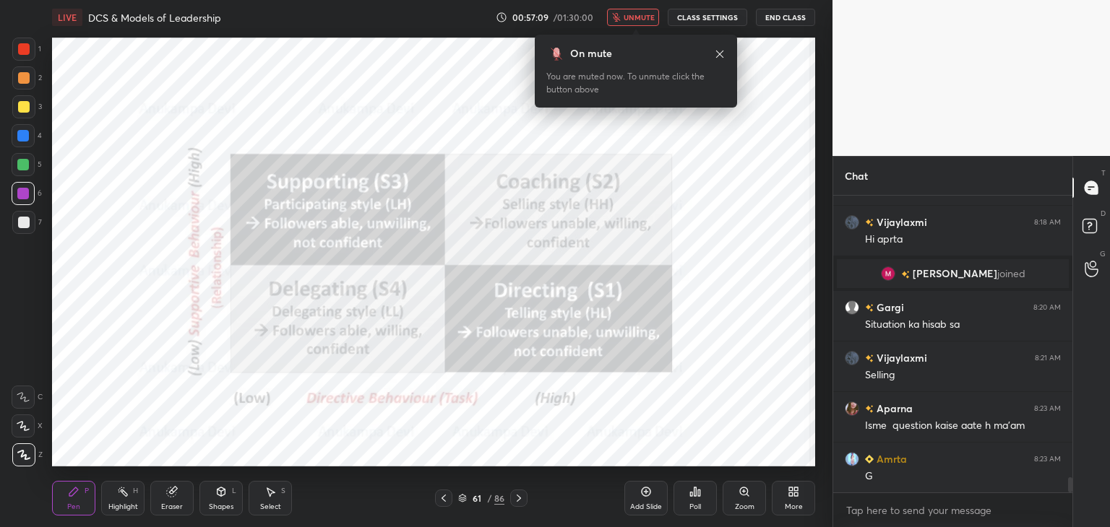
click at [639, 15] on span "unmute" at bounding box center [638, 17] width 31 height 10
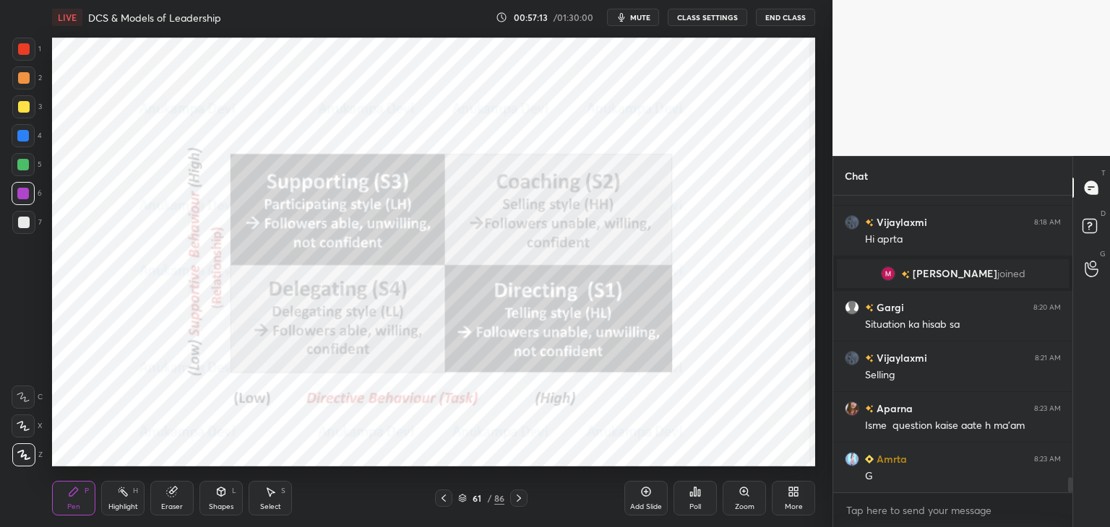
scroll to position [5509, 0]
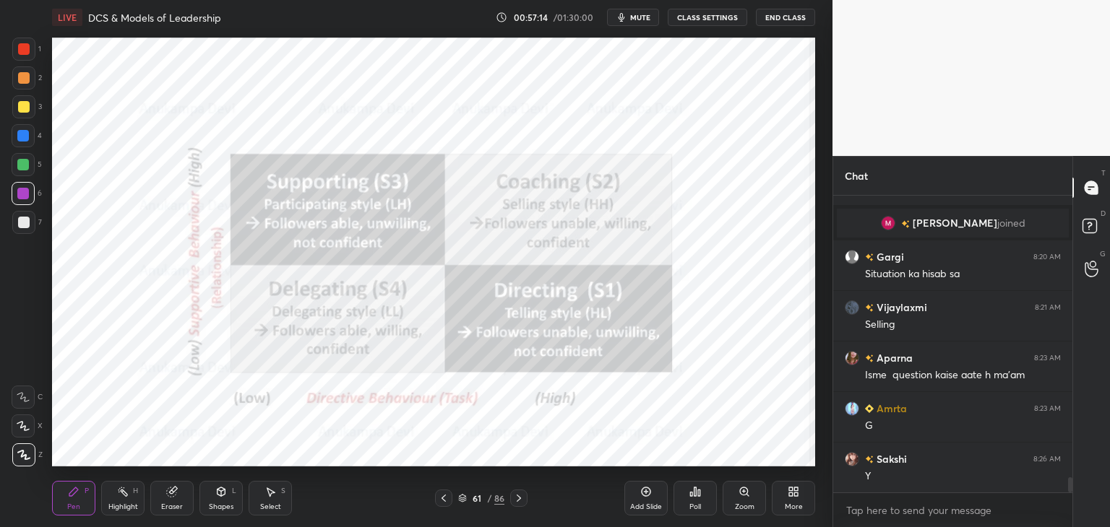
click at [459, 498] on icon at bounding box center [462, 498] width 9 height 9
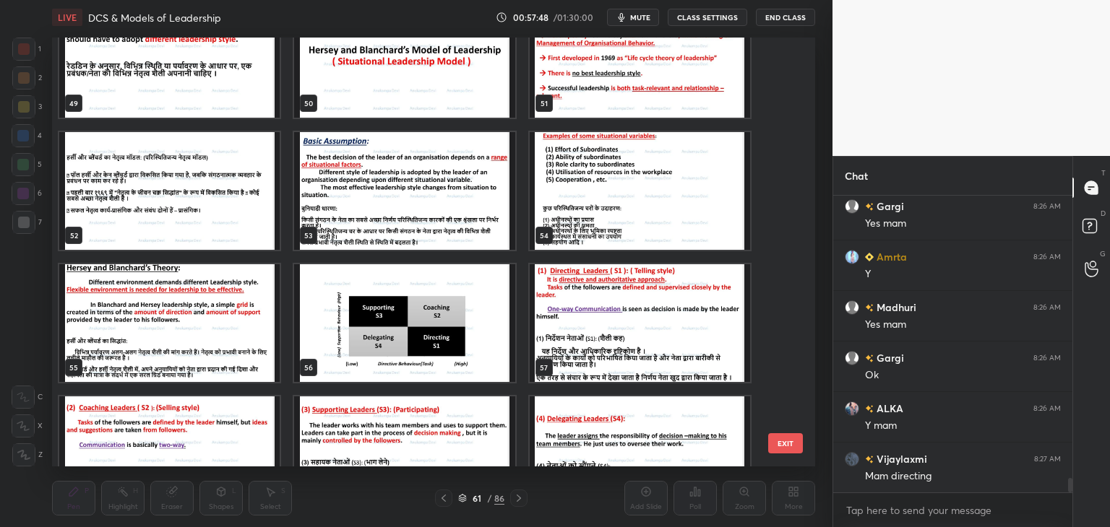
scroll to position [5826, 0]
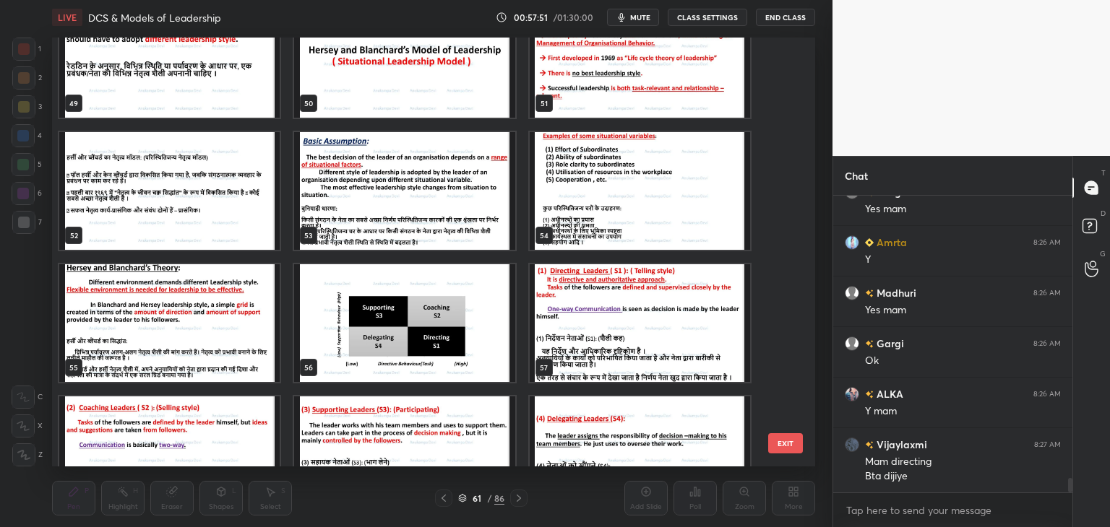
click at [381, 336] on img "grid" at bounding box center [404, 323] width 220 height 118
click at [381, 335] on img "grid" at bounding box center [404, 323] width 220 height 118
click at [383, 336] on img "grid" at bounding box center [404, 323] width 220 height 118
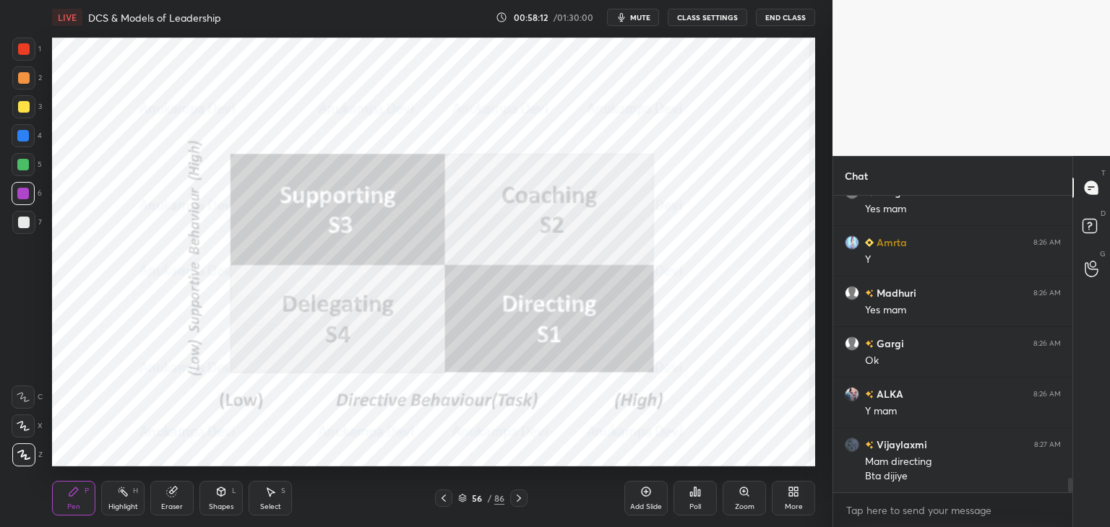
click at [461, 500] on icon at bounding box center [462, 498] width 9 height 9
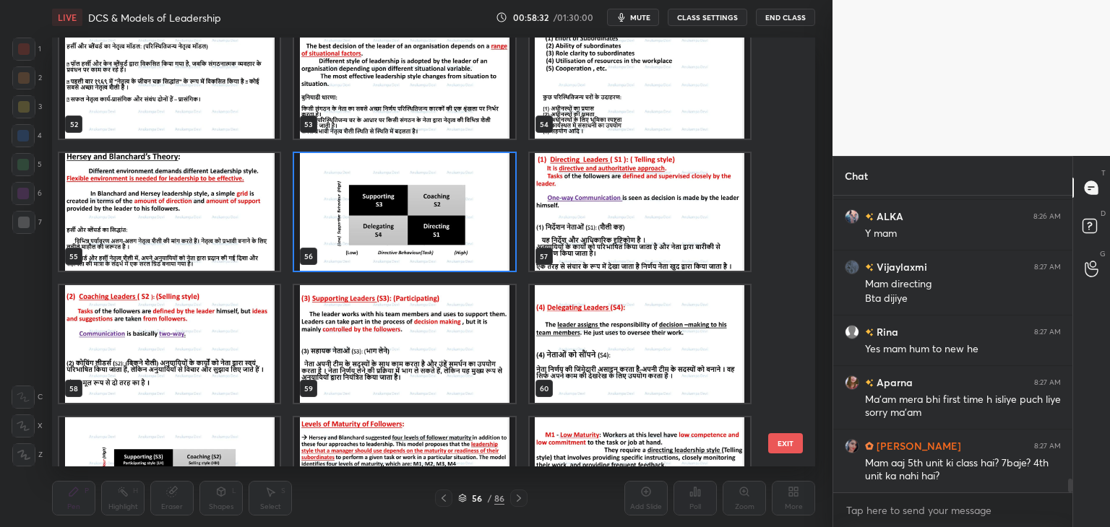
scroll to position [2288, 0]
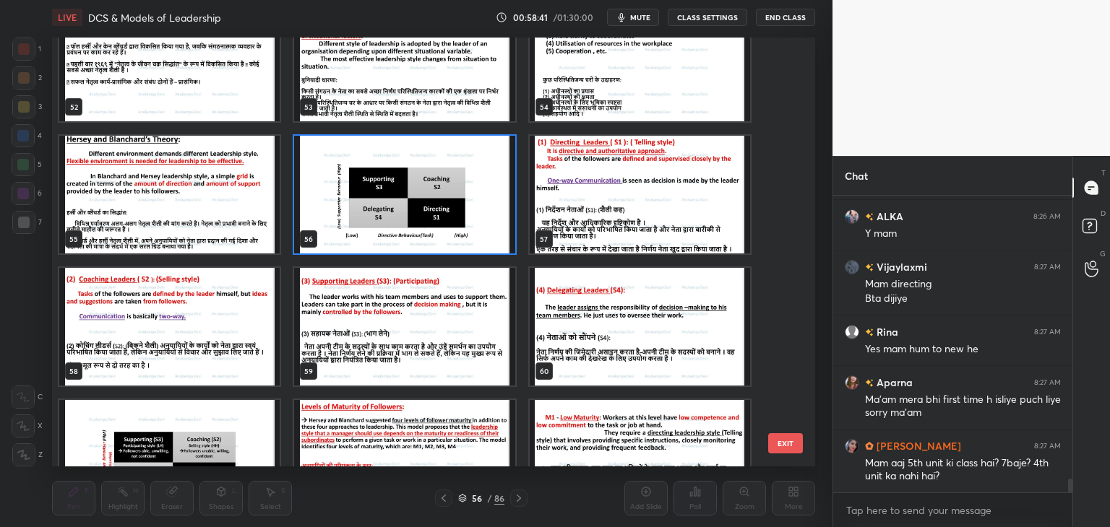
click at [642, 17] on span "mute" at bounding box center [640, 17] width 20 height 10
click at [647, 20] on span "unmute" at bounding box center [638, 17] width 31 height 10
click at [473, 212] on img "grid" at bounding box center [404, 195] width 220 height 118
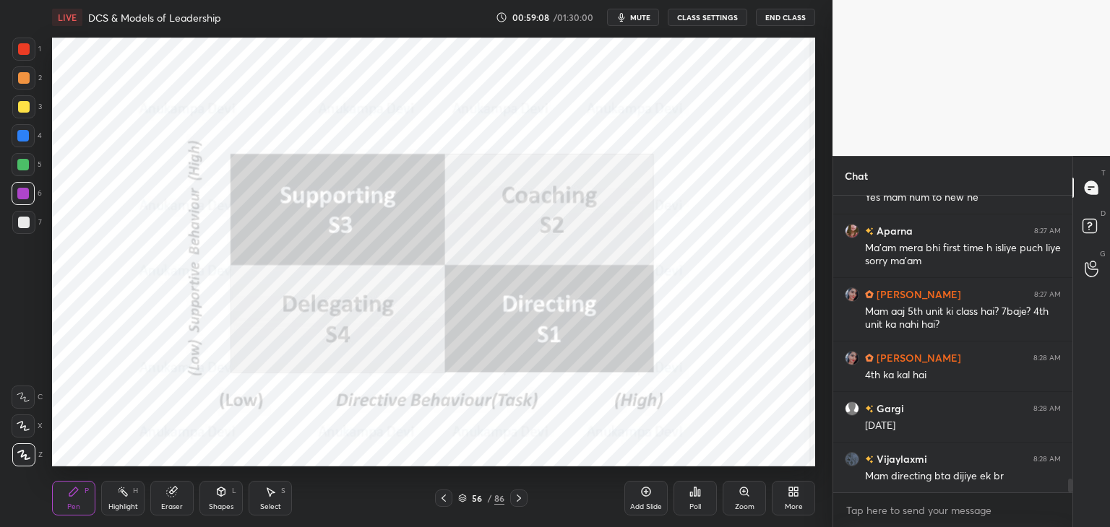
scroll to position [6206, 0]
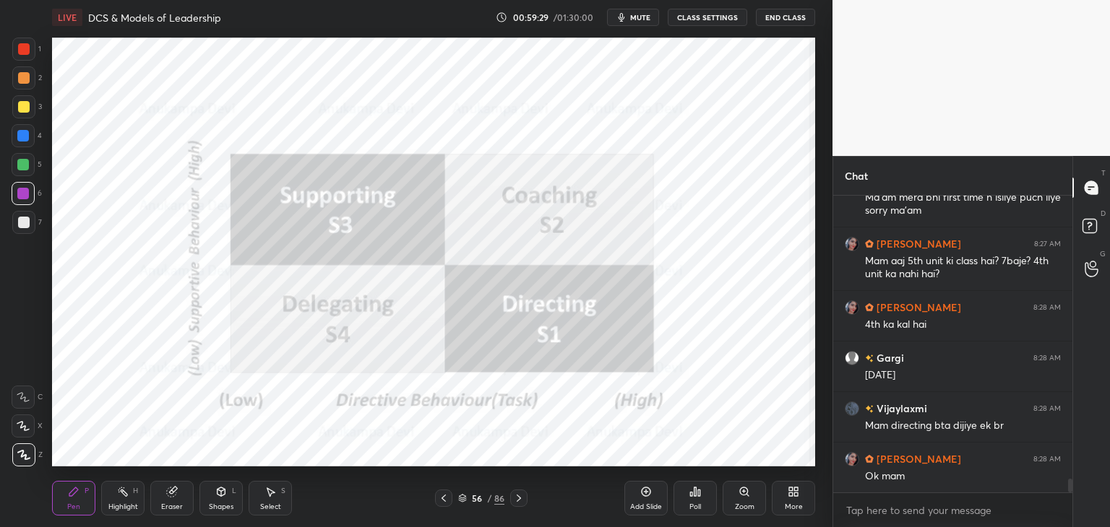
click at [462, 499] on icon at bounding box center [462, 498] width 9 height 9
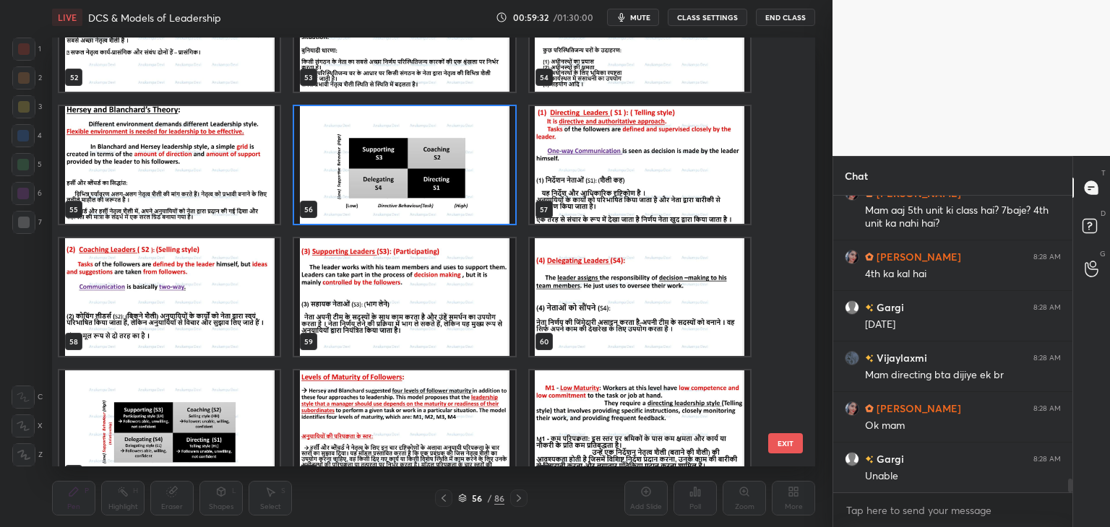
scroll to position [2341, 0]
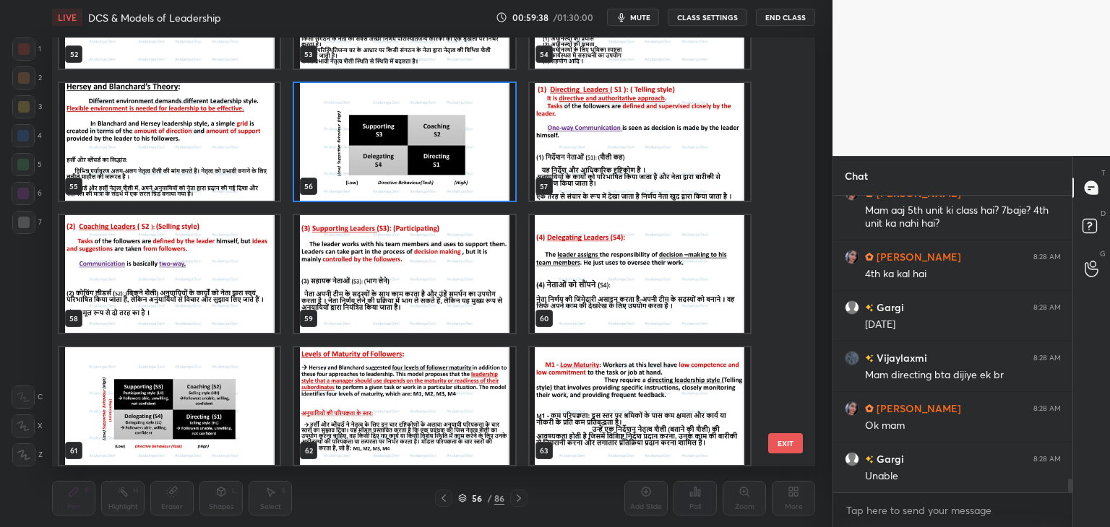
click at [497, 165] on img "grid" at bounding box center [404, 142] width 220 height 118
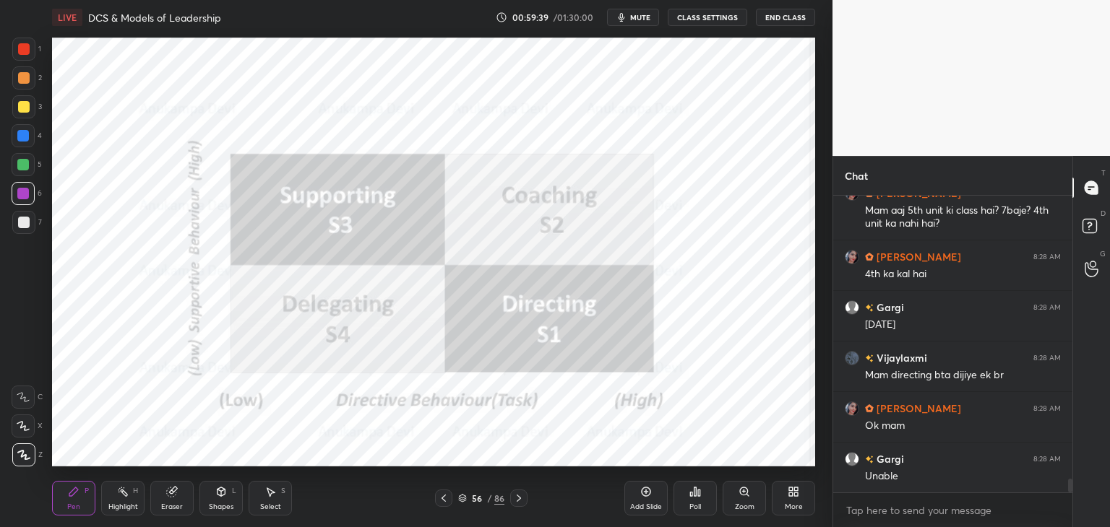
click at [497, 165] on img "grid" at bounding box center [404, 142] width 220 height 118
click at [498, 165] on img "grid" at bounding box center [404, 142] width 220 height 118
click at [21, 168] on div at bounding box center [23, 165] width 12 height 12
drag, startPoint x: 22, startPoint y: 53, endPoint x: 46, endPoint y: 55, distance: 23.2
click at [24, 53] on div at bounding box center [24, 49] width 12 height 12
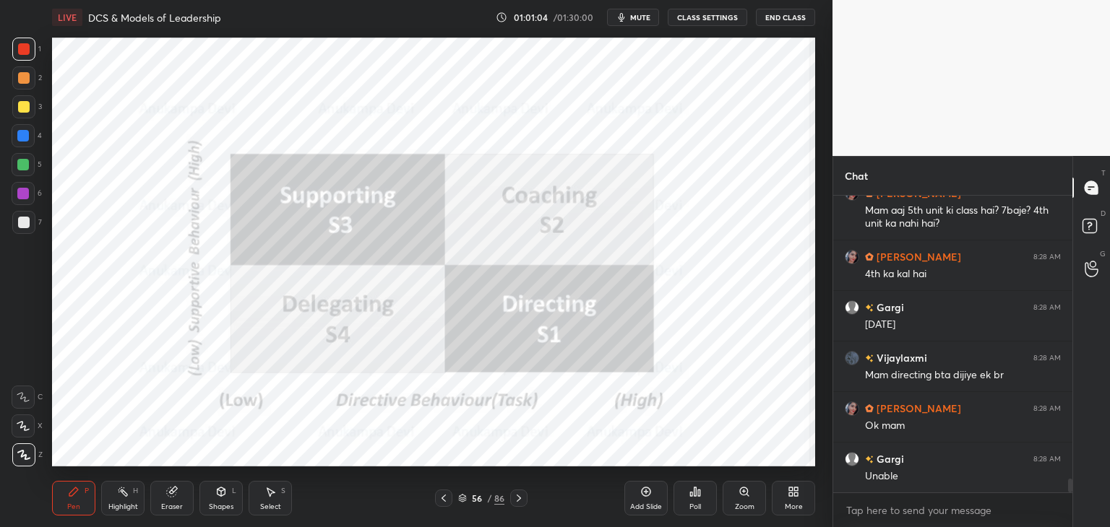
click at [519, 501] on icon at bounding box center [519, 499] width 12 height 12
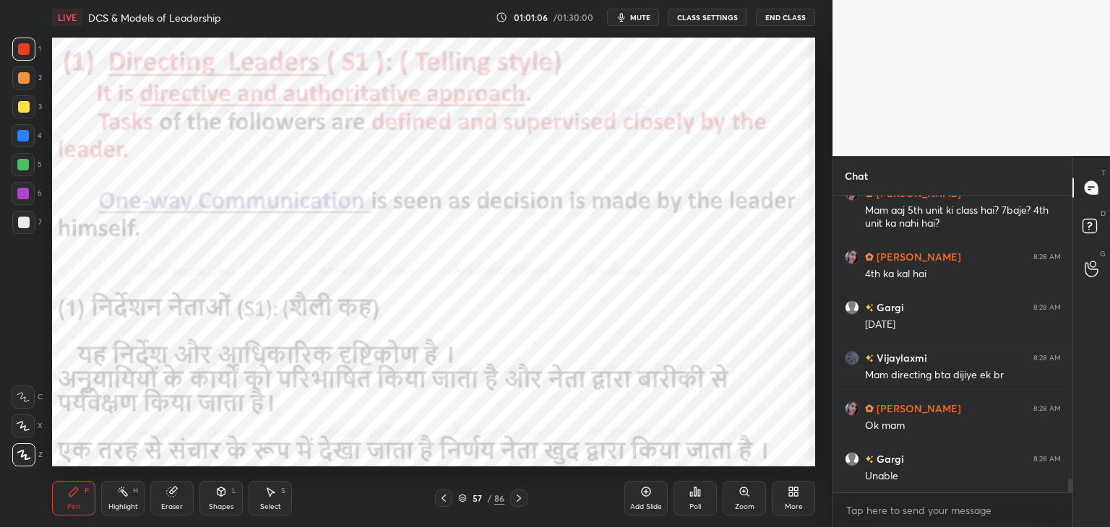
click at [25, 167] on div at bounding box center [23, 165] width 12 height 12
click at [518, 501] on icon at bounding box center [518, 498] width 4 height 7
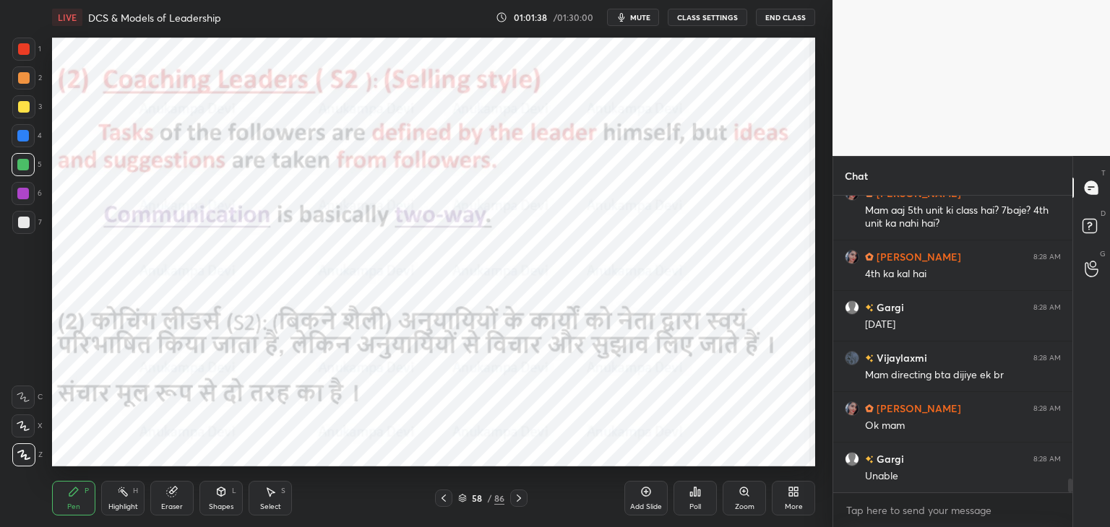
scroll to position [6307, 0]
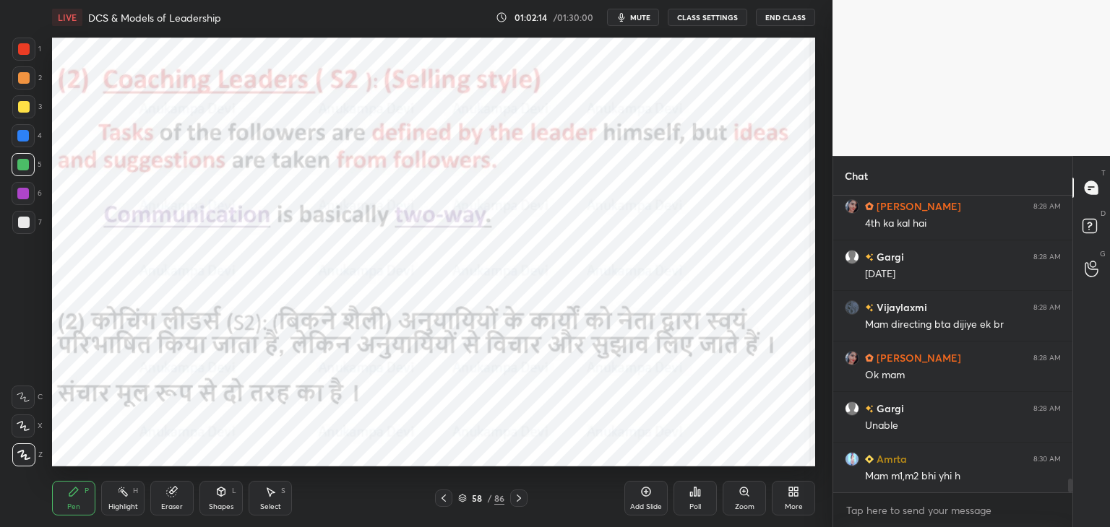
drag, startPoint x: 521, startPoint y: 502, endPoint x: 507, endPoint y: 467, distance: 37.3
click at [520, 503] on icon at bounding box center [519, 499] width 12 height 12
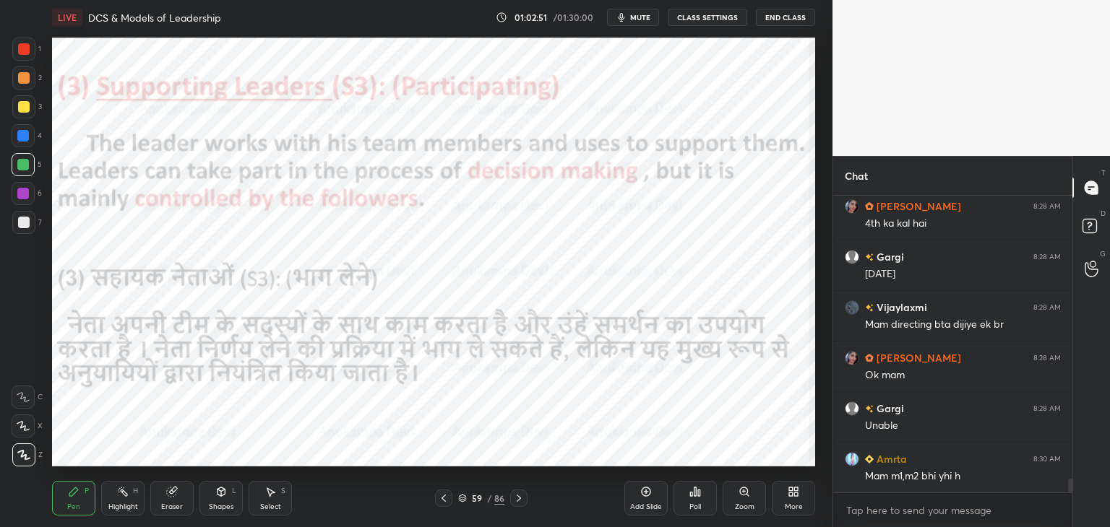
click at [521, 502] on icon at bounding box center [519, 499] width 12 height 12
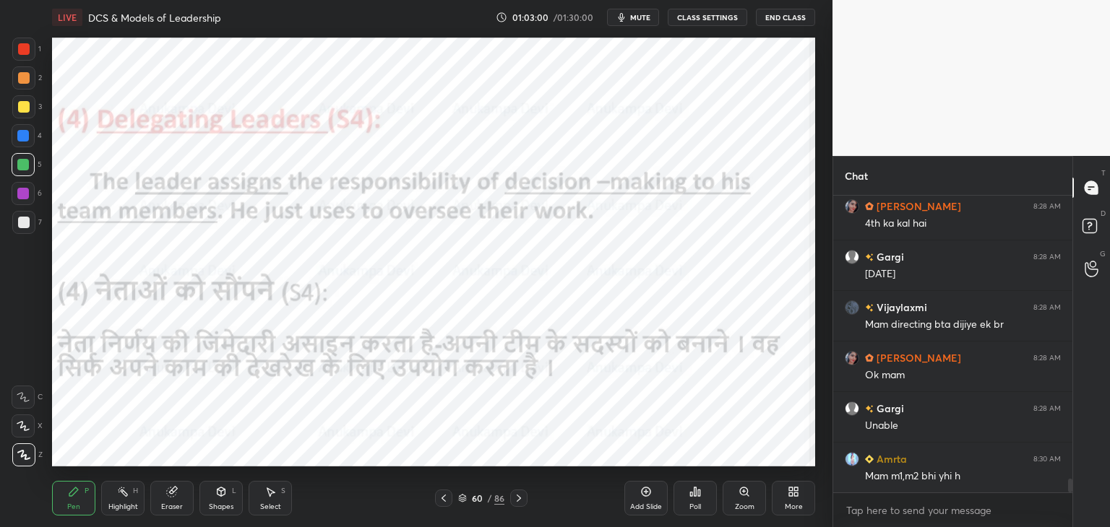
scroll to position [6342, 0]
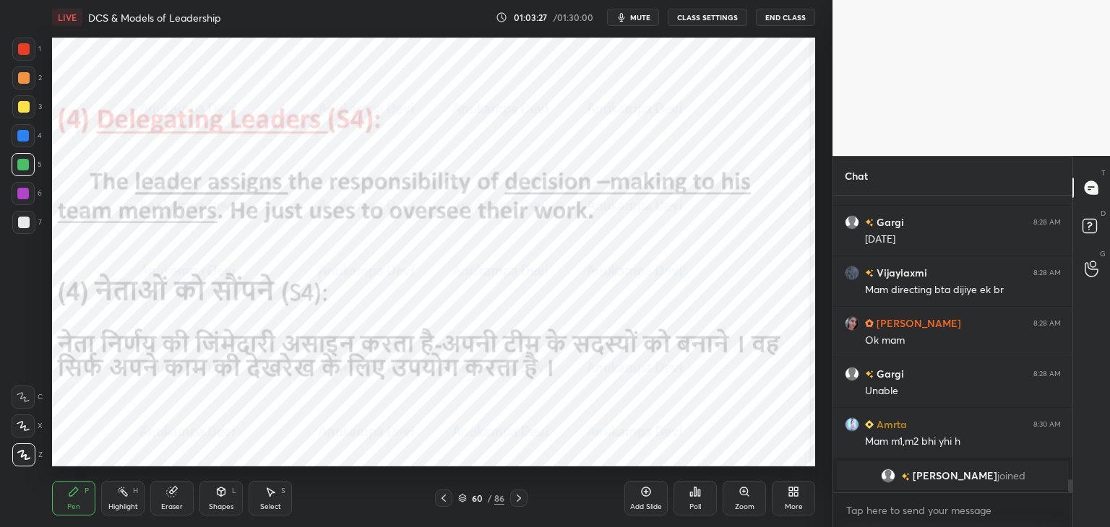
click at [520, 502] on icon at bounding box center [519, 499] width 12 height 12
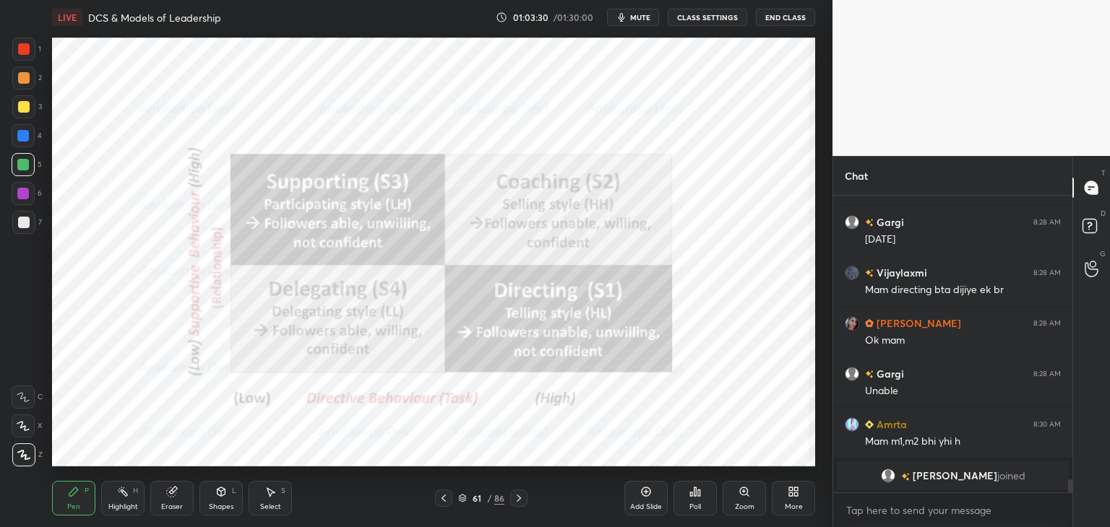
click at [639, 21] on span "mute" at bounding box center [640, 17] width 20 height 10
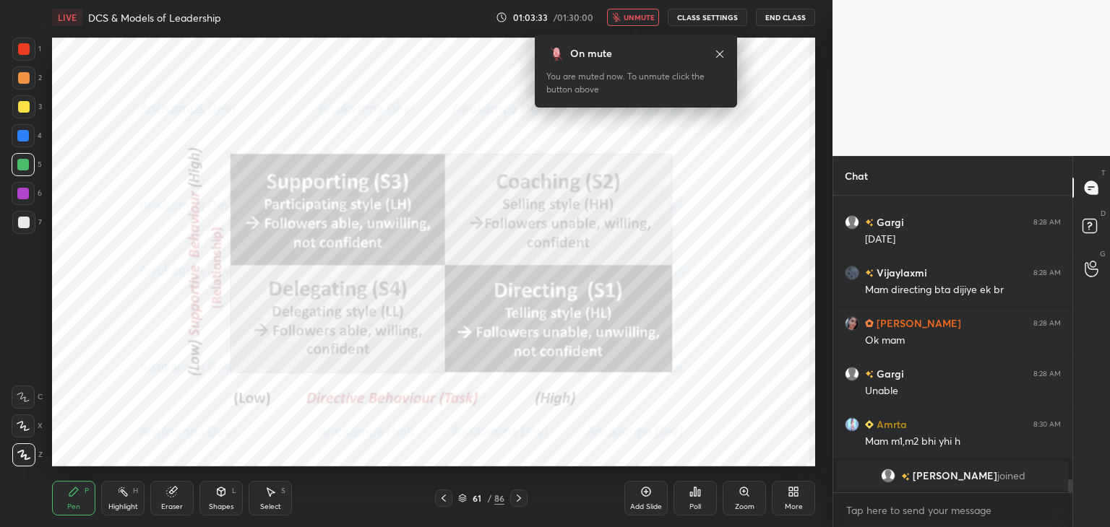
click at [632, 22] on button "unmute" at bounding box center [633, 17] width 52 height 17
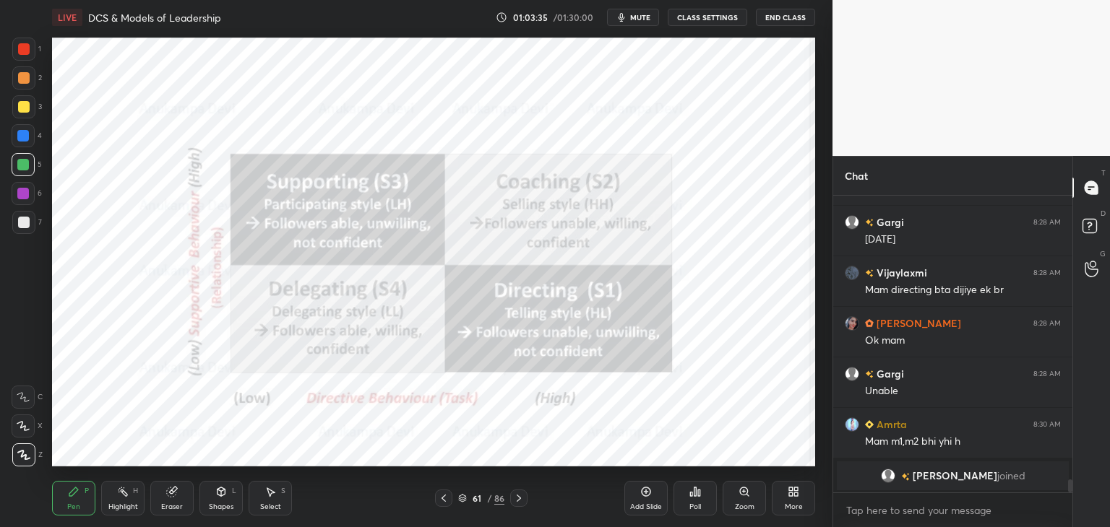
click at [26, 139] on div at bounding box center [23, 136] width 12 height 12
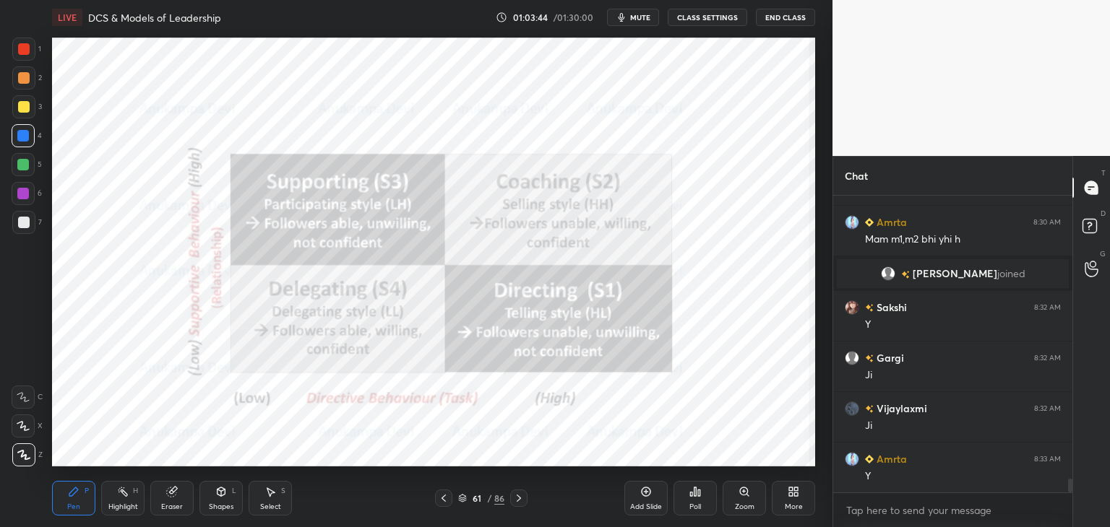
scroll to position [6322, 0]
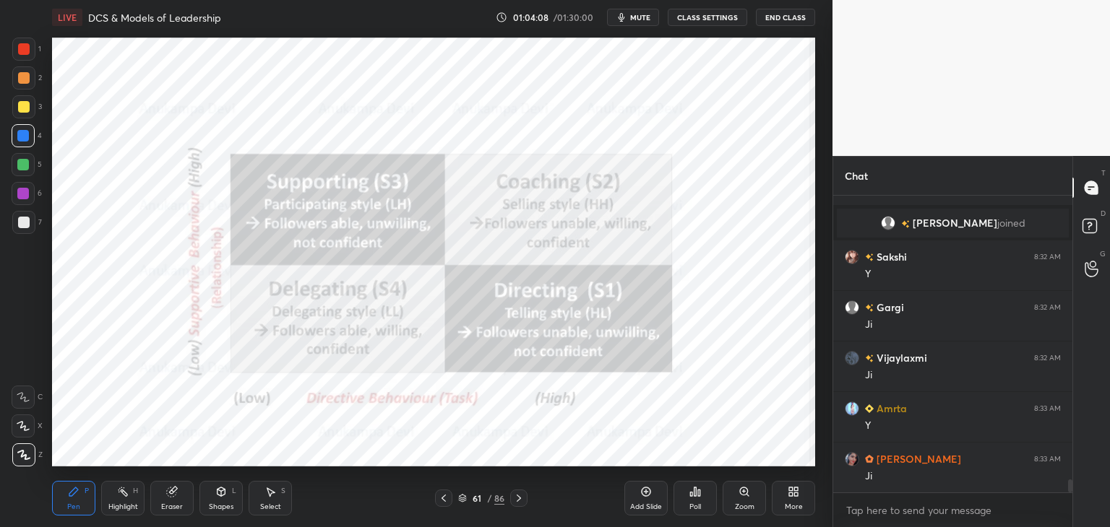
click at [515, 503] on icon at bounding box center [519, 499] width 12 height 12
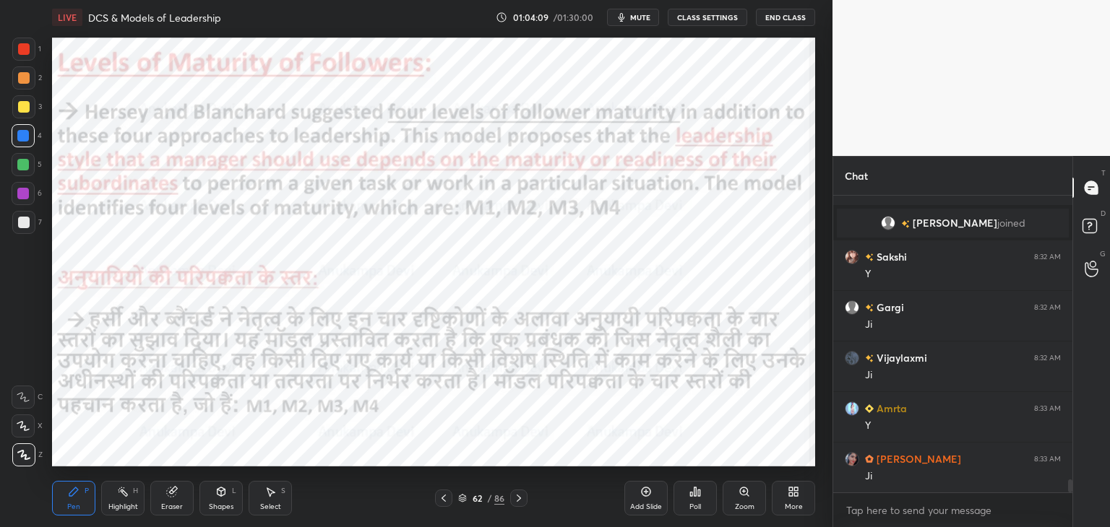
click at [518, 499] on icon at bounding box center [519, 499] width 12 height 12
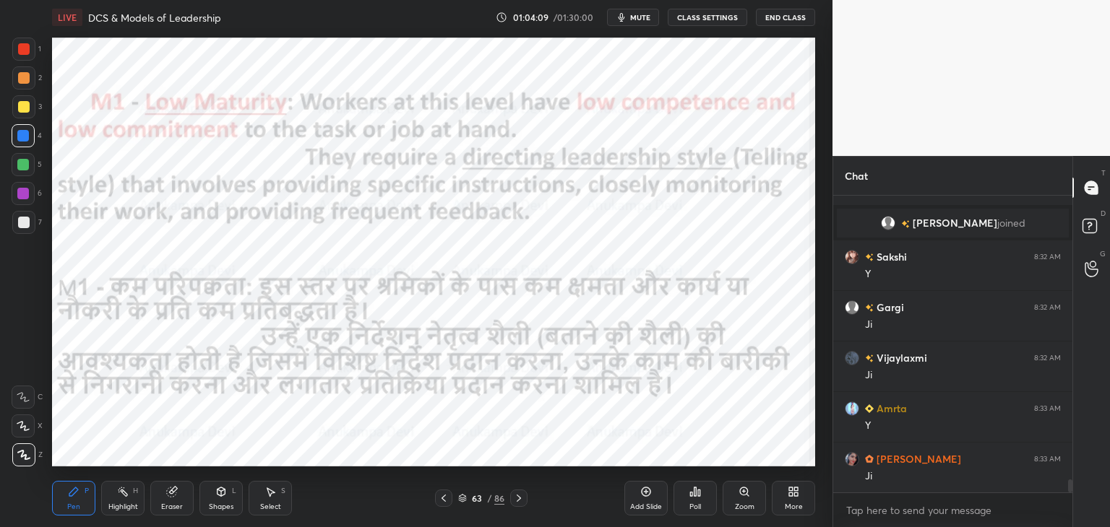
click at [517, 500] on icon at bounding box center [519, 499] width 12 height 12
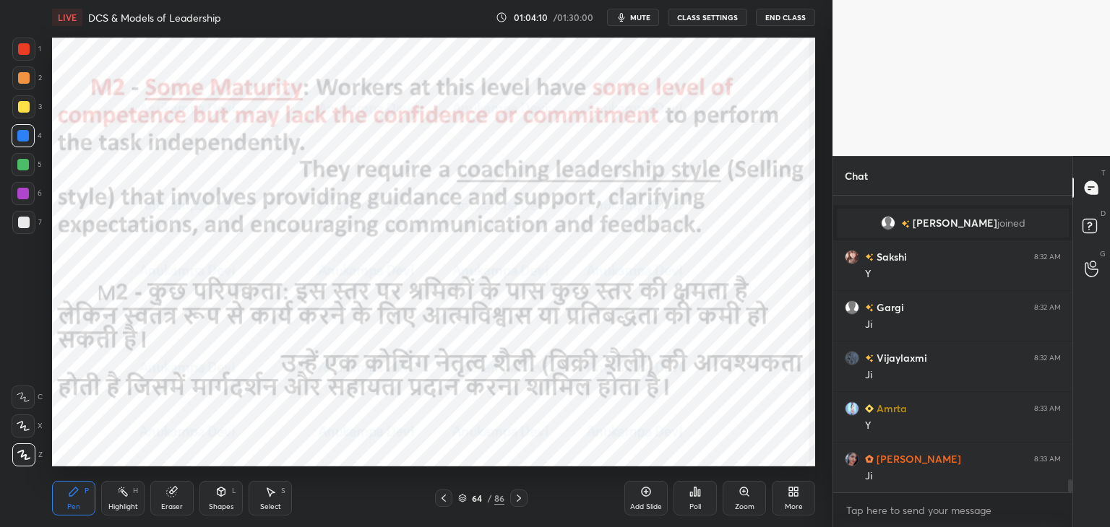
click at [517, 501] on icon at bounding box center [519, 499] width 12 height 12
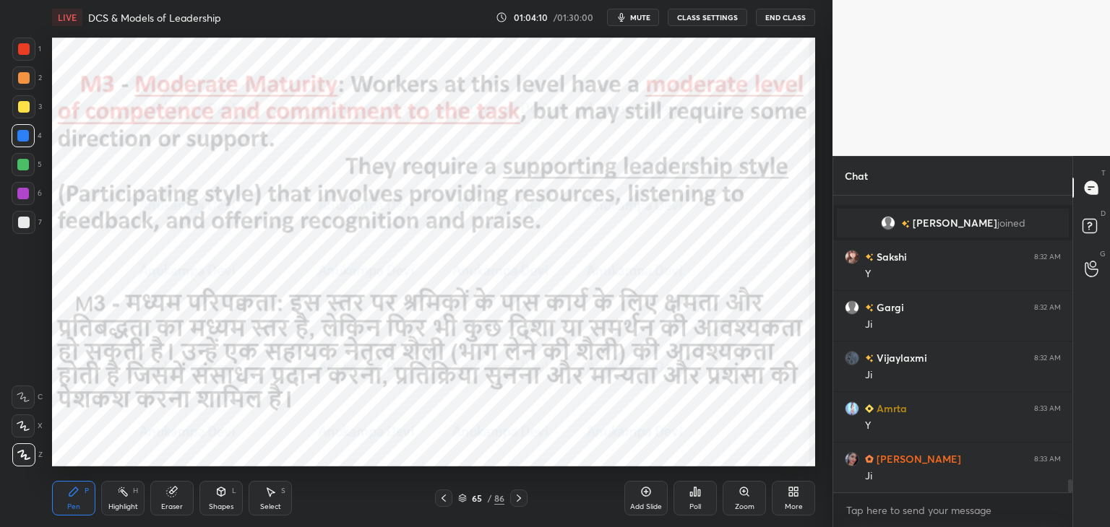
click at [517, 501] on icon at bounding box center [519, 499] width 12 height 12
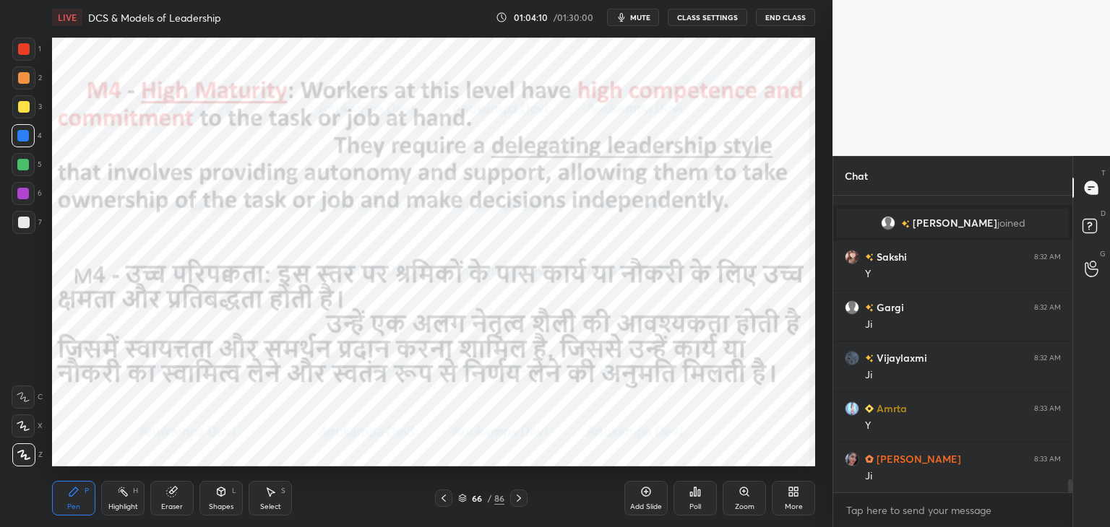
click at [516, 503] on icon at bounding box center [519, 499] width 12 height 12
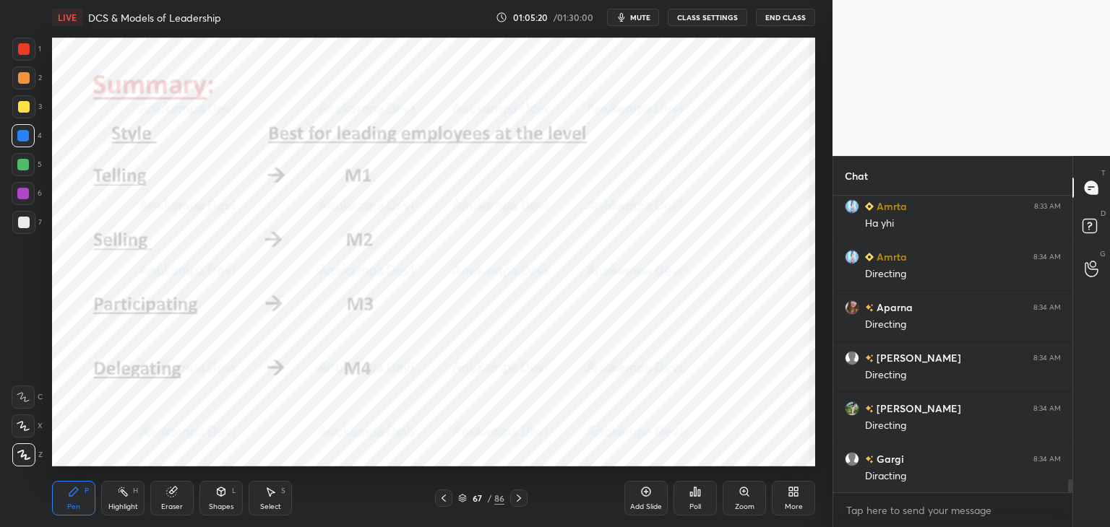
scroll to position [6676, 0]
click at [26, 48] on div at bounding box center [24, 49] width 12 height 12
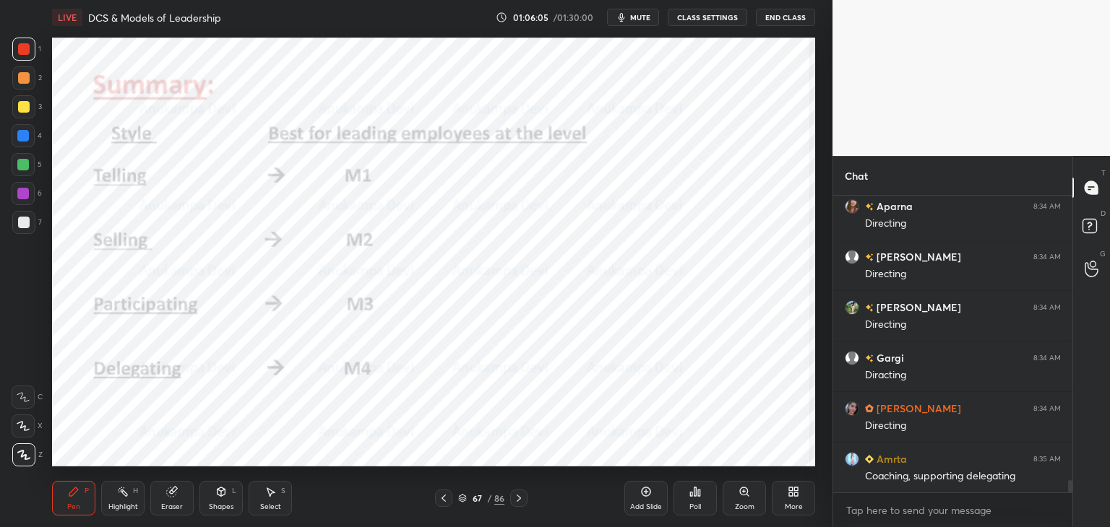
scroll to position [6777, 0]
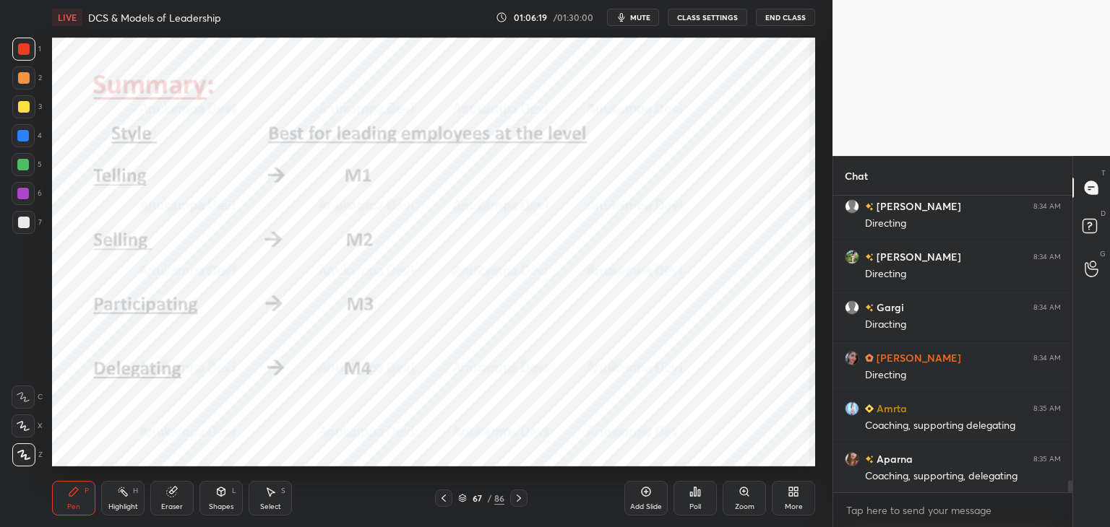
click at [445, 501] on icon at bounding box center [443, 498] width 4 height 7
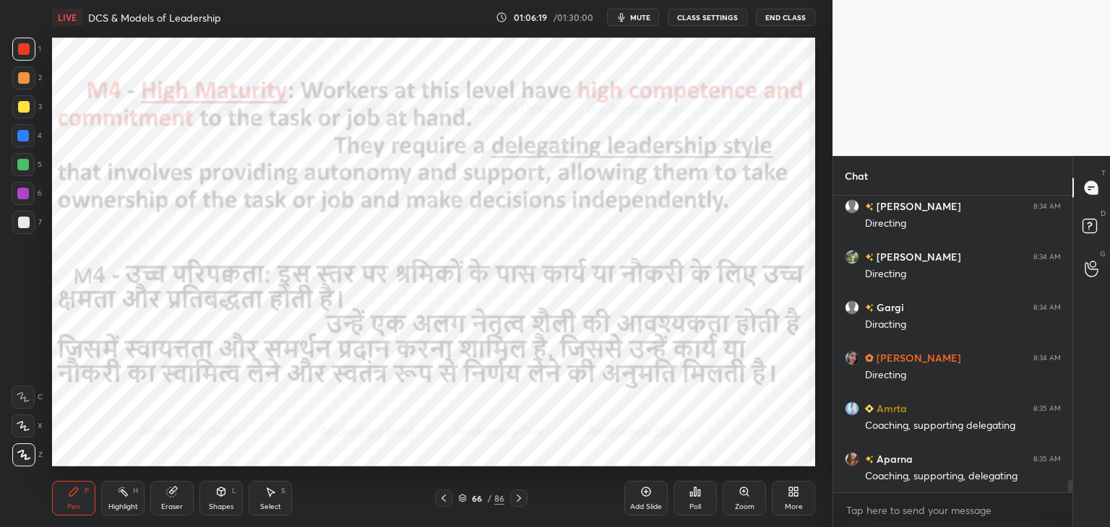
click at [445, 501] on icon at bounding box center [444, 499] width 12 height 12
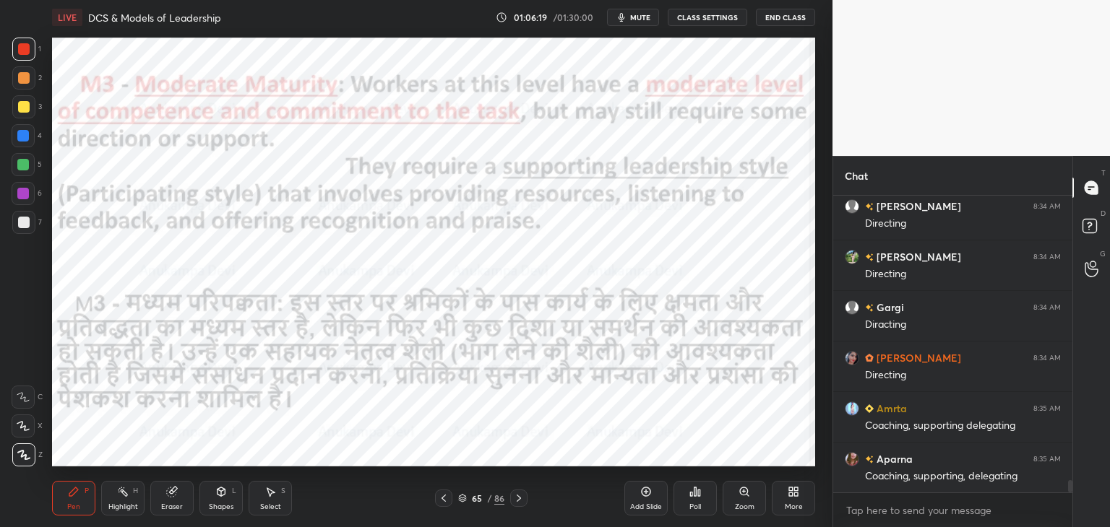
click at [446, 499] on icon at bounding box center [444, 499] width 12 height 12
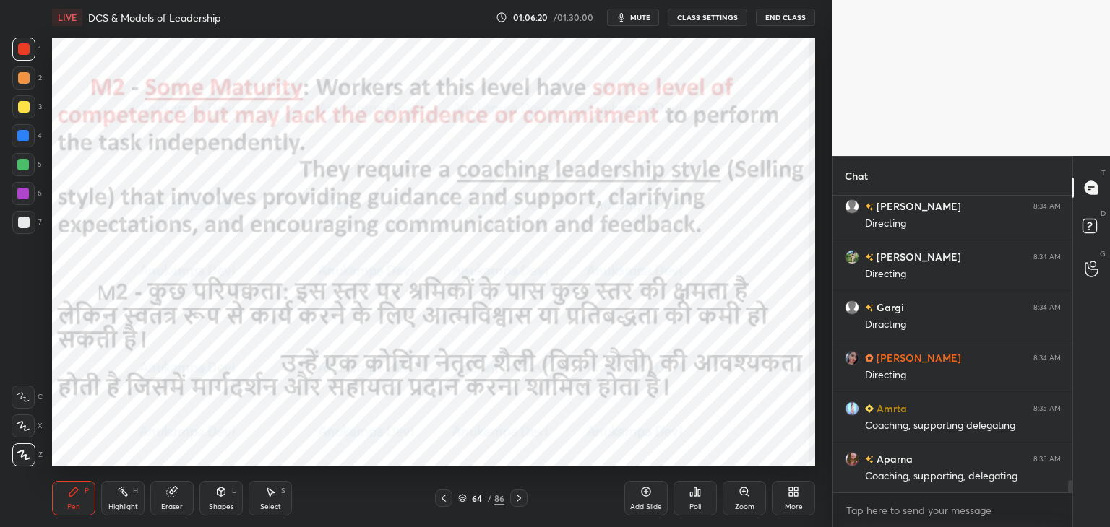
click at [446, 501] on icon at bounding box center [444, 499] width 12 height 12
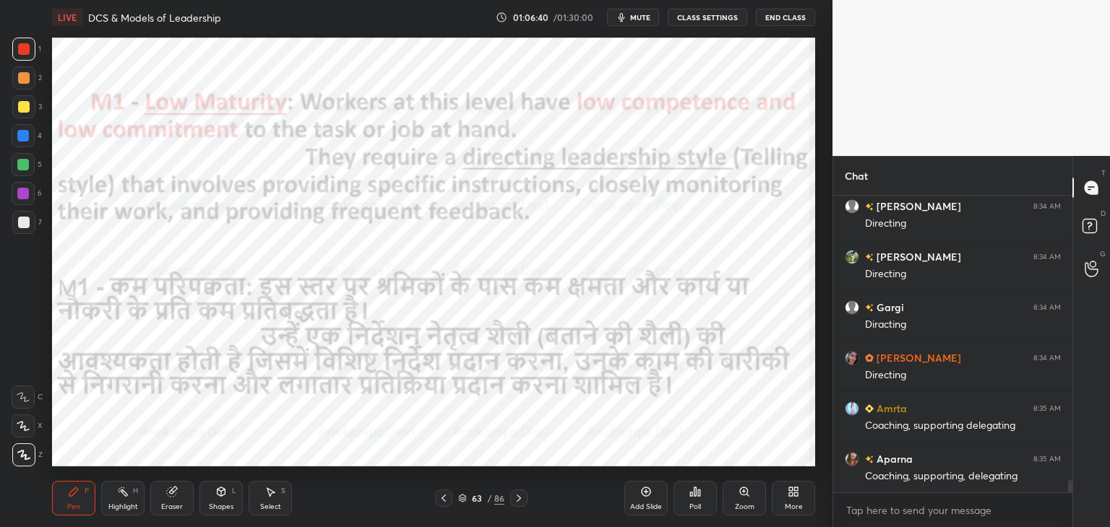
click at [516, 501] on icon at bounding box center [518, 498] width 4 height 7
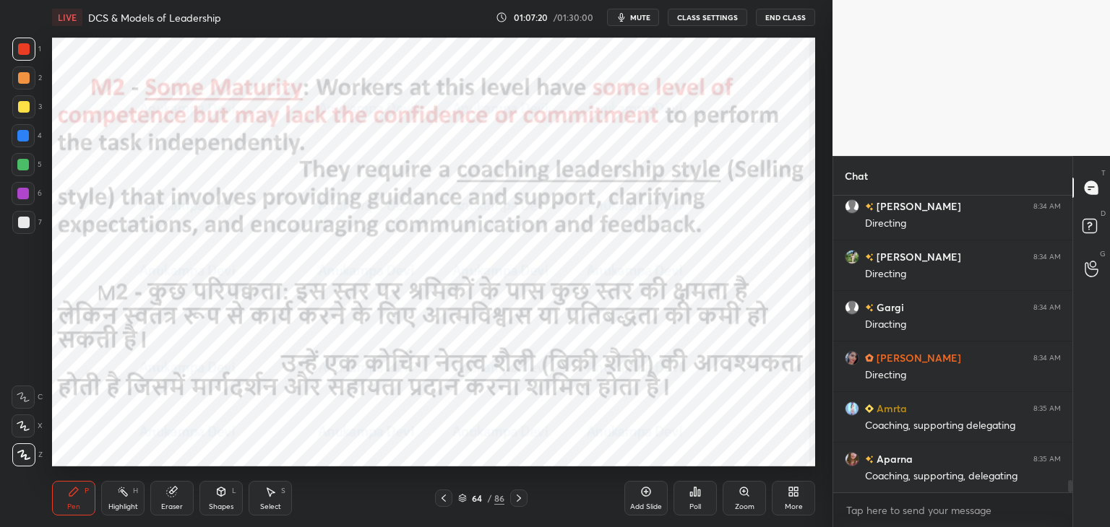
click at [444, 500] on icon at bounding box center [444, 499] width 12 height 12
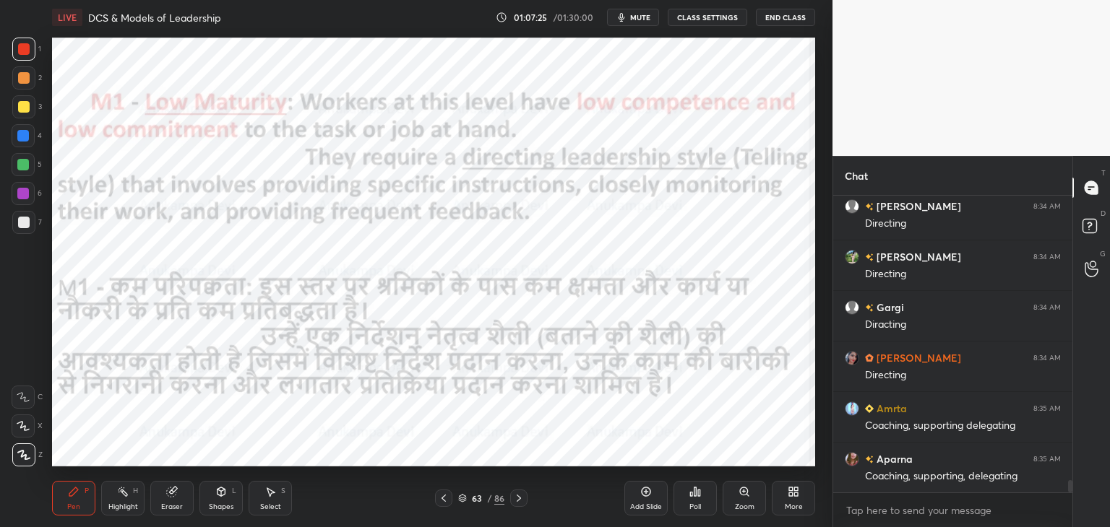
click at [519, 500] on icon at bounding box center [519, 499] width 12 height 12
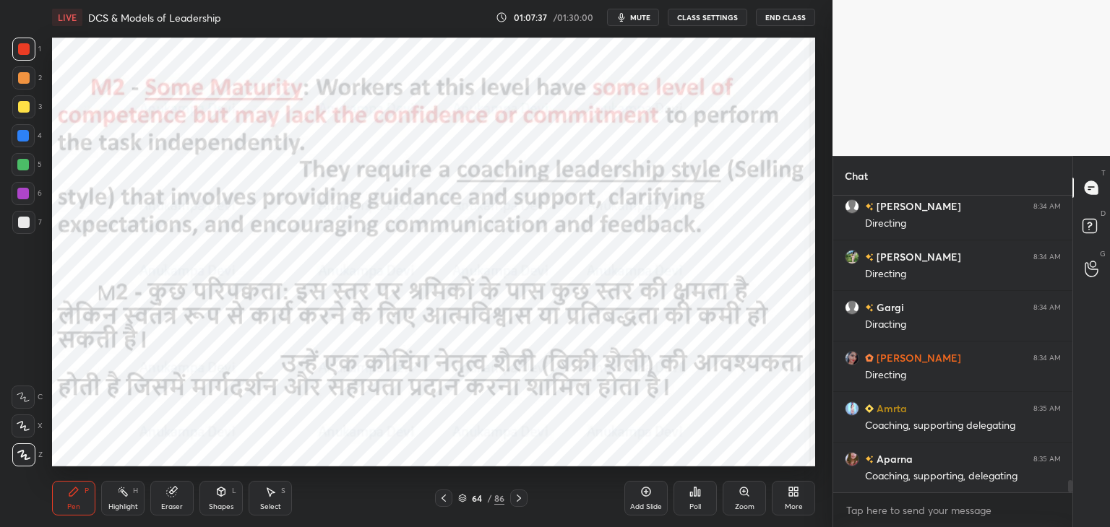
drag, startPoint x: 517, startPoint y: 501, endPoint x: 503, endPoint y: 471, distance: 32.6
click at [516, 501] on icon at bounding box center [519, 499] width 12 height 12
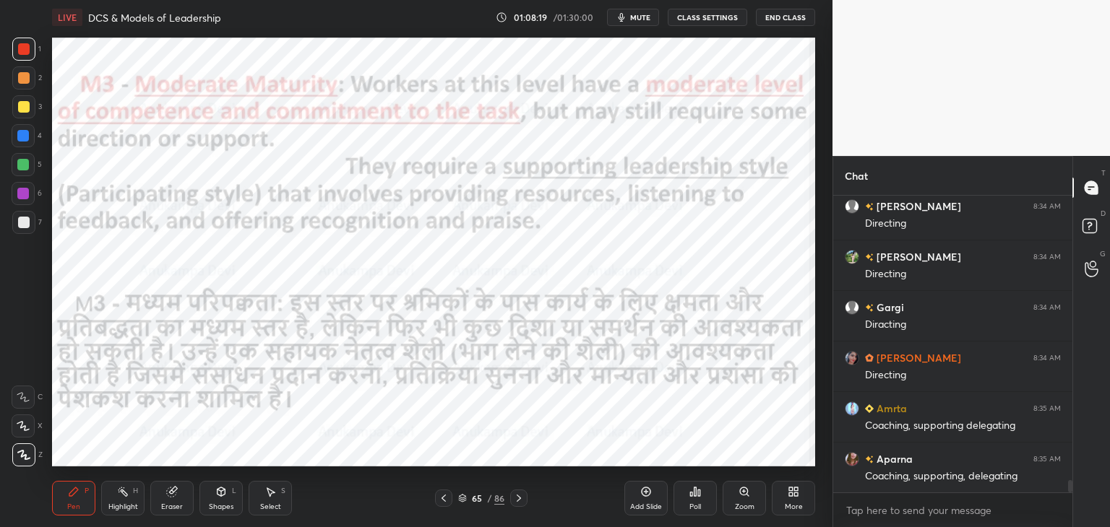
click at [516, 505] on div at bounding box center [518, 498] width 17 height 17
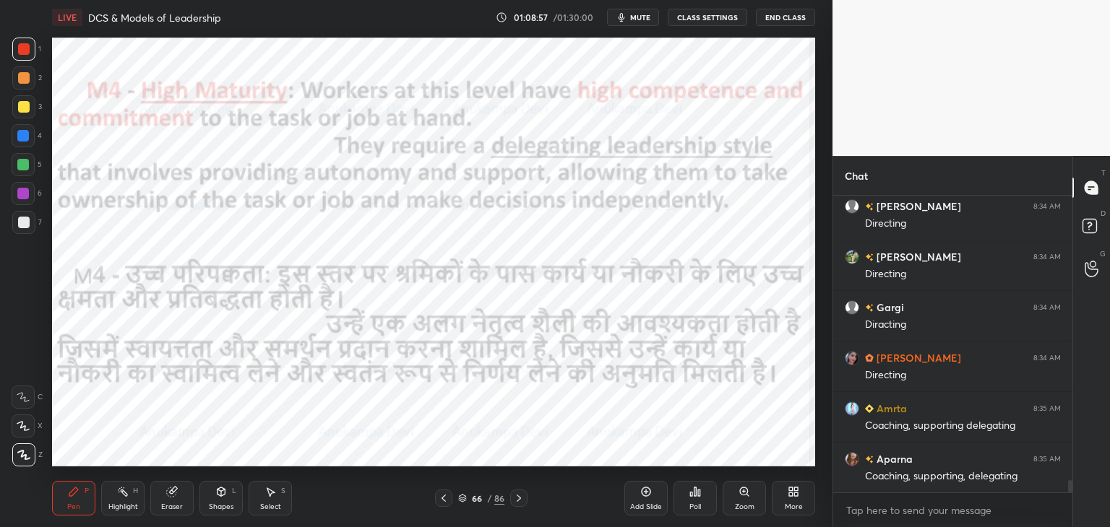
drag, startPoint x: 462, startPoint y: 496, endPoint x: 491, endPoint y: 470, distance: 38.9
click at [462, 496] on icon at bounding box center [462, 498] width 9 height 9
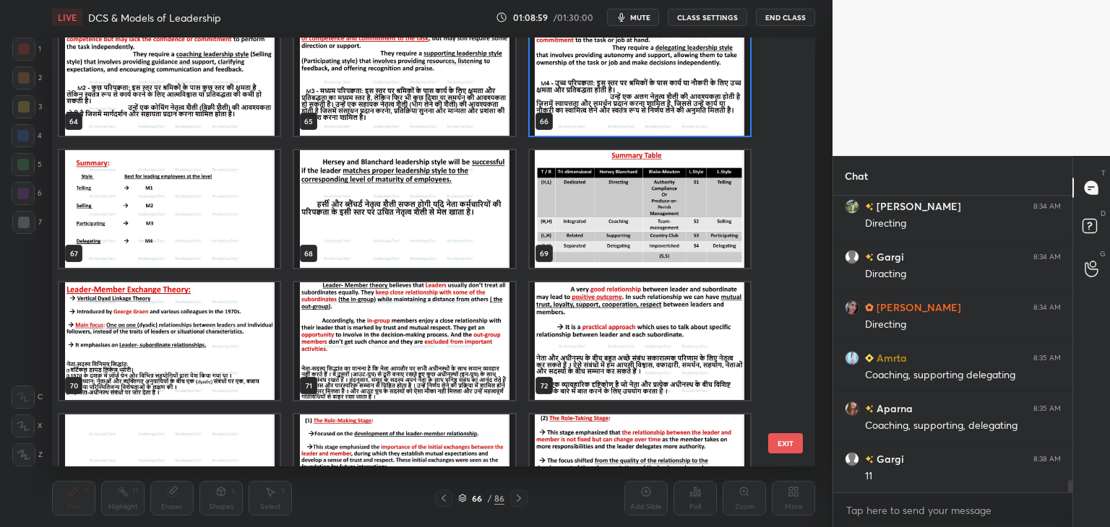
scroll to position [2814, 0]
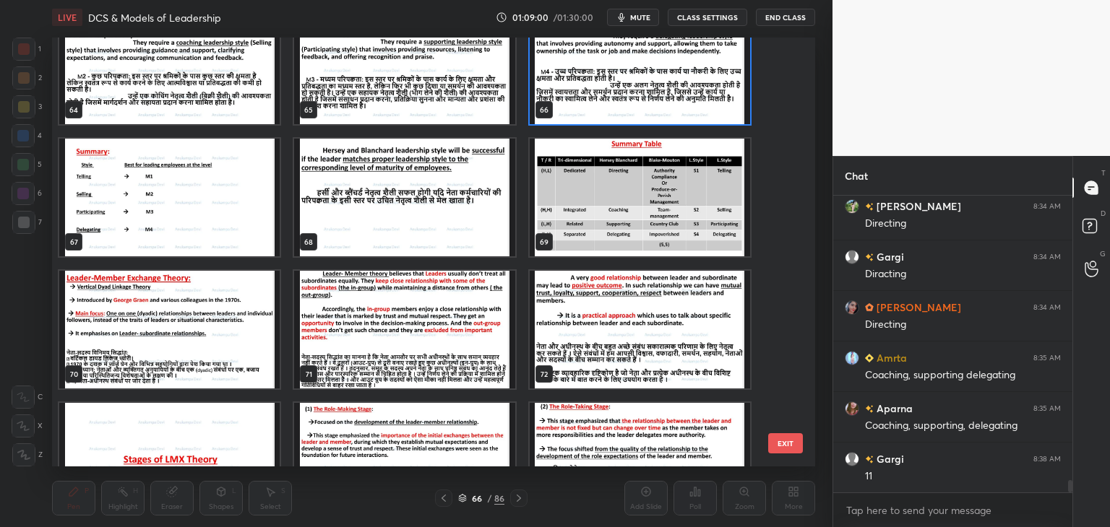
click at [248, 216] on img "grid" at bounding box center [169, 198] width 220 height 118
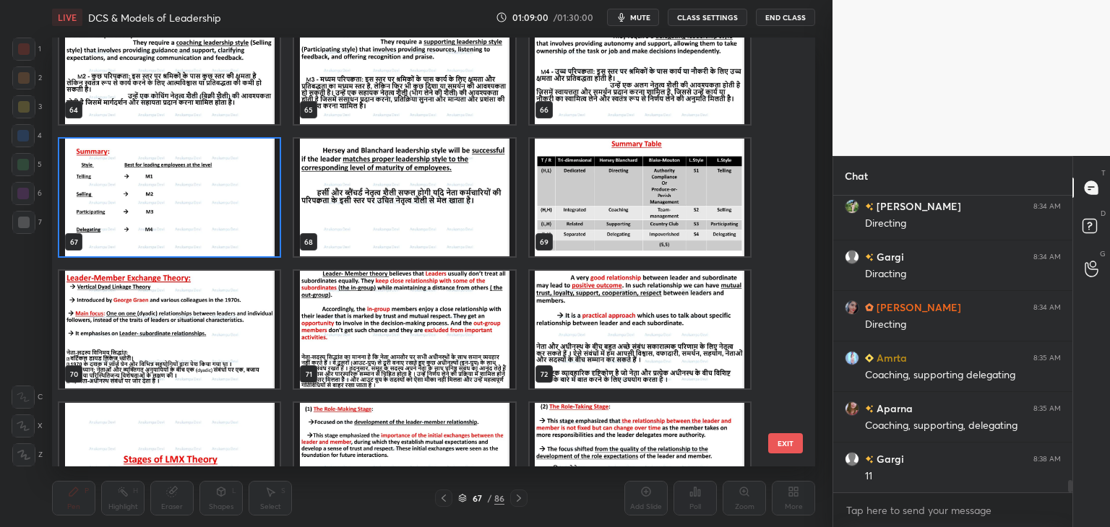
click at [248, 215] on img "grid" at bounding box center [169, 198] width 220 height 118
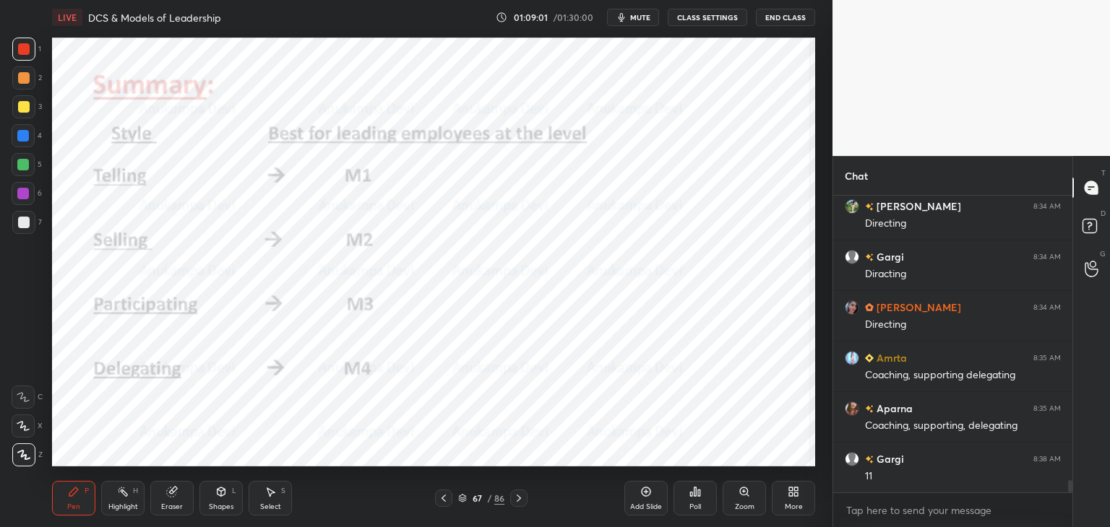
click at [248, 217] on img "grid" at bounding box center [169, 198] width 220 height 118
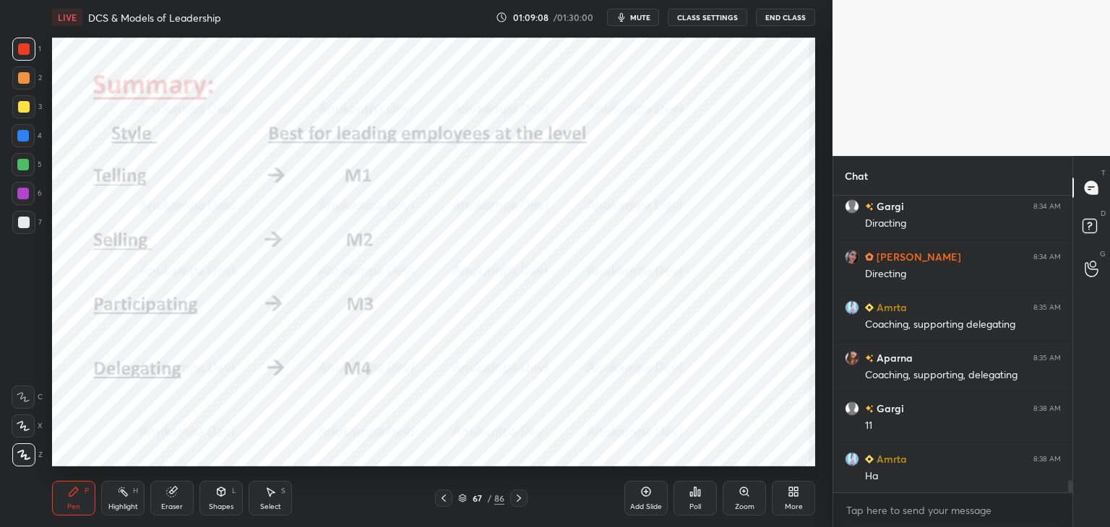
scroll to position [6929, 0]
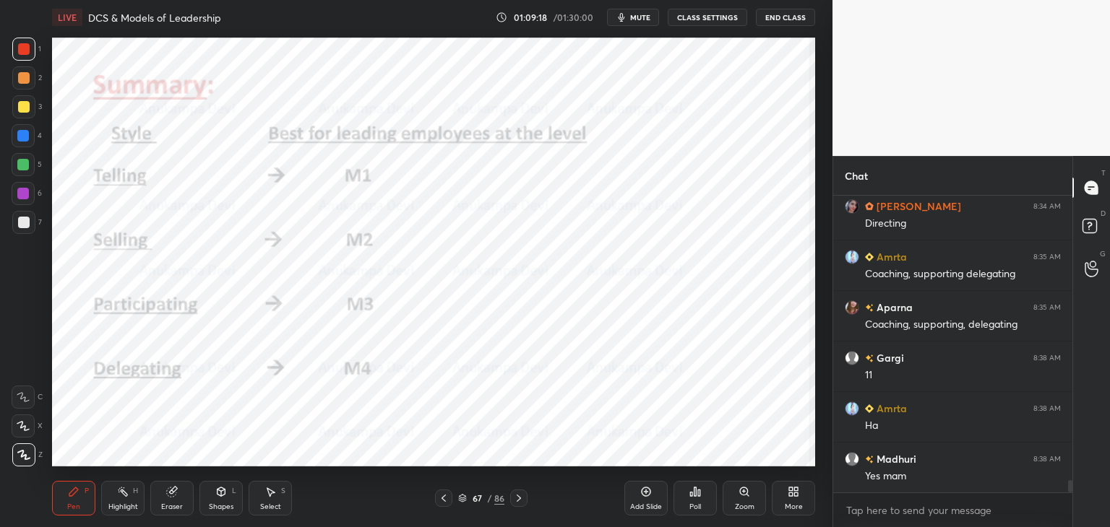
click at [519, 498] on icon at bounding box center [519, 499] width 12 height 12
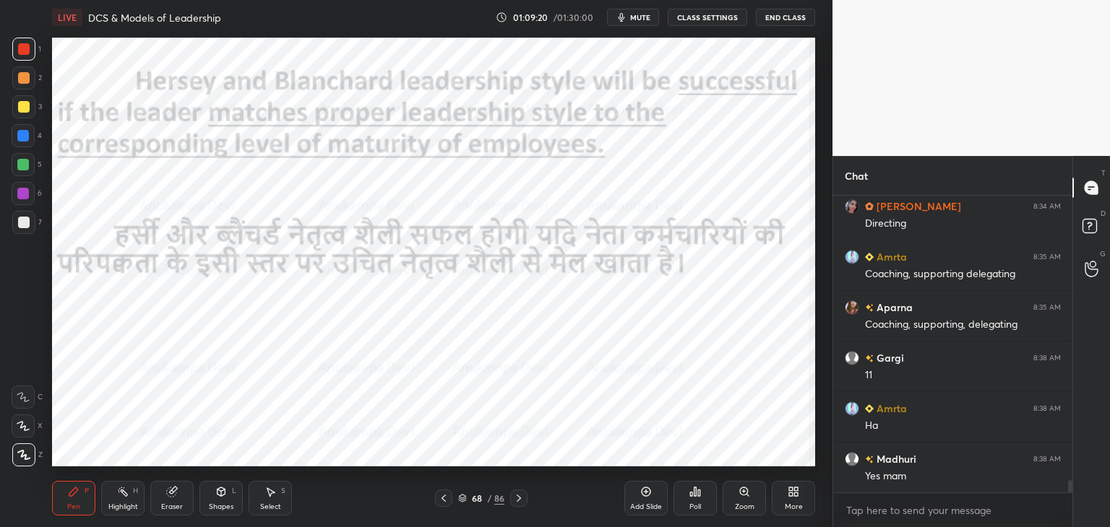
click at [462, 498] on icon at bounding box center [462, 498] width 9 height 9
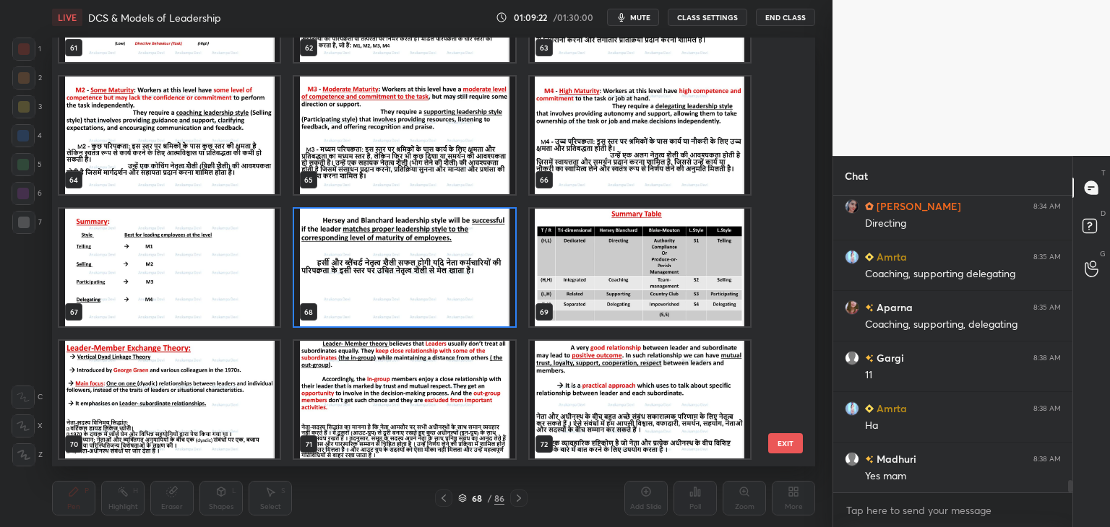
scroll to position [2820, 0]
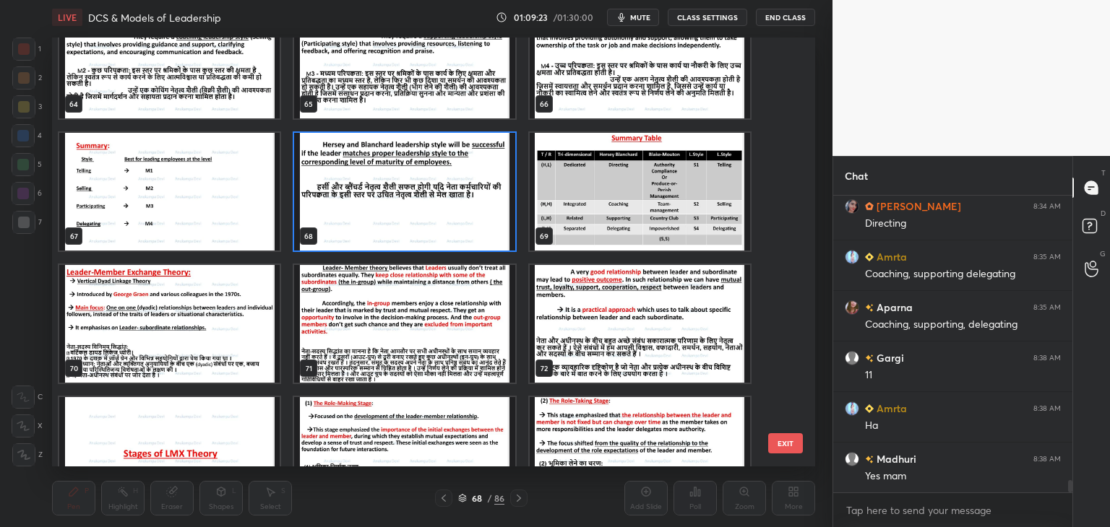
click at [633, 215] on img "grid" at bounding box center [639, 192] width 220 height 118
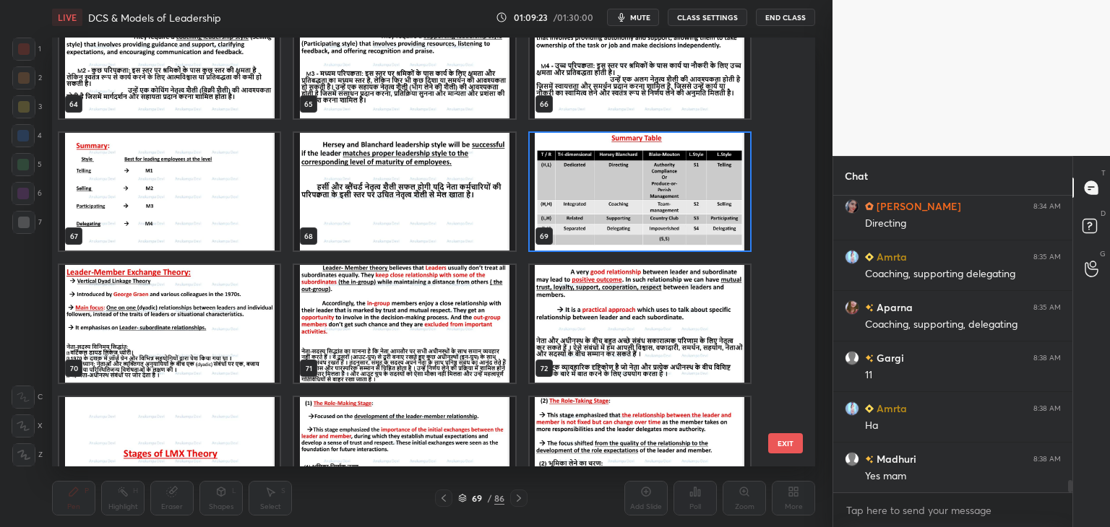
click at [633, 215] on img "grid" at bounding box center [639, 192] width 220 height 118
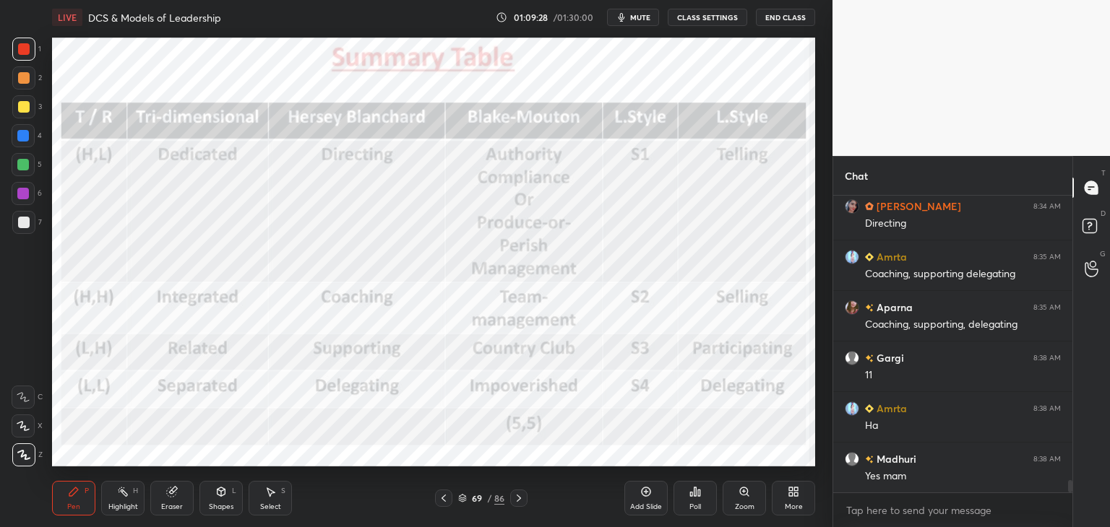
click at [21, 139] on div at bounding box center [23, 136] width 12 height 12
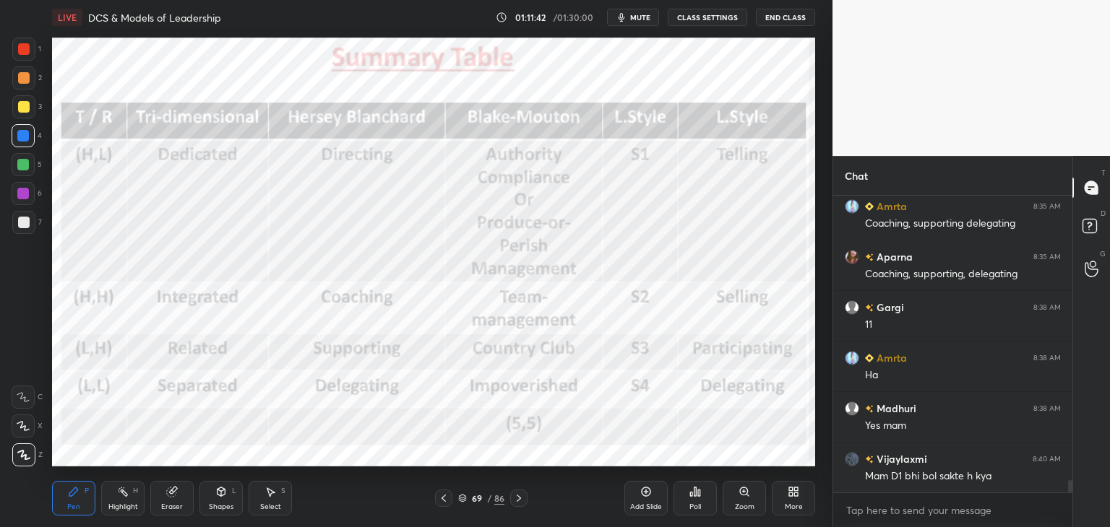
click at [643, 17] on span "mute" at bounding box center [640, 17] width 20 height 10
click at [639, 17] on span "unmute" at bounding box center [638, 17] width 31 height 10
click at [22, 53] on div at bounding box center [24, 49] width 12 height 12
drag, startPoint x: 462, startPoint y: 497, endPoint x: 470, endPoint y: 467, distance: 30.7
click at [462, 496] on icon at bounding box center [462, 498] width 9 height 9
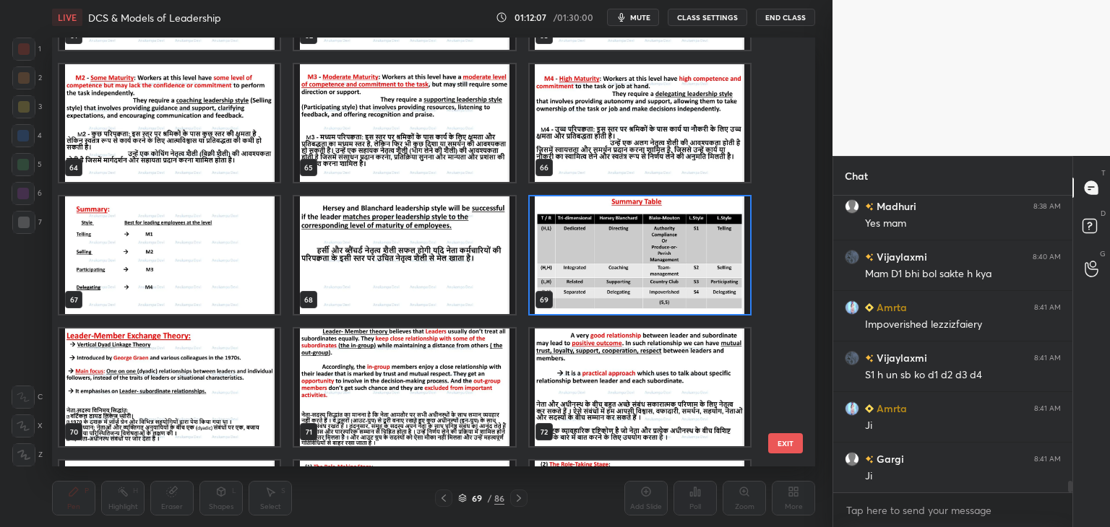
scroll to position [2744, 0]
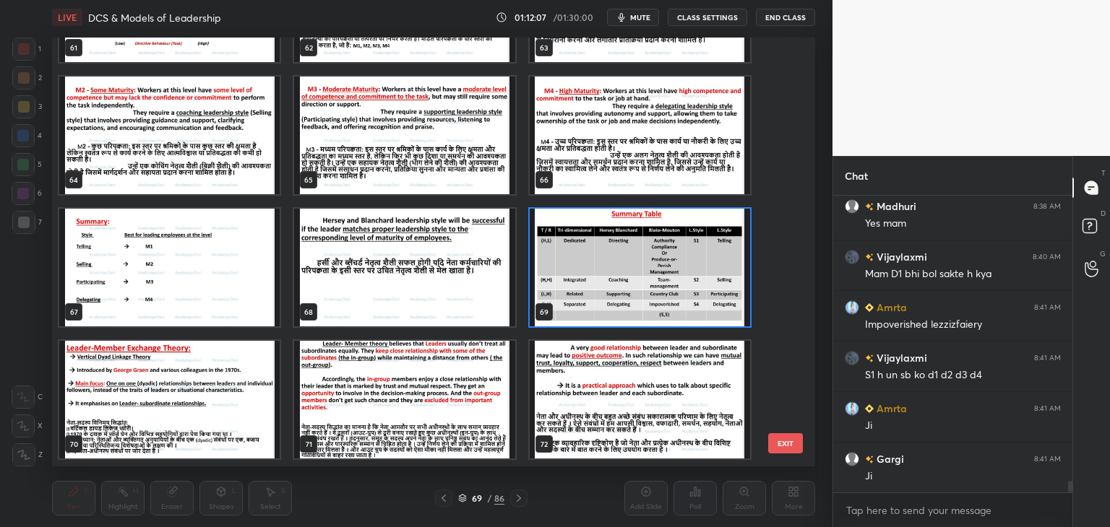
click at [688, 280] on img "grid" at bounding box center [639, 268] width 220 height 118
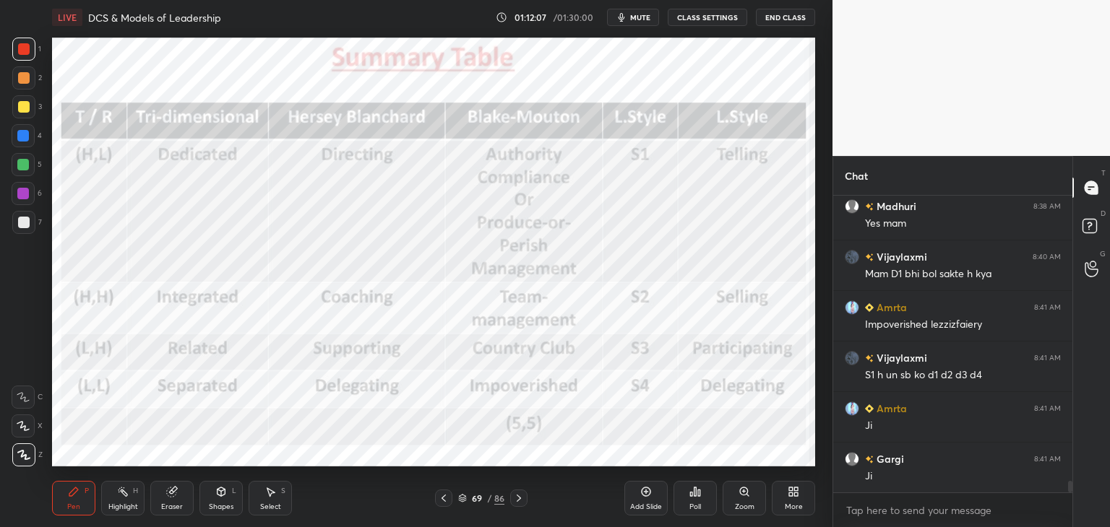
click at [687, 280] on img "grid" at bounding box center [639, 268] width 220 height 118
click at [639, 12] on span "mute" at bounding box center [640, 17] width 20 height 10
click at [634, 18] on span "unmute" at bounding box center [638, 17] width 31 height 10
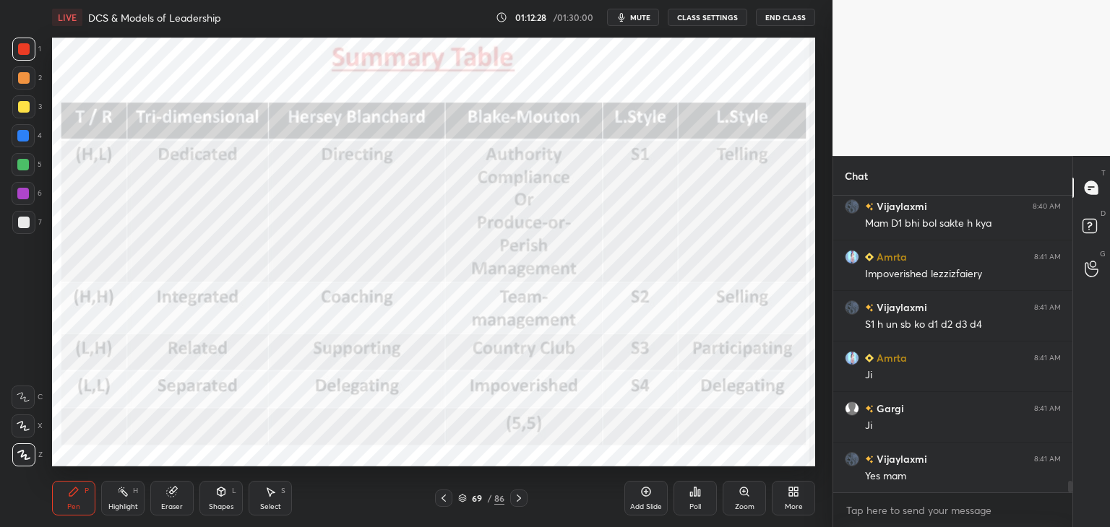
click at [461, 500] on icon at bounding box center [462, 498] width 9 height 9
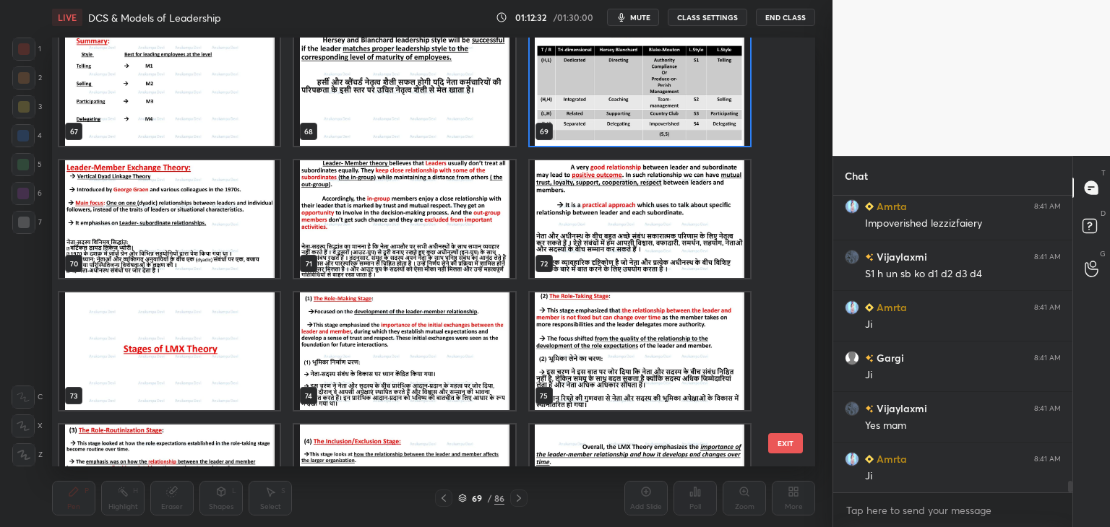
scroll to position [2931, 0]
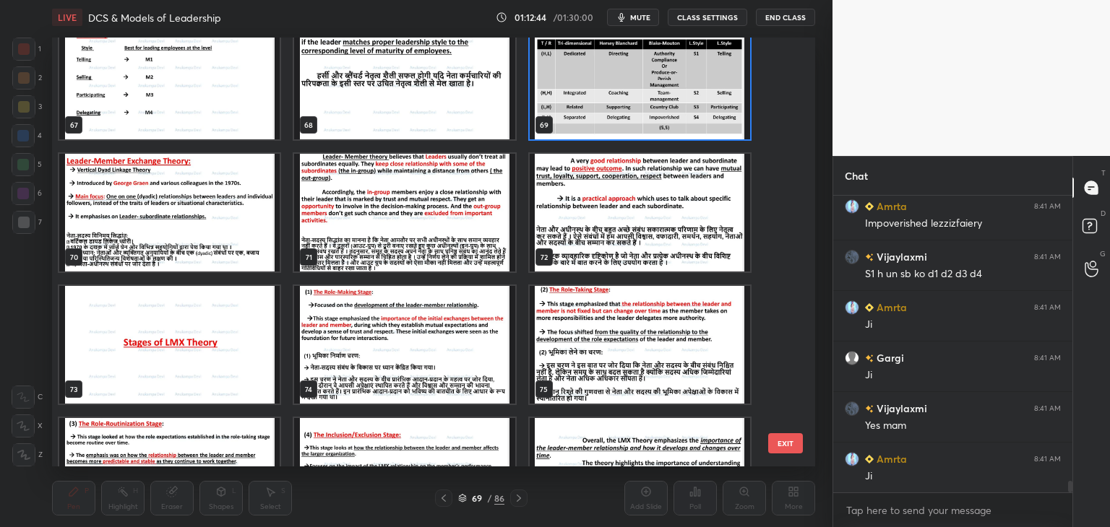
click at [464, 500] on icon at bounding box center [462, 498] width 9 height 9
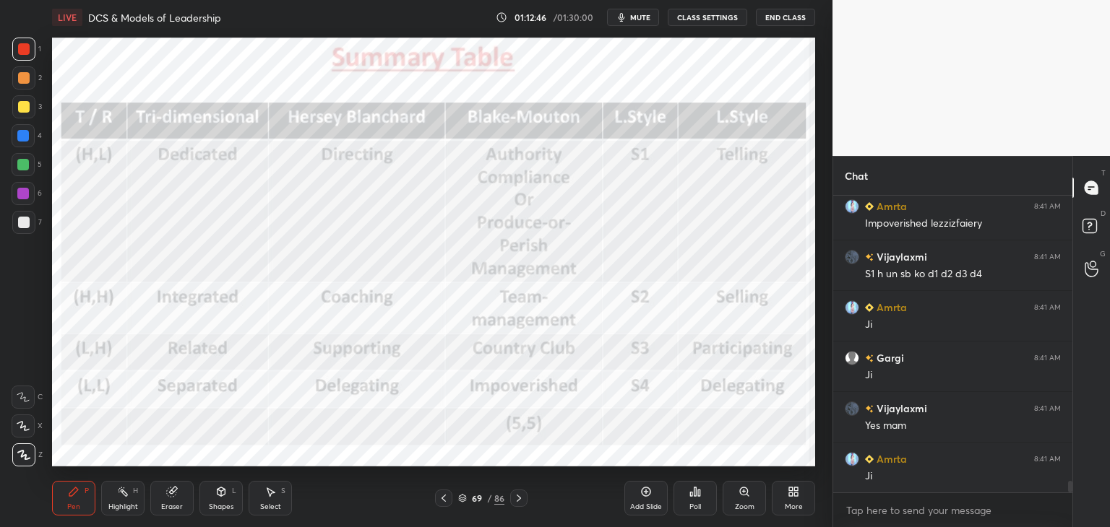
click at [463, 501] on icon at bounding box center [462, 498] width 9 height 9
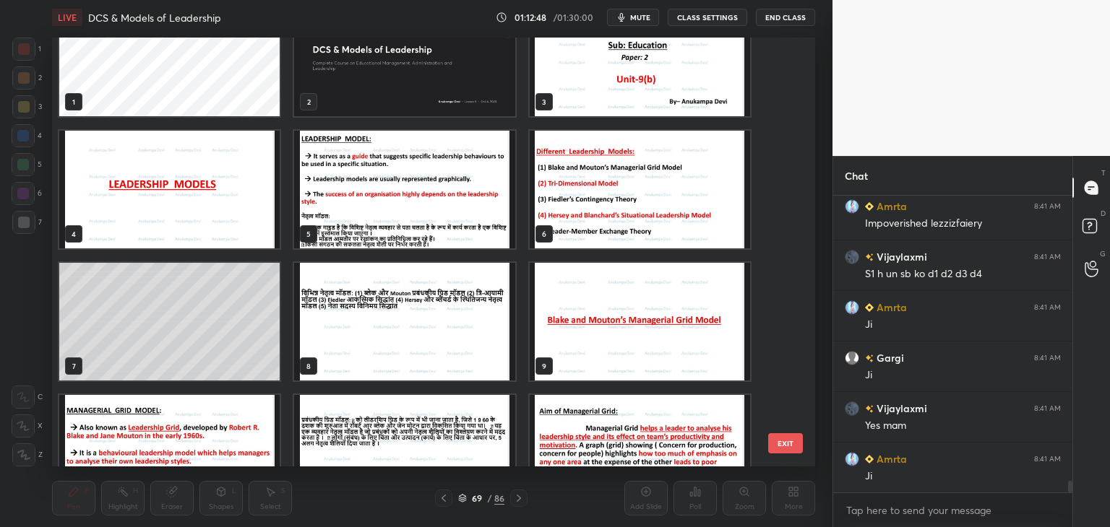
scroll to position [7333, 0]
click at [645, 228] on img "grid" at bounding box center [639, 190] width 220 height 118
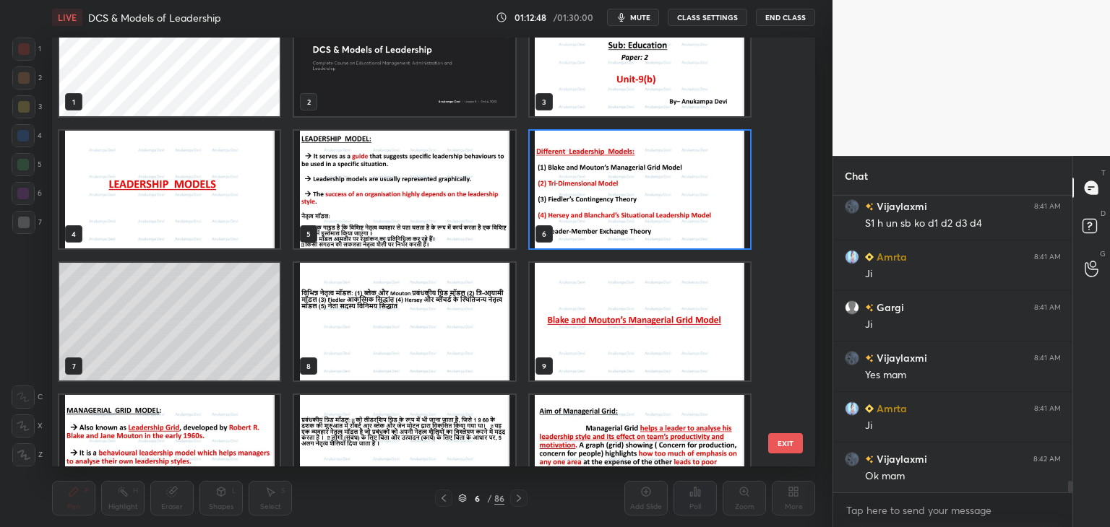
click at [645, 229] on img "grid" at bounding box center [639, 190] width 220 height 118
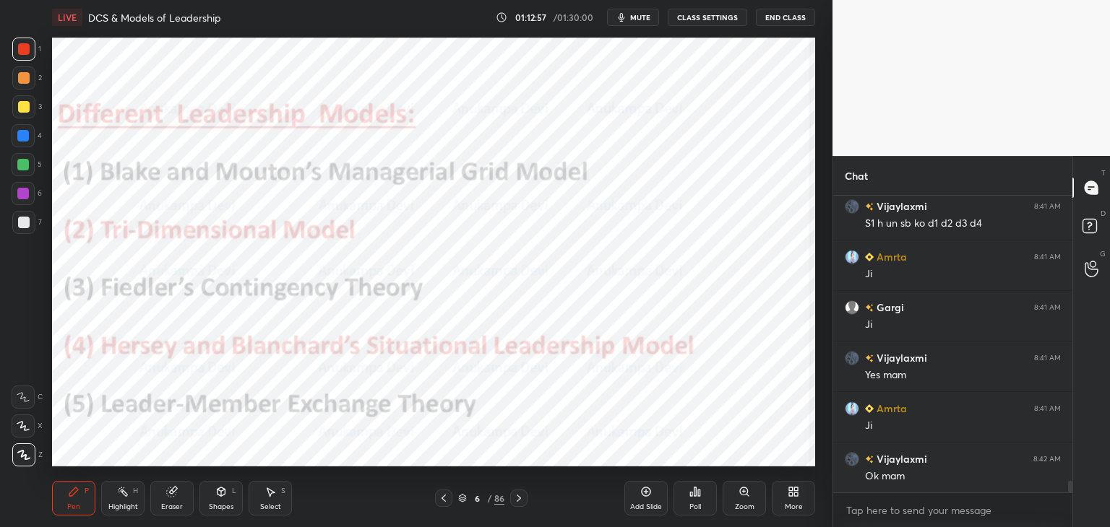
click at [462, 499] on icon at bounding box center [462, 498] width 9 height 9
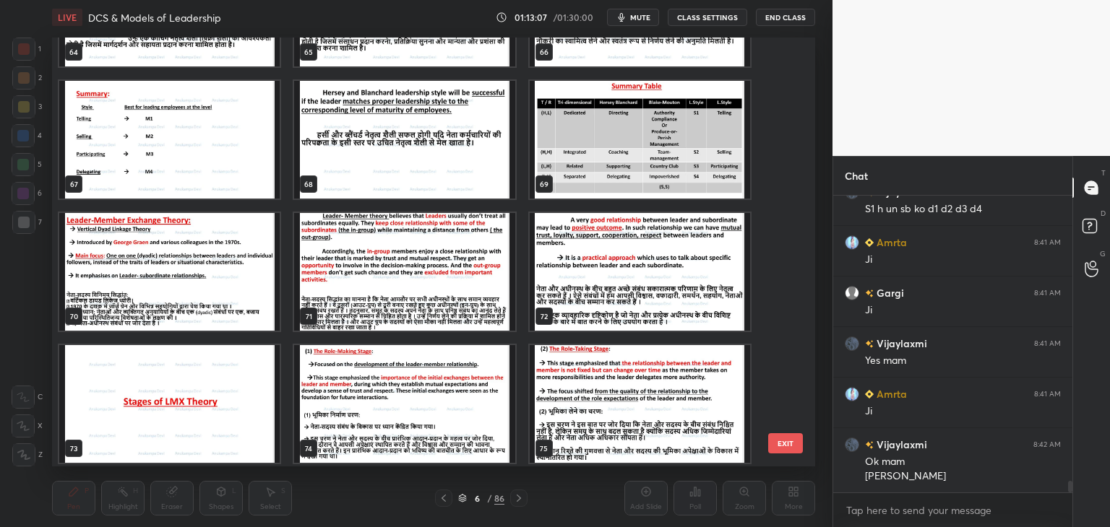
scroll to position [2867, 0]
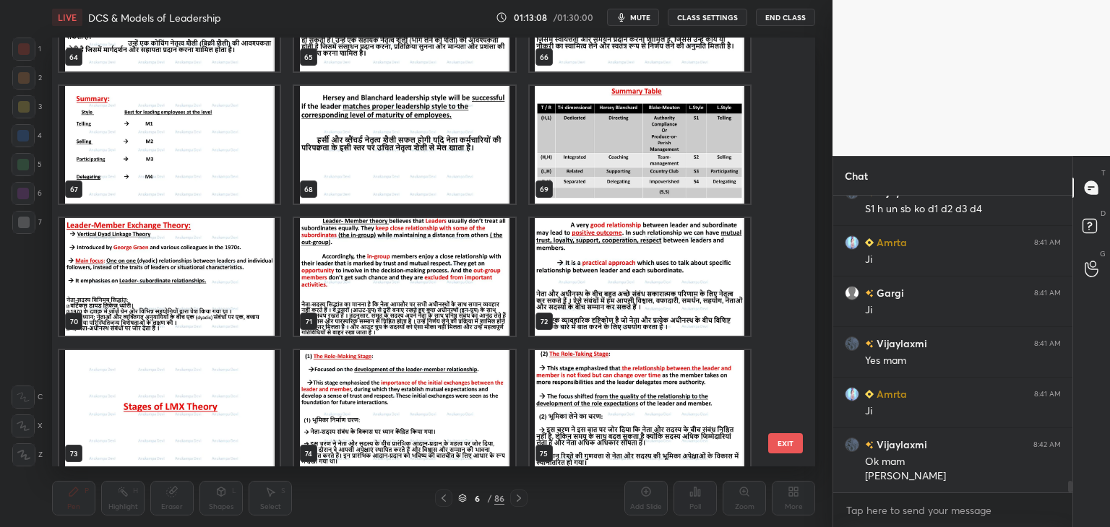
click at [234, 307] on img "grid" at bounding box center [169, 277] width 220 height 118
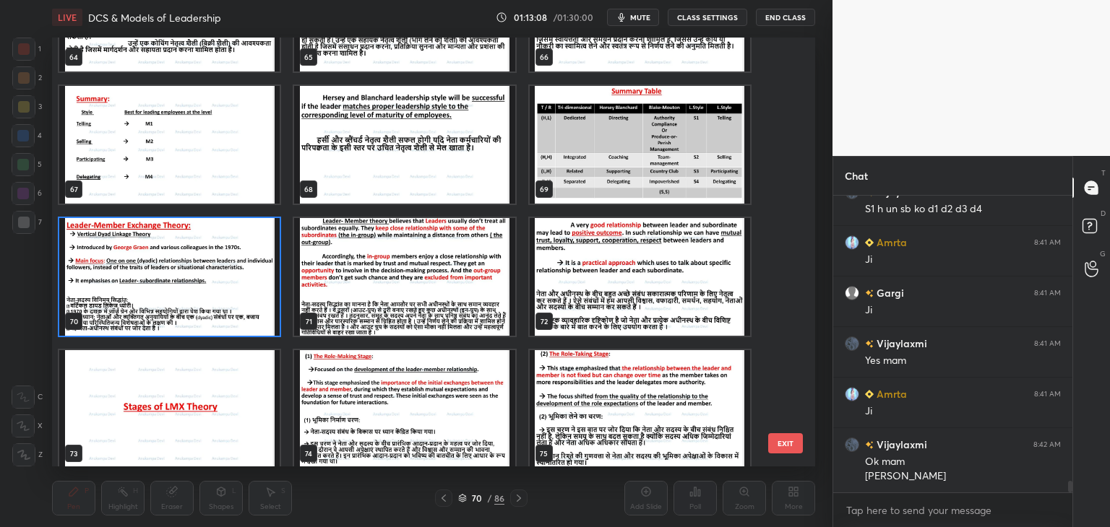
click at [233, 304] on img "grid" at bounding box center [169, 277] width 220 height 118
click at [234, 305] on img "grid" at bounding box center [169, 277] width 220 height 118
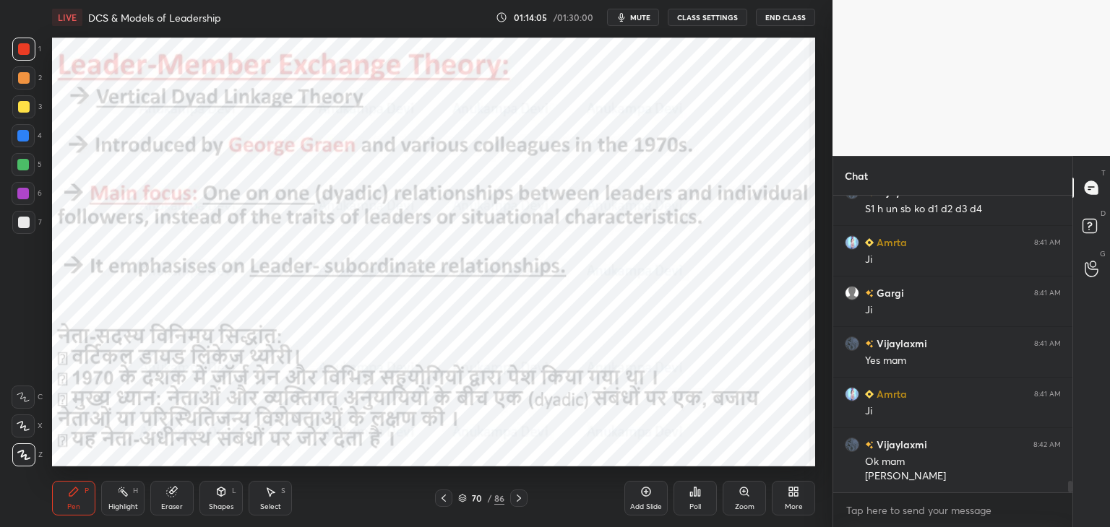
click at [641, 18] on span "mute" at bounding box center [640, 17] width 20 height 10
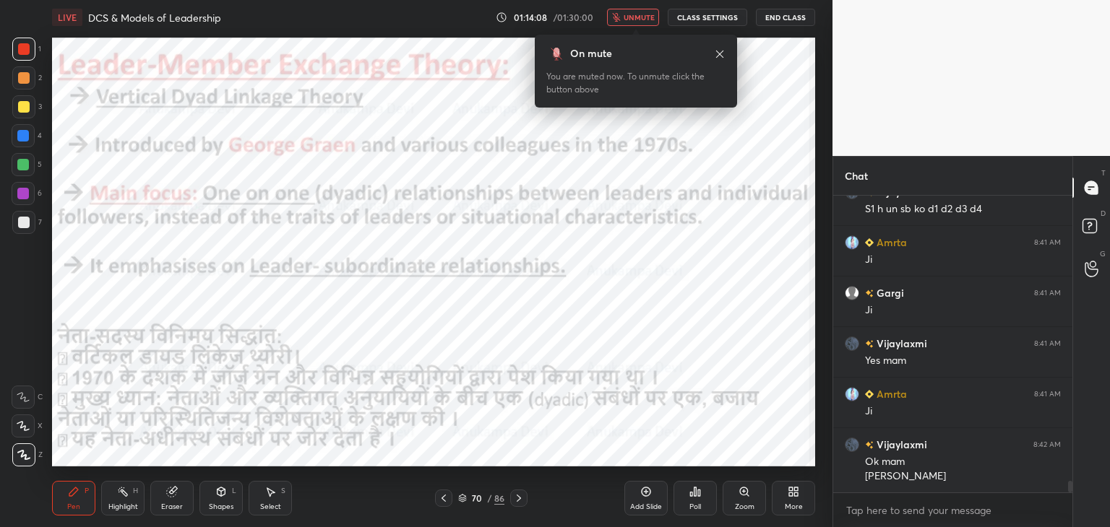
click at [24, 169] on div at bounding box center [23, 165] width 12 height 12
click at [644, 18] on span "unmute" at bounding box center [638, 17] width 31 height 10
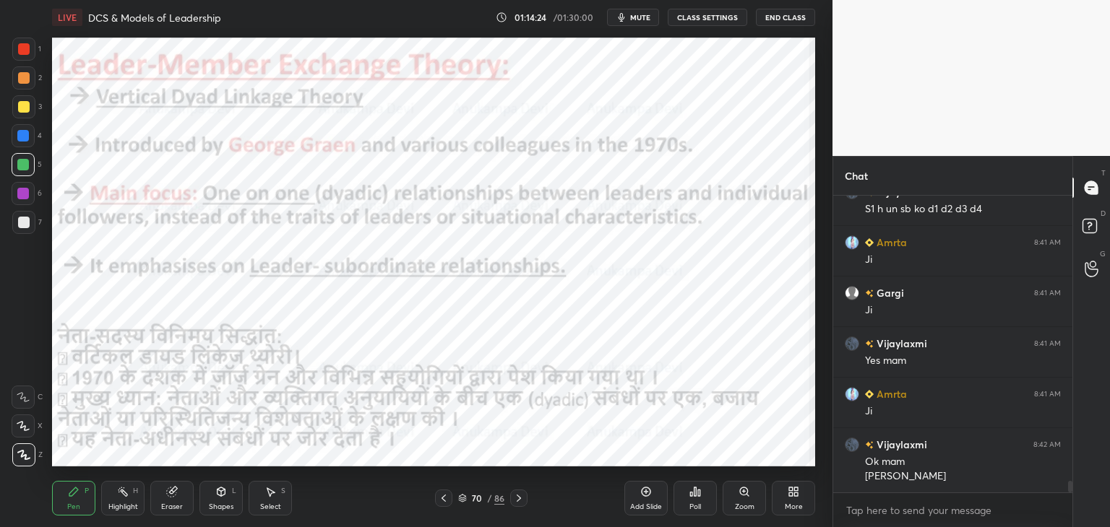
drag, startPoint x: 646, startPoint y: 14, endPoint x: 618, endPoint y: 25, distance: 30.9
click at [646, 14] on span "mute" at bounding box center [640, 17] width 20 height 10
click at [646, 24] on button "unmute" at bounding box center [633, 17] width 52 height 17
click at [517, 500] on icon at bounding box center [519, 499] width 12 height 12
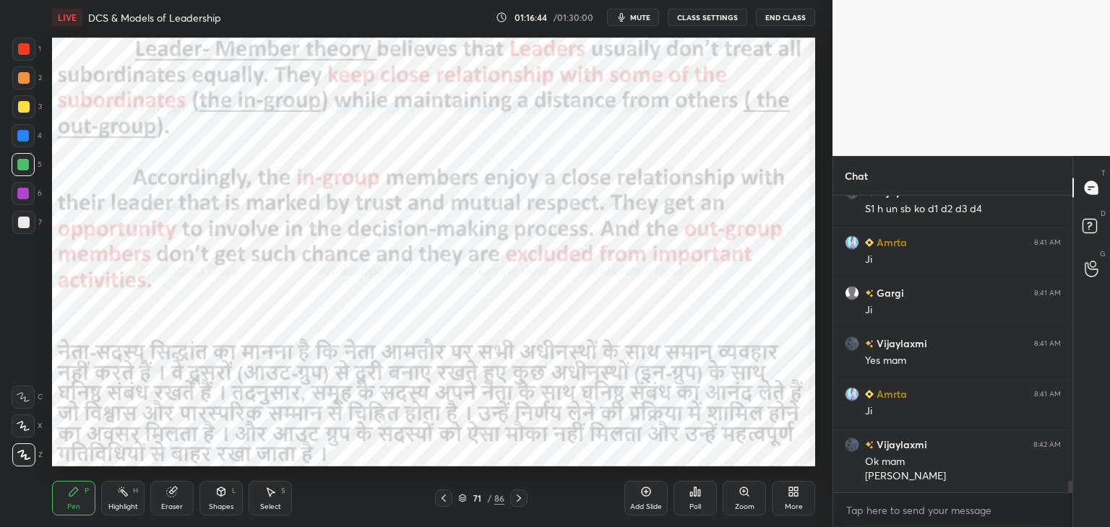
click at [443, 500] on icon at bounding box center [443, 498] width 4 height 7
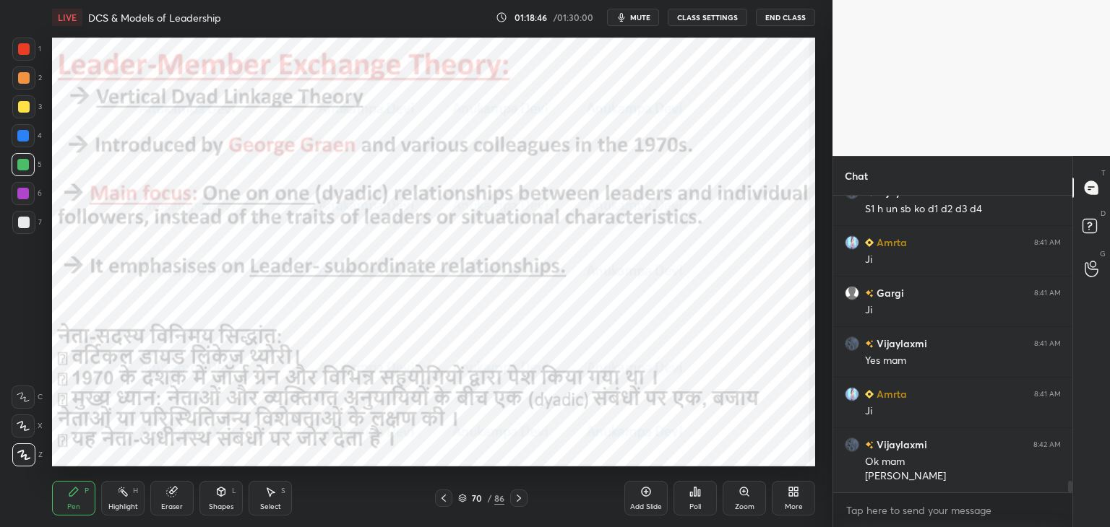
click at [518, 501] on icon at bounding box center [518, 498] width 4 height 7
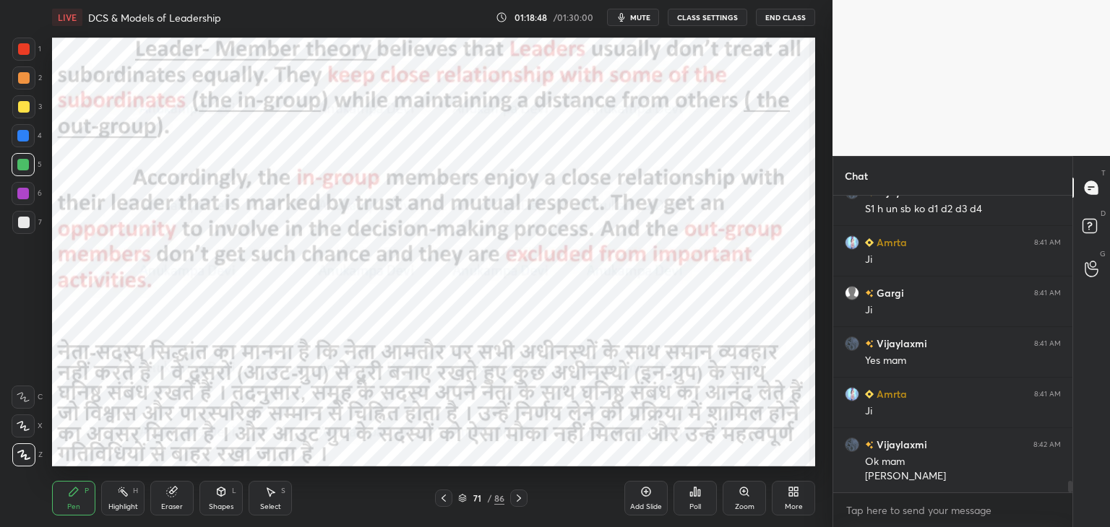
click at [519, 498] on icon at bounding box center [519, 499] width 12 height 12
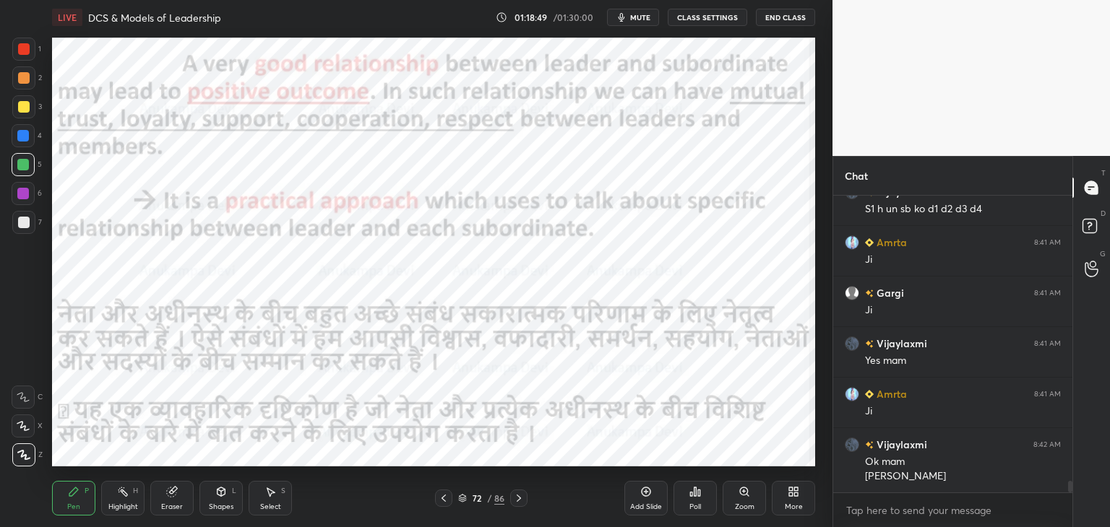
click at [446, 502] on icon at bounding box center [444, 499] width 12 height 12
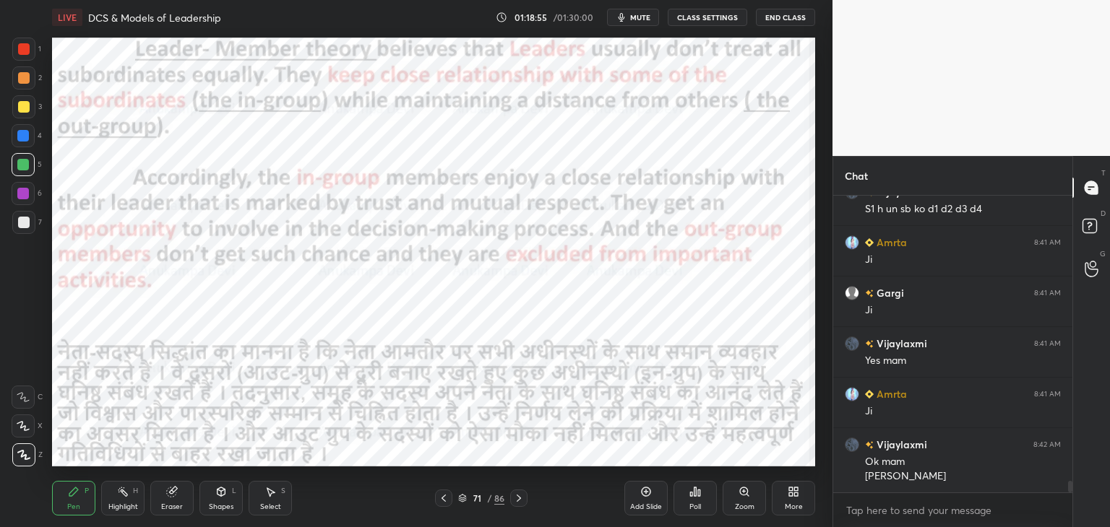
scroll to position [7411, 0]
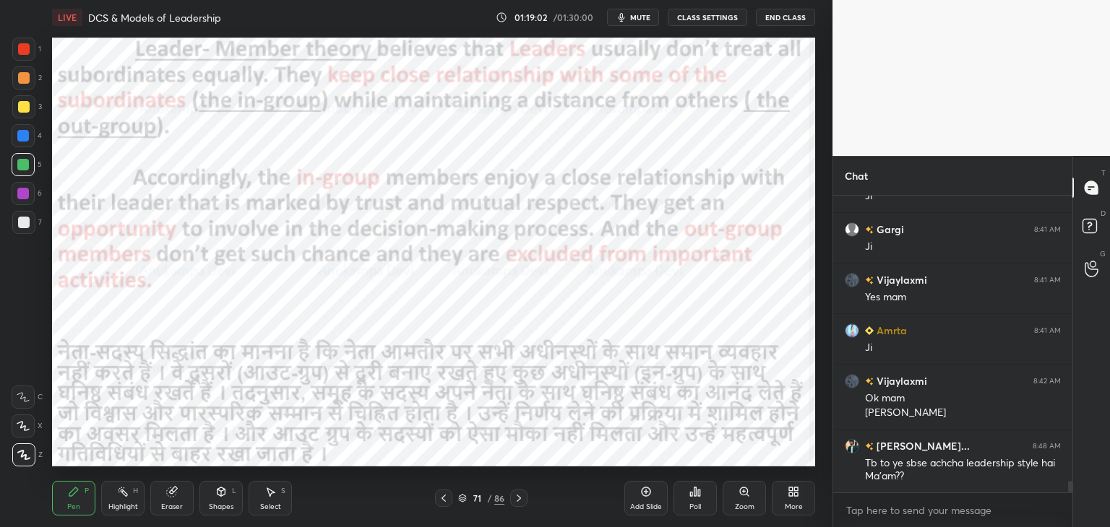
drag, startPoint x: 520, startPoint y: 496, endPoint x: 520, endPoint y: 486, distance: 10.1
click at [520, 496] on icon at bounding box center [519, 499] width 12 height 12
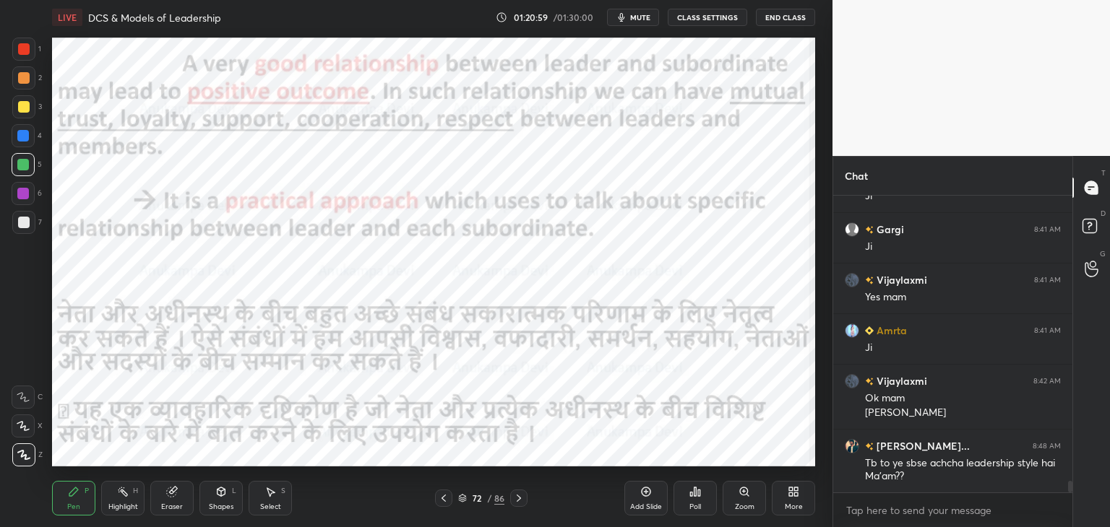
click at [445, 500] on icon at bounding box center [444, 499] width 12 height 12
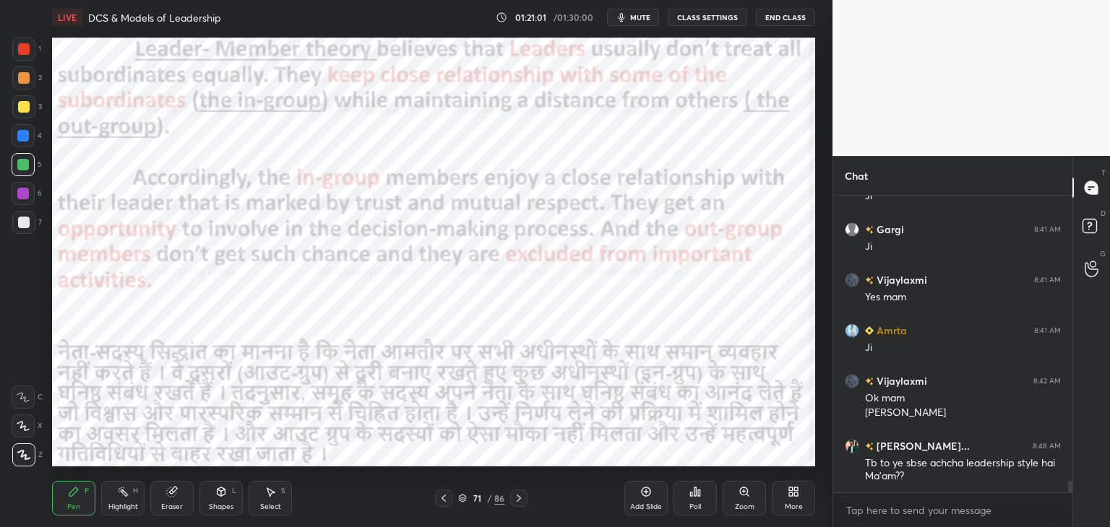
click at [442, 501] on icon at bounding box center [444, 499] width 12 height 12
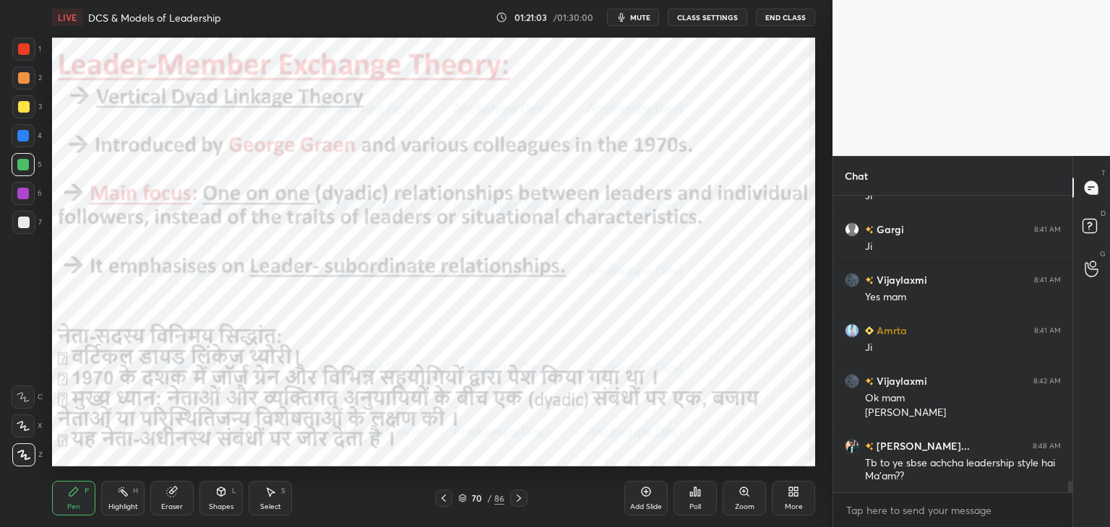
scroll to position [7446, 0]
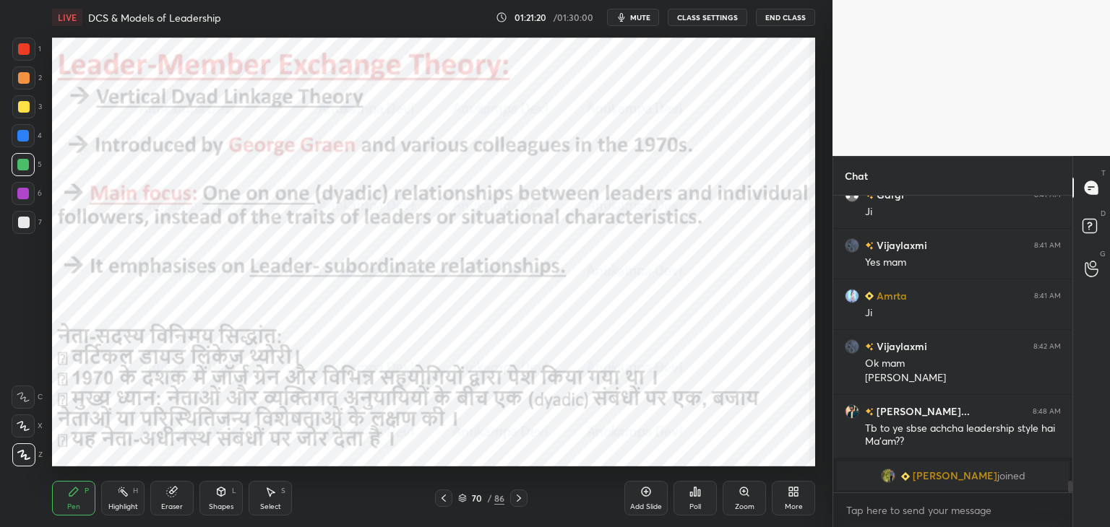
click at [519, 501] on icon at bounding box center [519, 499] width 12 height 12
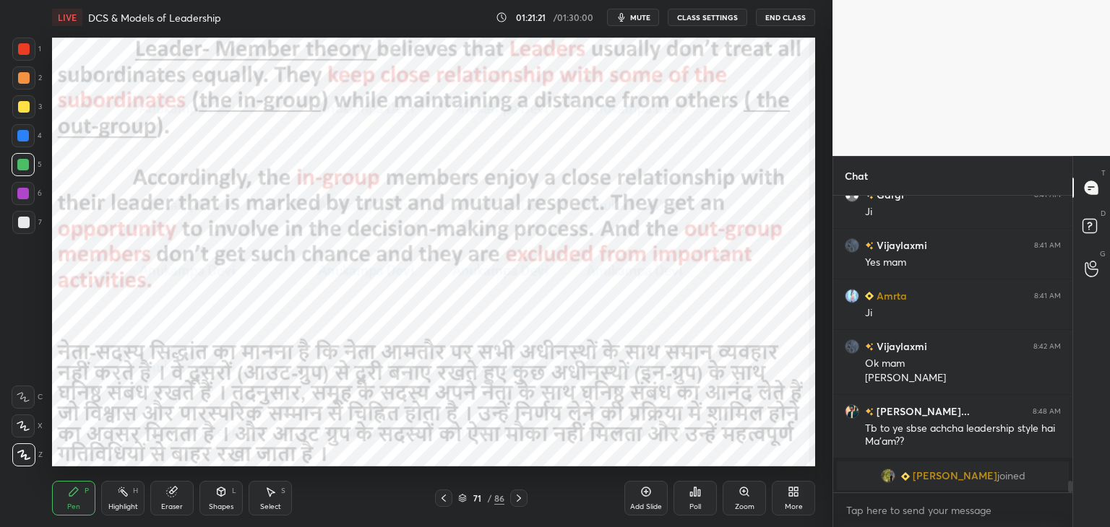
click at [519, 498] on icon at bounding box center [519, 499] width 12 height 12
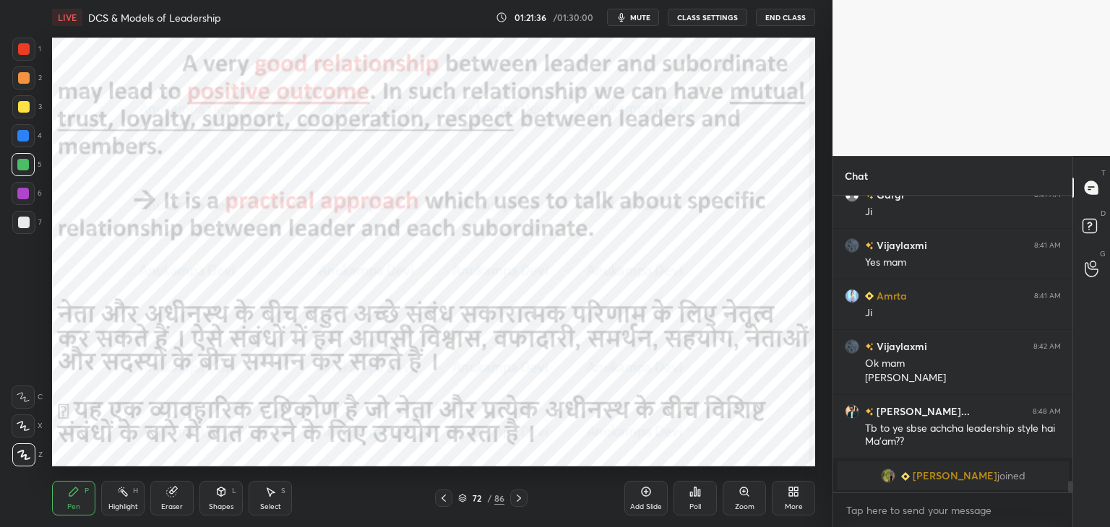
click at [517, 501] on icon at bounding box center [518, 498] width 4 height 7
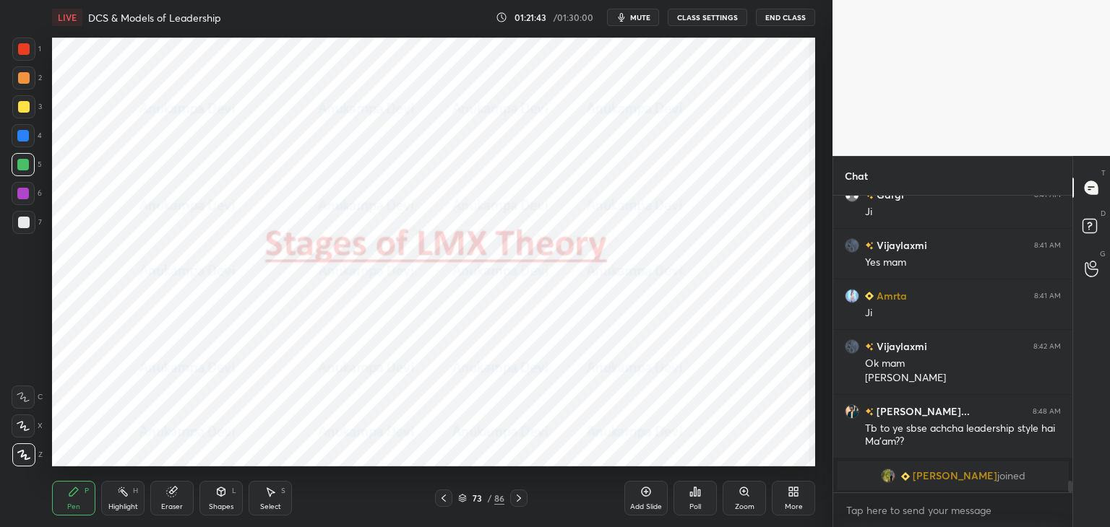
drag, startPoint x: 170, startPoint y: 509, endPoint x: 168, endPoint y: 489, distance: 20.4
click at [170, 508] on div "Eraser" at bounding box center [172, 506] width 22 height 7
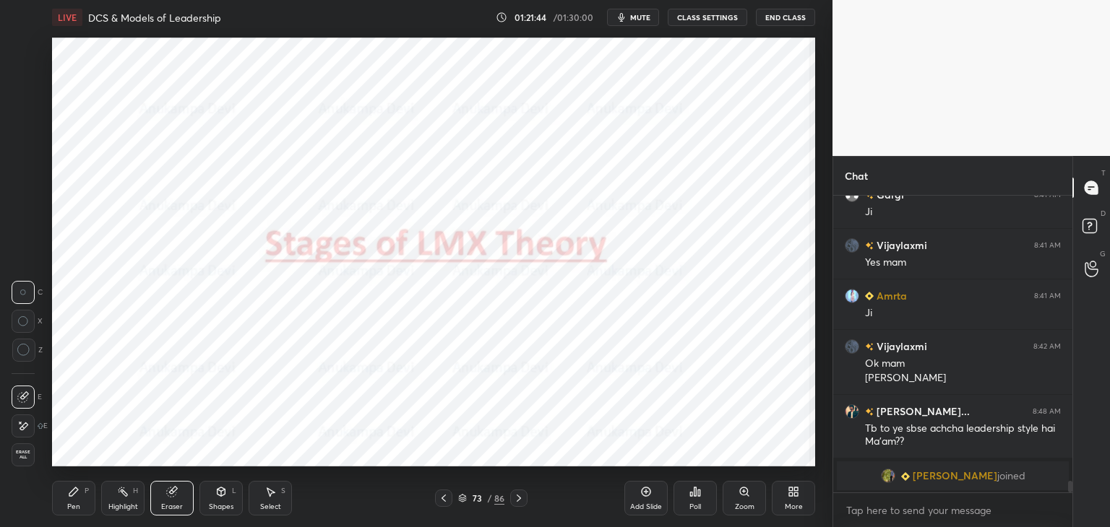
click at [25, 459] on span "Erase all" at bounding box center [23, 455] width 22 height 10
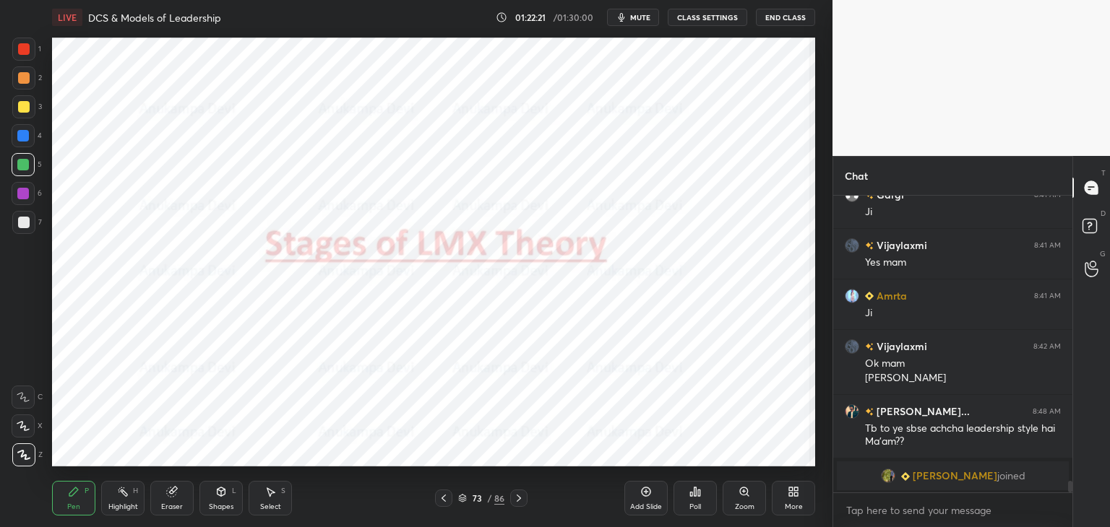
scroll to position [7067, 0]
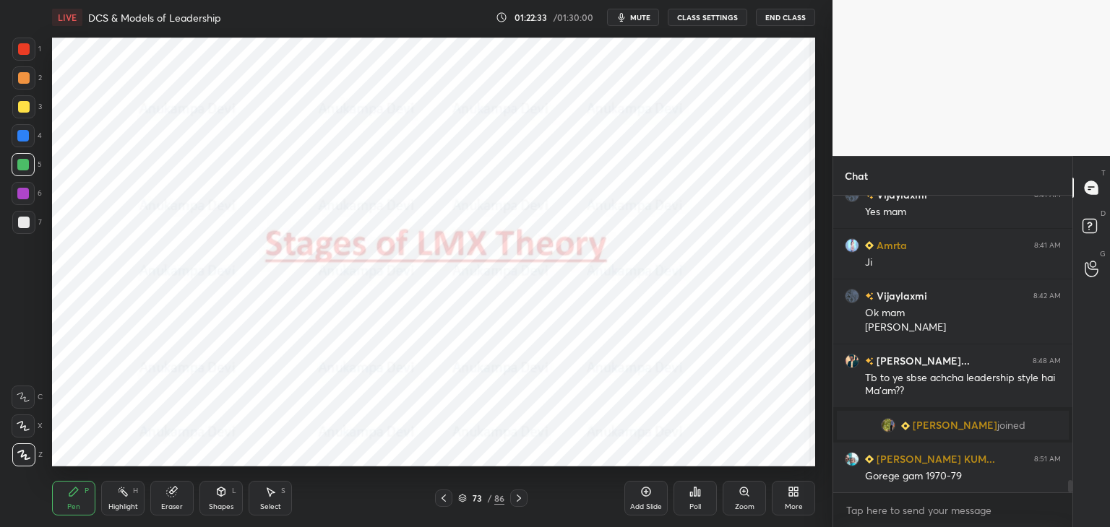
click at [649, 24] on button "mute" at bounding box center [633, 17] width 52 height 17
click at [642, 14] on span "unmute" at bounding box center [638, 17] width 31 height 10
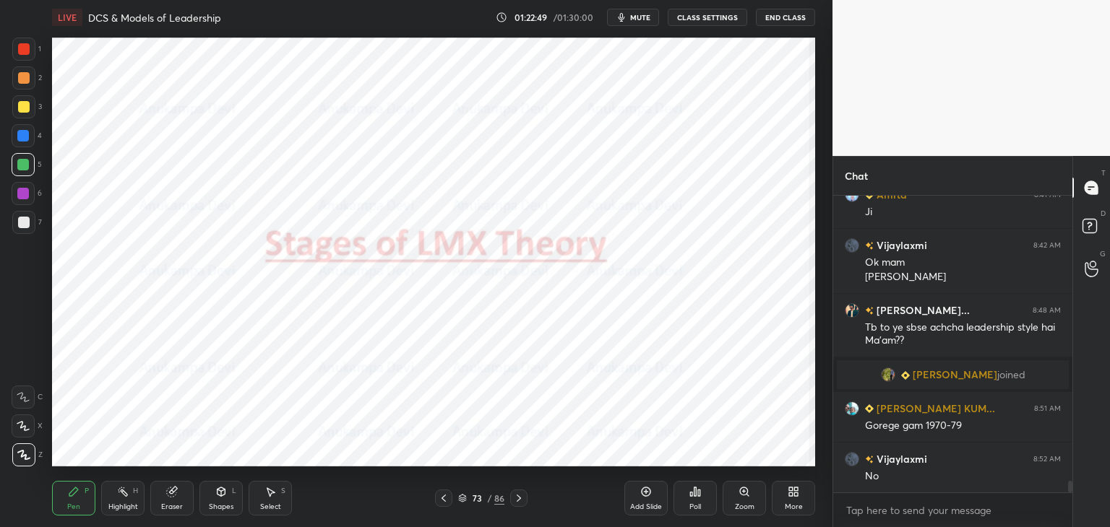
scroll to position [7169, 0]
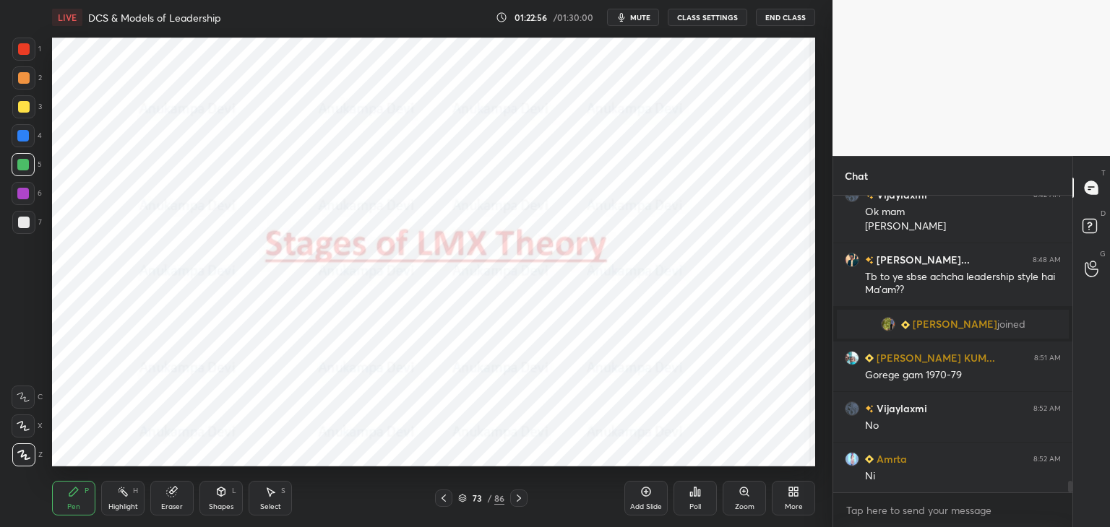
click at [519, 501] on icon at bounding box center [519, 499] width 12 height 12
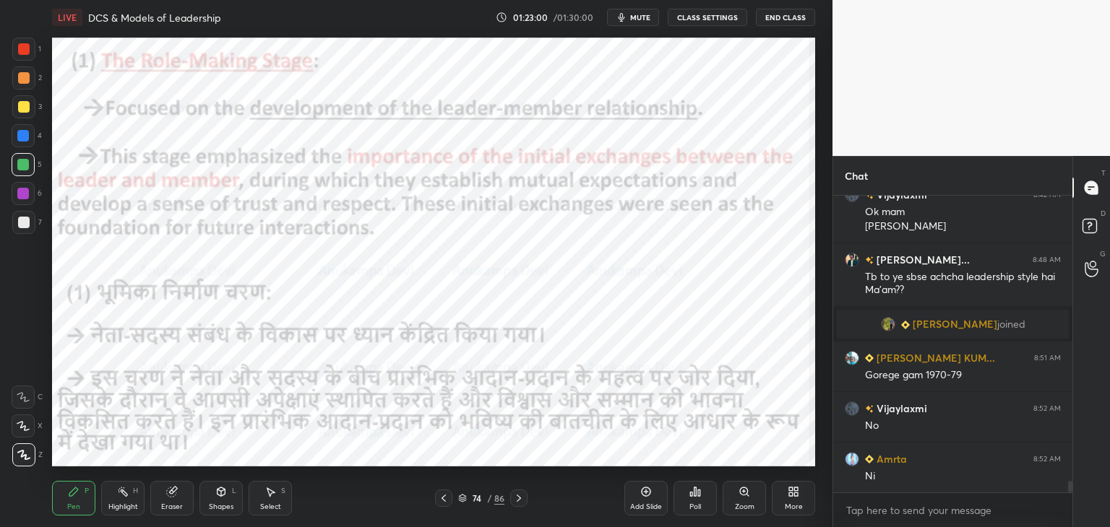
click at [23, 138] on div at bounding box center [23, 136] width 12 height 12
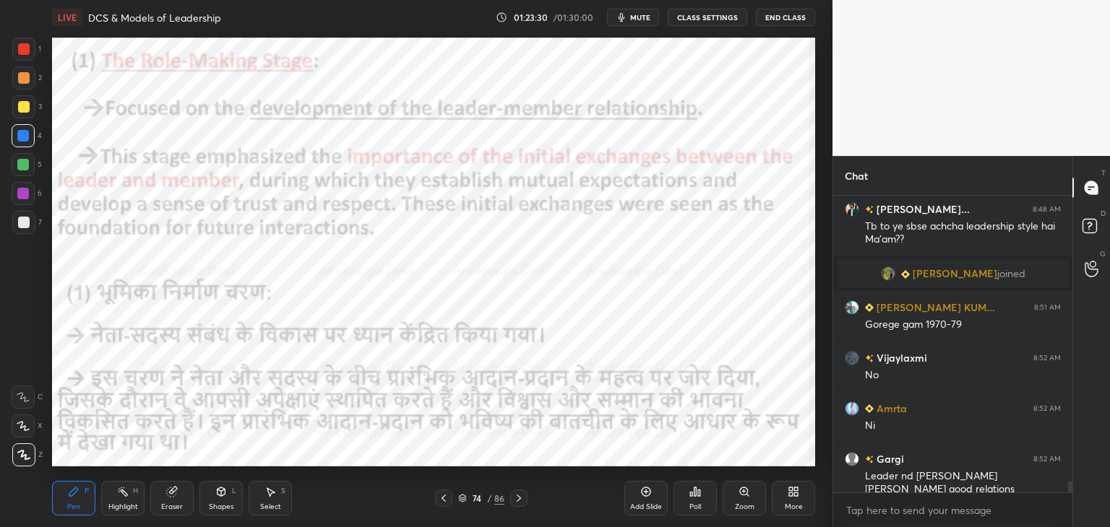
scroll to position [7270, 0]
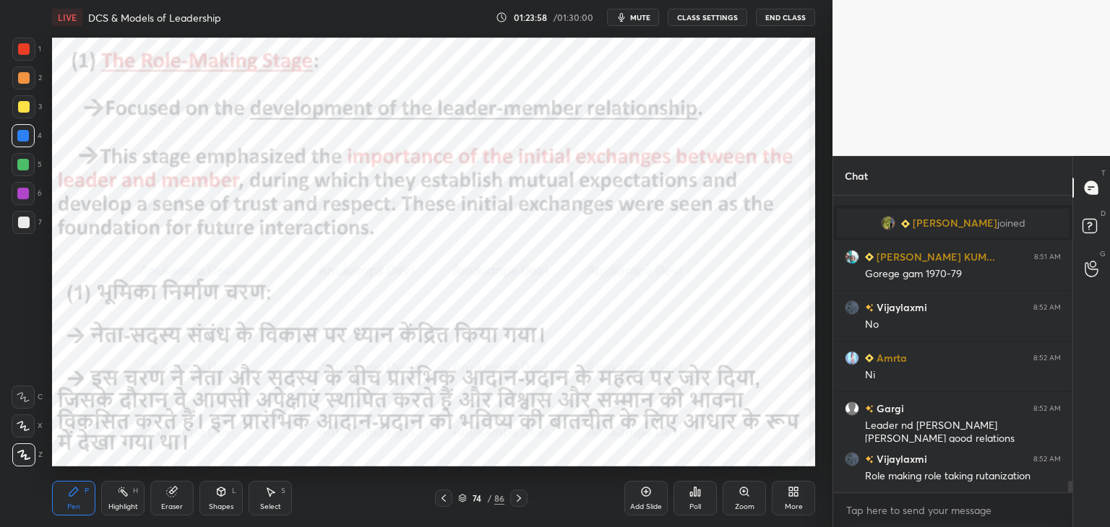
click at [518, 498] on icon at bounding box center [519, 499] width 12 height 12
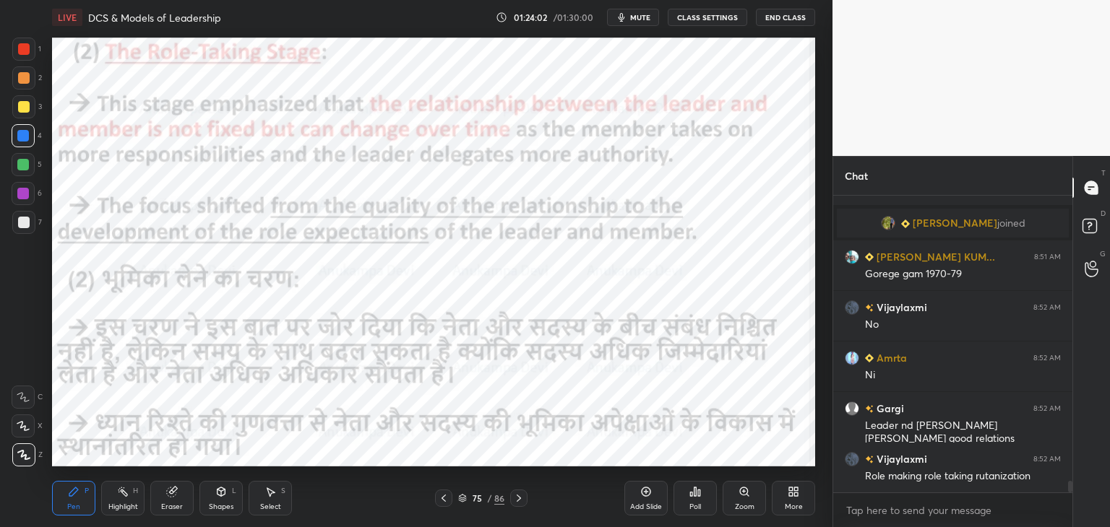
drag, startPoint x: 442, startPoint y: 499, endPoint x: 435, endPoint y: 477, distance: 22.8
click at [442, 498] on icon at bounding box center [444, 499] width 12 height 12
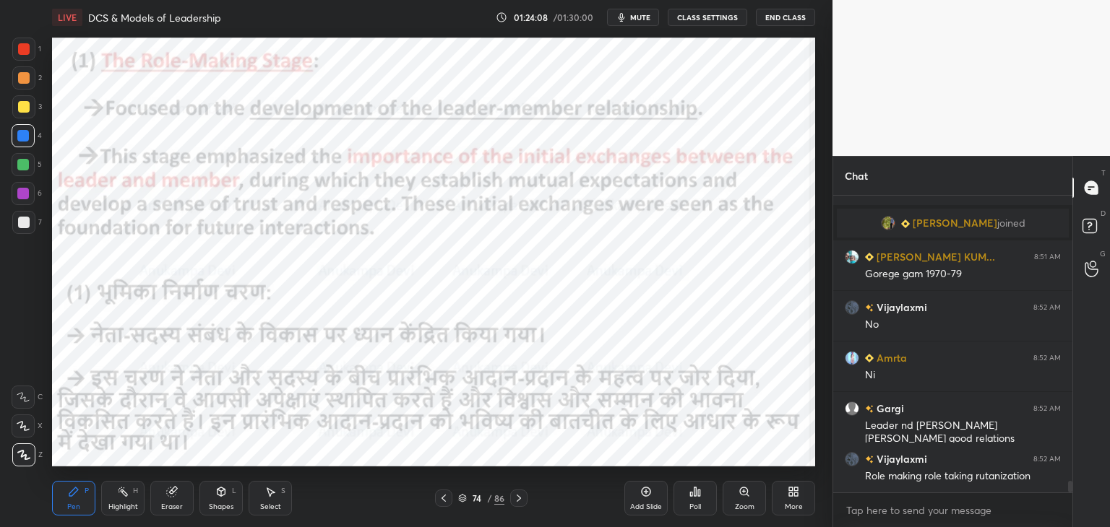
click at [515, 500] on icon at bounding box center [519, 499] width 12 height 12
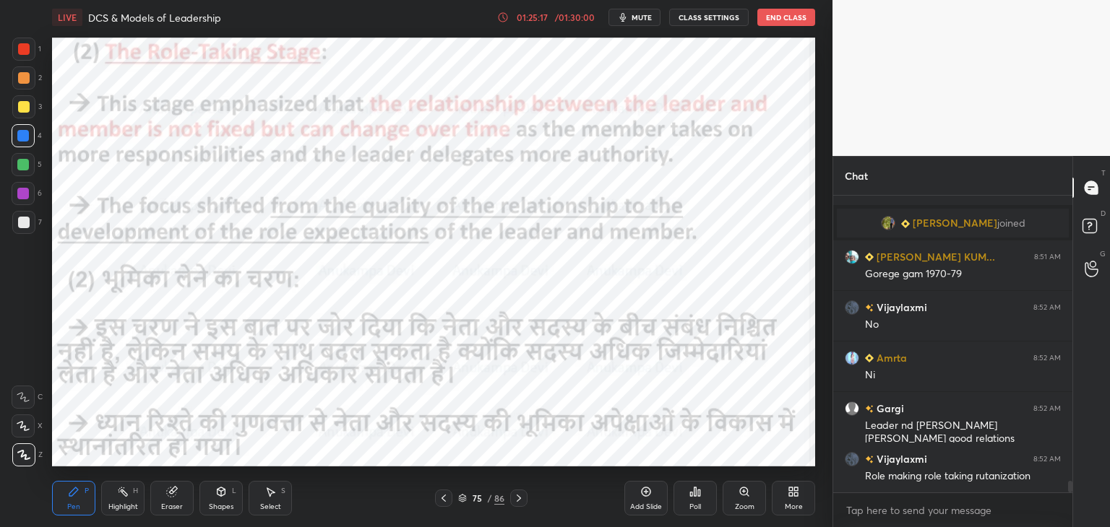
drag, startPoint x: 518, startPoint y: 501, endPoint x: 498, endPoint y: 473, distance: 34.1
click at [516, 500] on icon at bounding box center [519, 499] width 12 height 12
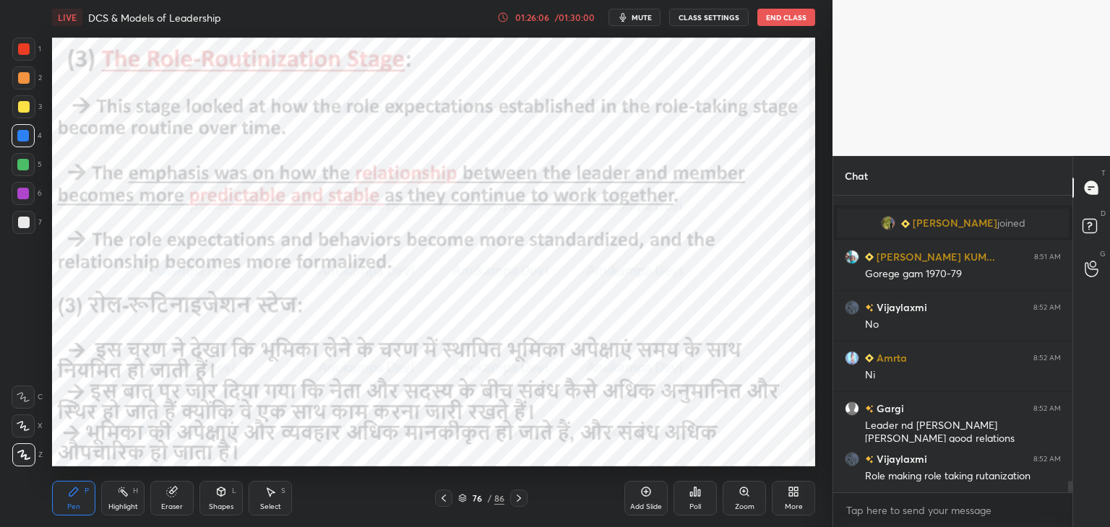
click at [517, 498] on icon at bounding box center [519, 499] width 12 height 12
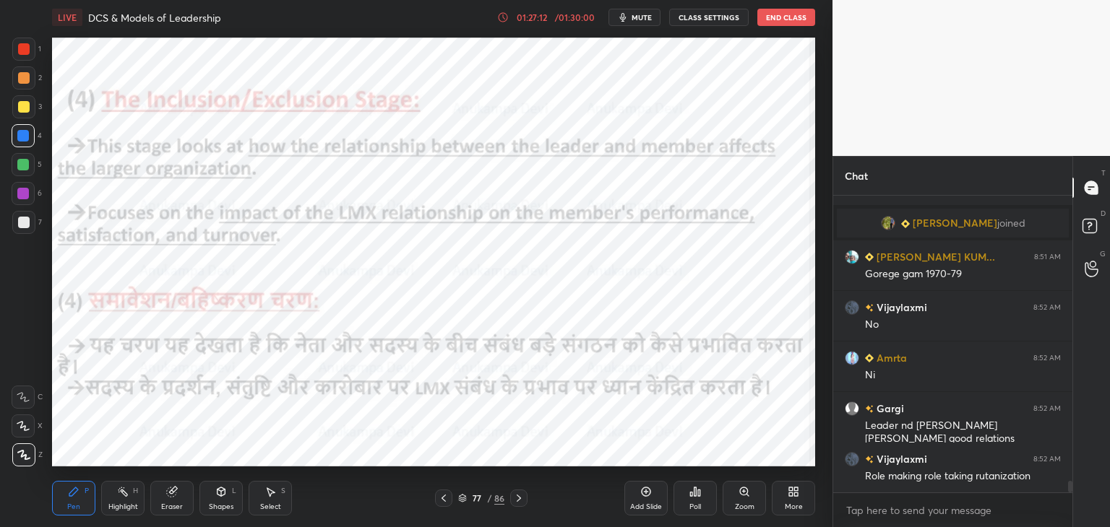
click at [462, 501] on icon at bounding box center [462, 501] width 7 height 2
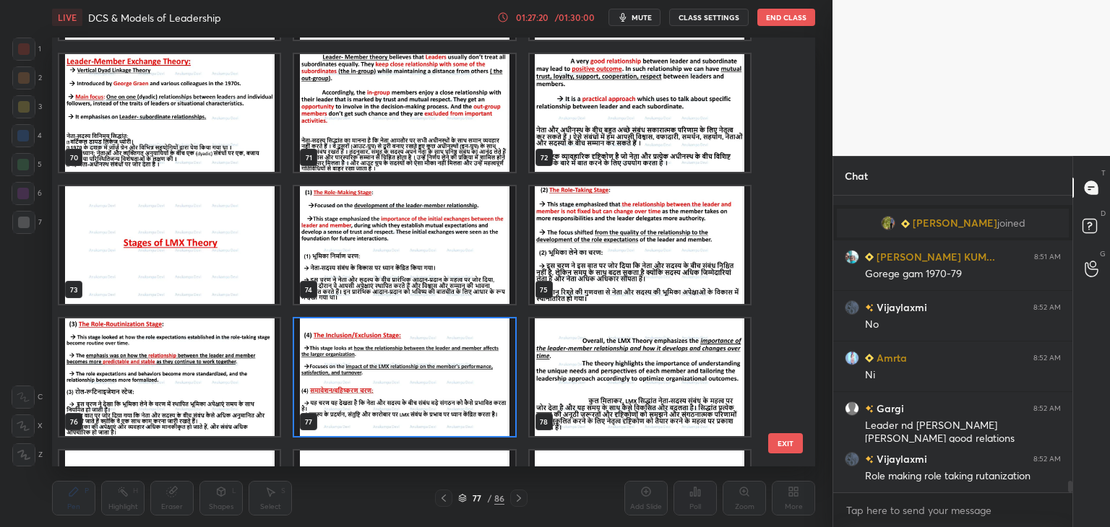
scroll to position [3024, 0]
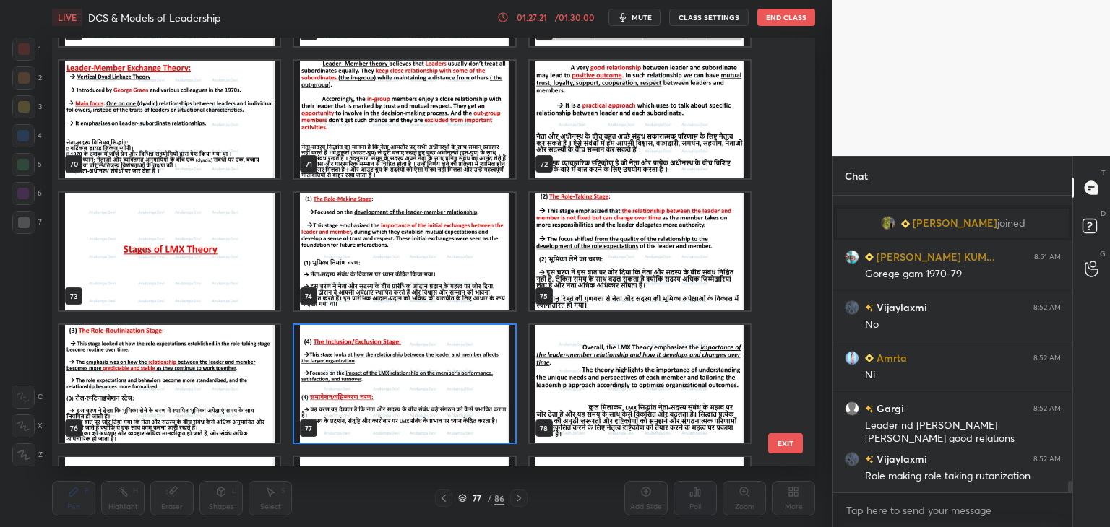
click at [402, 243] on img "grid" at bounding box center [404, 252] width 220 height 118
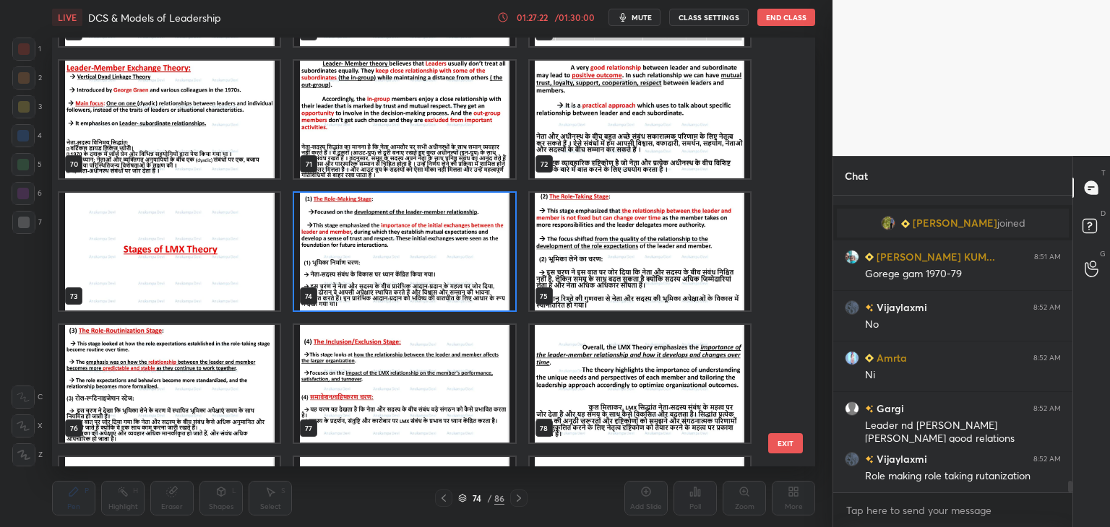
drag, startPoint x: 402, startPoint y: 242, endPoint x: 402, endPoint y: 233, distance: 8.7
click at [402, 241] on img "grid" at bounding box center [404, 252] width 220 height 118
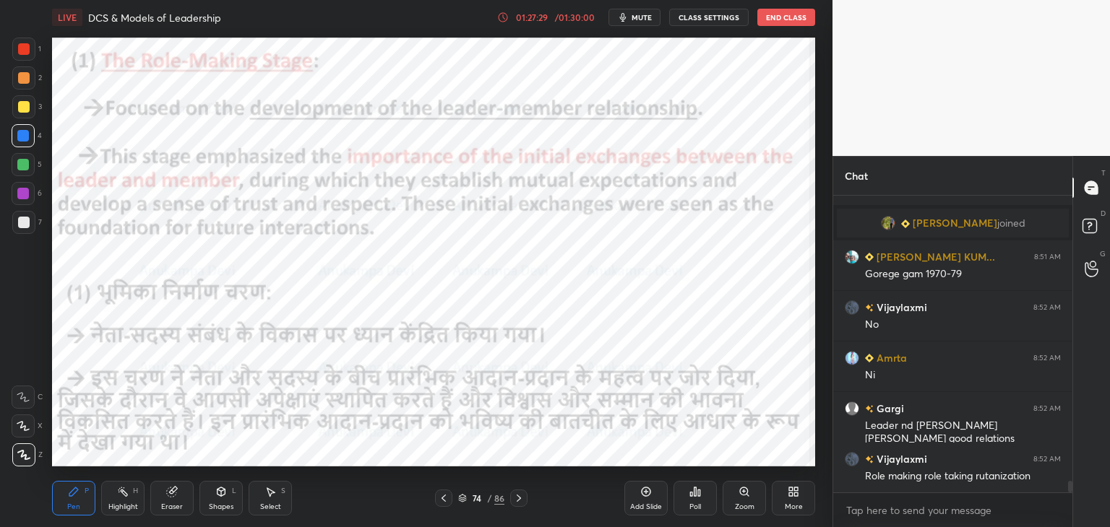
click at [521, 501] on icon at bounding box center [519, 499] width 12 height 12
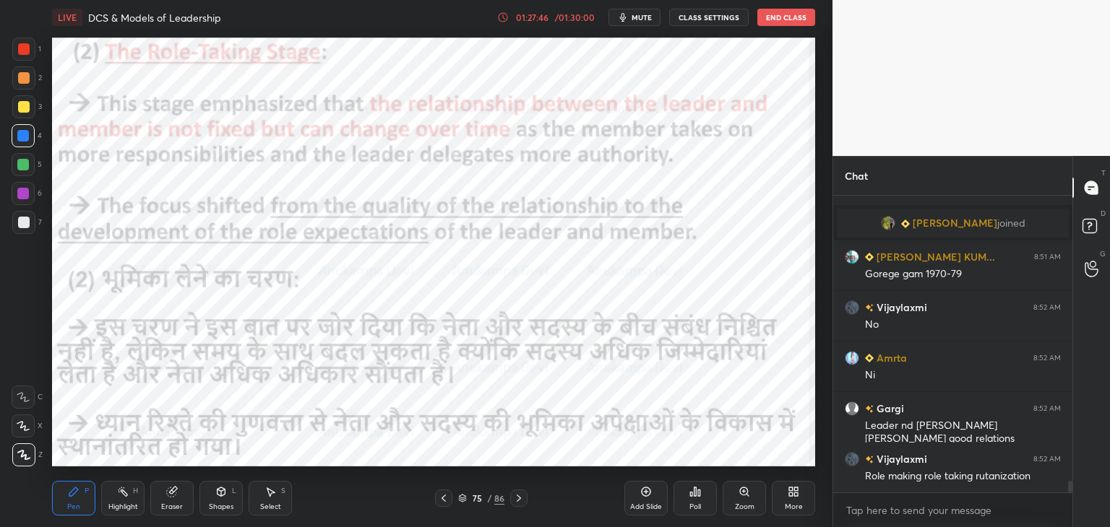
click at [517, 500] on icon at bounding box center [519, 499] width 12 height 12
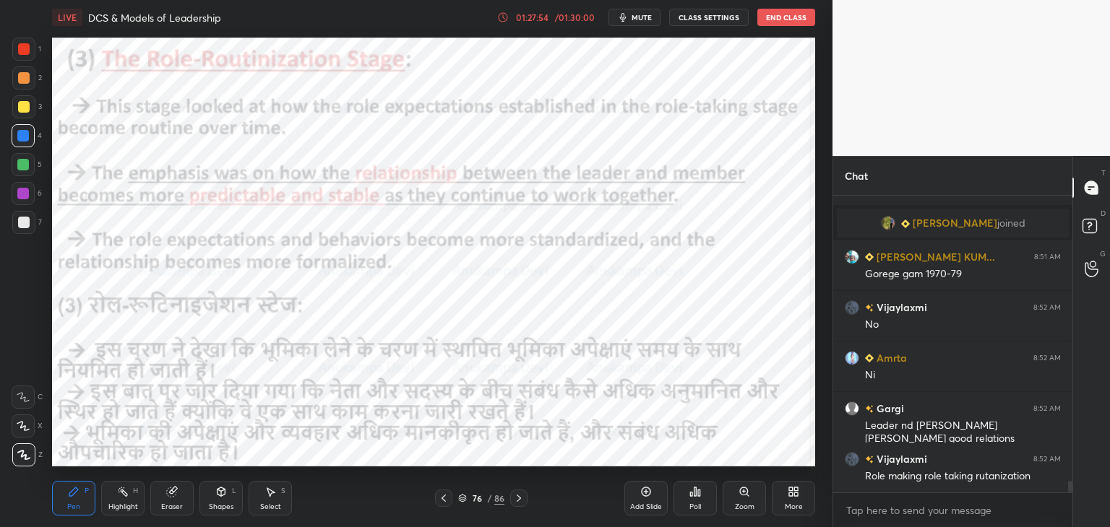
scroll to position [7320, 0]
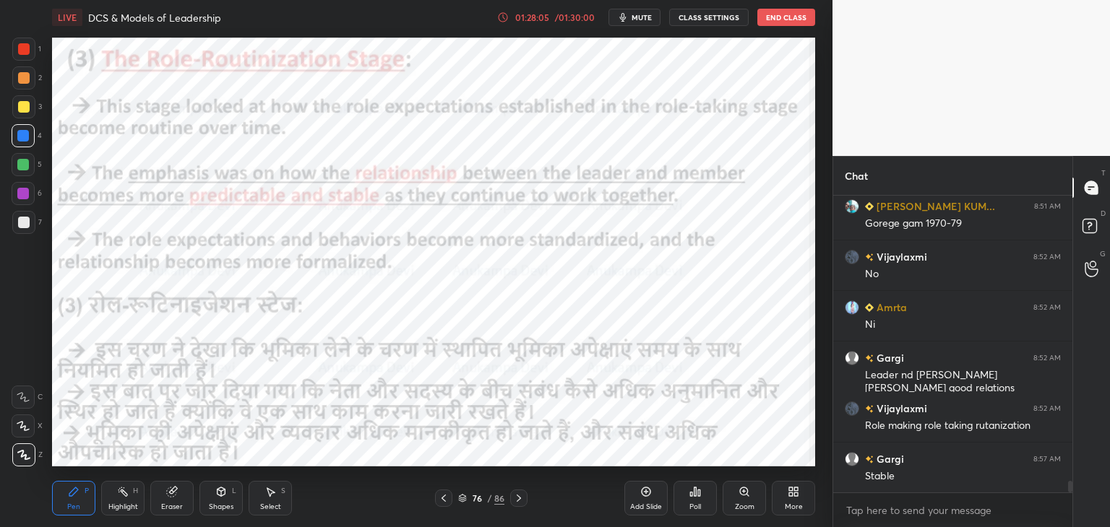
click at [518, 499] on icon at bounding box center [519, 499] width 12 height 12
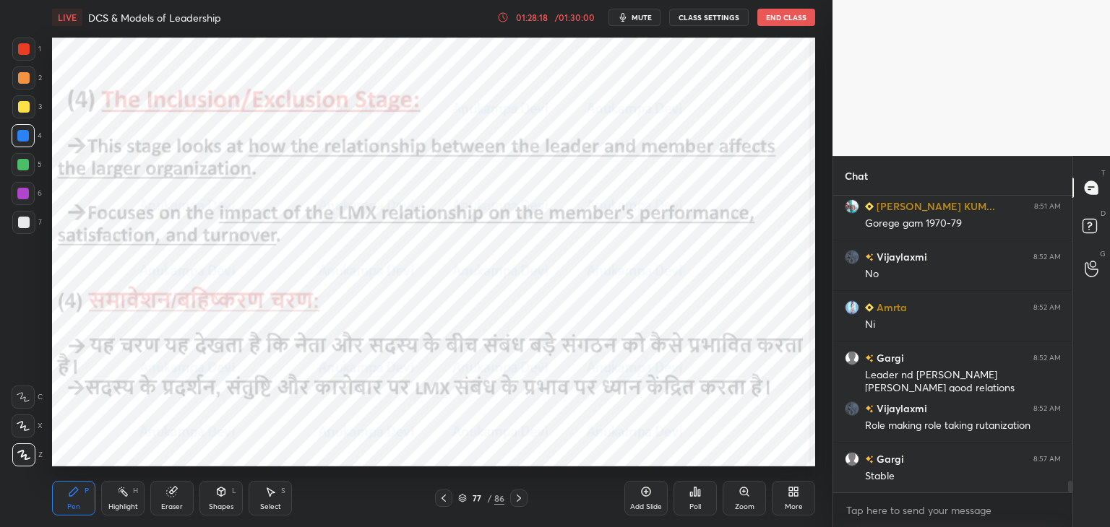
click at [462, 501] on icon at bounding box center [462, 498] width 9 height 9
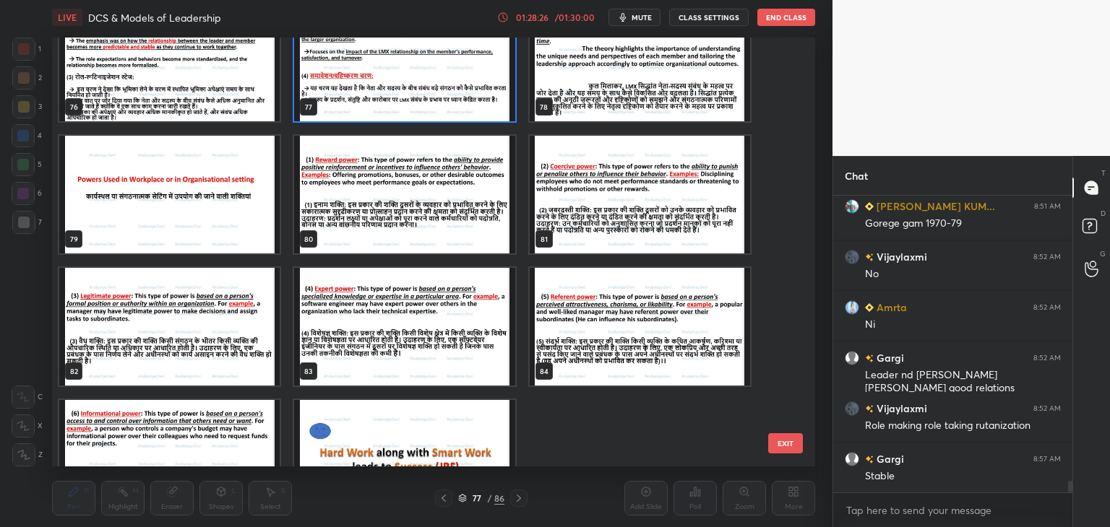
scroll to position [7335, 0]
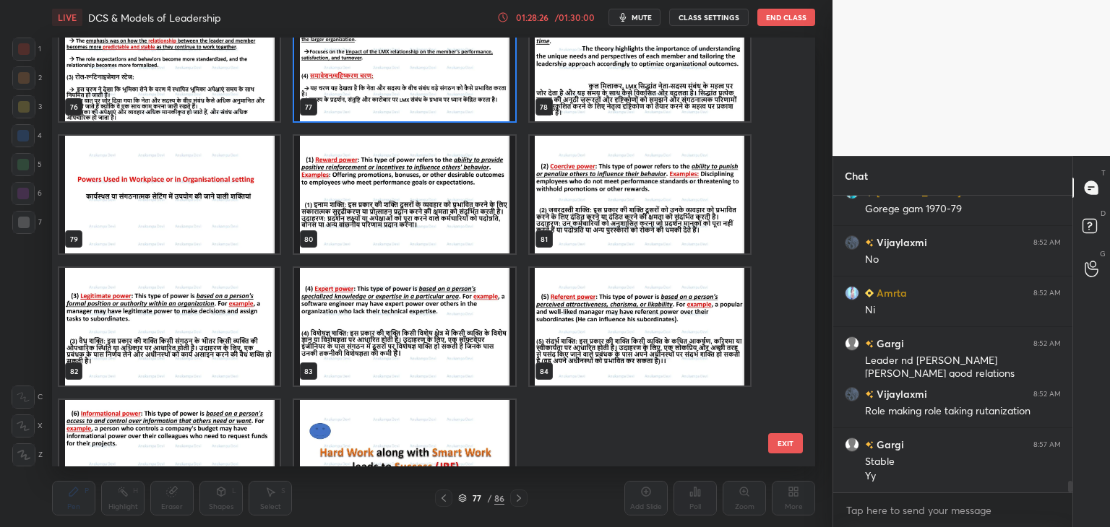
click at [225, 204] on img "grid" at bounding box center [169, 195] width 220 height 118
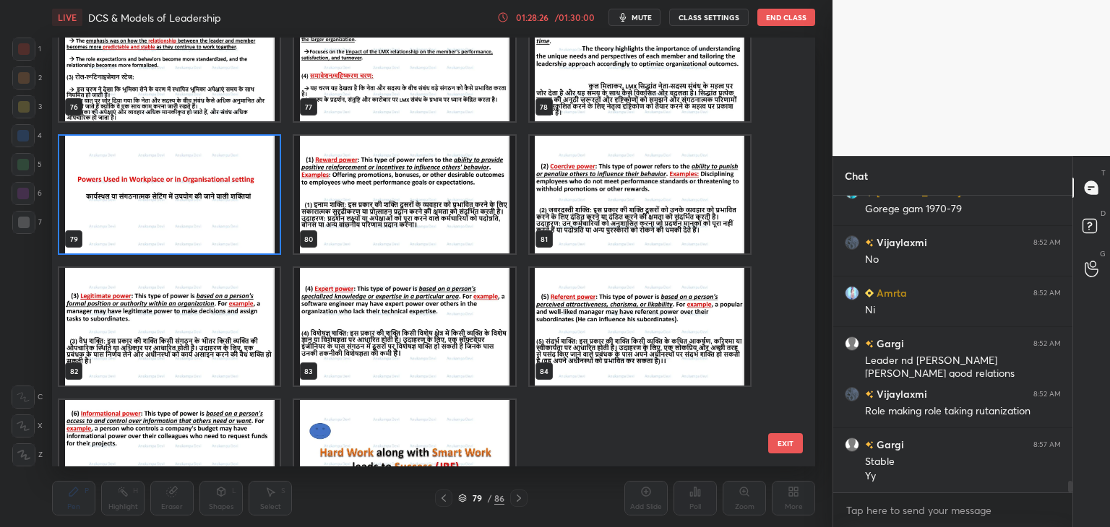
click at [222, 206] on img "grid" at bounding box center [169, 195] width 220 height 118
click at [222, 207] on img "grid" at bounding box center [169, 195] width 220 height 118
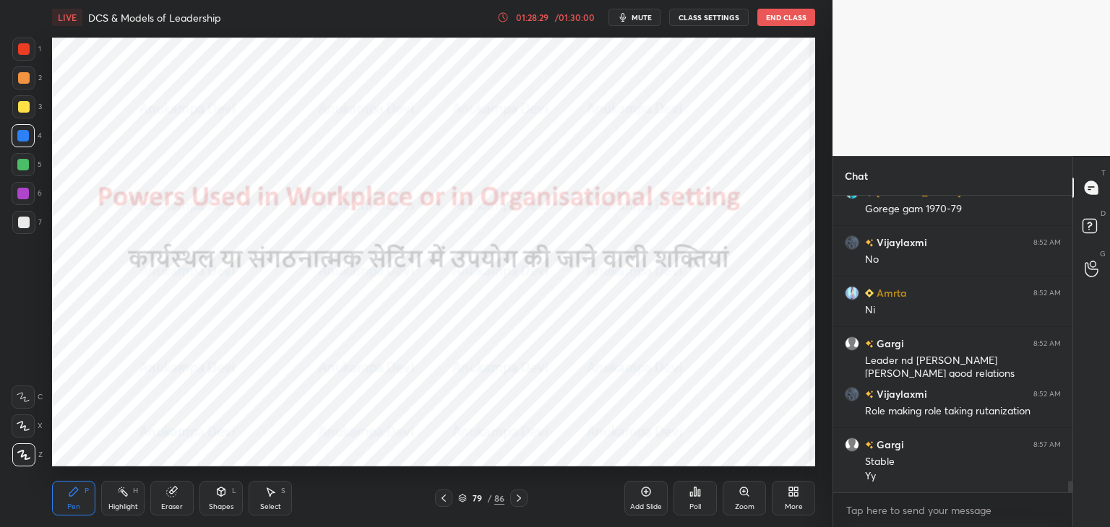
scroll to position [7385, 0]
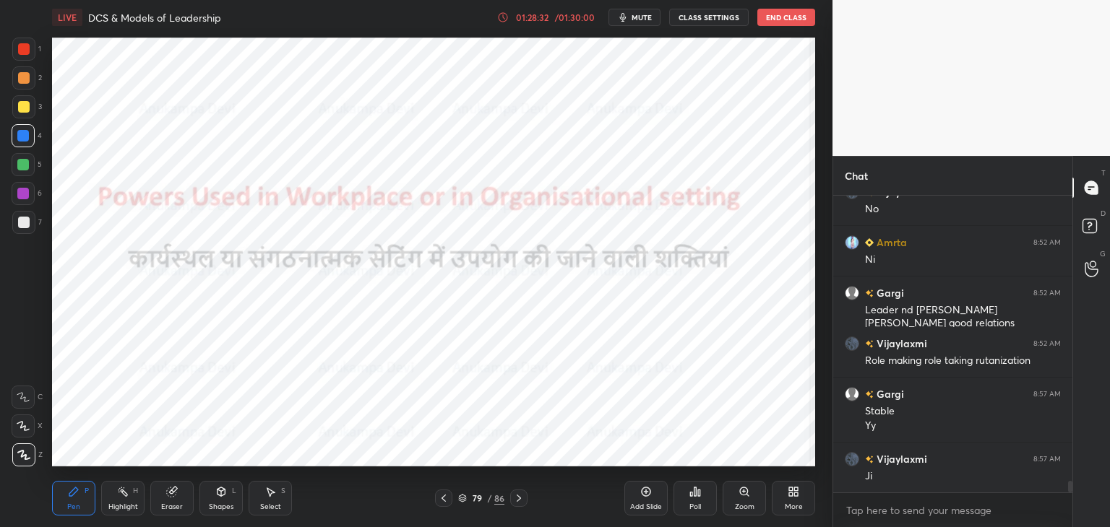
drag, startPoint x: 461, startPoint y: 501, endPoint x: 472, endPoint y: 473, distance: 29.5
click at [462, 498] on icon at bounding box center [462, 498] width 9 height 9
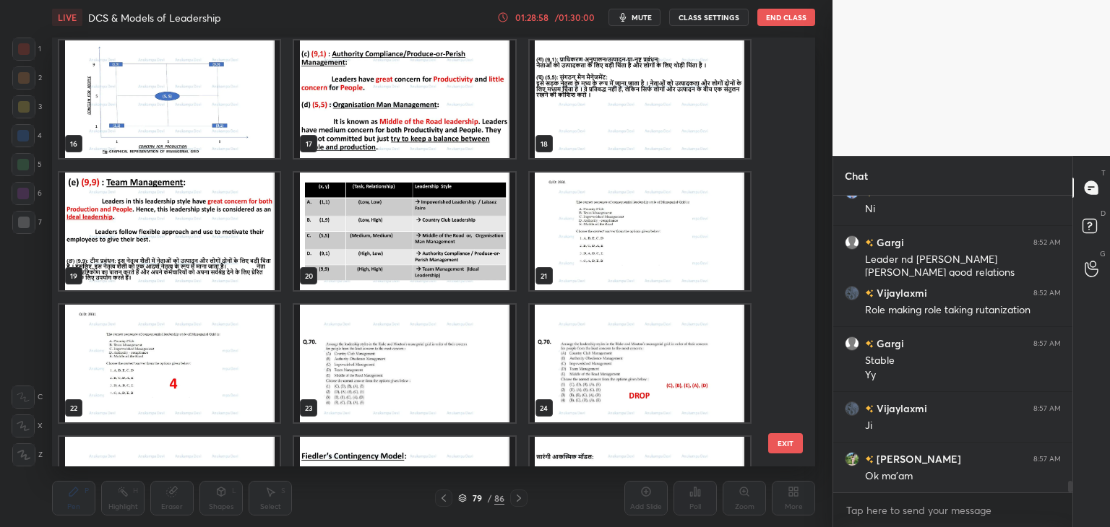
scroll to position [724, 0]
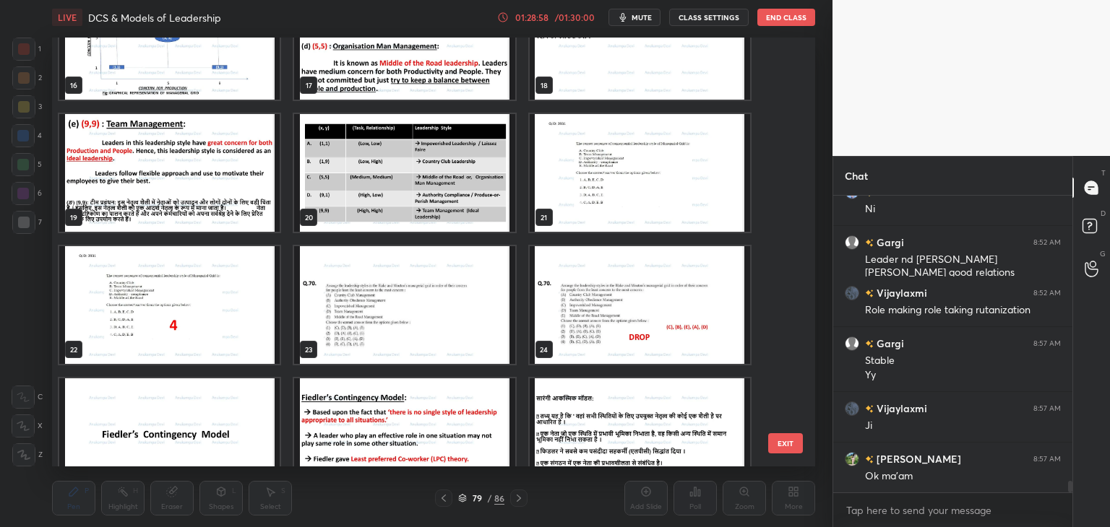
click at [650, 207] on img "grid" at bounding box center [639, 173] width 220 height 118
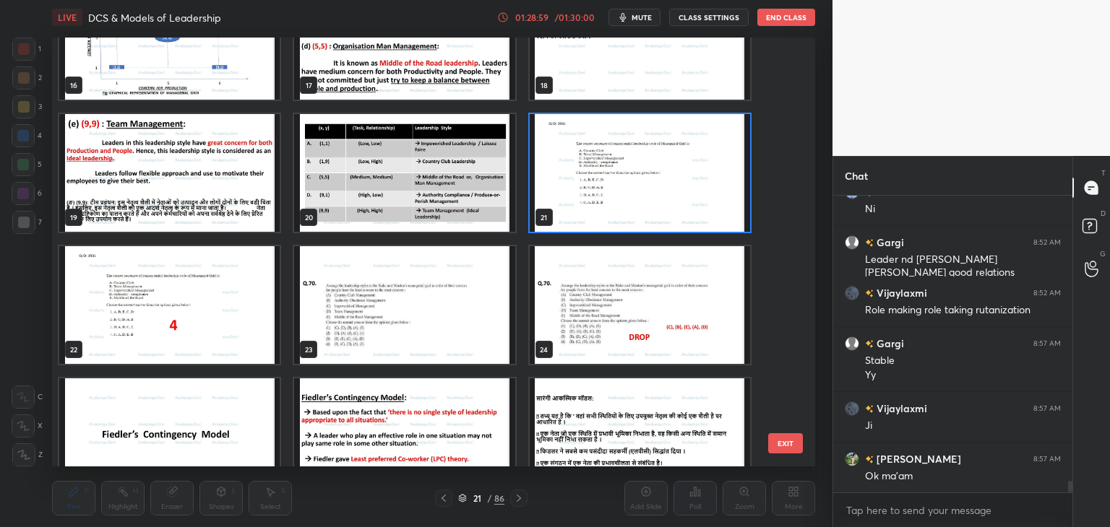
click at [650, 207] on img "grid" at bounding box center [639, 173] width 220 height 118
click at [652, 209] on img "grid" at bounding box center [639, 173] width 220 height 118
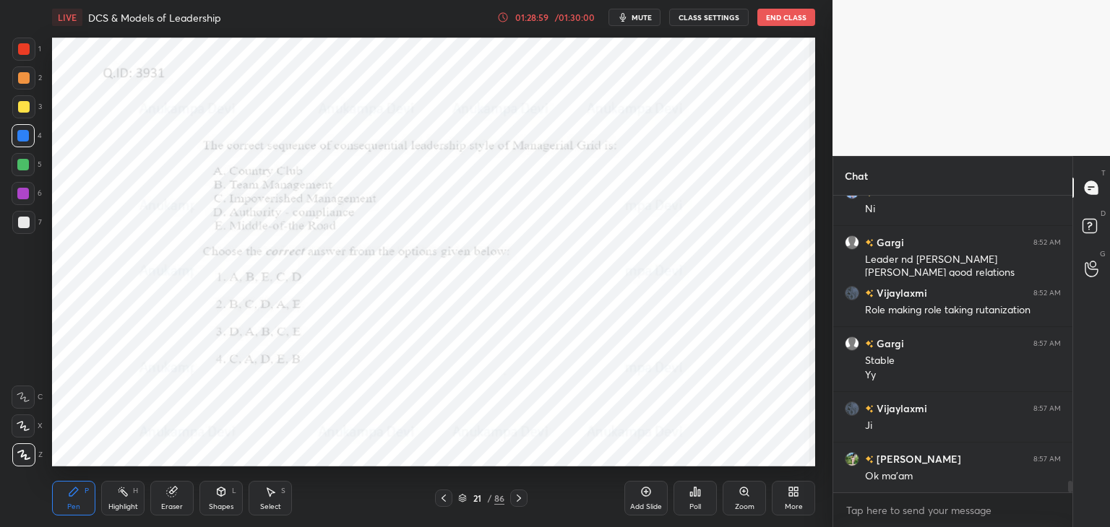
drag, startPoint x: 653, startPoint y: 208, endPoint x: 659, endPoint y: 199, distance: 11.0
click at [652, 208] on img "grid" at bounding box center [639, 173] width 220 height 118
click at [745, 493] on icon at bounding box center [744, 492] width 8 height 8
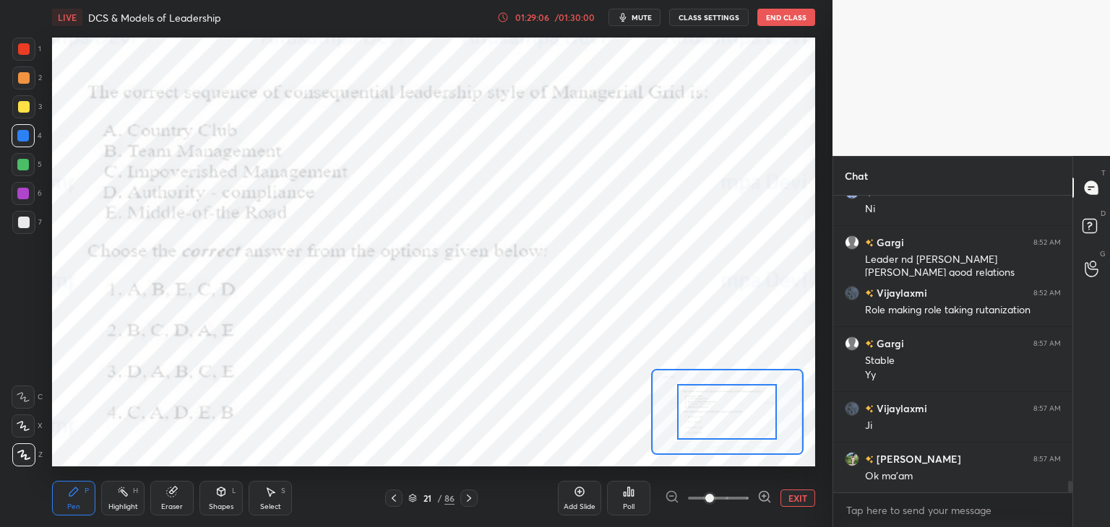
click at [25, 191] on div at bounding box center [23, 194] width 12 height 12
drag, startPoint x: 26, startPoint y: 421, endPoint x: 27, endPoint y: 412, distance: 9.4
click at [26, 420] on div at bounding box center [23, 426] width 23 height 23
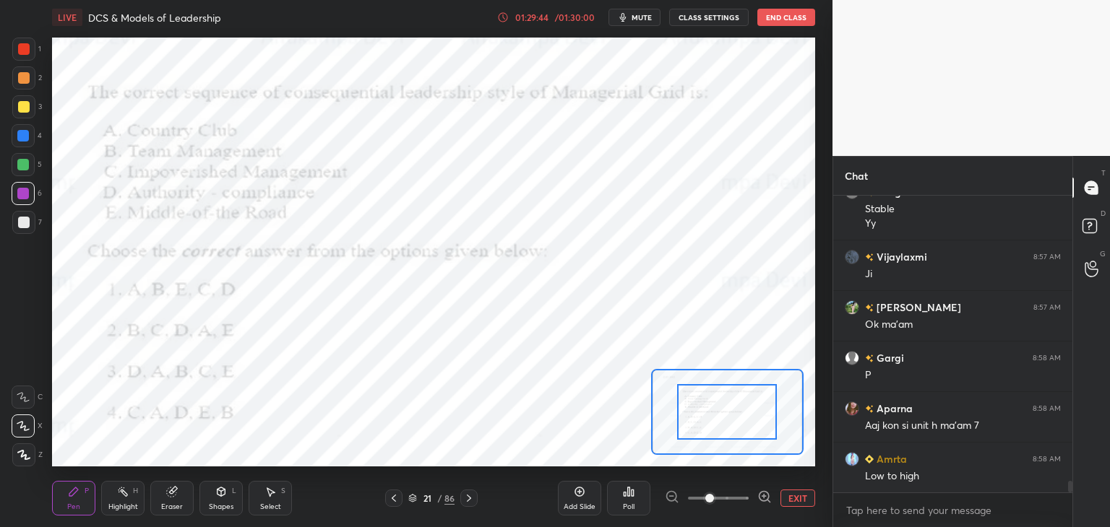
scroll to position [4, 4]
drag, startPoint x: 411, startPoint y: 499, endPoint x: 414, endPoint y: 470, distance: 29.0
click at [411, 498] on icon at bounding box center [412, 498] width 9 height 9
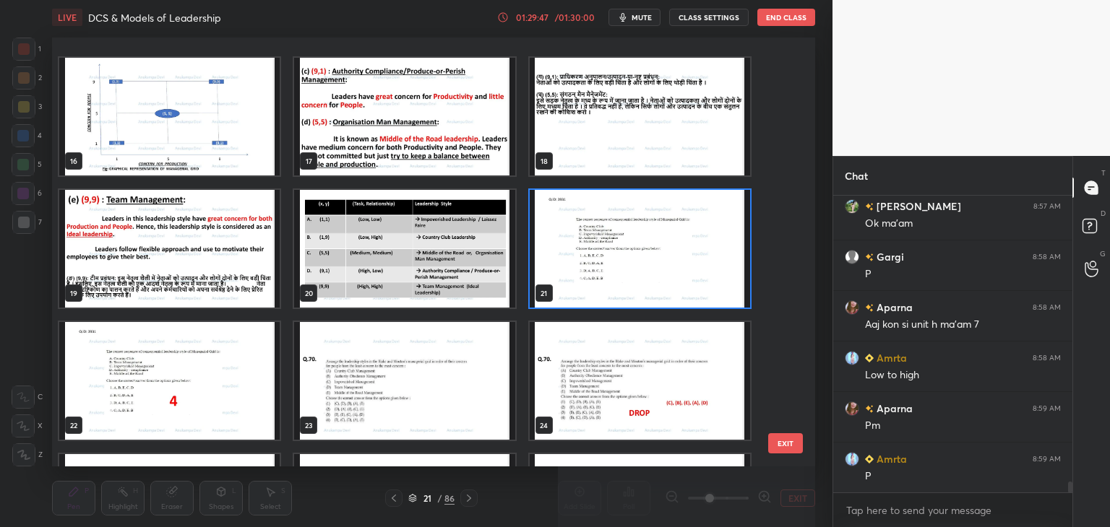
scroll to position [706, 0]
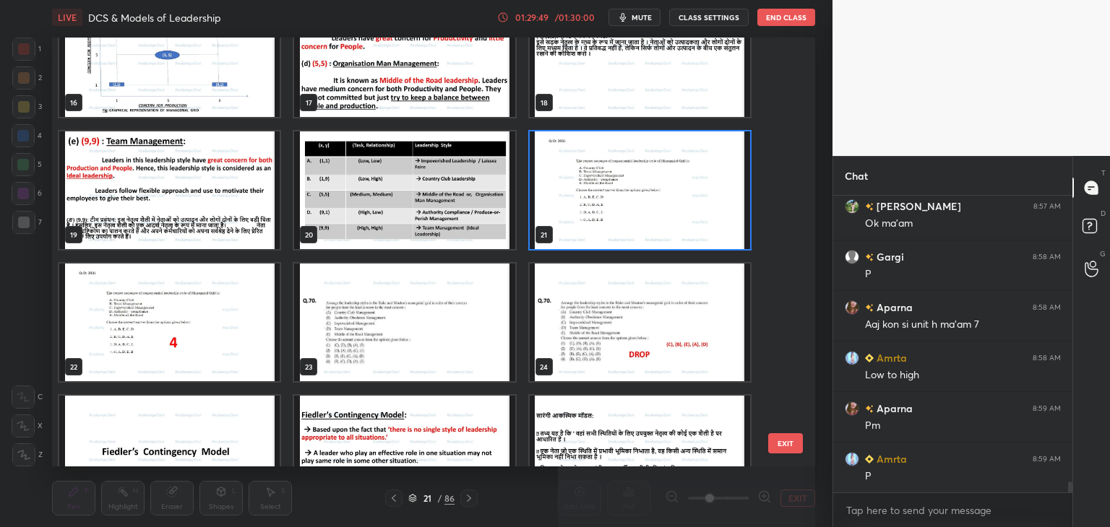
click at [717, 239] on img "grid" at bounding box center [639, 190] width 220 height 118
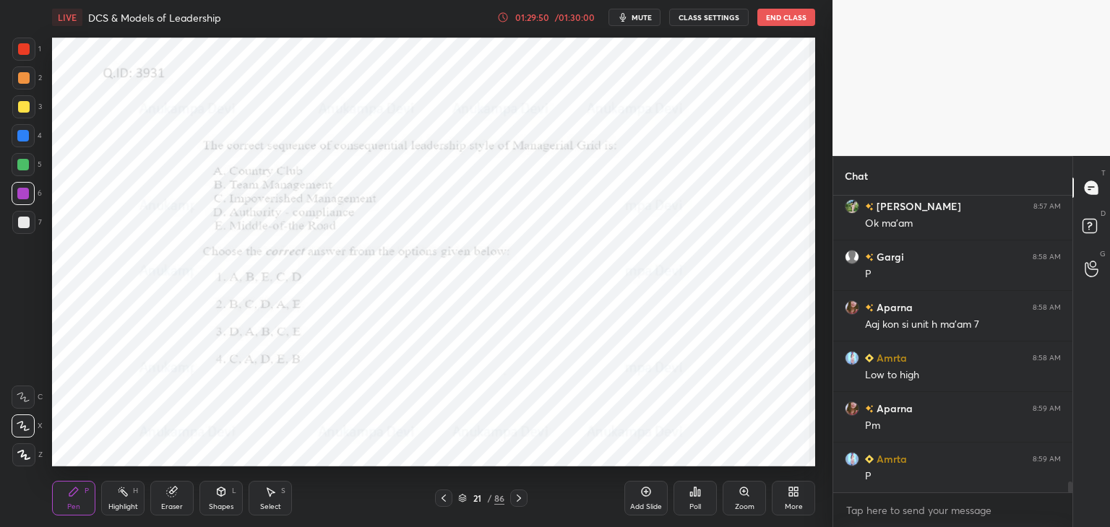
click at [695, 500] on div "Poll" at bounding box center [694, 498] width 43 height 35
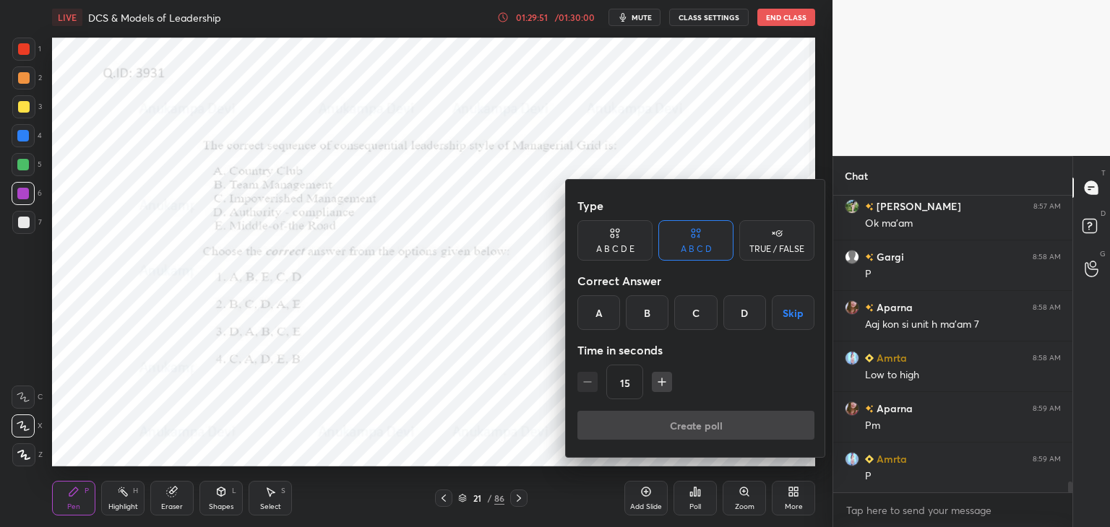
click at [740, 316] on div "D" at bounding box center [744, 312] width 43 height 35
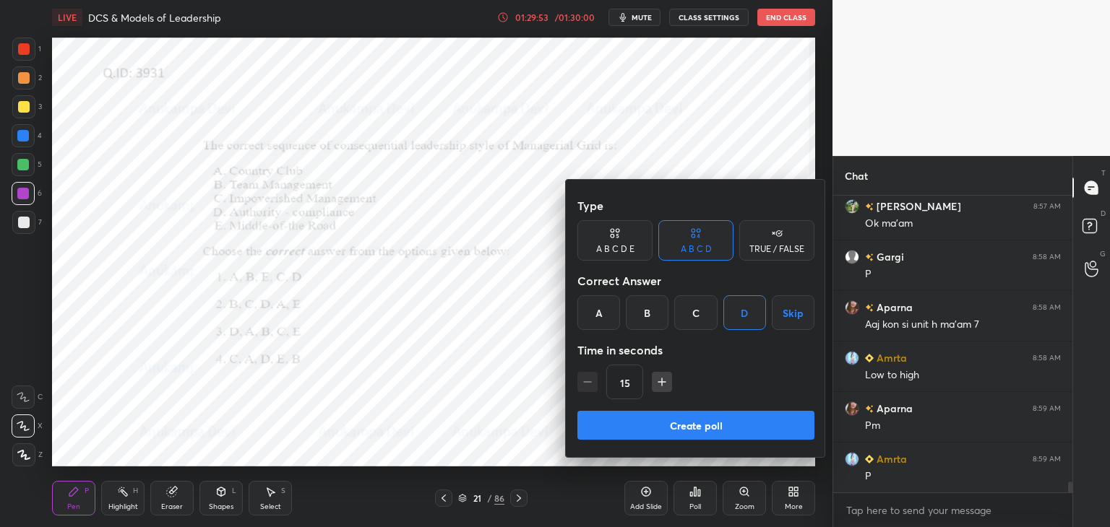
click at [706, 433] on button "Create poll" at bounding box center [695, 425] width 237 height 29
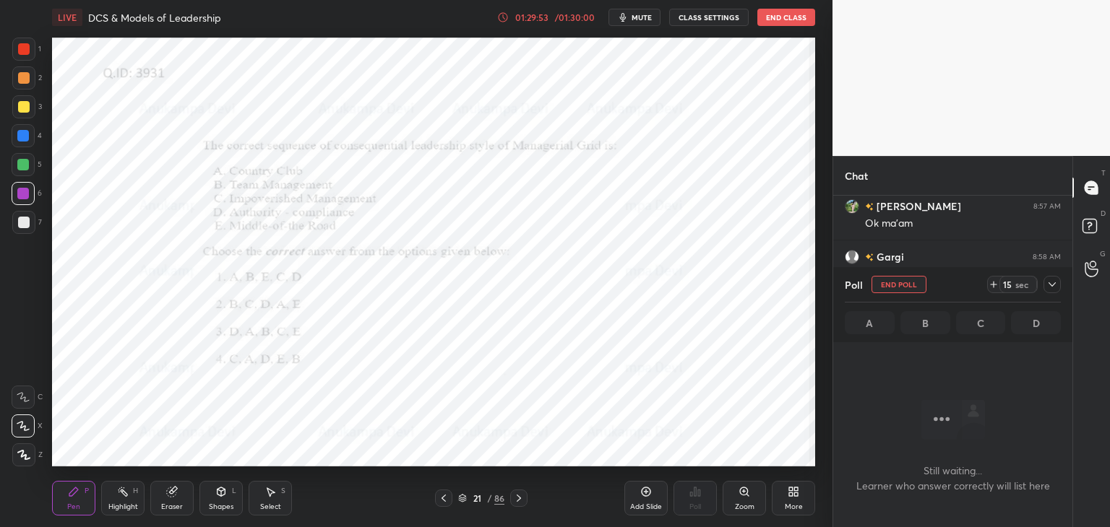
scroll to position [252, 235]
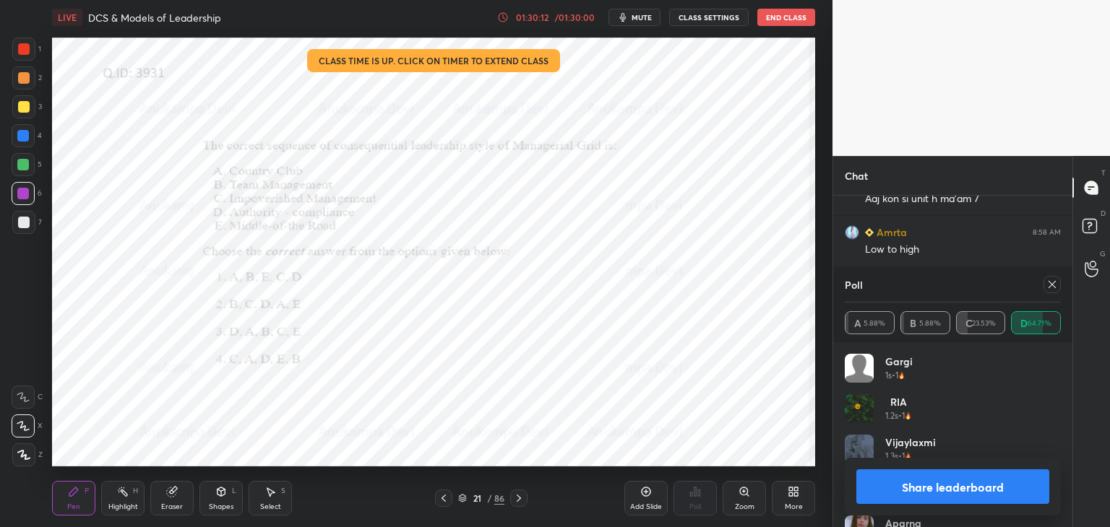
click at [1050, 286] on icon at bounding box center [1051, 284] width 7 height 7
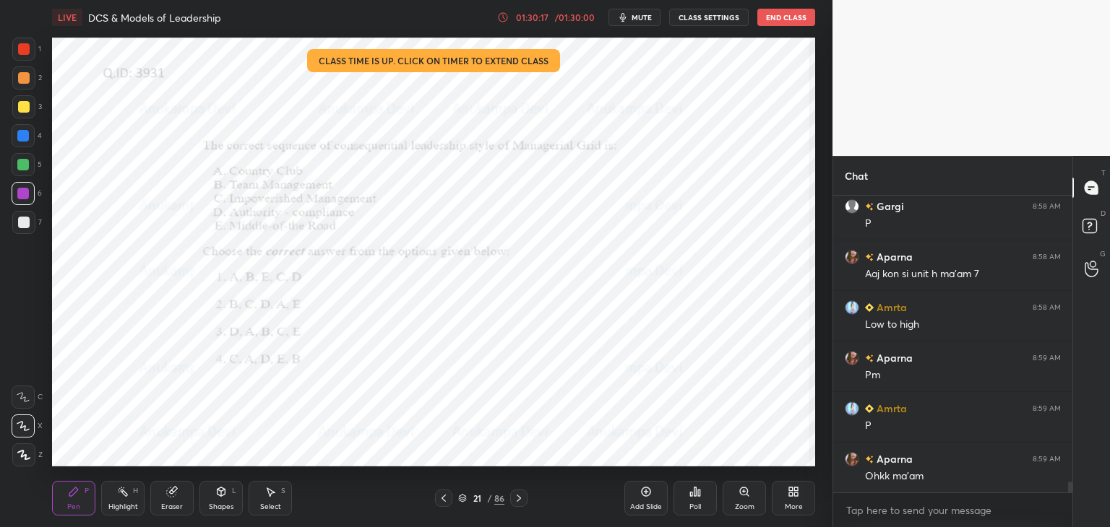
drag, startPoint x: 519, startPoint y: 498, endPoint x: 511, endPoint y: 485, distance: 15.6
click at [520, 498] on icon at bounding box center [519, 499] width 12 height 12
drag, startPoint x: 745, startPoint y: 493, endPoint x: 740, endPoint y: 483, distance: 12.0
click at [745, 492] on icon at bounding box center [744, 492] width 8 height 8
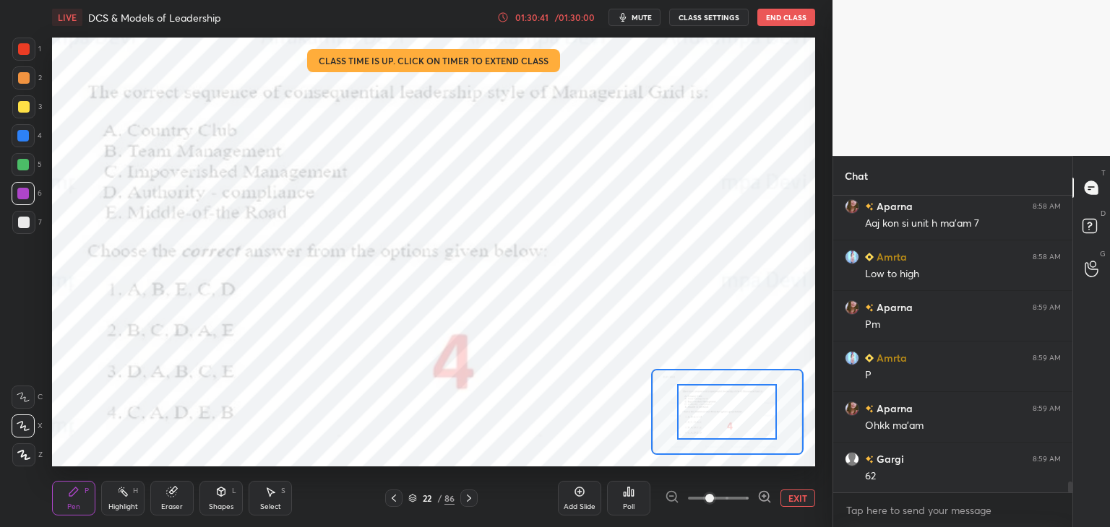
click at [642, 20] on span "mute" at bounding box center [641, 17] width 20 height 10
drag, startPoint x: 644, startPoint y: 17, endPoint x: 597, endPoint y: 30, distance: 48.9
click at [644, 17] on span "unmute" at bounding box center [640, 17] width 31 height 10
click at [472, 500] on icon at bounding box center [469, 499] width 12 height 12
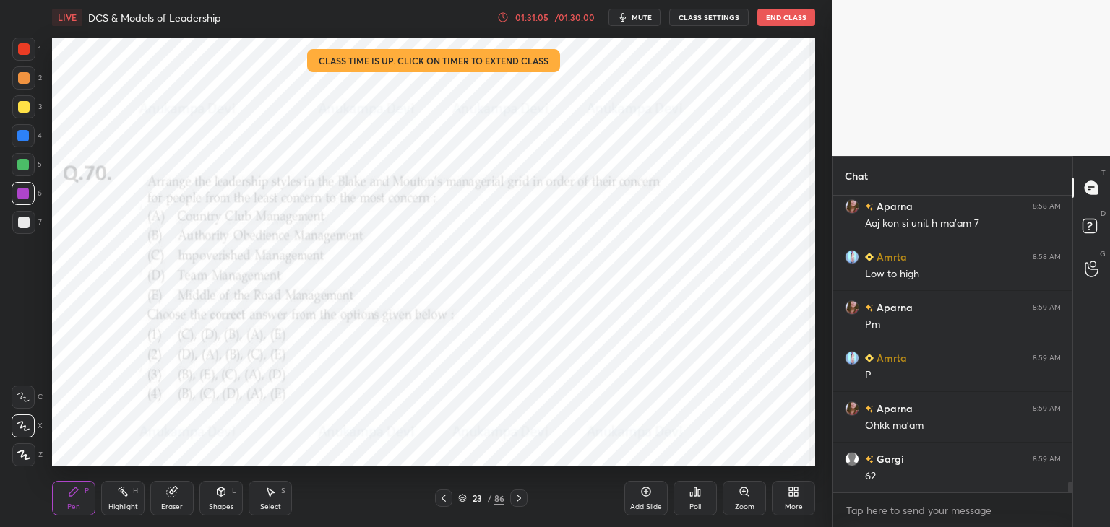
click at [645, 16] on span "mute" at bounding box center [641, 17] width 20 height 10
click at [636, 17] on span "unmute" at bounding box center [640, 17] width 31 height 10
click at [519, 498] on icon at bounding box center [518, 498] width 4 height 7
click at [464, 500] on icon at bounding box center [462, 498] width 9 height 9
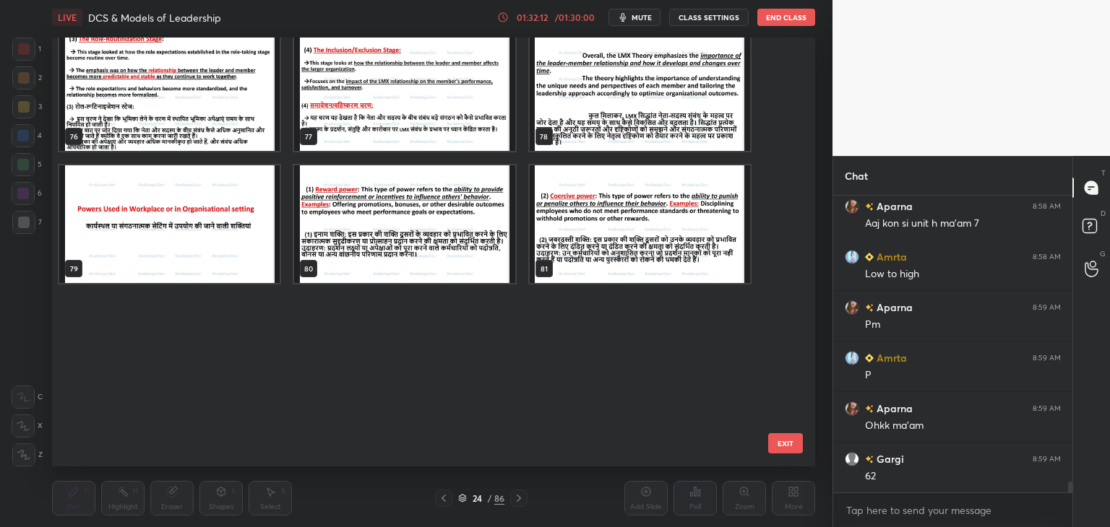
scroll to position [3404, 0]
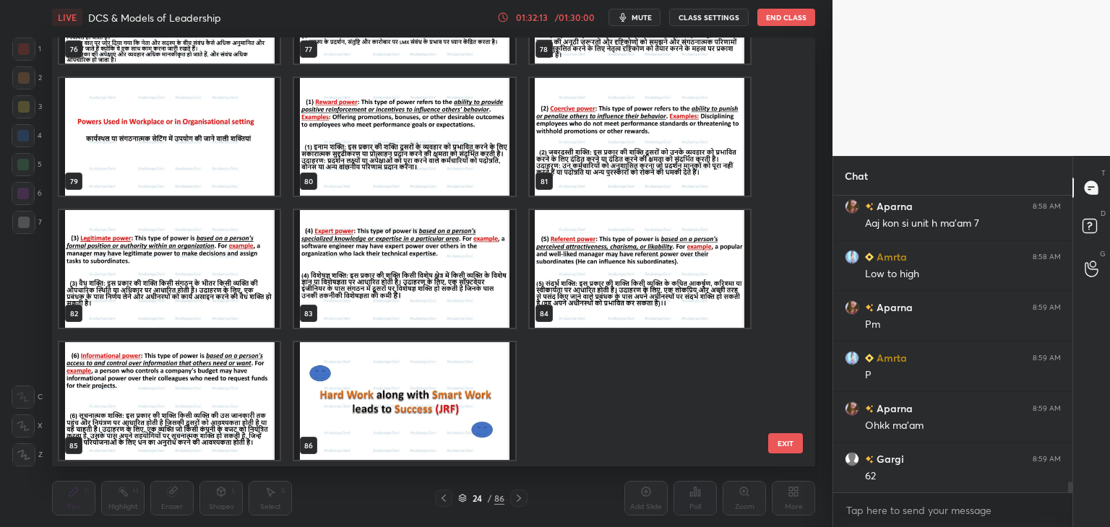
click at [415, 401] on img "grid" at bounding box center [404, 401] width 220 height 118
click at [414, 400] on img "grid" at bounding box center [404, 401] width 220 height 118
click at [414, 399] on img "grid" at bounding box center [404, 401] width 220 height 118
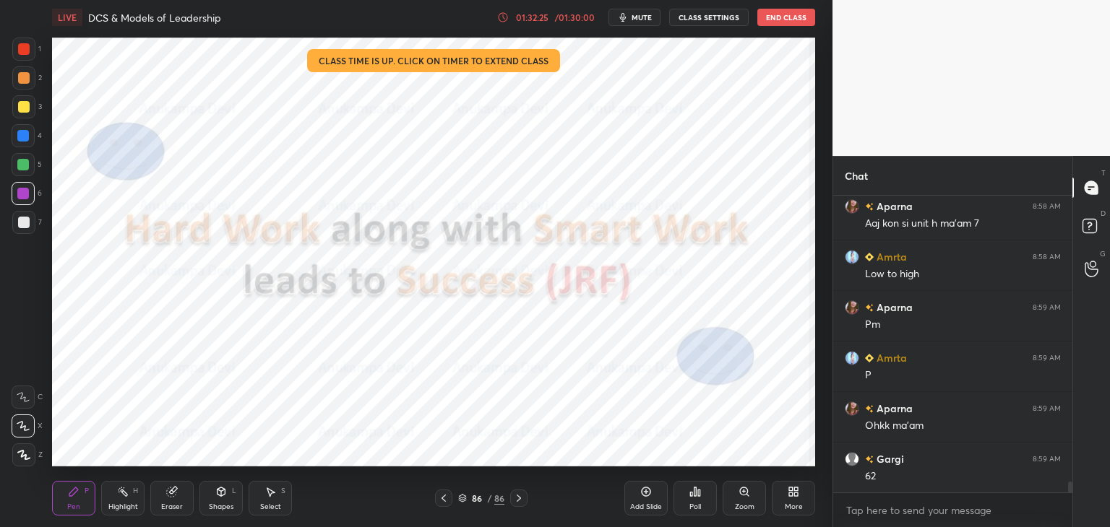
drag, startPoint x: 24, startPoint y: 454, endPoint x: 49, endPoint y: 424, distance: 39.5
click at [25, 453] on icon at bounding box center [23, 455] width 13 height 10
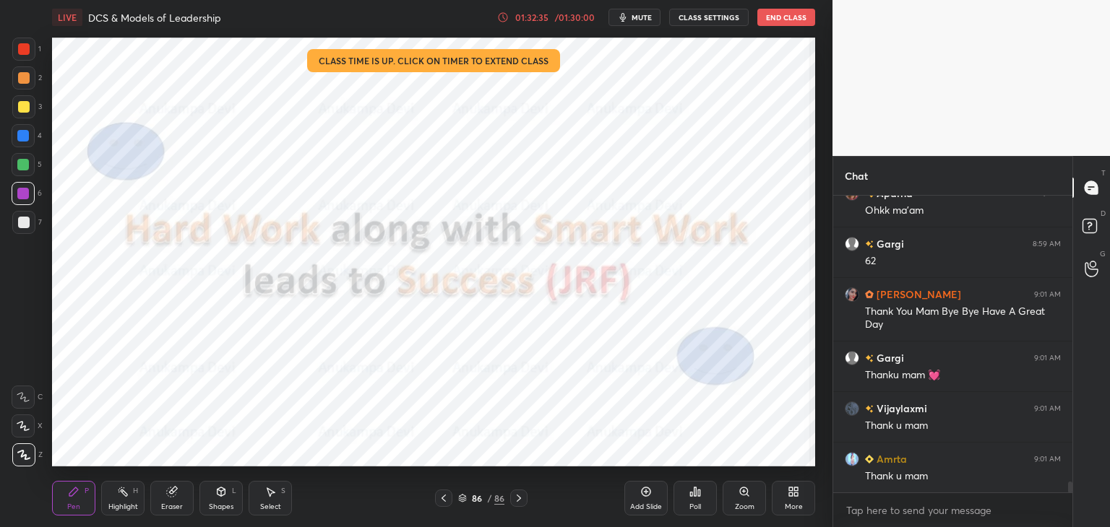
scroll to position [8056, 0]
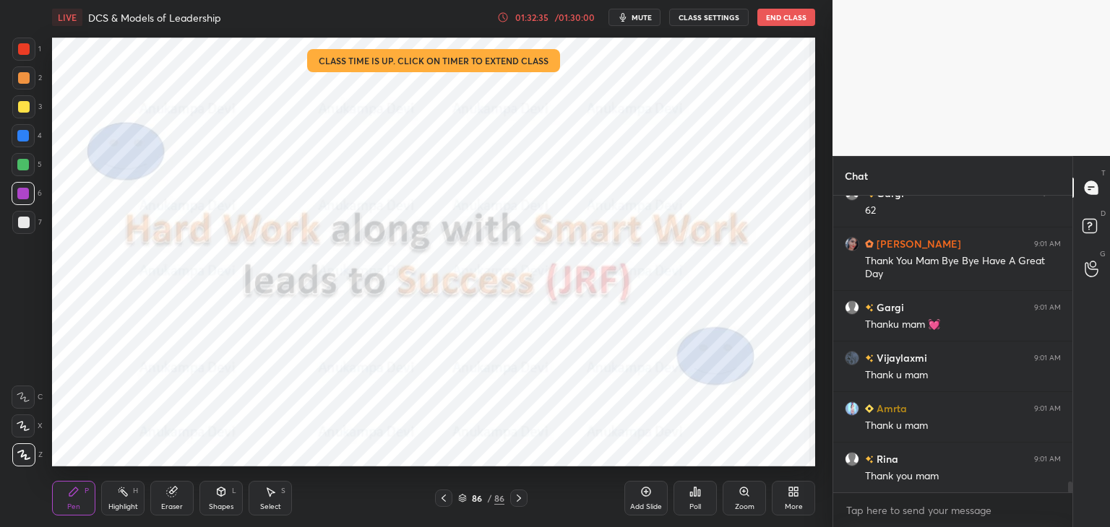
click at [775, 16] on button "End Class" at bounding box center [786, 17] width 58 height 17
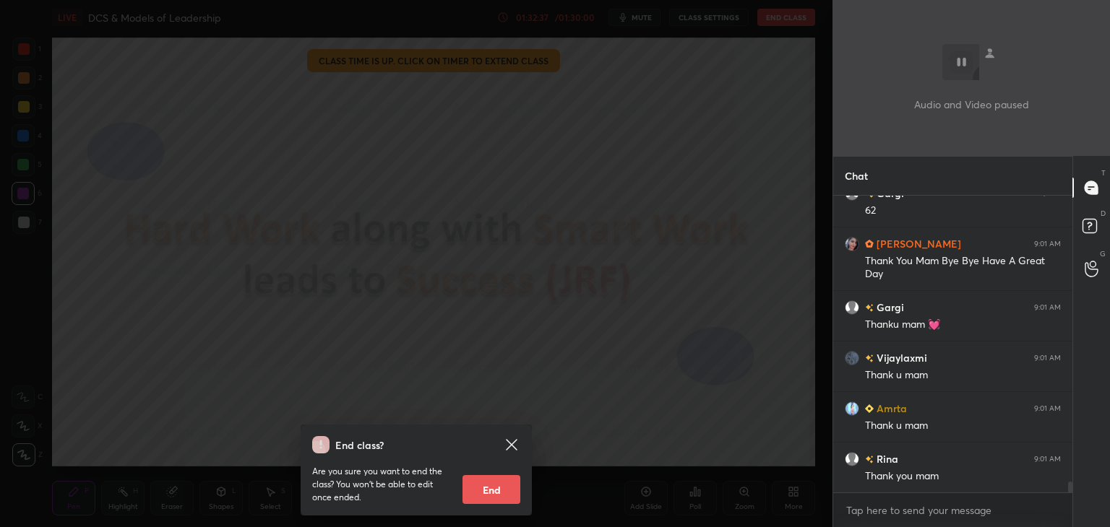
click at [502, 496] on button "End" at bounding box center [491, 489] width 58 height 29
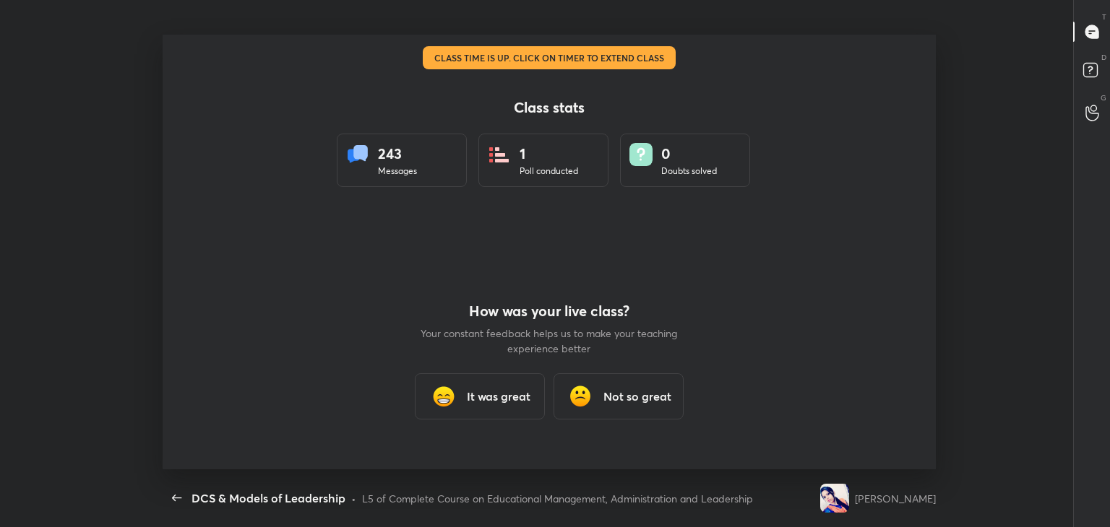
scroll to position [0, 0]
click at [489, 397] on h3 "It was great" at bounding box center [499, 396] width 64 height 17
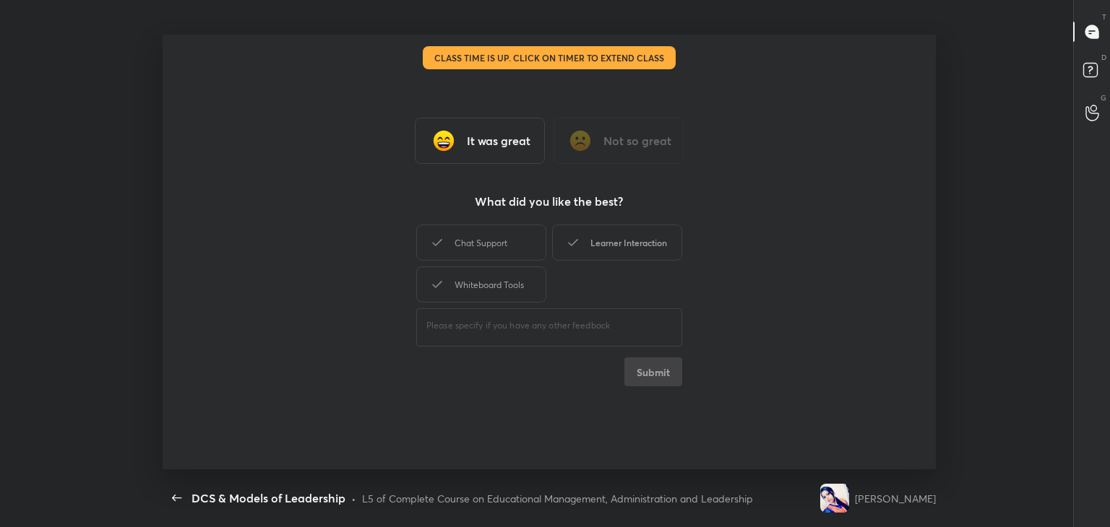
click at [639, 246] on div "Learner Interaction" at bounding box center [617, 243] width 130 height 36
click at [659, 376] on button "Submit" at bounding box center [653, 372] width 58 height 29
